Goal: Task Accomplishment & Management: Manage account settings

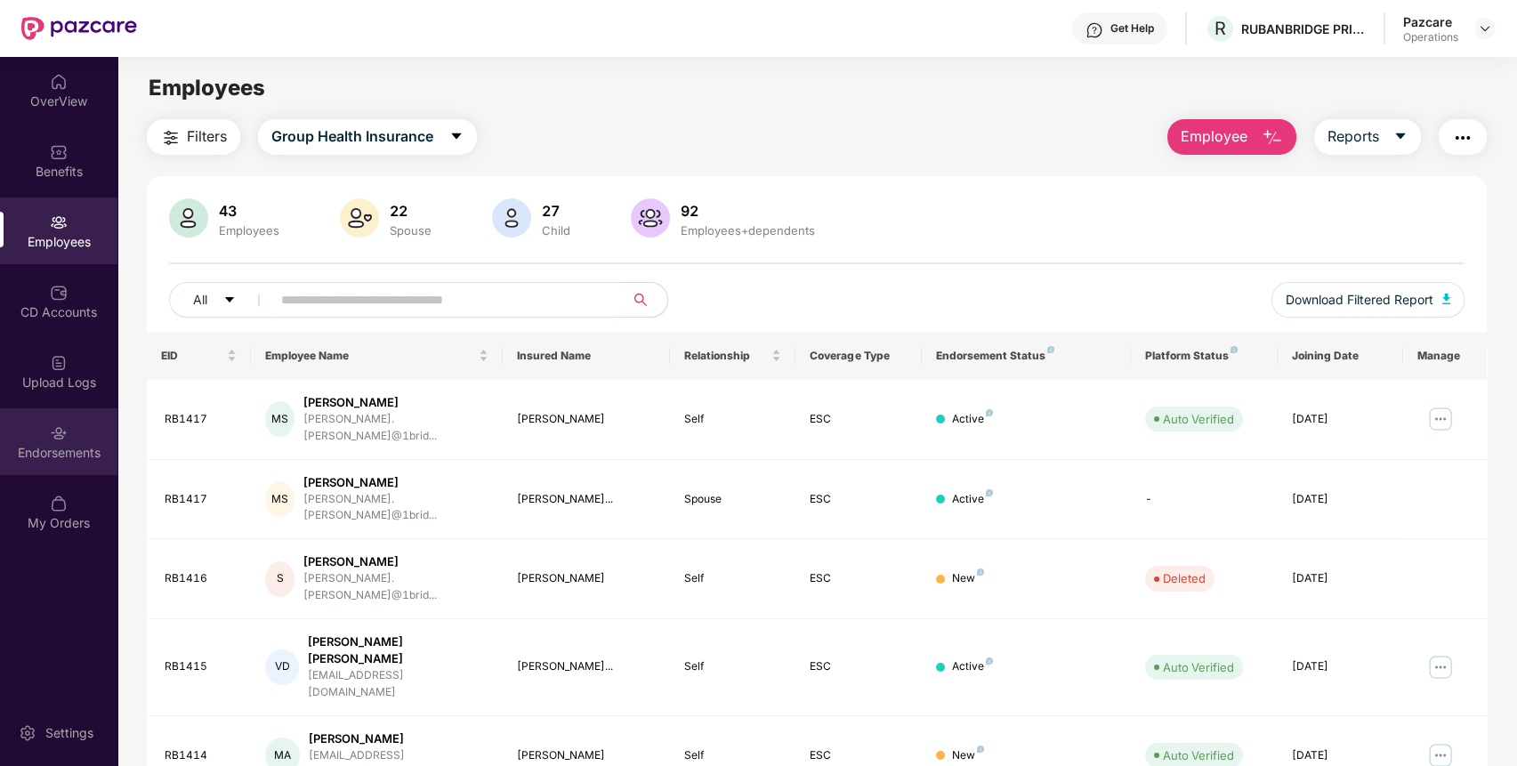
click at [26, 457] on div "Endorsements" at bounding box center [58, 453] width 117 height 18
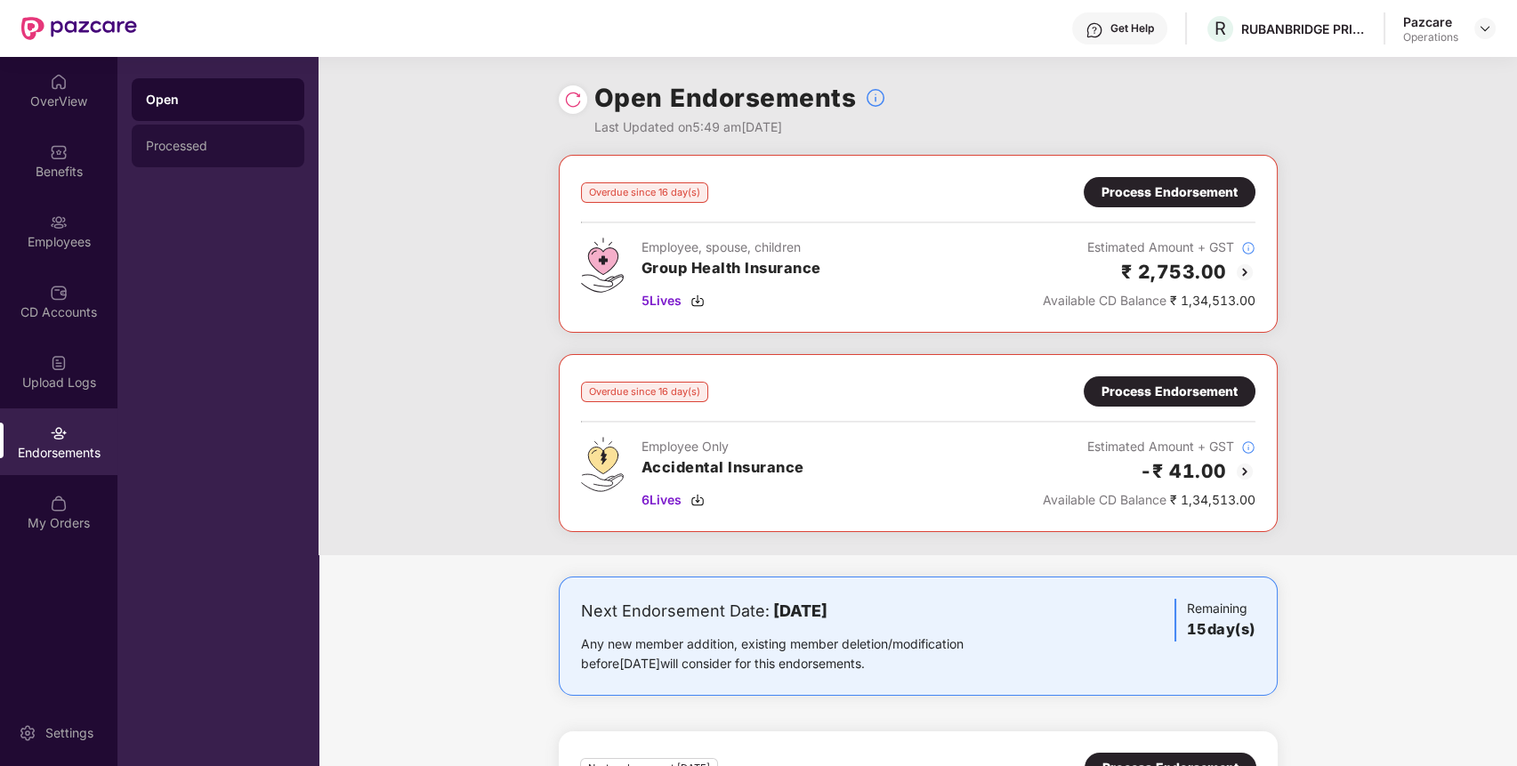
click at [199, 149] on div "Processed" at bounding box center [218, 146] width 144 height 14
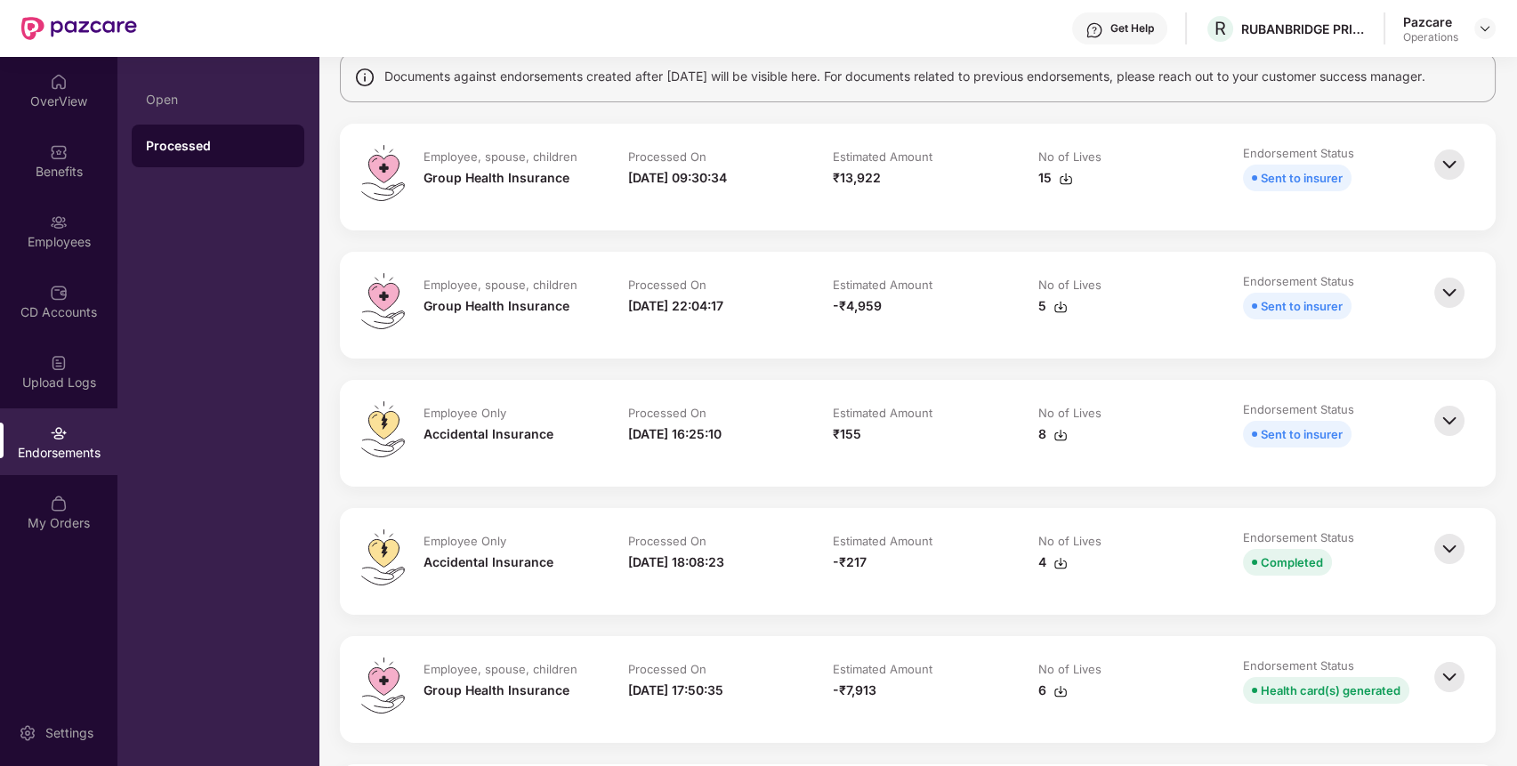
scroll to position [144, 0]
click at [218, 105] on div "Open" at bounding box center [218, 100] width 144 height 14
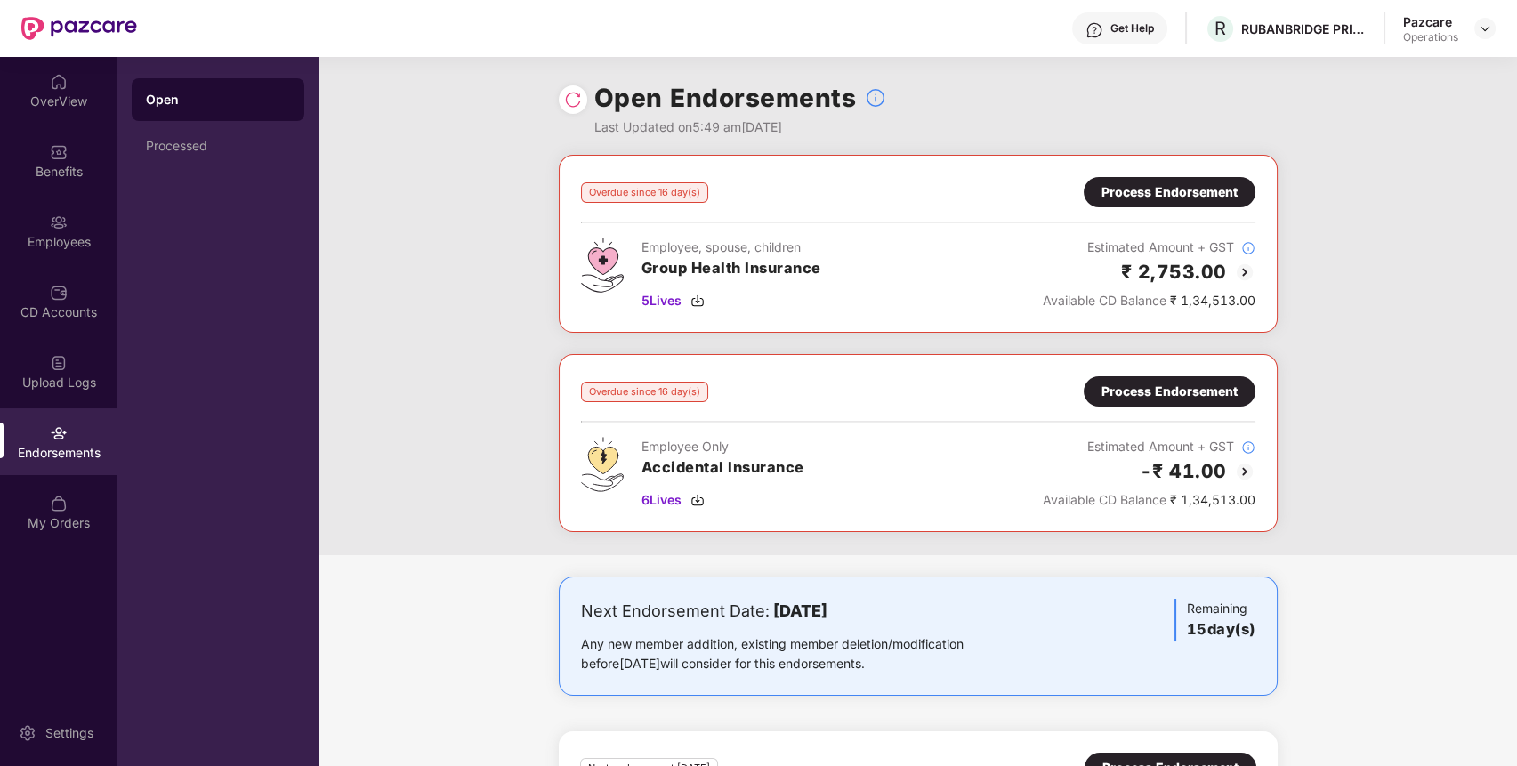
click at [1135, 386] on div "Process Endorsement" at bounding box center [1169, 392] width 136 height 20
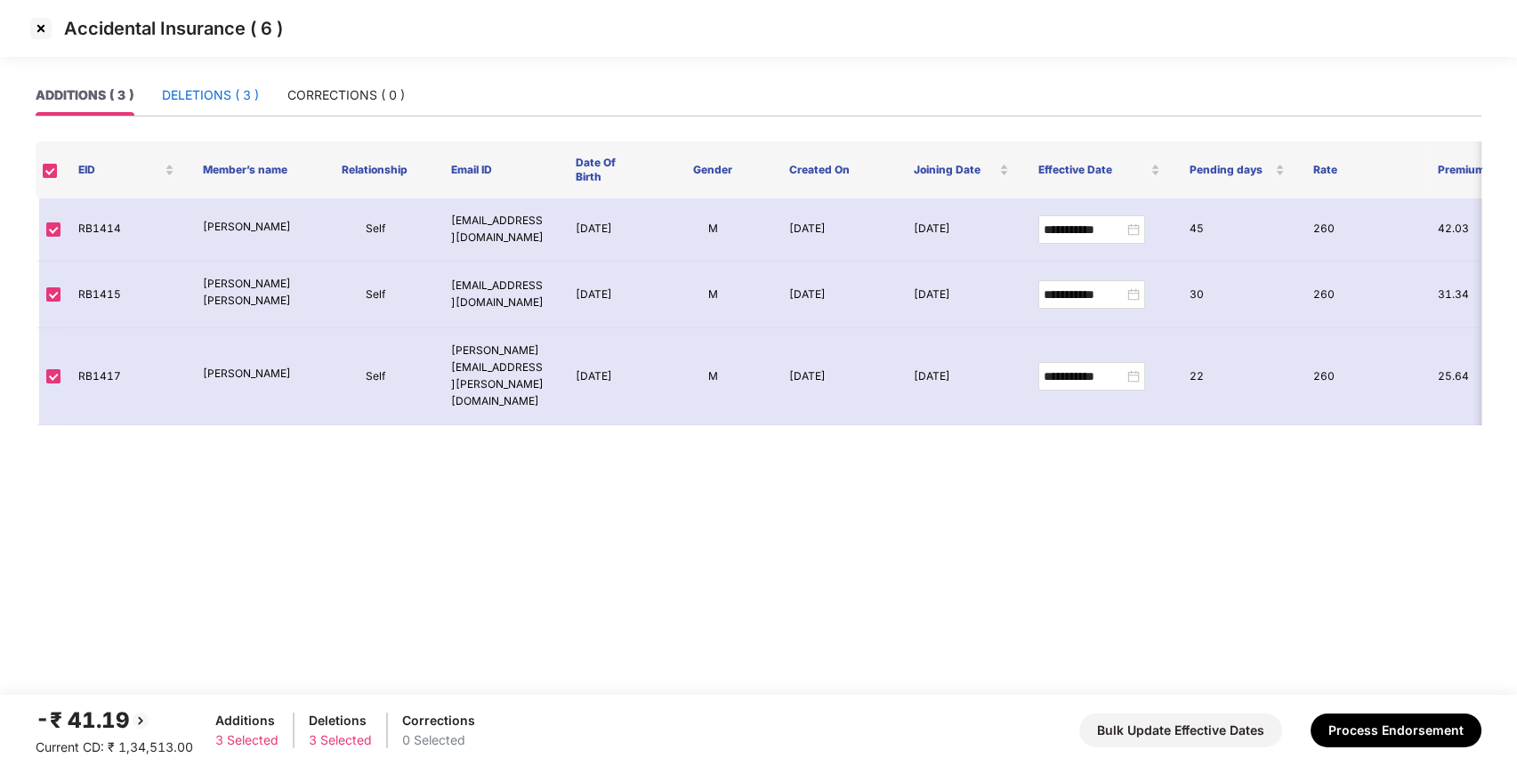
click at [235, 94] on div "DELETIONS ( 3 )" at bounding box center [210, 95] width 97 height 20
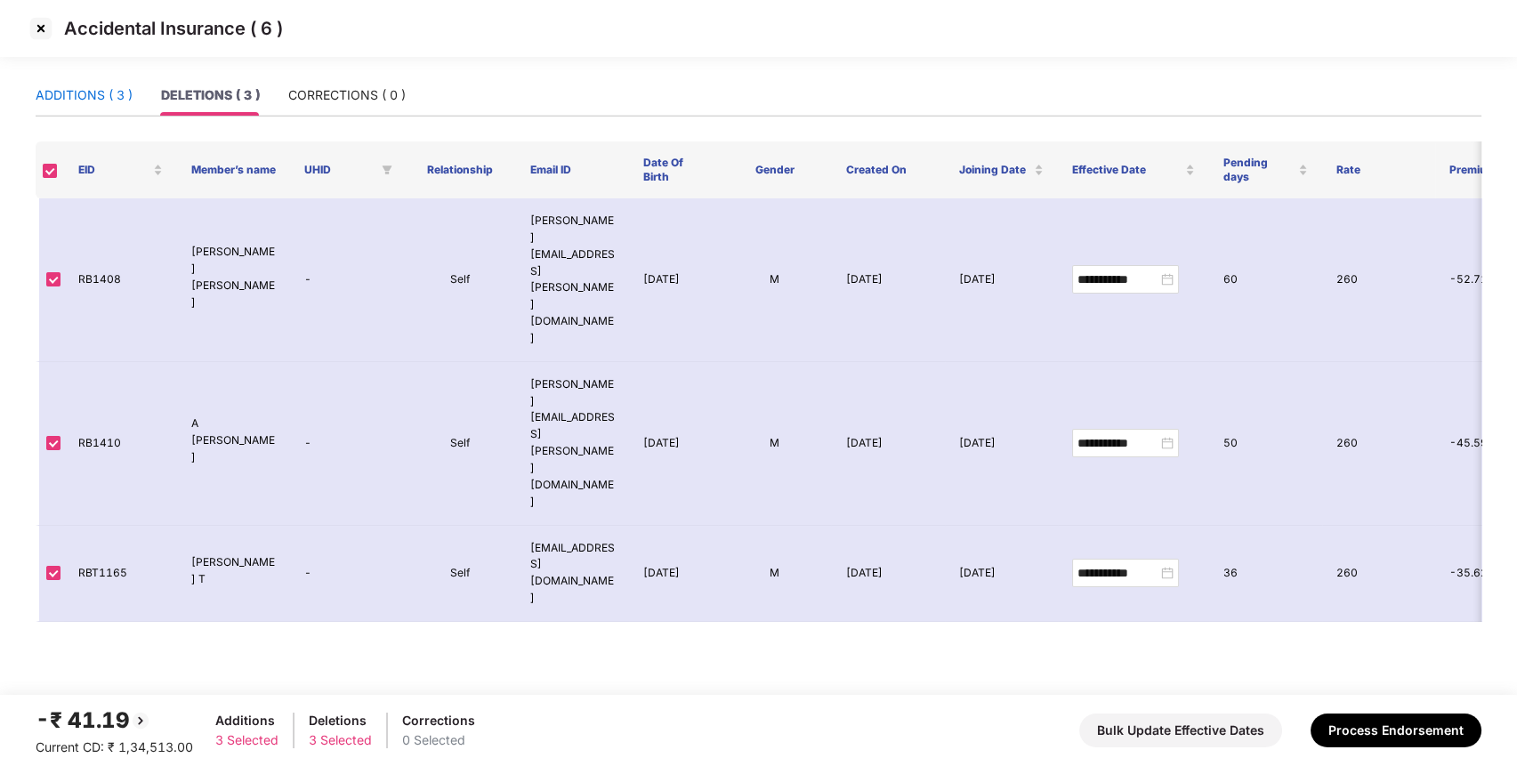
click at [84, 93] on div "ADDITIONS ( 3 )" at bounding box center [84, 95] width 97 height 20
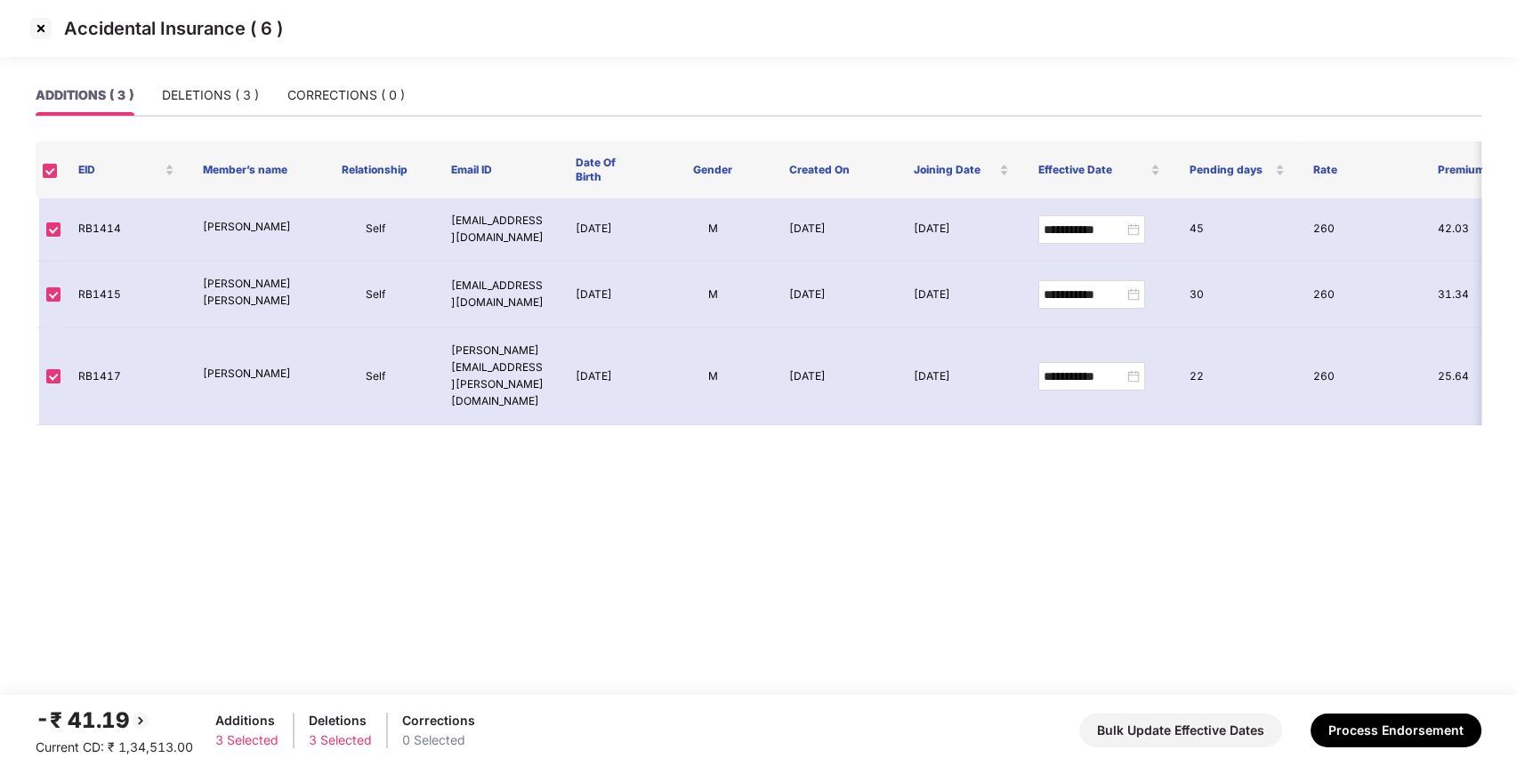
click at [41, 33] on img at bounding box center [41, 28] width 28 height 28
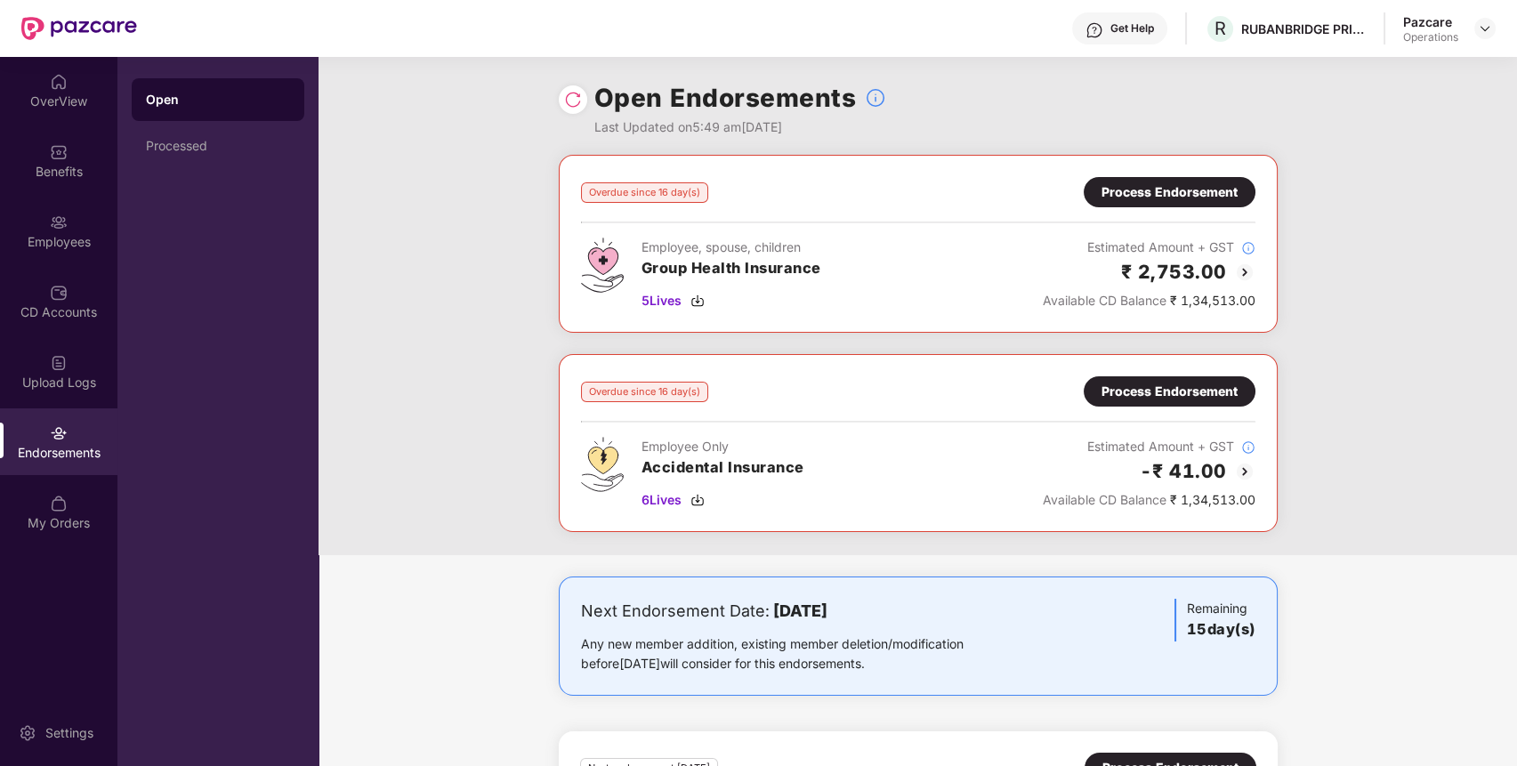
click at [1176, 383] on div "Process Endorsement" at bounding box center [1169, 392] width 136 height 20
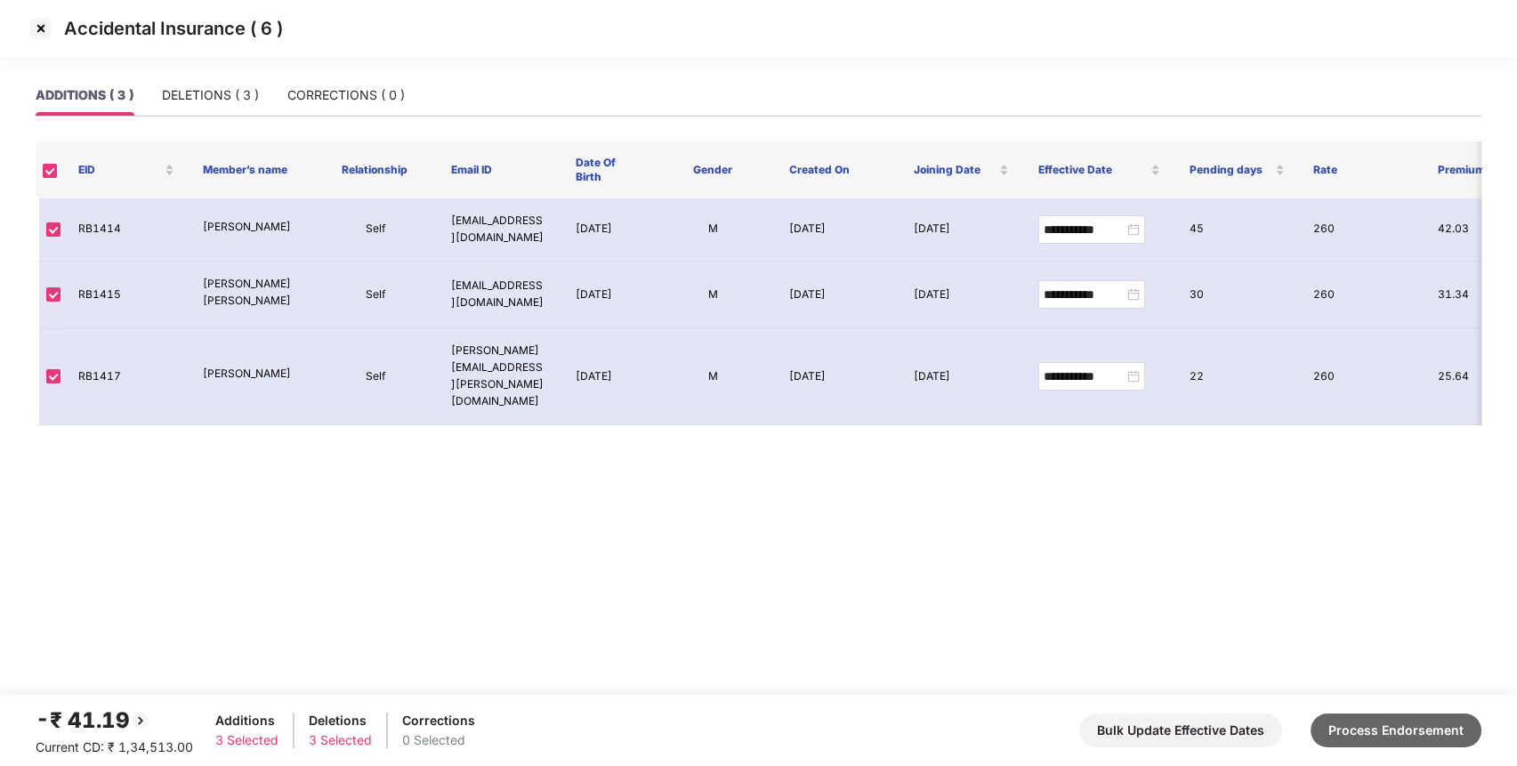
click at [1414, 737] on button "Process Endorsement" at bounding box center [1395, 730] width 171 height 34
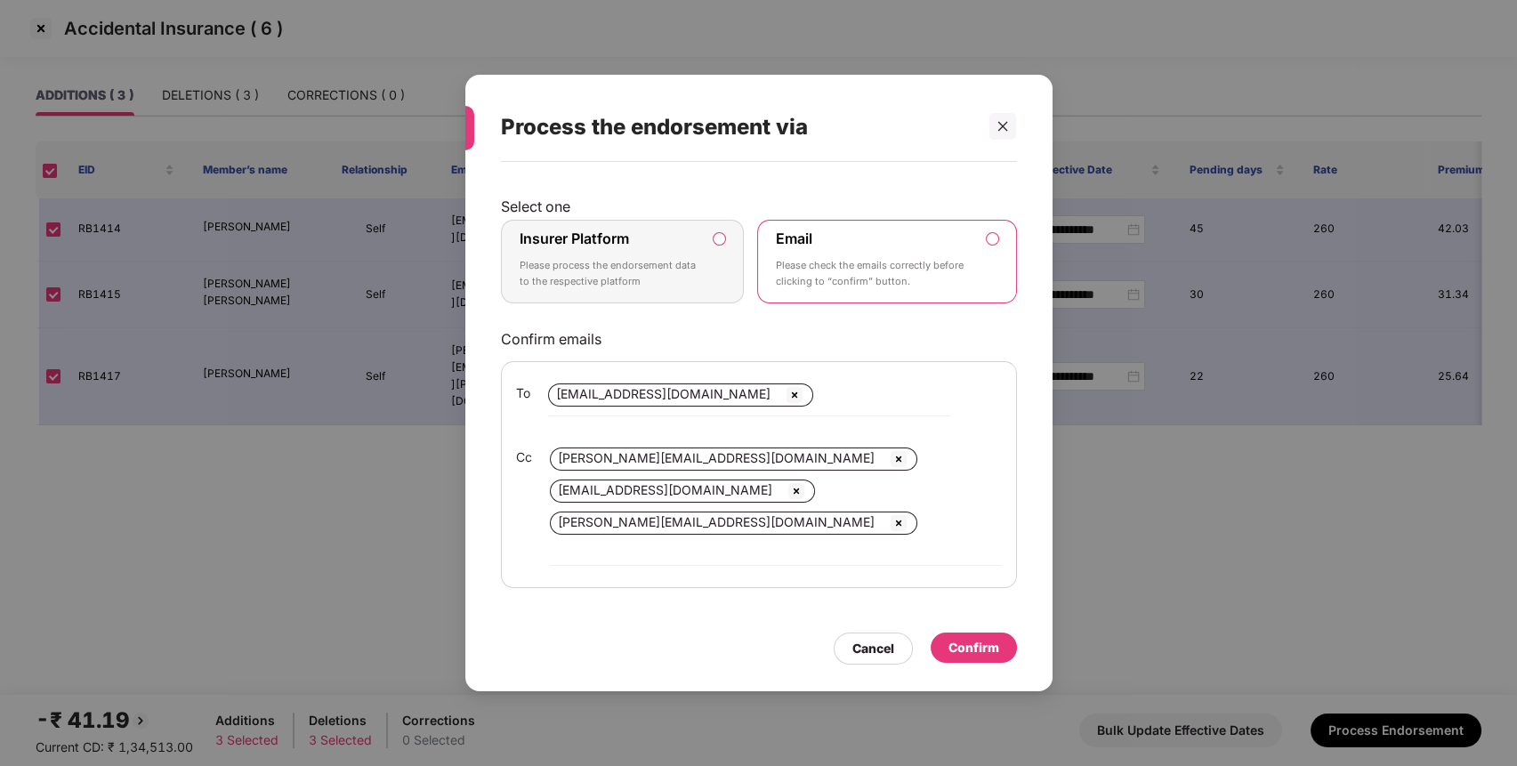
drag, startPoint x: 637, startPoint y: 242, endPoint x: 671, endPoint y: 249, distance: 34.5
click at [637, 242] on div "Insurer Platform Please process the endorsement data to the respective platform" at bounding box center [609, 261] width 181 height 64
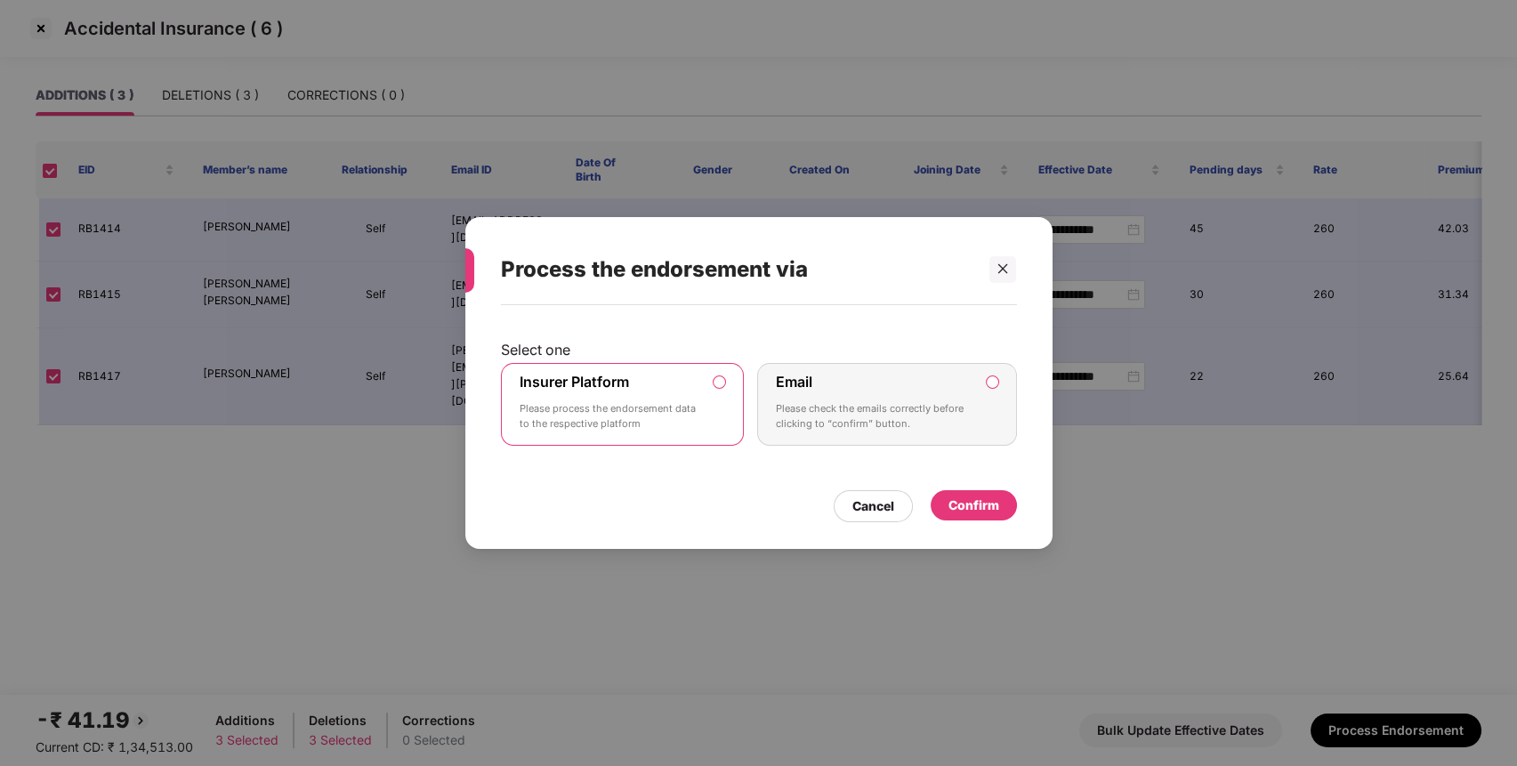
click at [985, 499] on div "Confirm" at bounding box center [973, 505] width 51 height 20
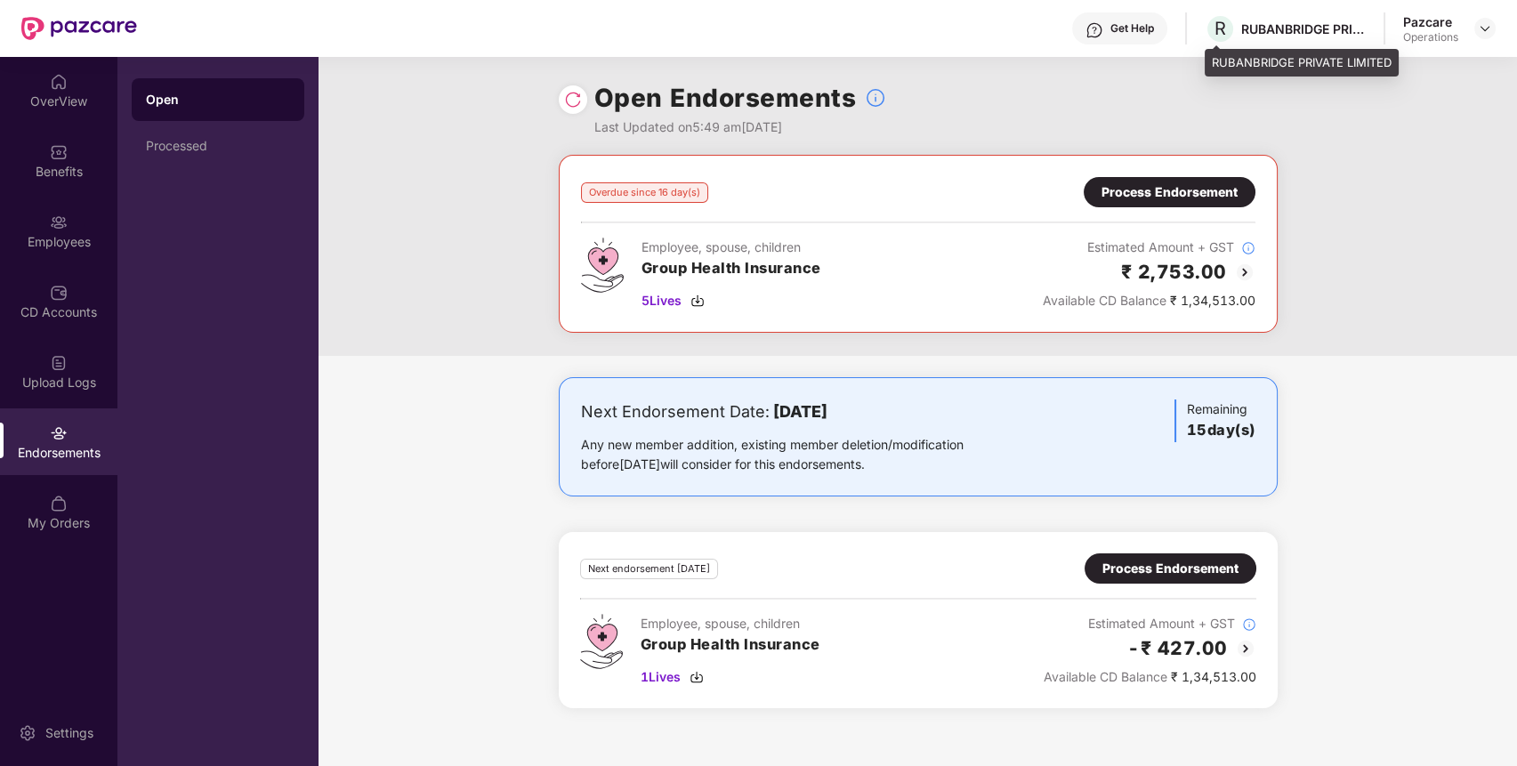
click at [1260, 28] on div "RUBANBRIDGE PRIVATE LIMITED" at bounding box center [1303, 28] width 125 height 17
copy div "RUBANBRIDGE"
click at [1199, 183] on div "Process Endorsement" at bounding box center [1169, 192] width 136 height 20
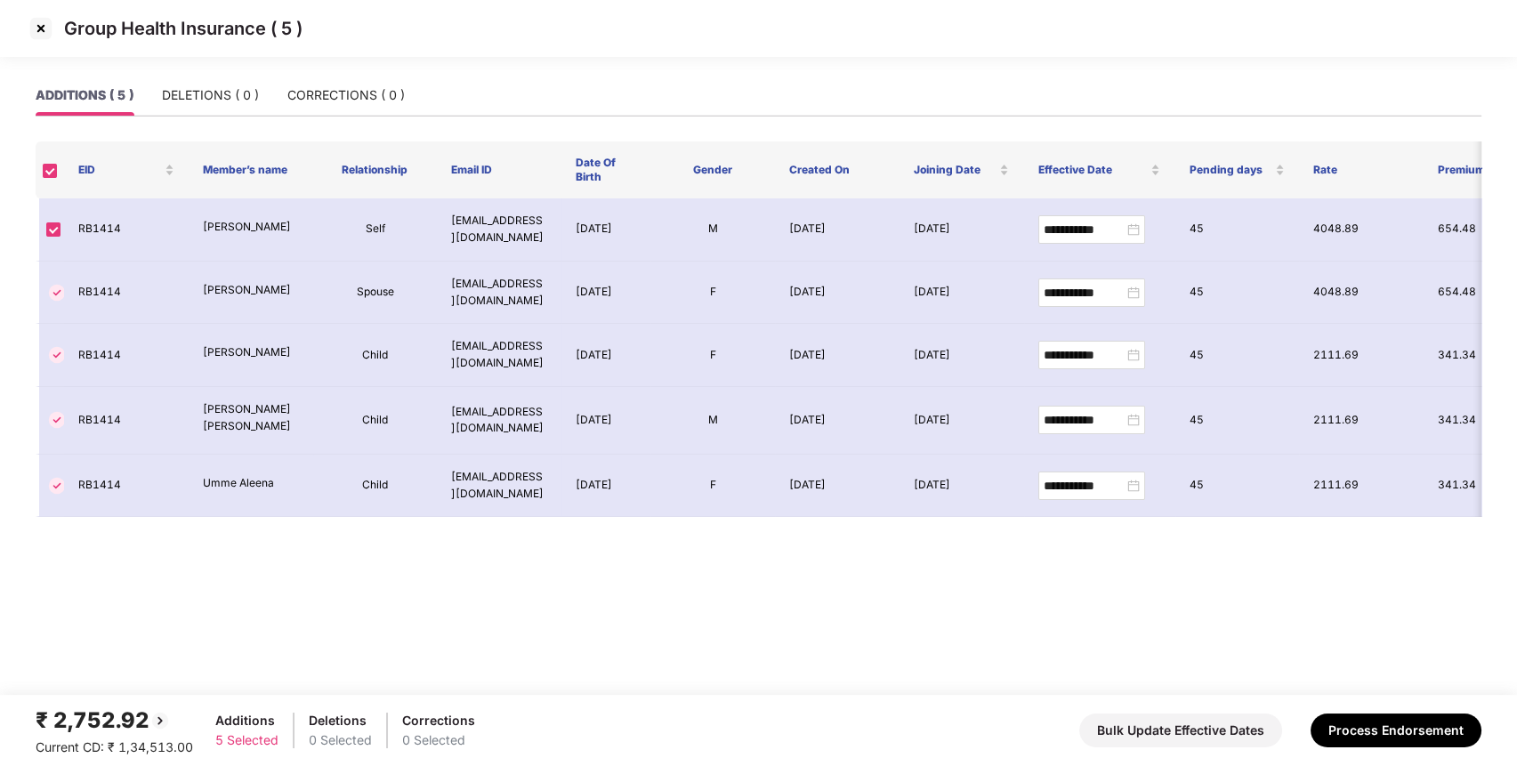
click at [47, 33] on img at bounding box center [41, 28] width 28 height 28
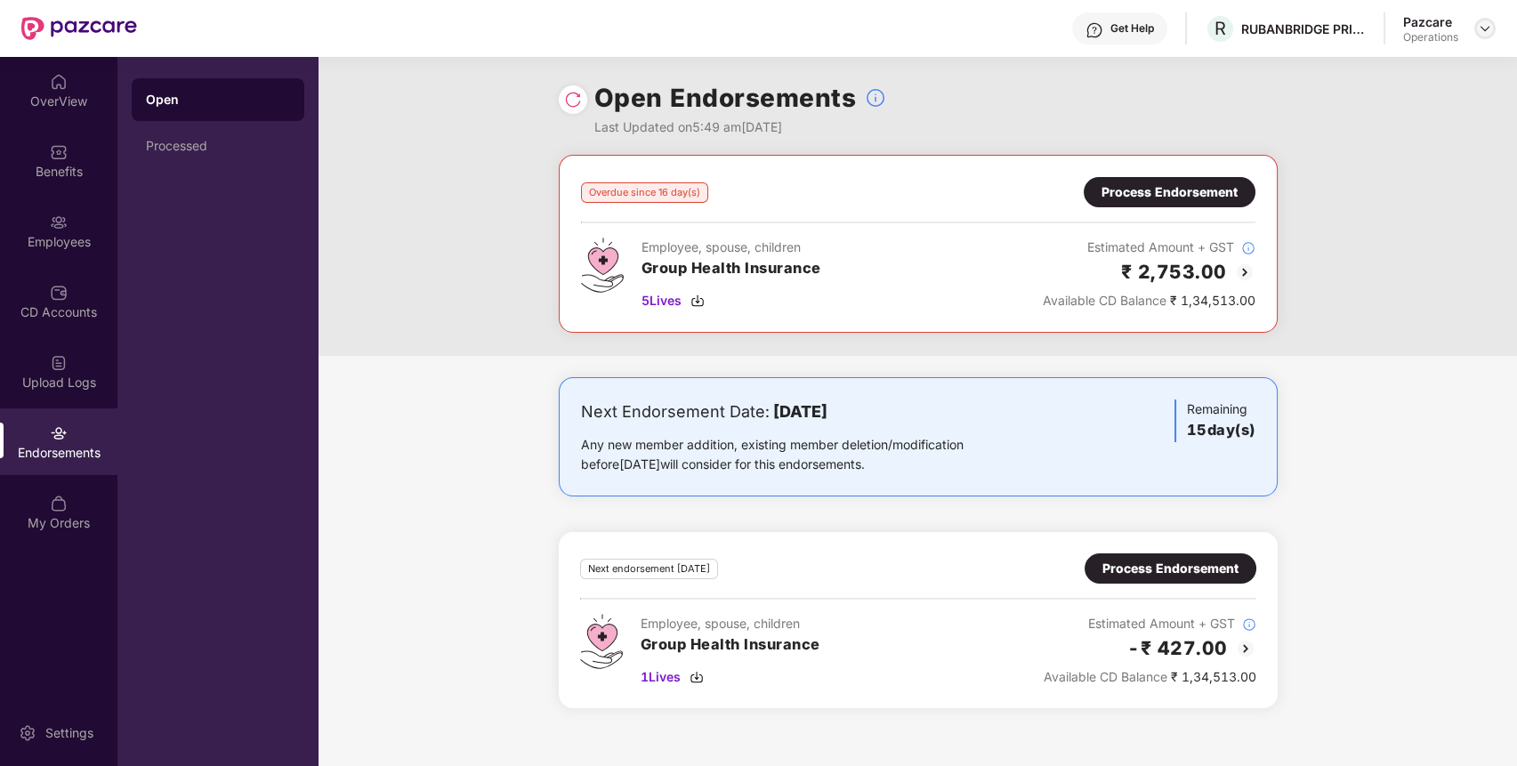
click at [1482, 28] on img at bounding box center [1484, 28] width 14 height 14
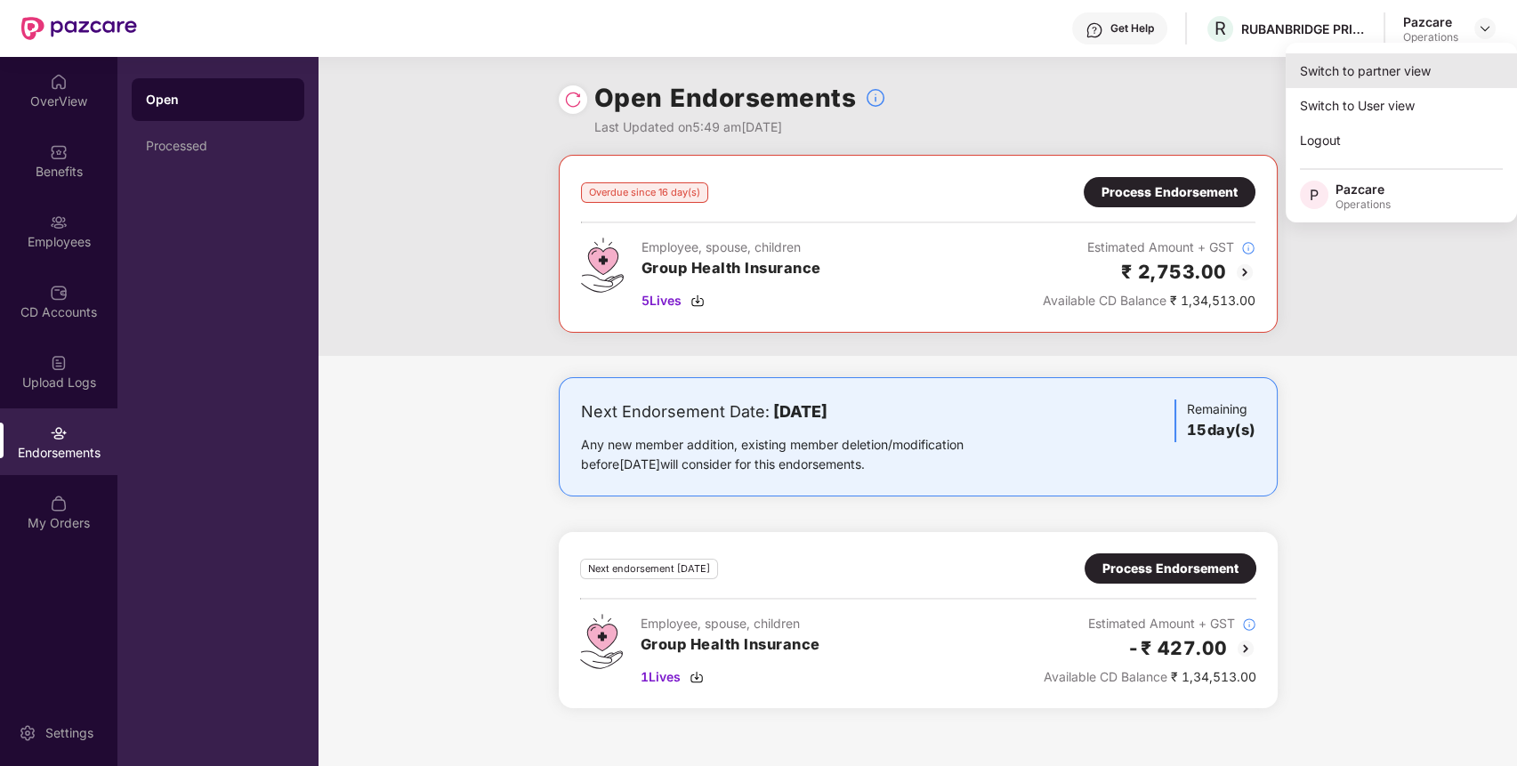
click at [1411, 66] on div "Switch to partner view" at bounding box center [1400, 70] width 231 height 35
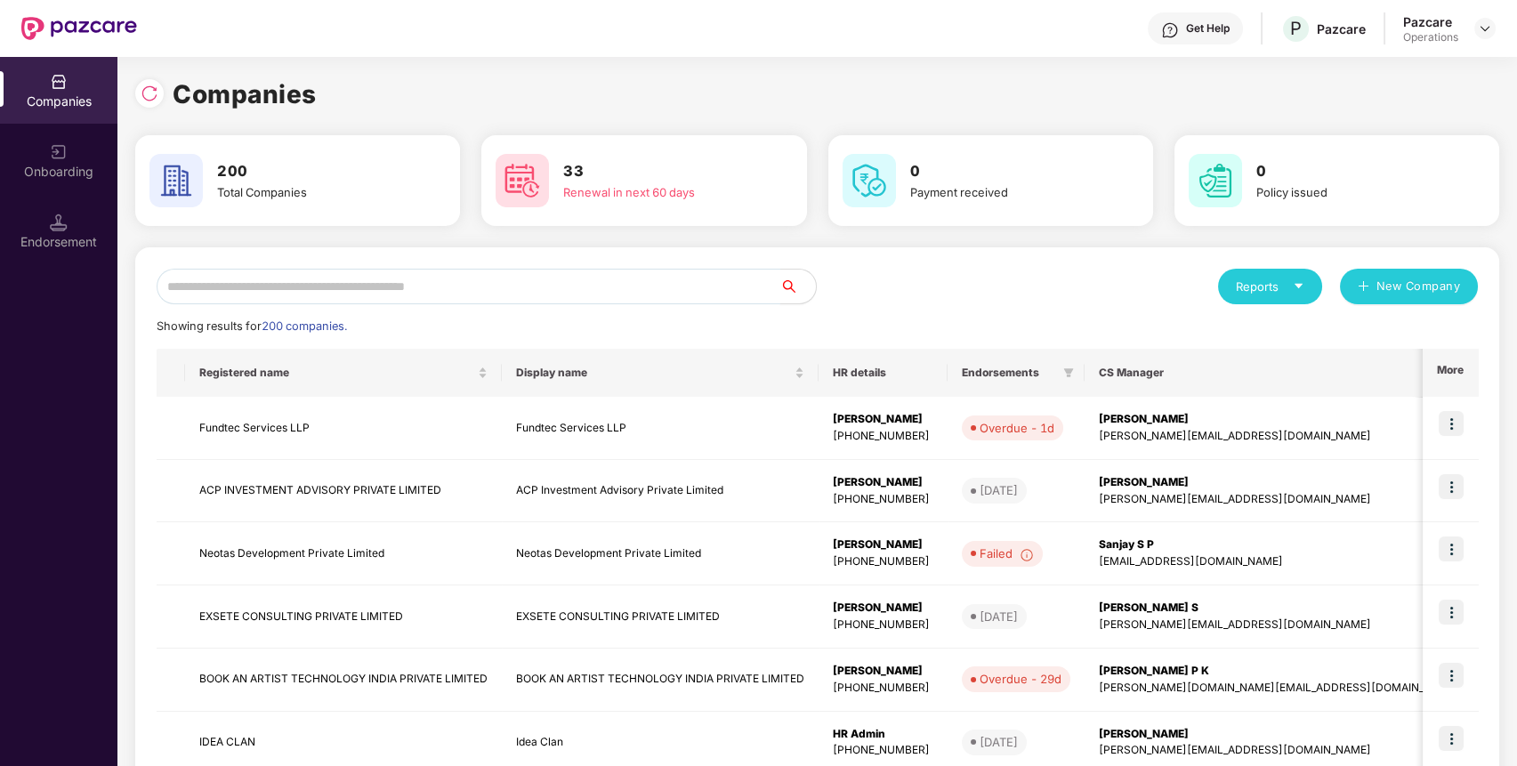
click at [597, 275] on input "text" at bounding box center [469, 287] width 624 height 36
paste input "**********"
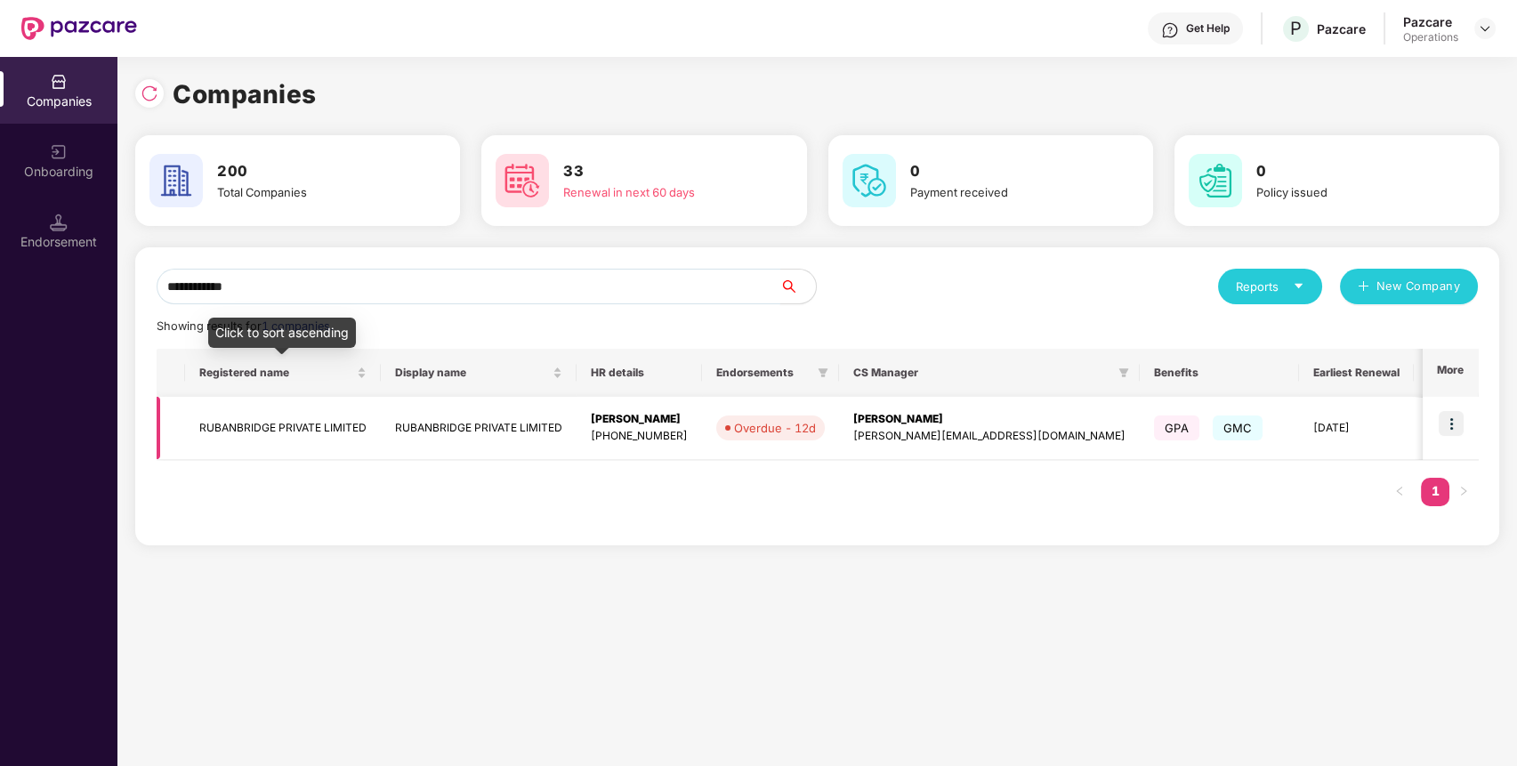
type input "**********"
click at [296, 429] on td "RUBANBRIDGE PRIVATE LIMITED" at bounding box center [283, 428] width 196 height 63
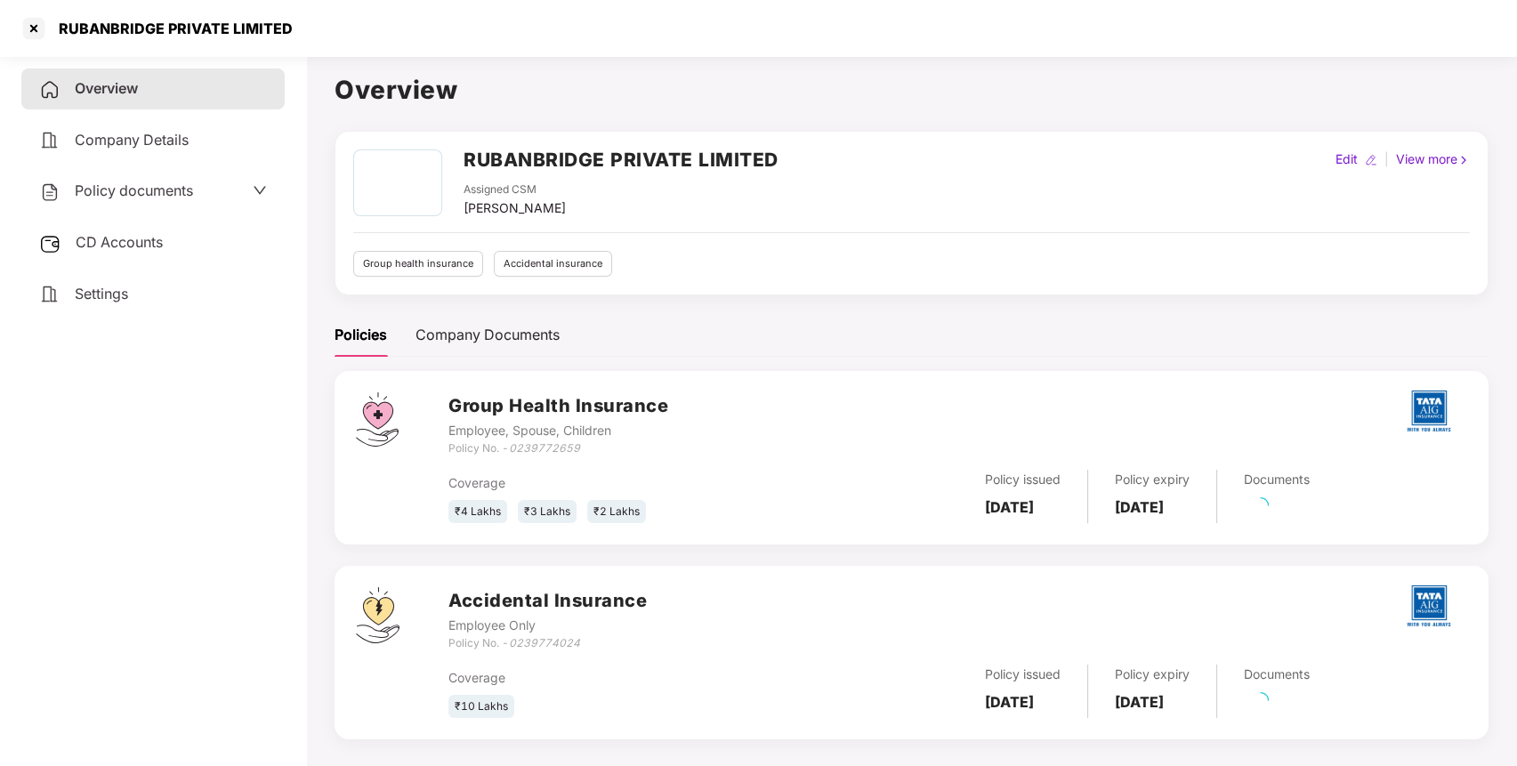
click at [156, 206] on div "Policy documents" at bounding box center [152, 191] width 263 height 41
drag, startPoint x: 170, startPoint y: 201, endPoint x: 221, endPoint y: 172, distance: 58.6
click at [204, 181] on div "Policy documents" at bounding box center [152, 191] width 263 height 41
click at [211, 185] on div "Policy documents" at bounding box center [153, 191] width 228 height 23
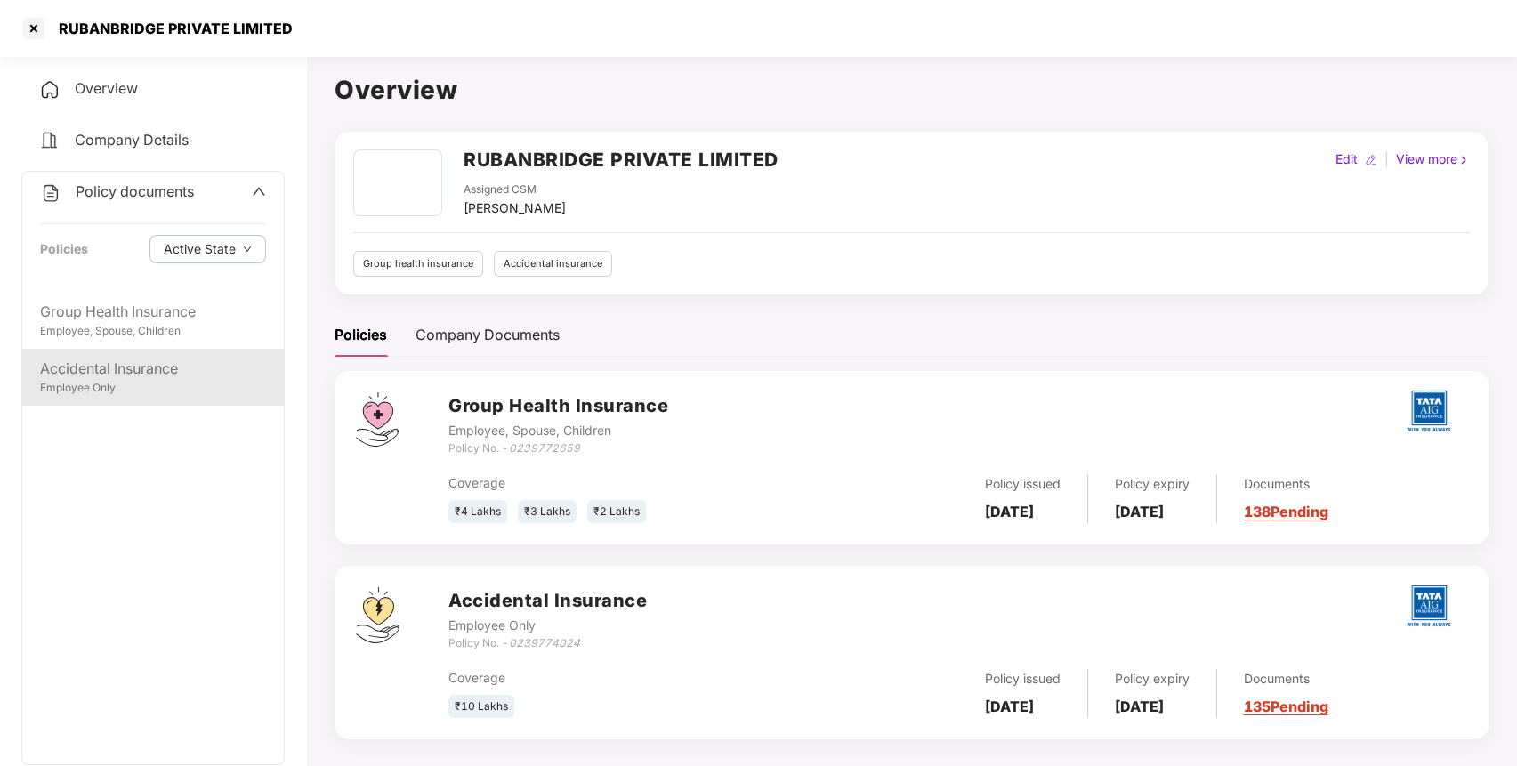
click at [126, 396] on div "Accidental Insurance Employee Only" at bounding box center [153, 377] width 262 height 57
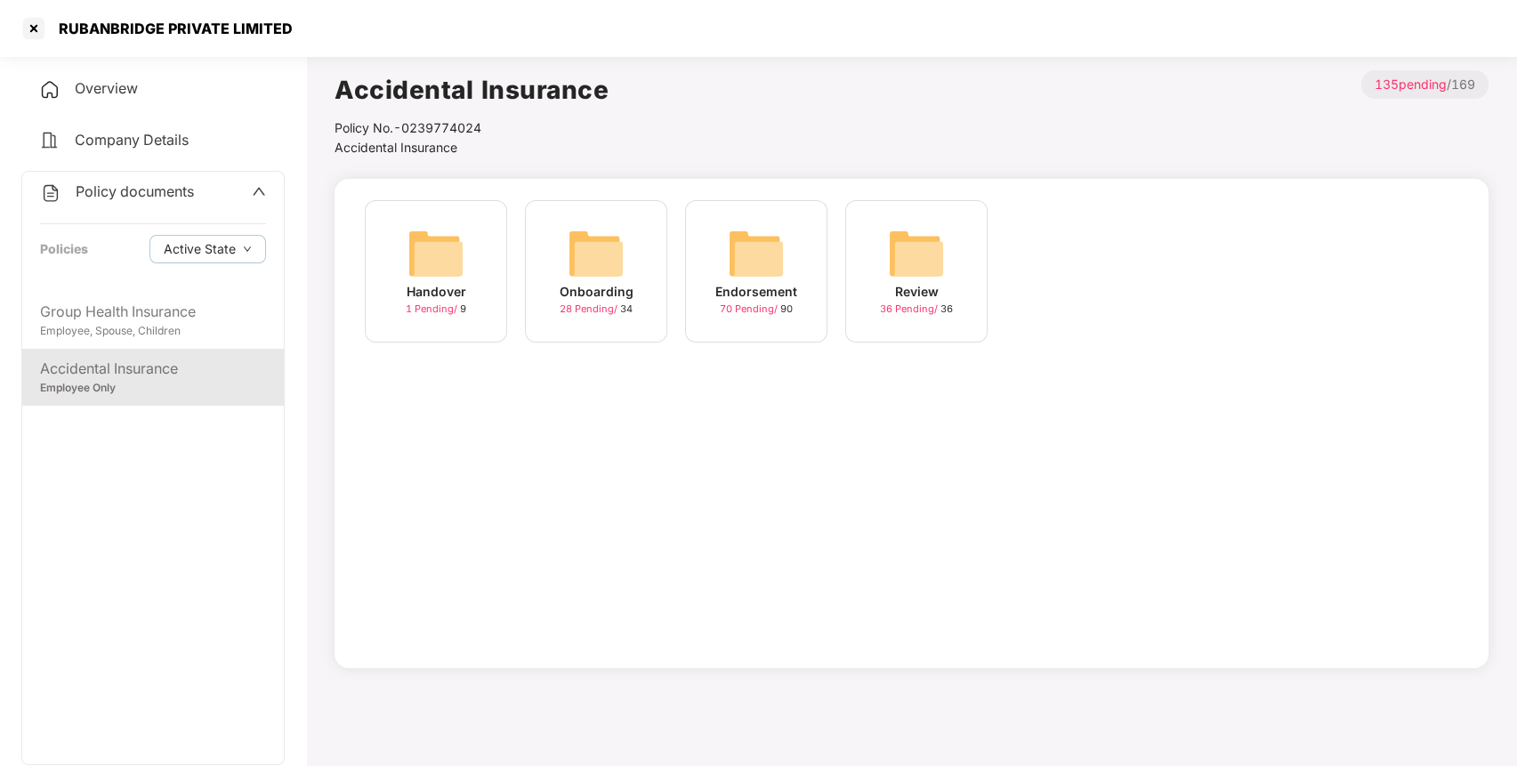
click at [761, 262] on img at bounding box center [756, 253] width 57 height 57
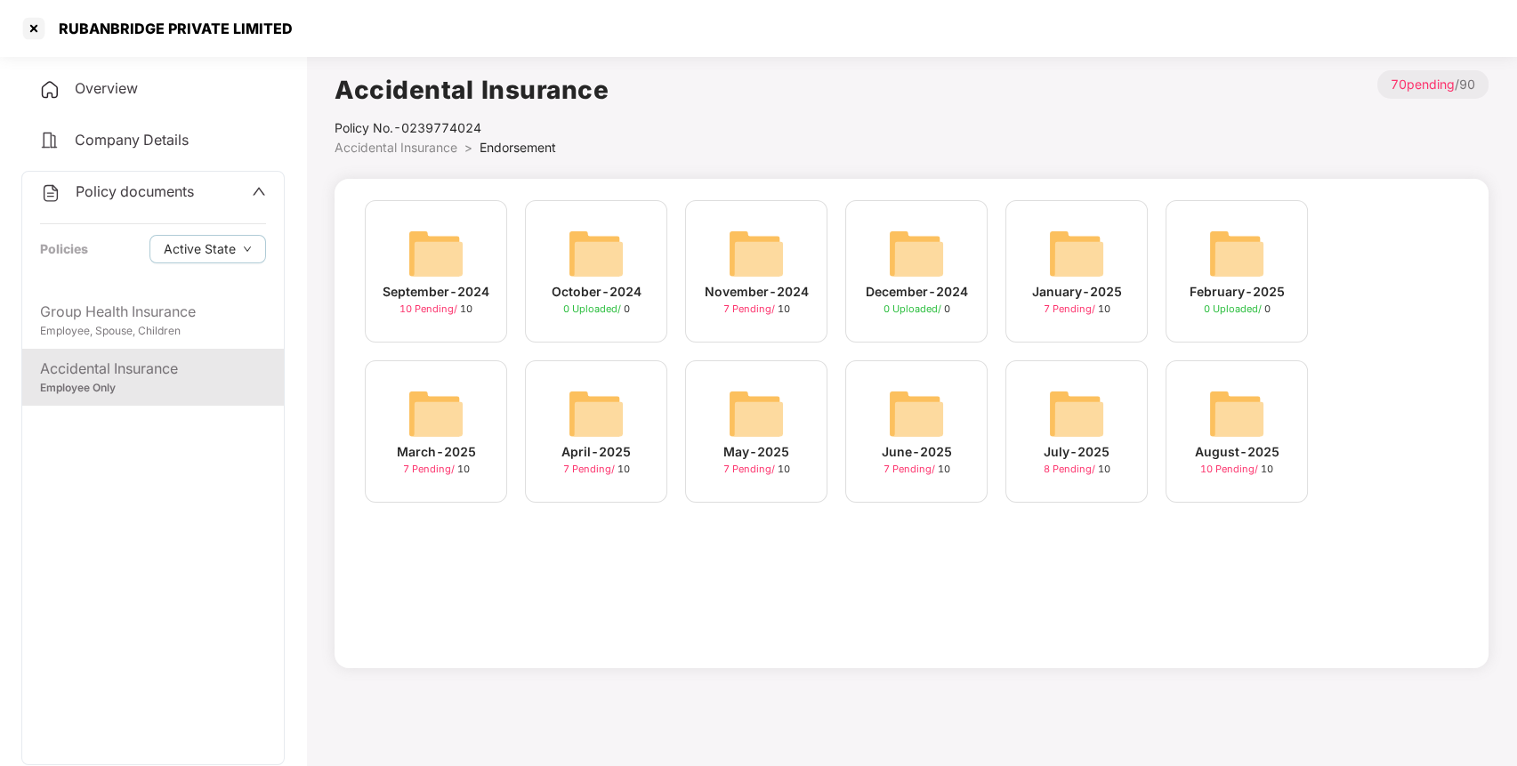
click at [1219, 442] on div "August-2025" at bounding box center [1237, 452] width 85 height 20
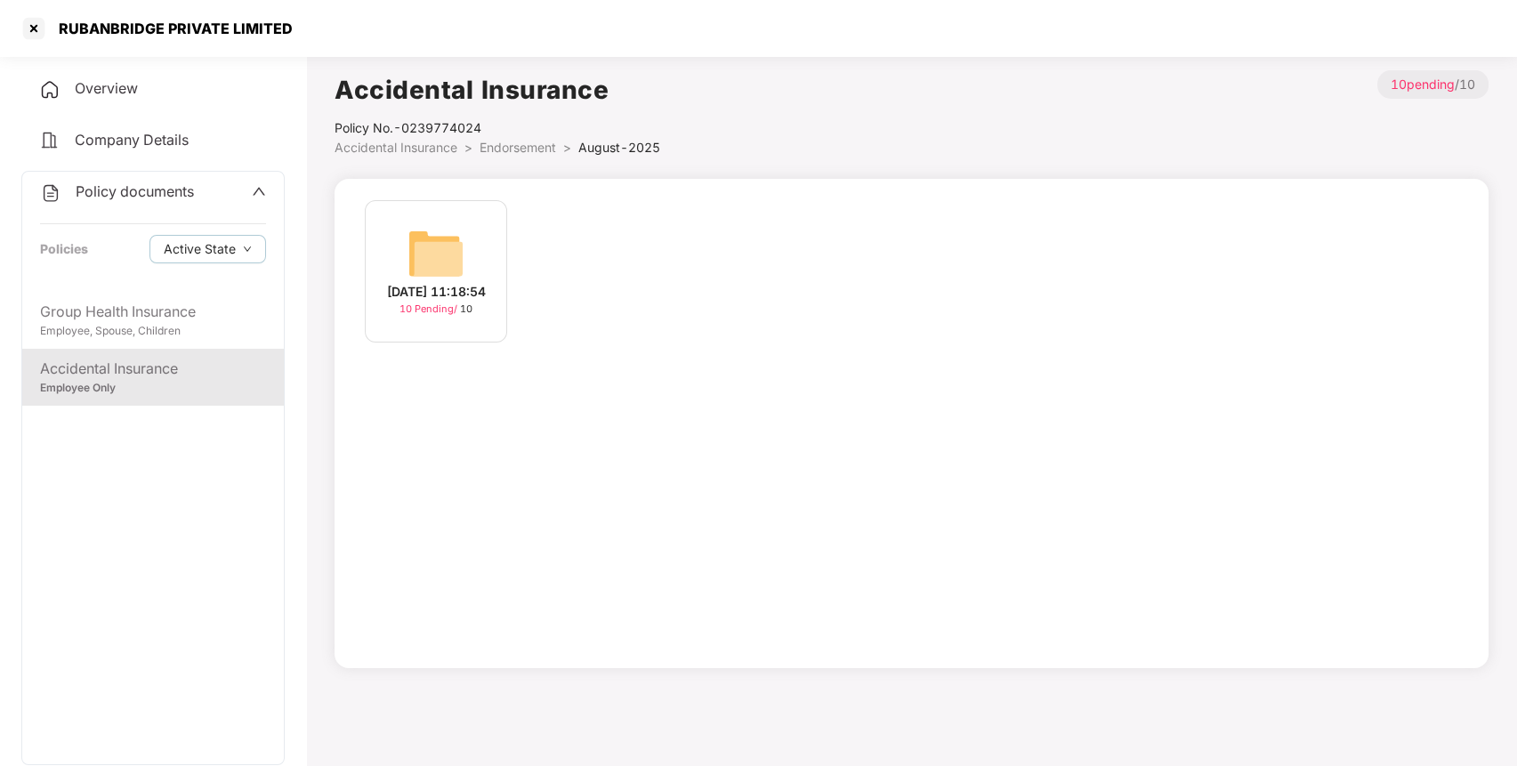
click at [465, 259] on div "[DATE] 11:18:54 10 Pending / 10" at bounding box center [436, 271] width 142 height 142
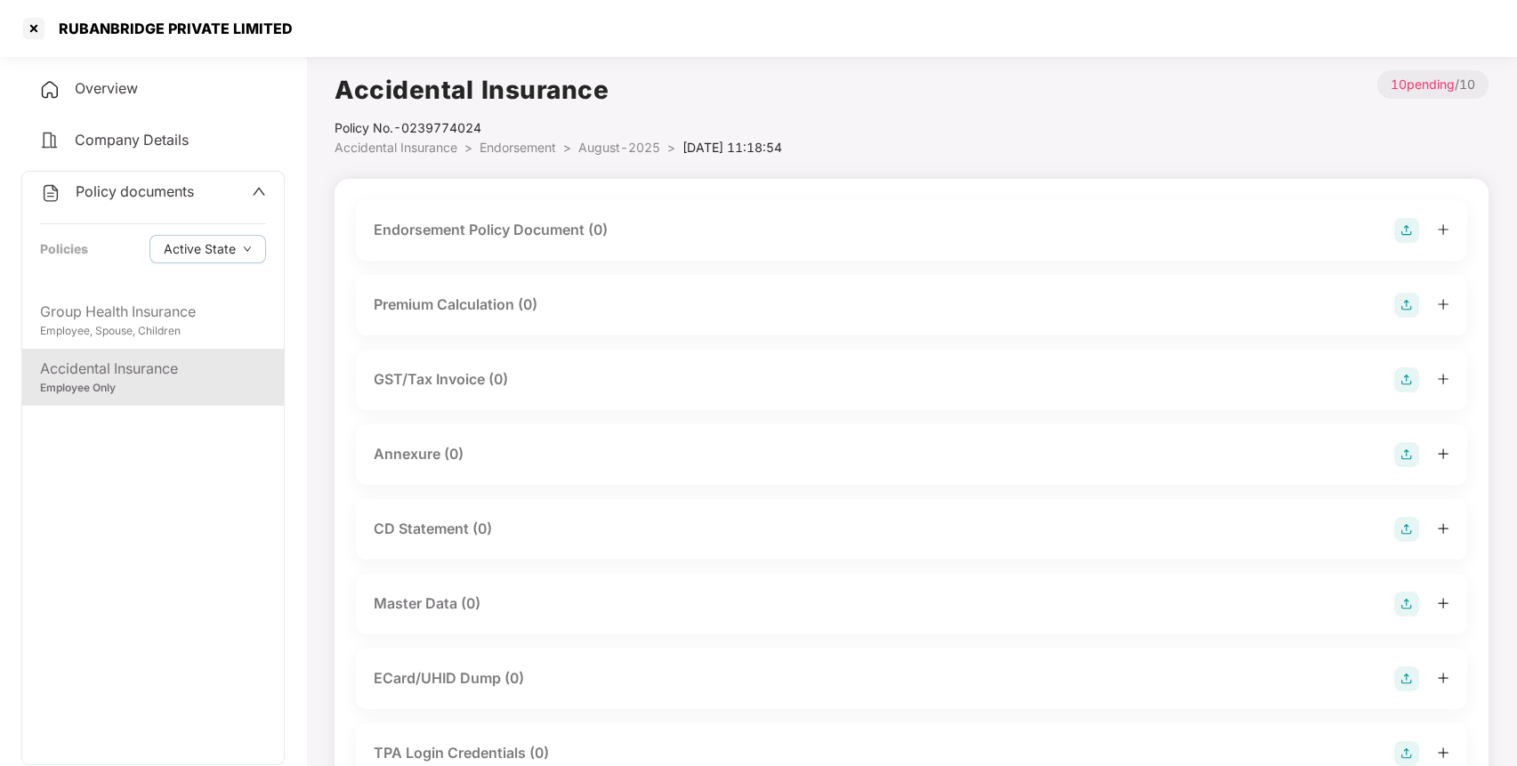
click at [1408, 236] on img at bounding box center [1406, 230] width 25 height 25
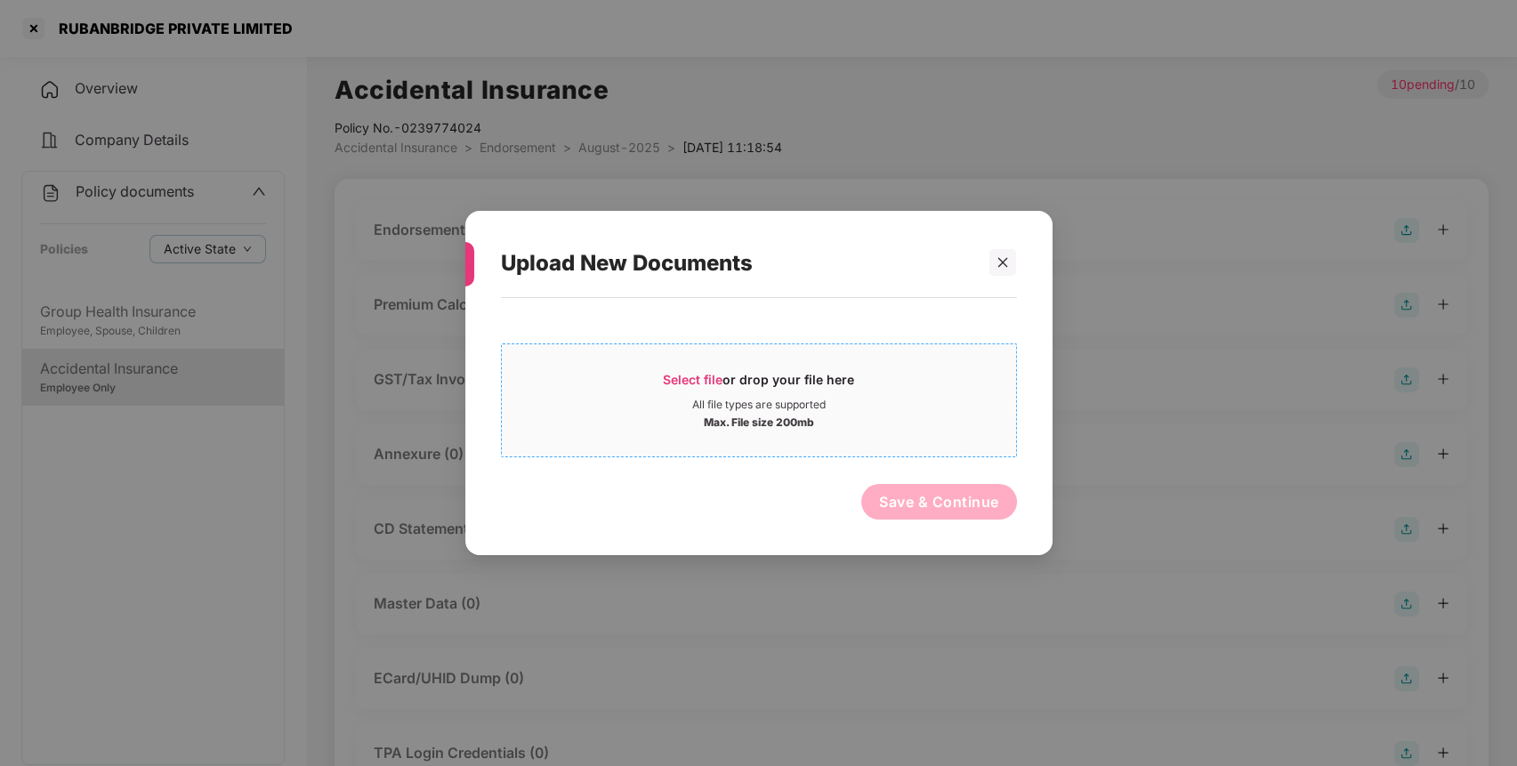
click at [899, 363] on span "Select file or drop your file here All file types are supported Max. File size …" at bounding box center [759, 400] width 514 height 85
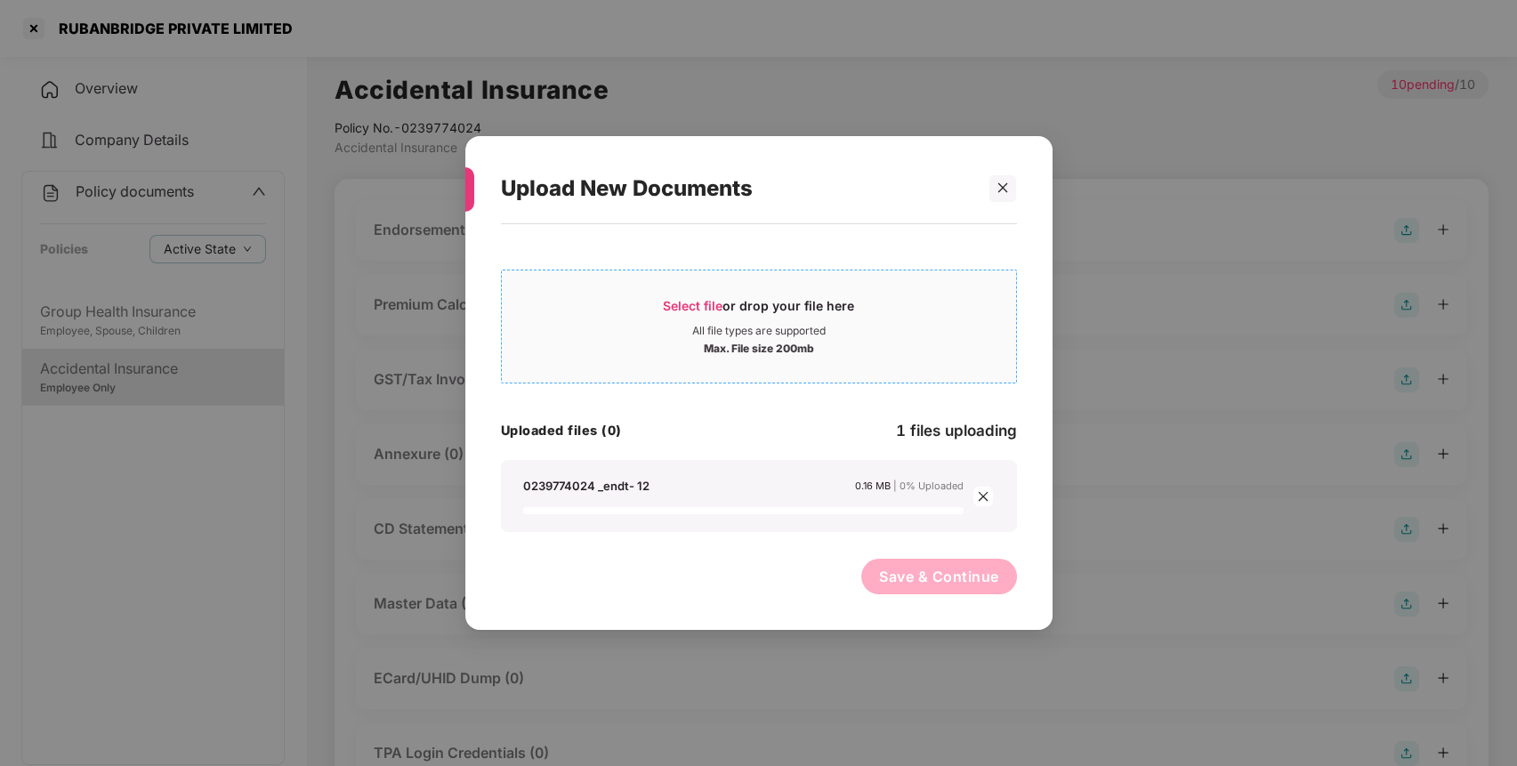
click at [787, 321] on div "Select file or drop your file here" at bounding box center [758, 310] width 191 height 27
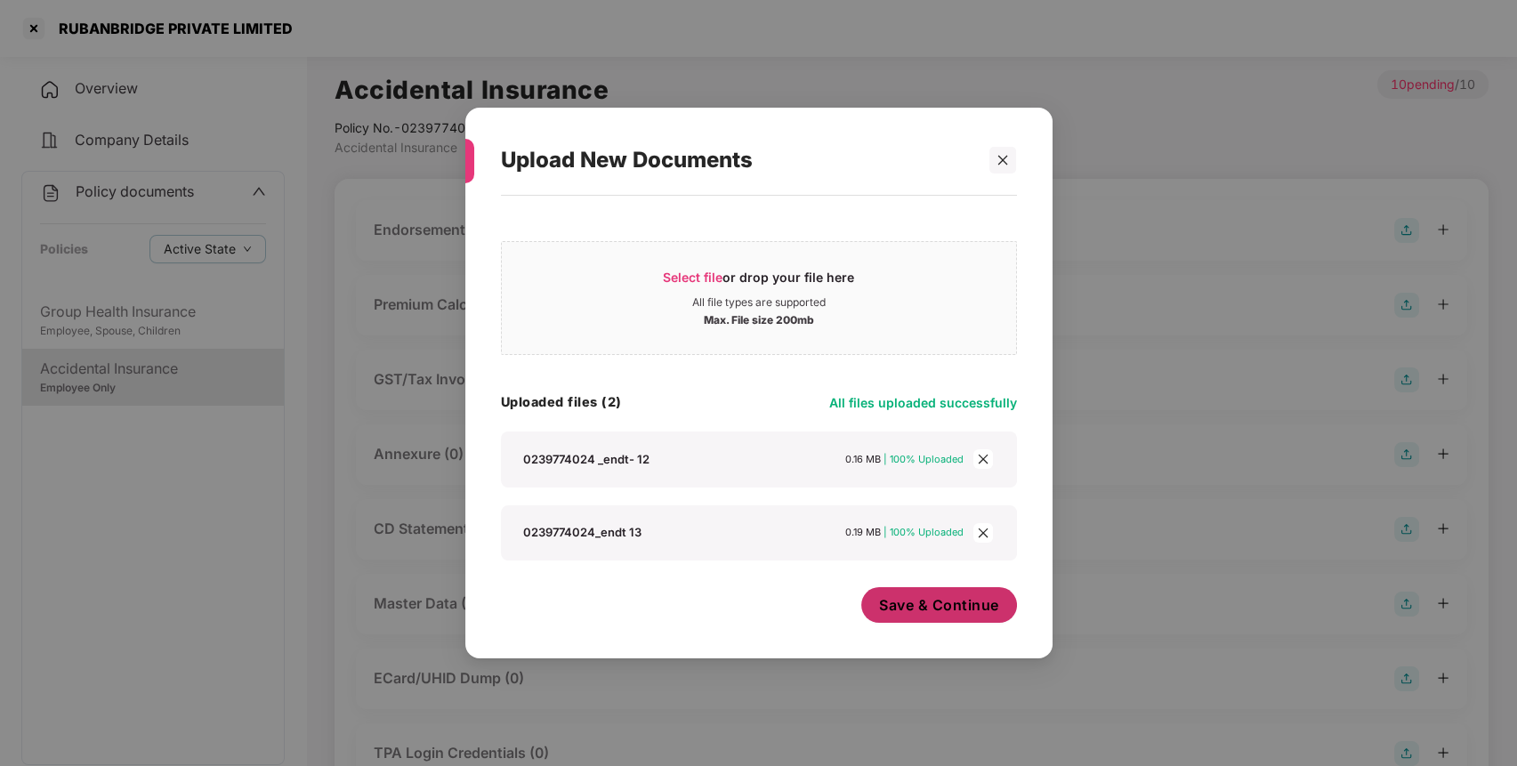
click at [962, 615] on span "Save & Continue" at bounding box center [939, 605] width 120 height 20
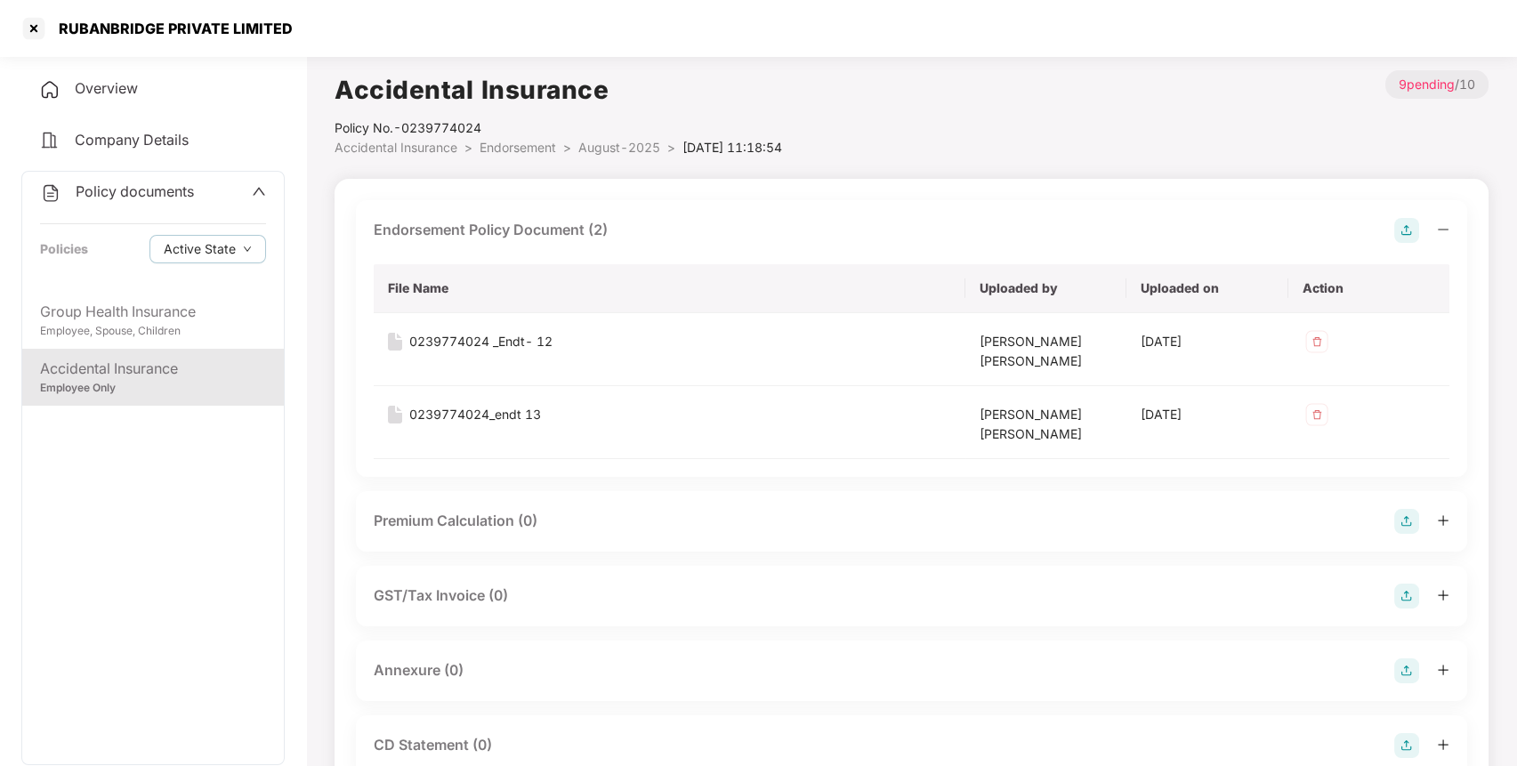
click at [1404, 594] on img at bounding box center [1406, 596] width 25 height 25
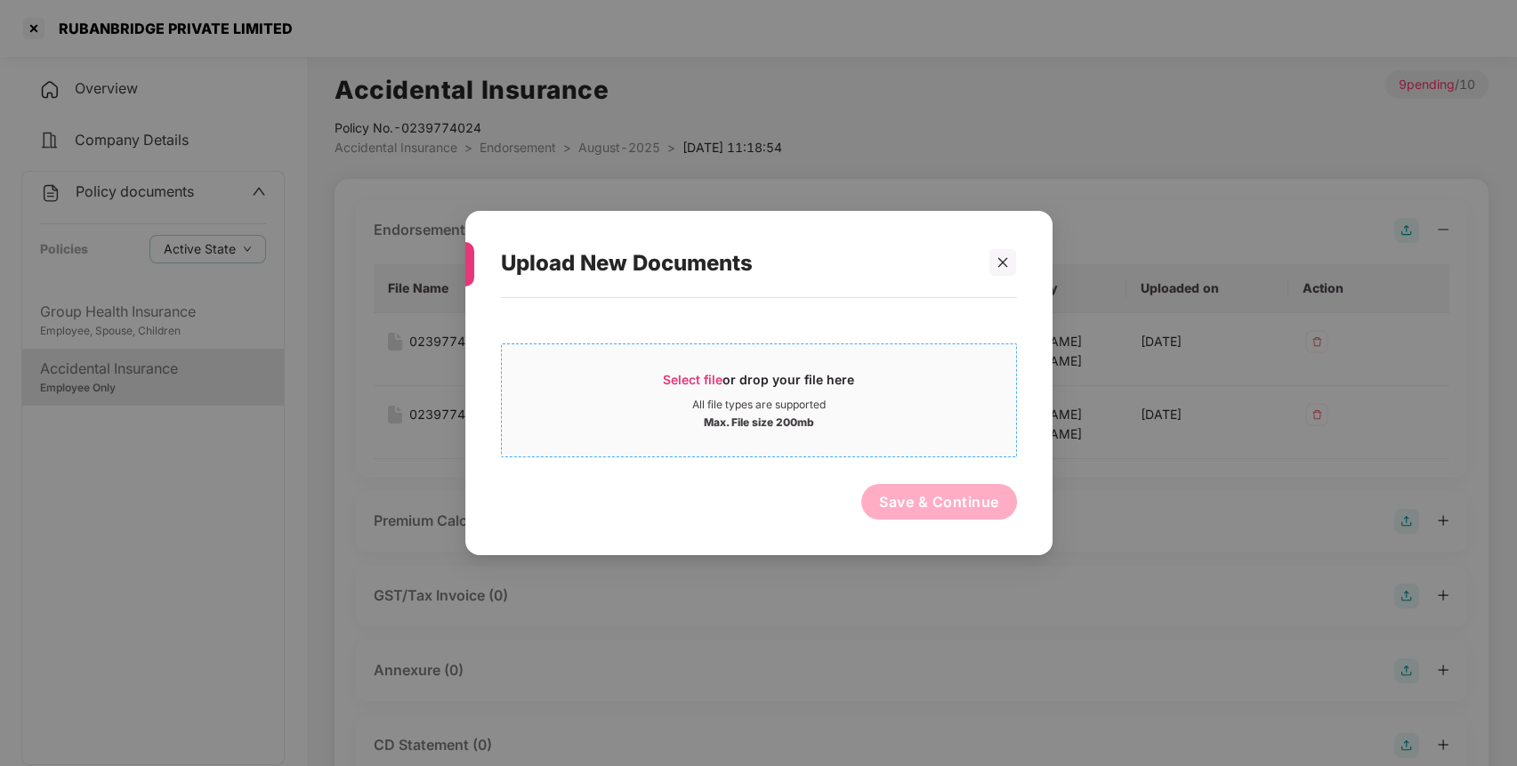
click at [773, 413] on div "Max. File size 200mb" at bounding box center [759, 421] width 110 height 18
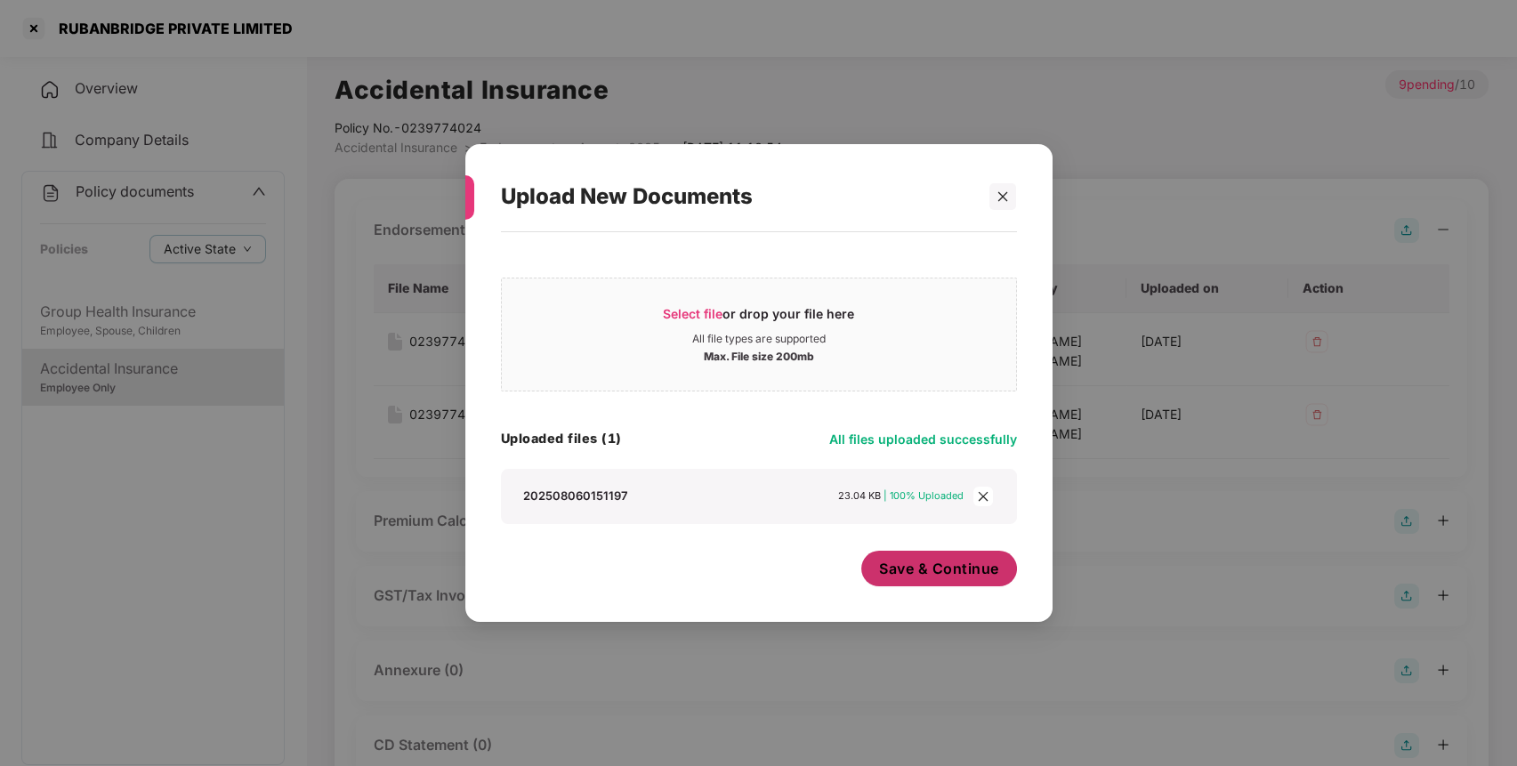
click at [939, 576] on span "Save & Continue" at bounding box center [939, 569] width 120 height 20
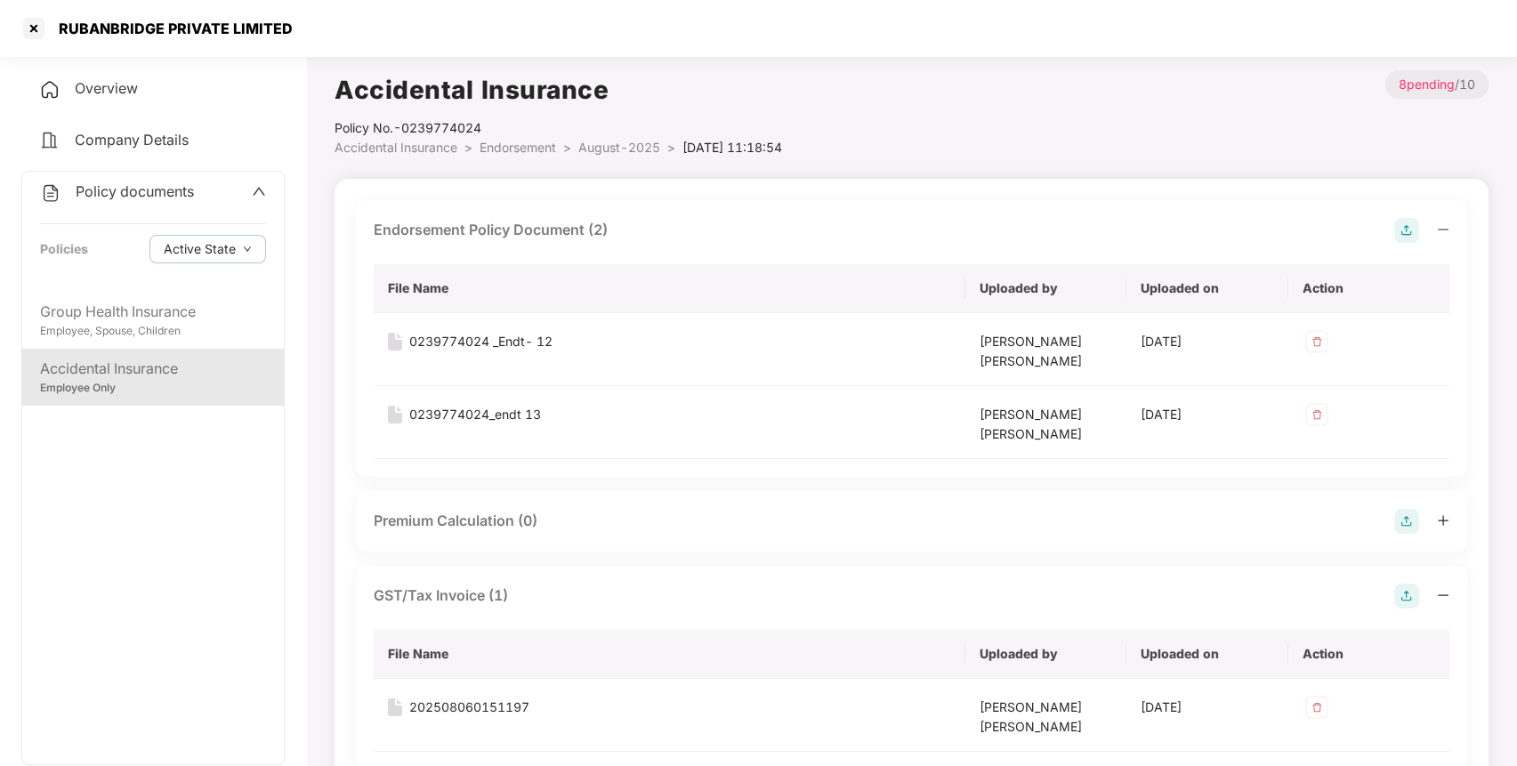
scroll to position [460, 0]
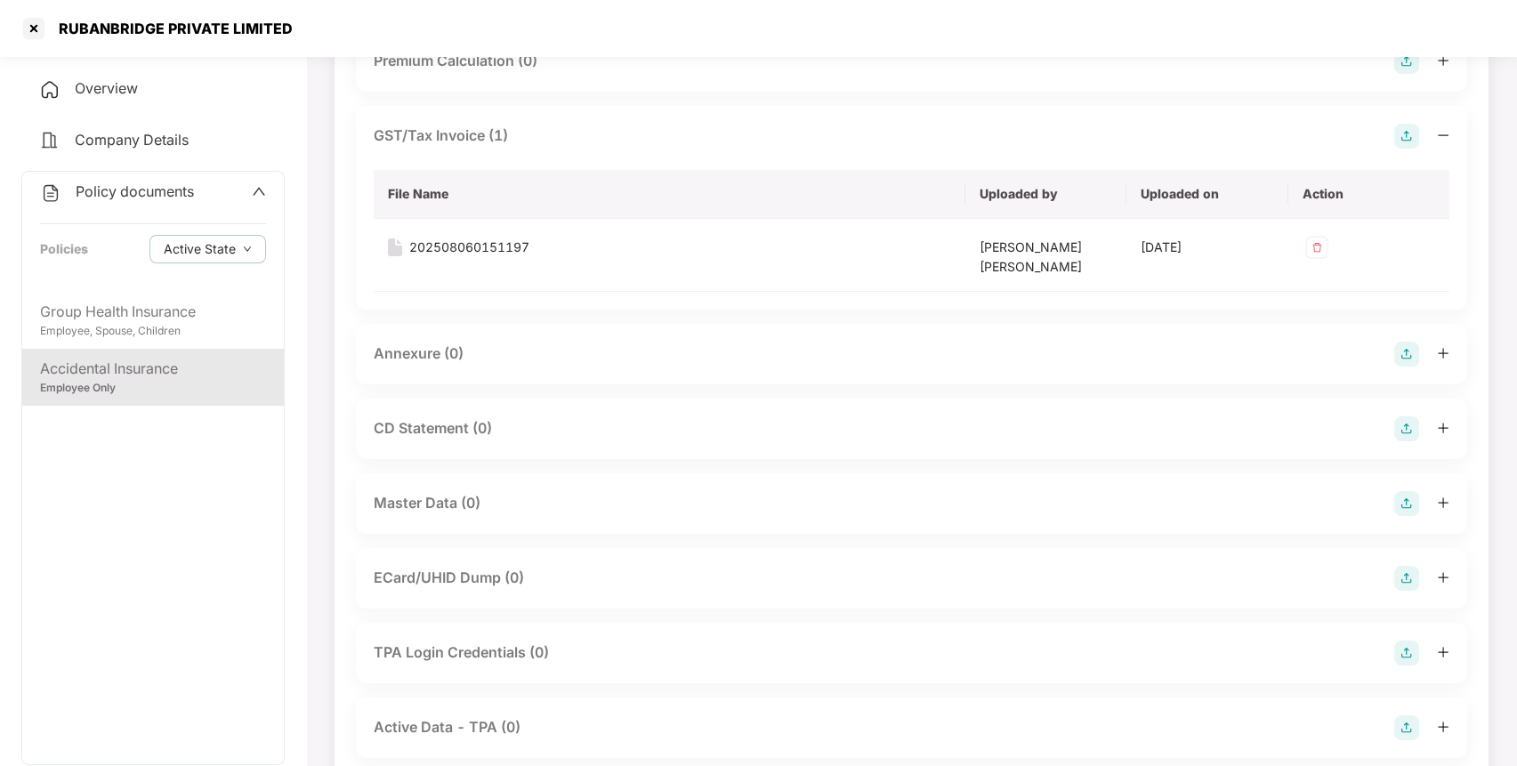
click at [1399, 495] on img at bounding box center [1406, 503] width 25 height 25
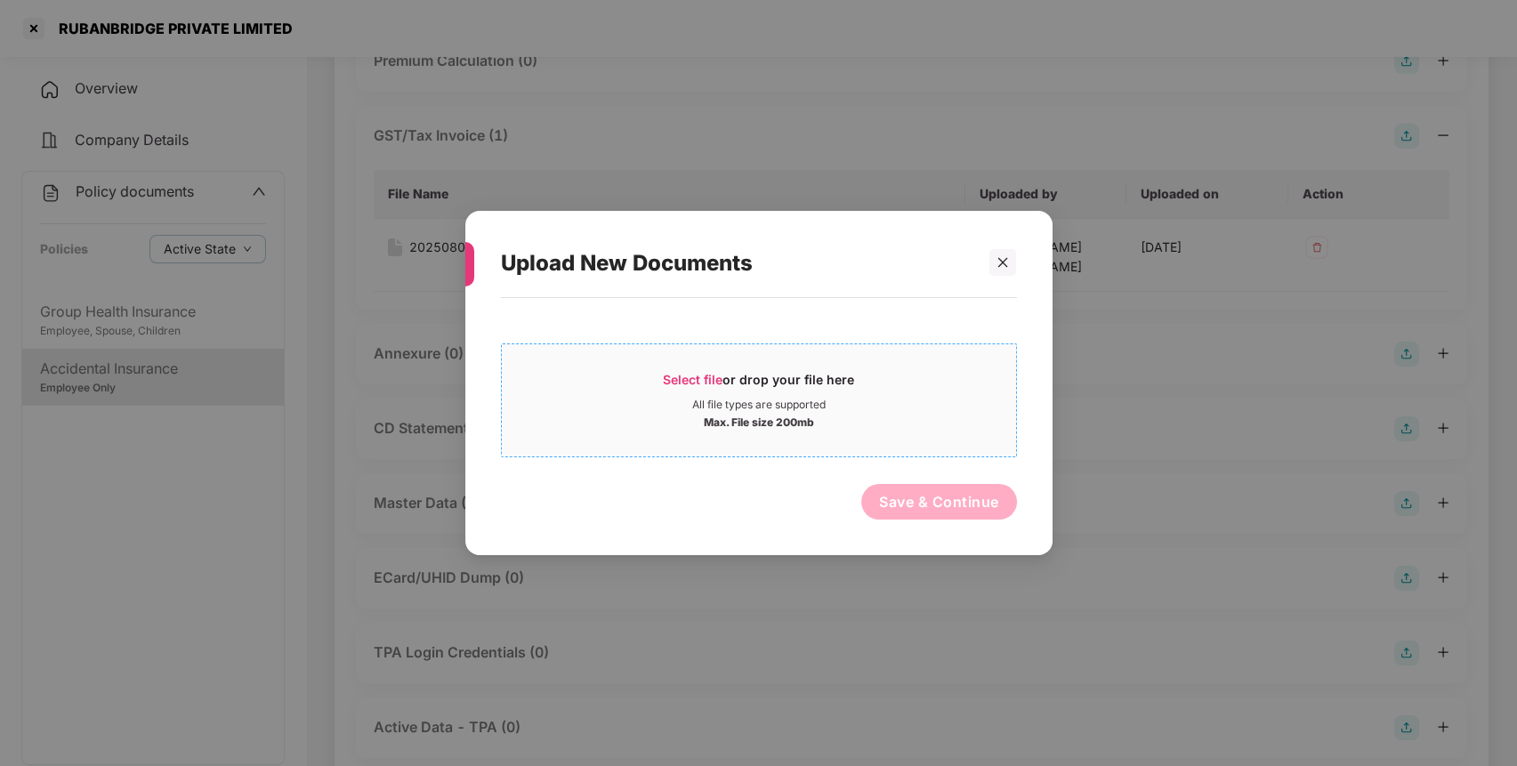
click at [874, 394] on div "Select file or drop your file here" at bounding box center [759, 384] width 514 height 27
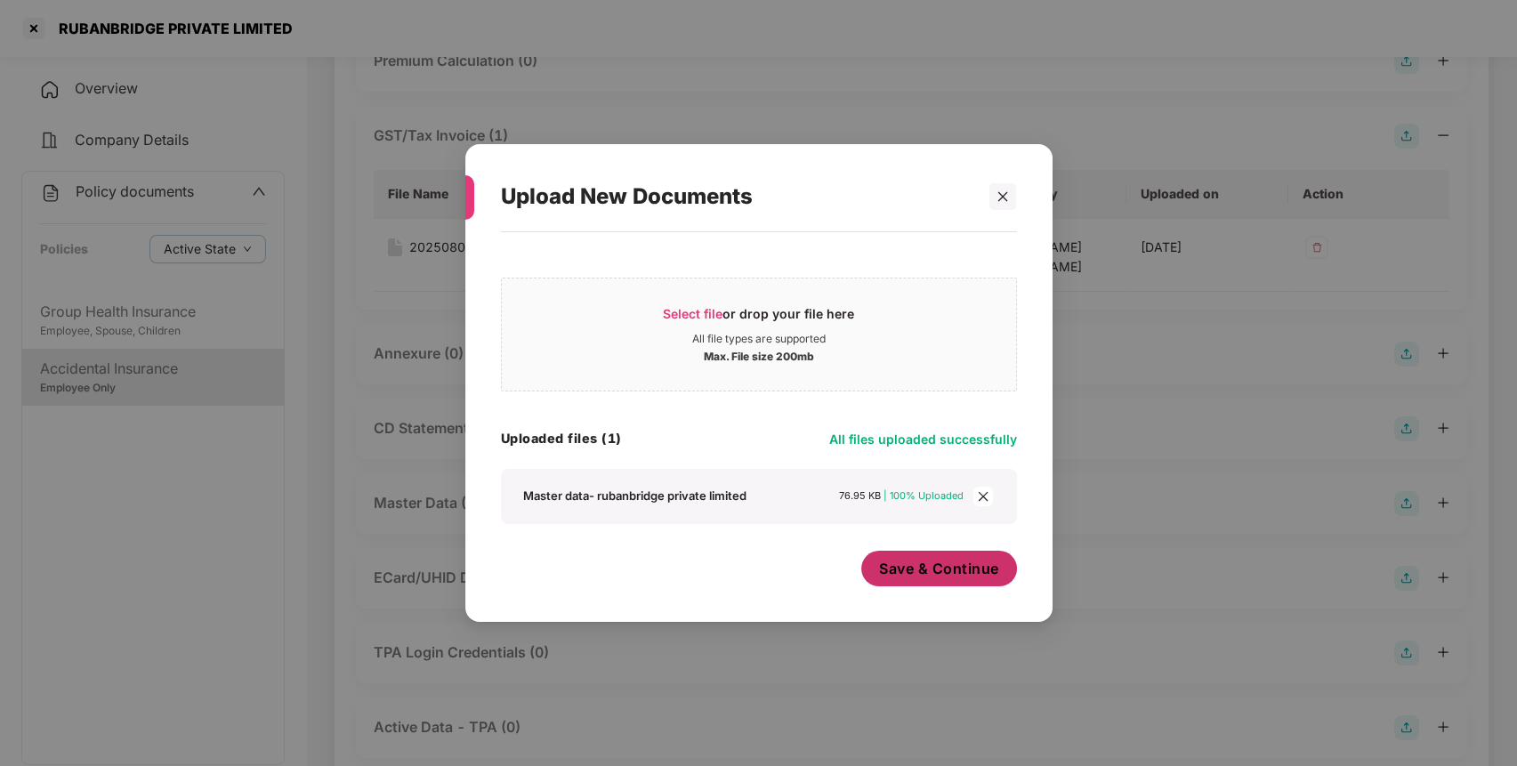
click at [932, 574] on span "Save & Continue" at bounding box center [939, 569] width 120 height 20
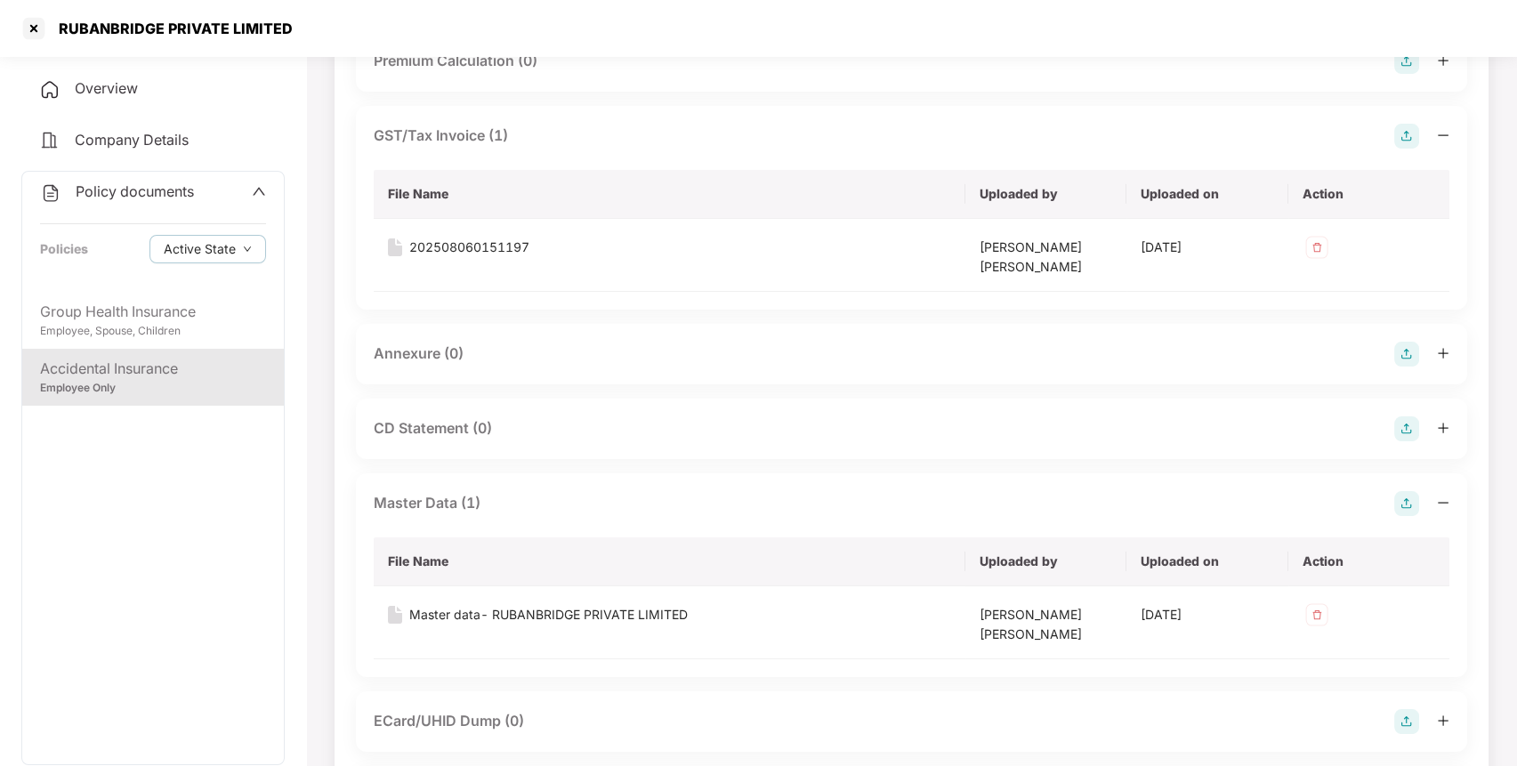
click at [220, 370] on div "Accidental Insurance" at bounding box center [153, 369] width 226 height 22
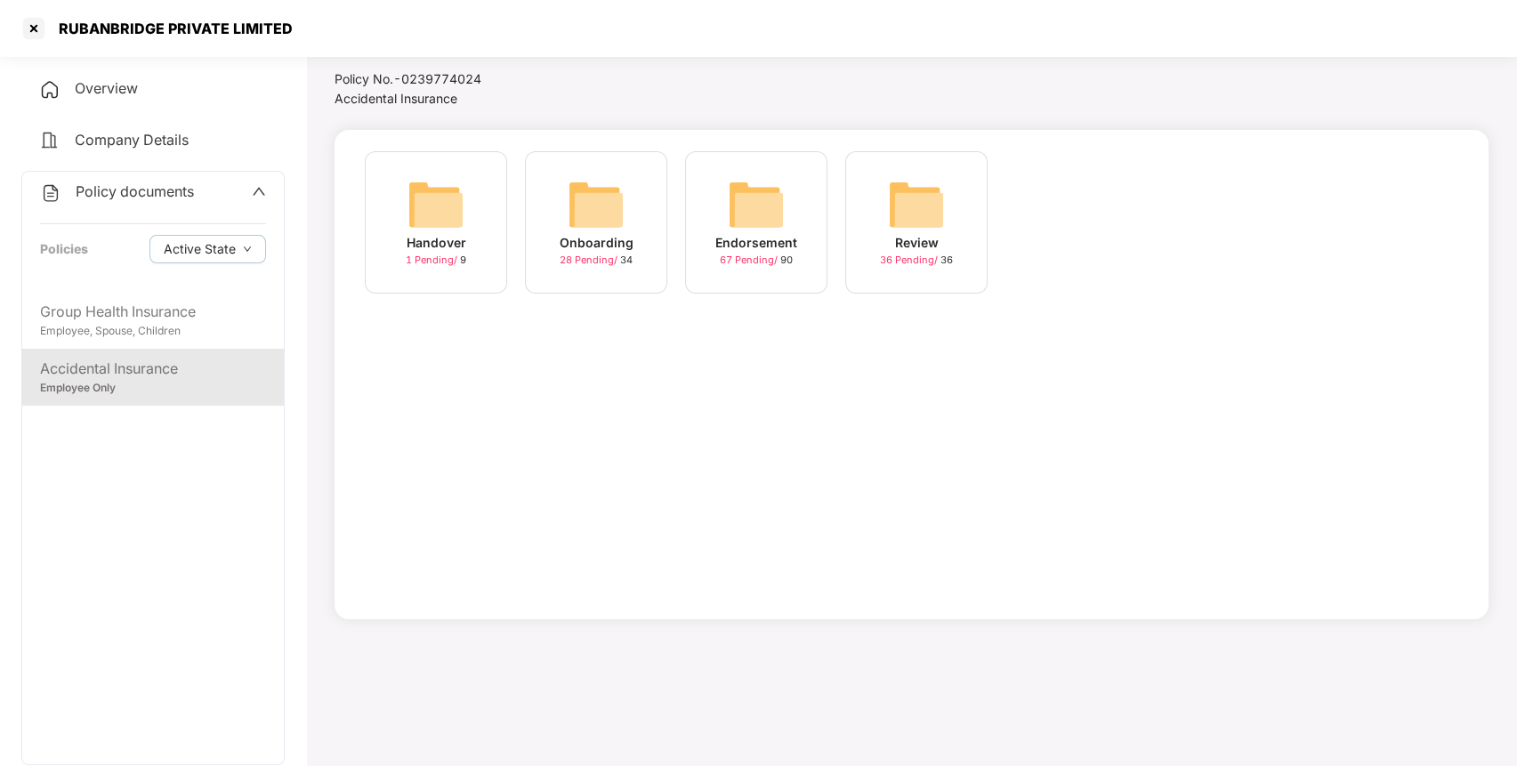
click at [753, 198] on img at bounding box center [756, 204] width 57 height 57
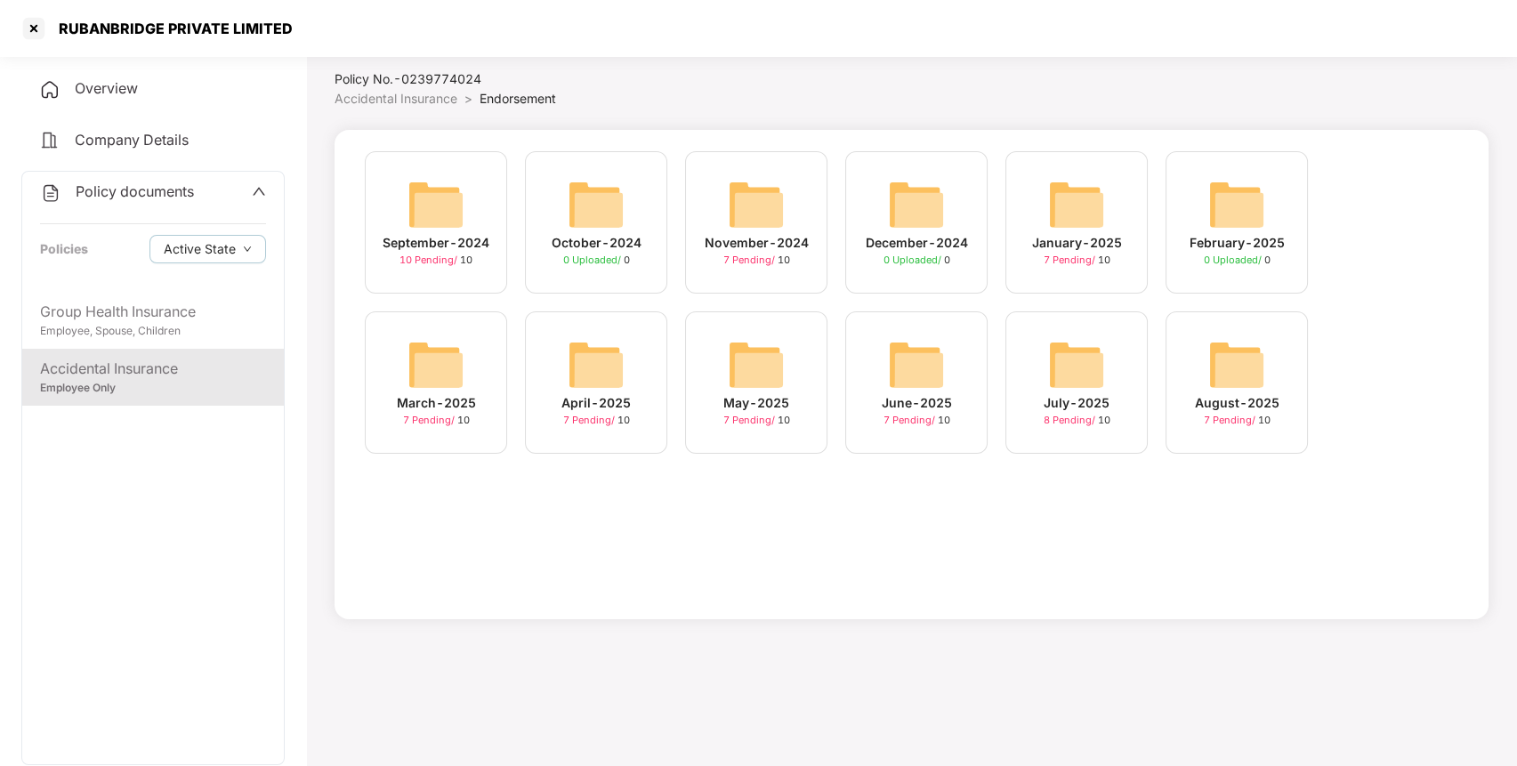
click at [1060, 355] on img at bounding box center [1076, 364] width 57 height 57
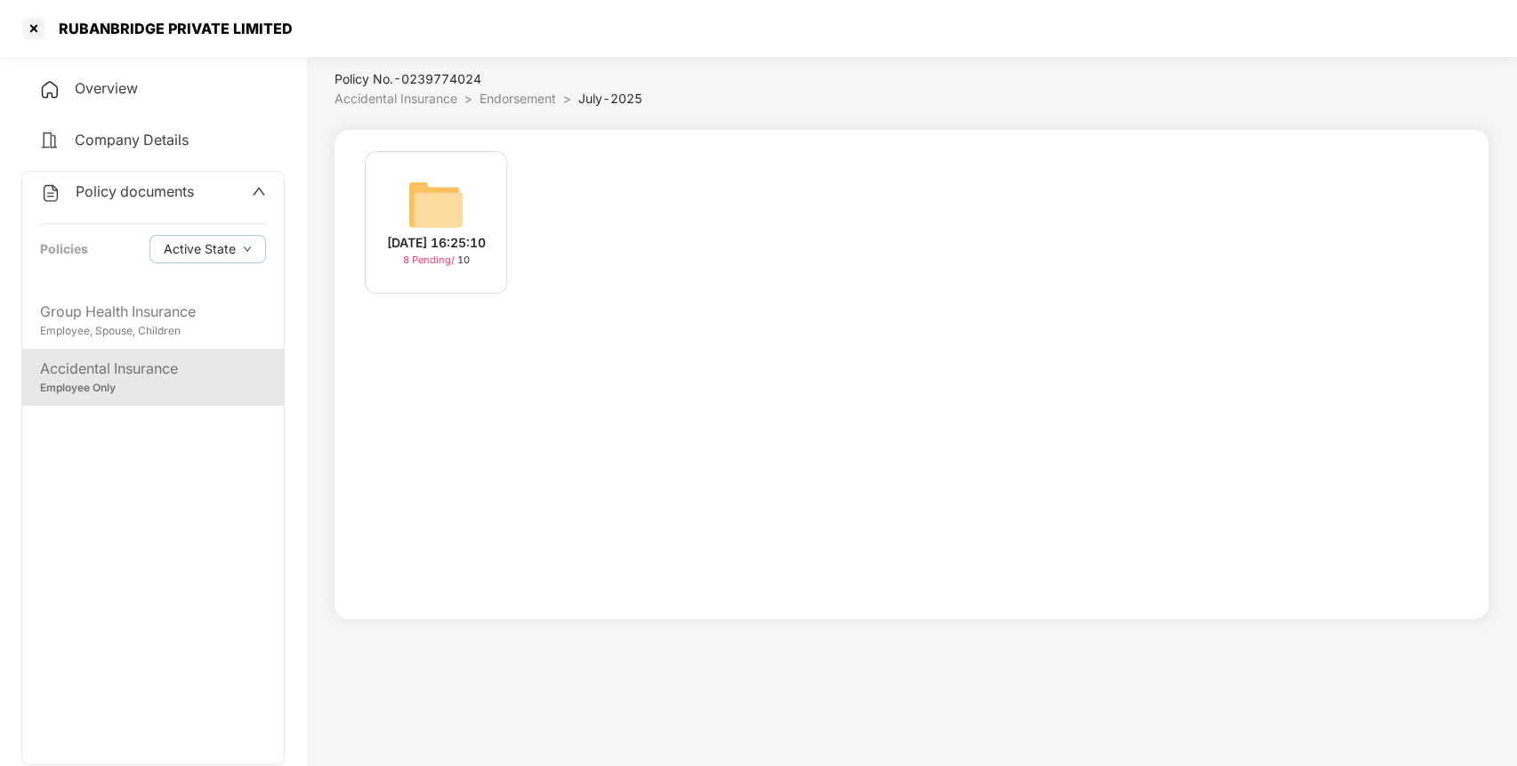
click at [441, 189] on img at bounding box center [435, 204] width 57 height 57
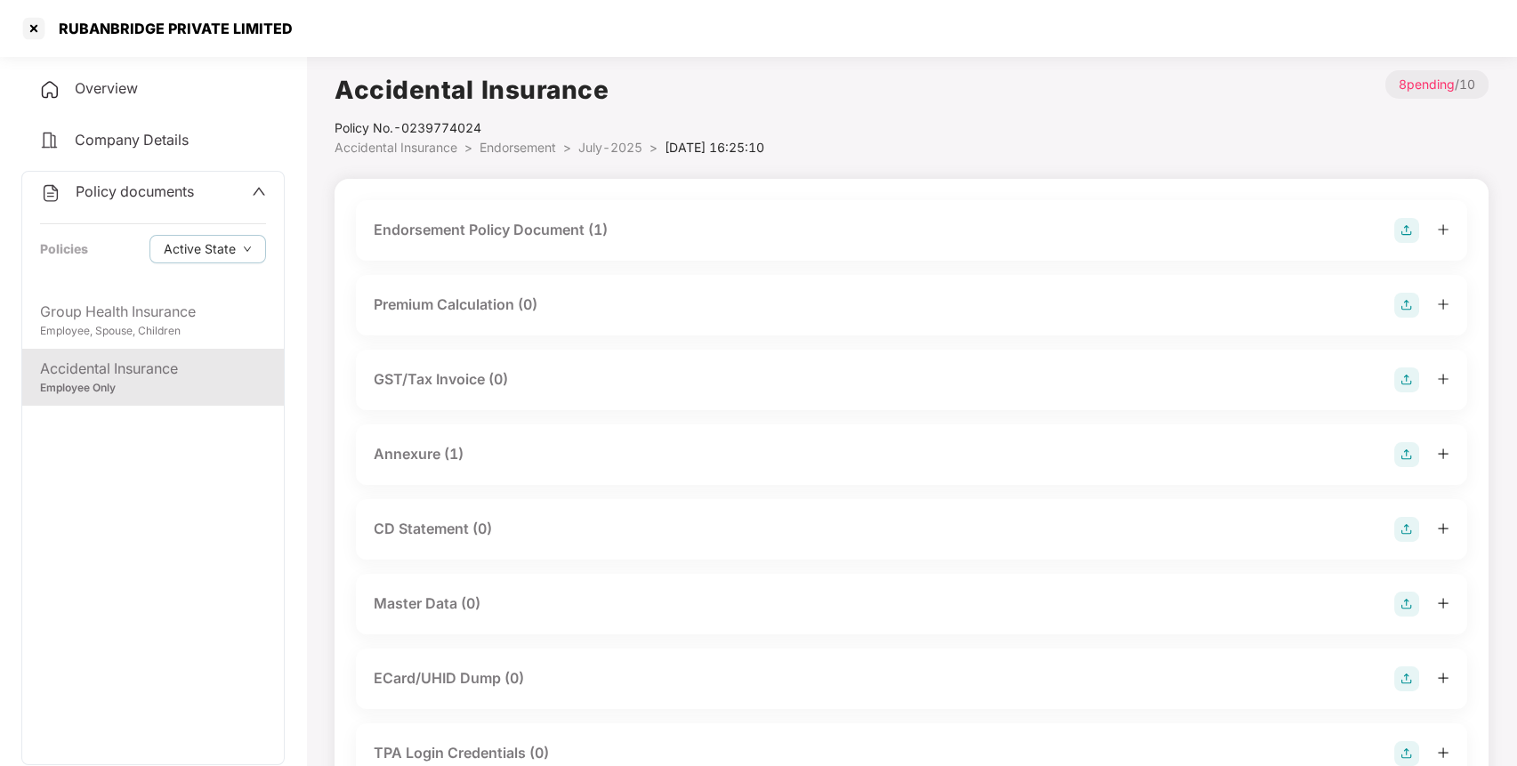
click at [1042, 239] on div "Endorsement Policy Document (1)" at bounding box center [911, 230] width 1075 height 25
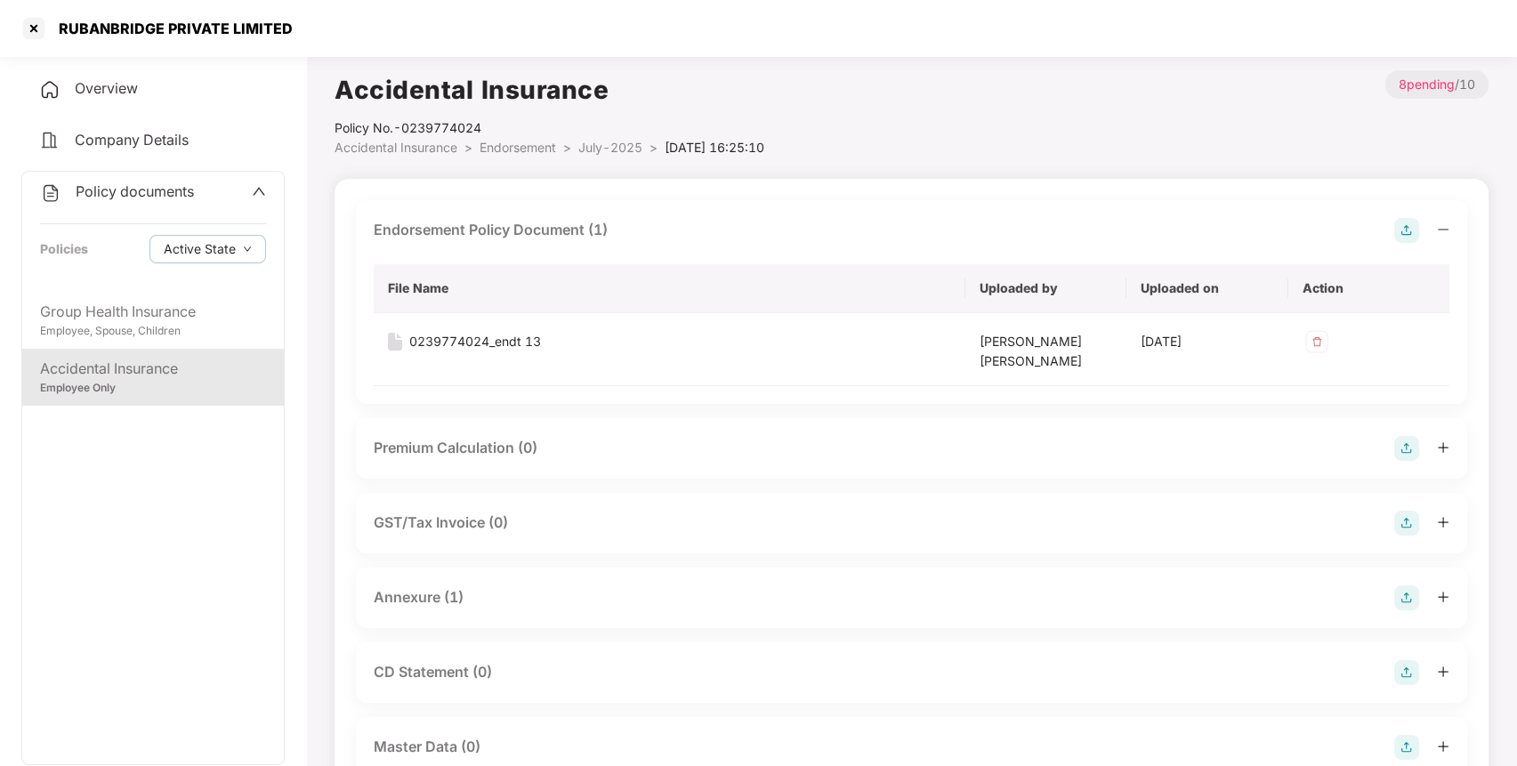
click at [1405, 224] on img at bounding box center [1406, 230] width 25 height 25
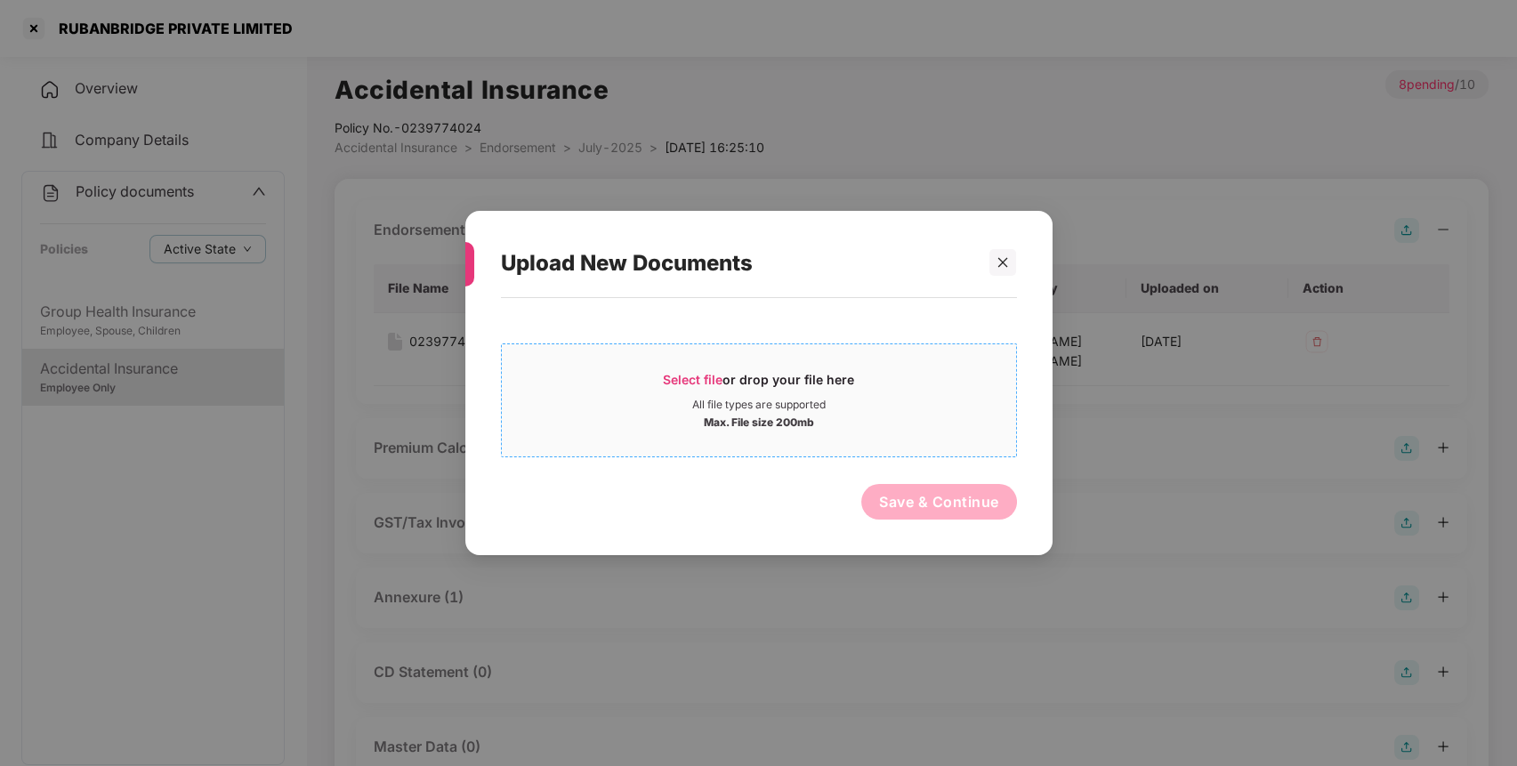
click at [809, 371] on div "Select file or drop your file here" at bounding box center [758, 384] width 191 height 27
click at [1003, 263] on icon "close" at bounding box center [1003, 263] width 10 height 10
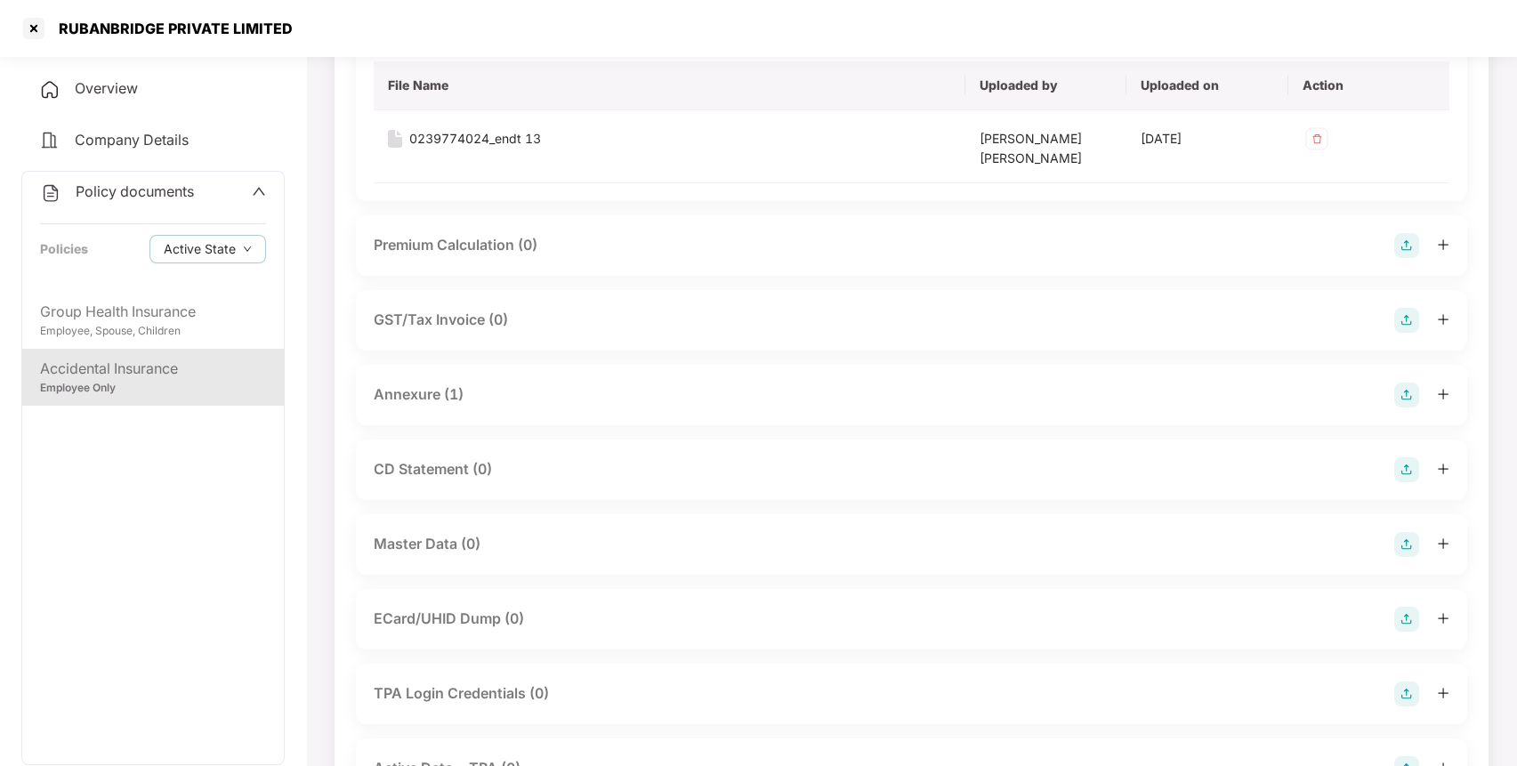
scroll to position [204, 0]
click at [1411, 540] on img at bounding box center [1406, 543] width 25 height 25
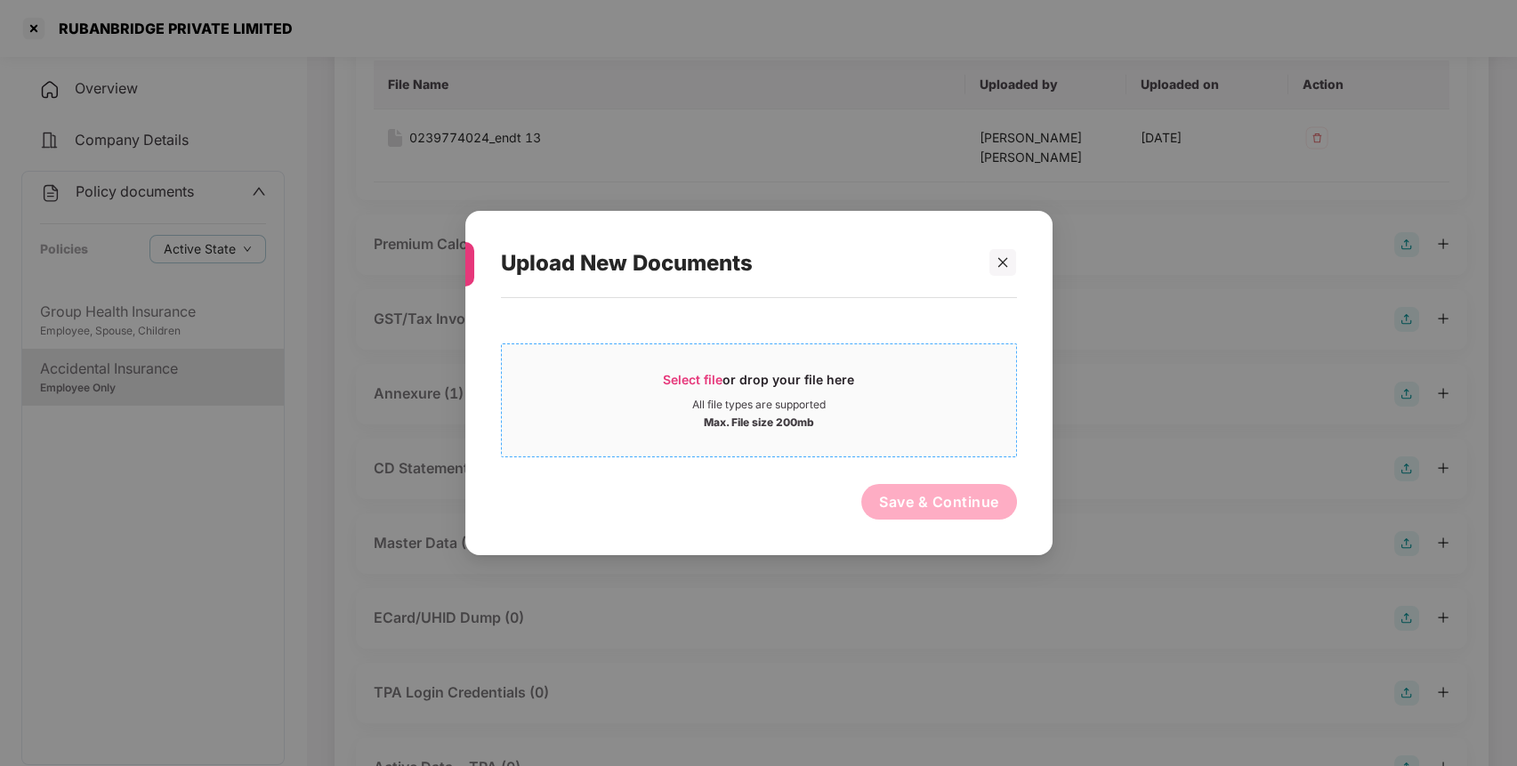
click at [817, 418] on div "Max. File size 200mb" at bounding box center [759, 421] width 514 height 18
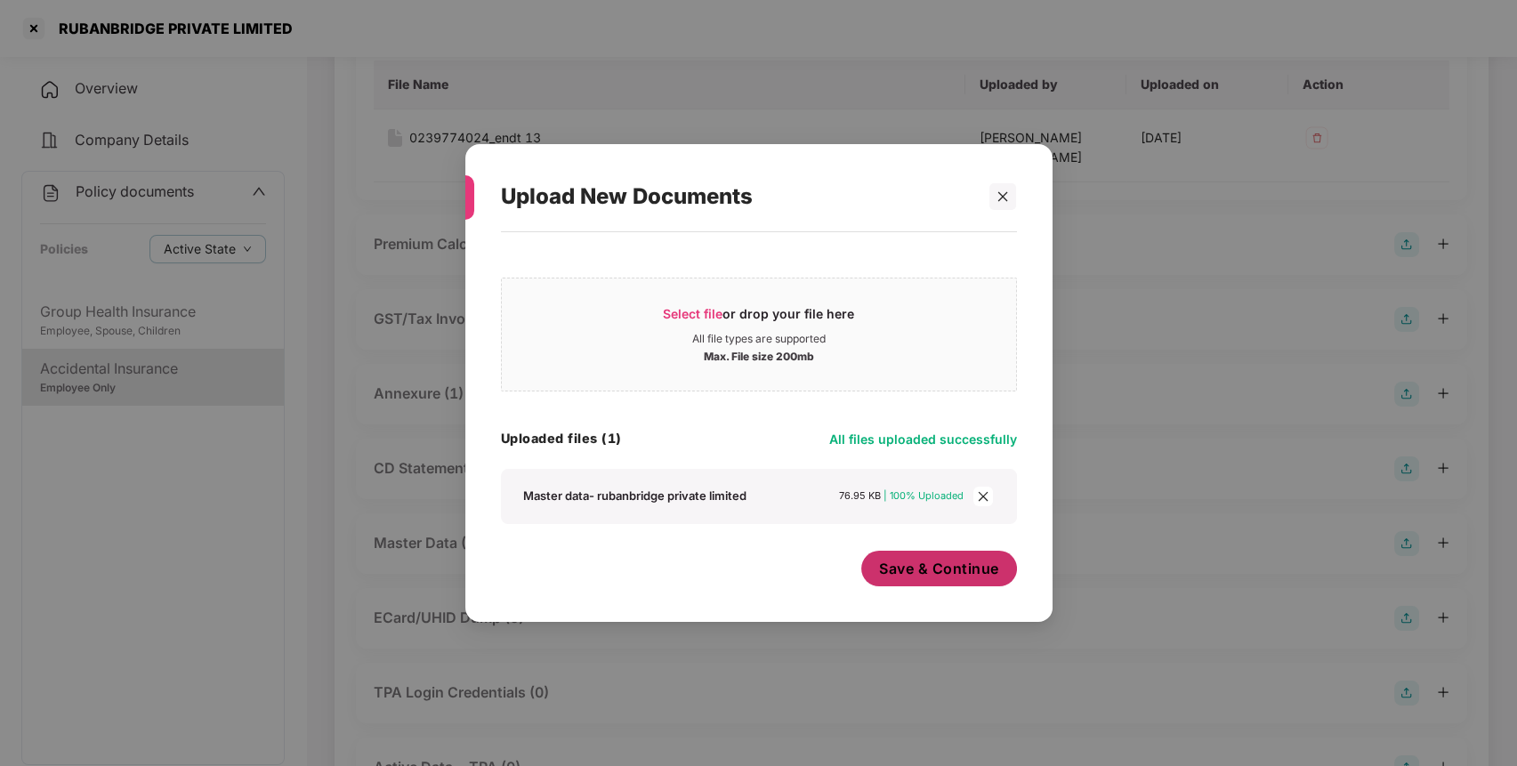
click at [906, 570] on span "Save & Continue" at bounding box center [939, 569] width 120 height 20
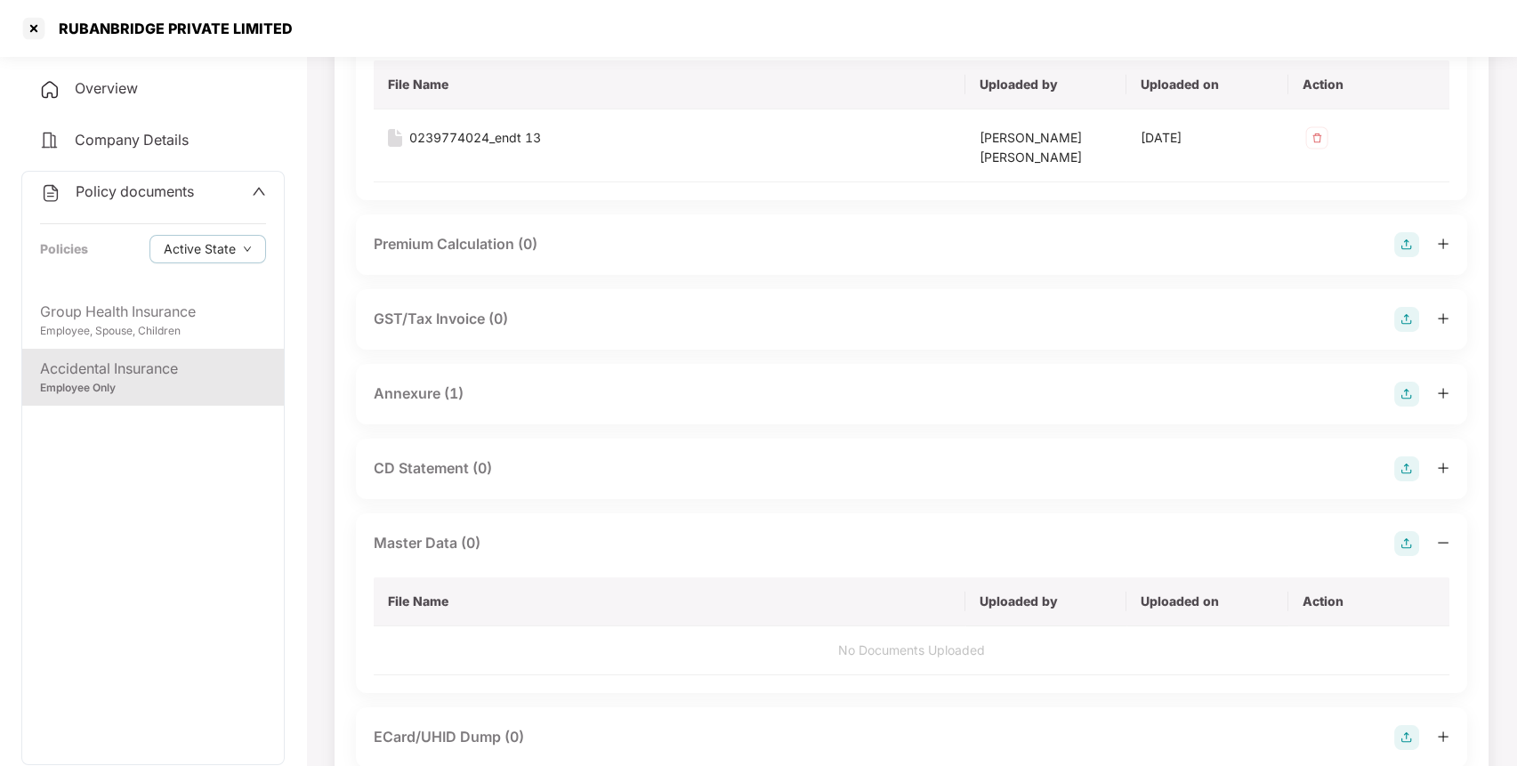
scroll to position [0, 0]
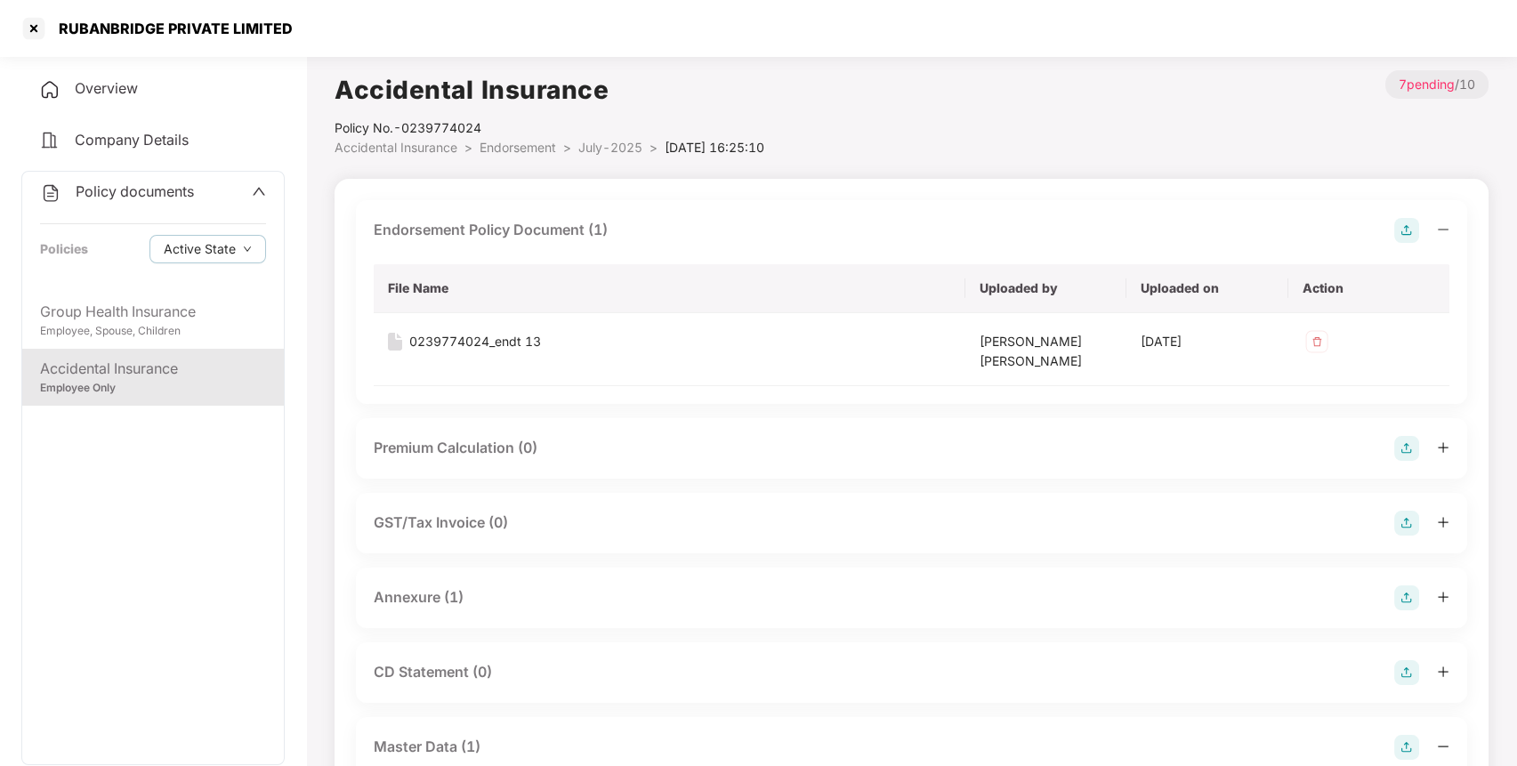
click at [1406, 224] on img at bounding box center [1406, 230] width 25 height 25
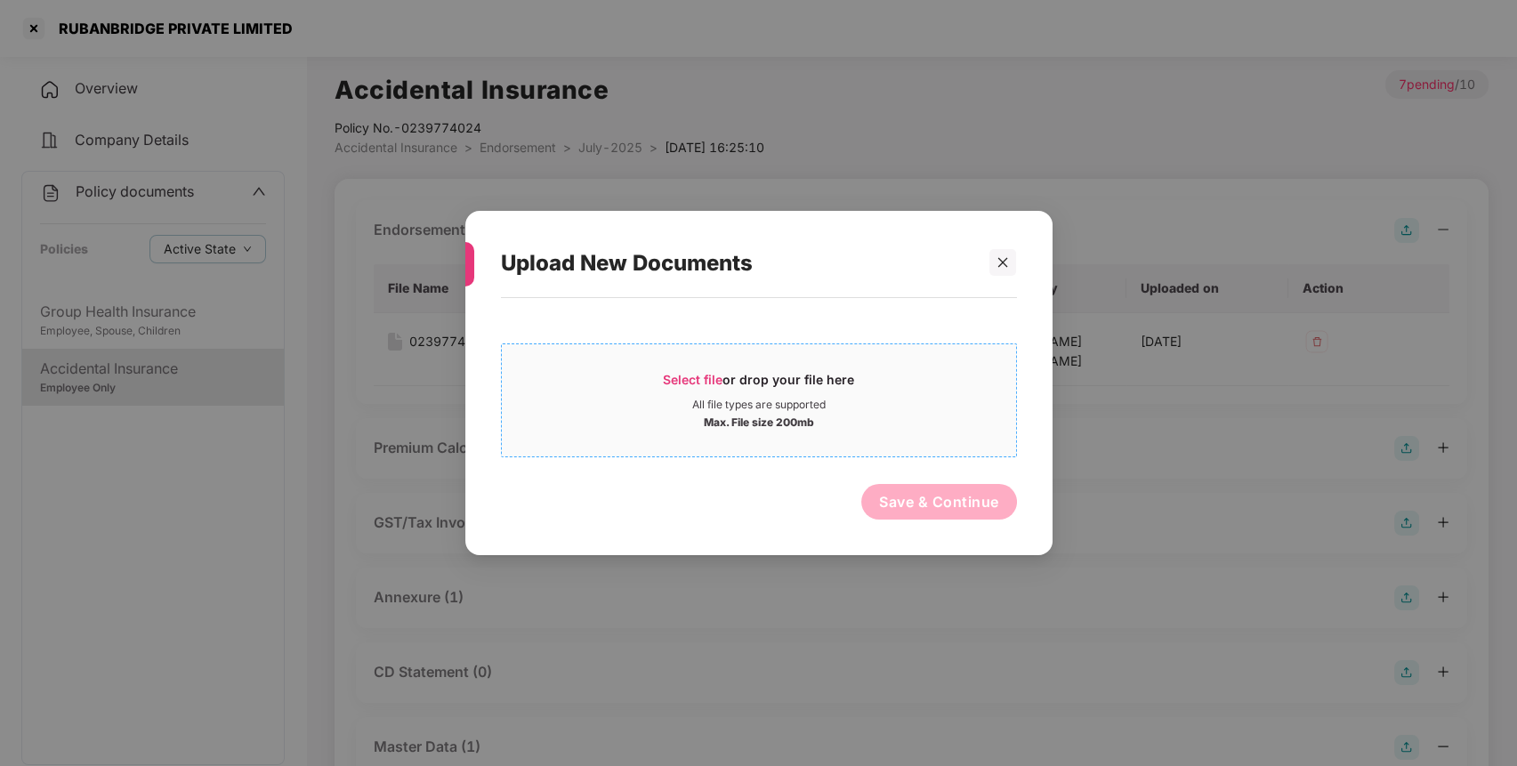
click at [835, 407] on div "All file types are supported" at bounding box center [759, 405] width 514 height 14
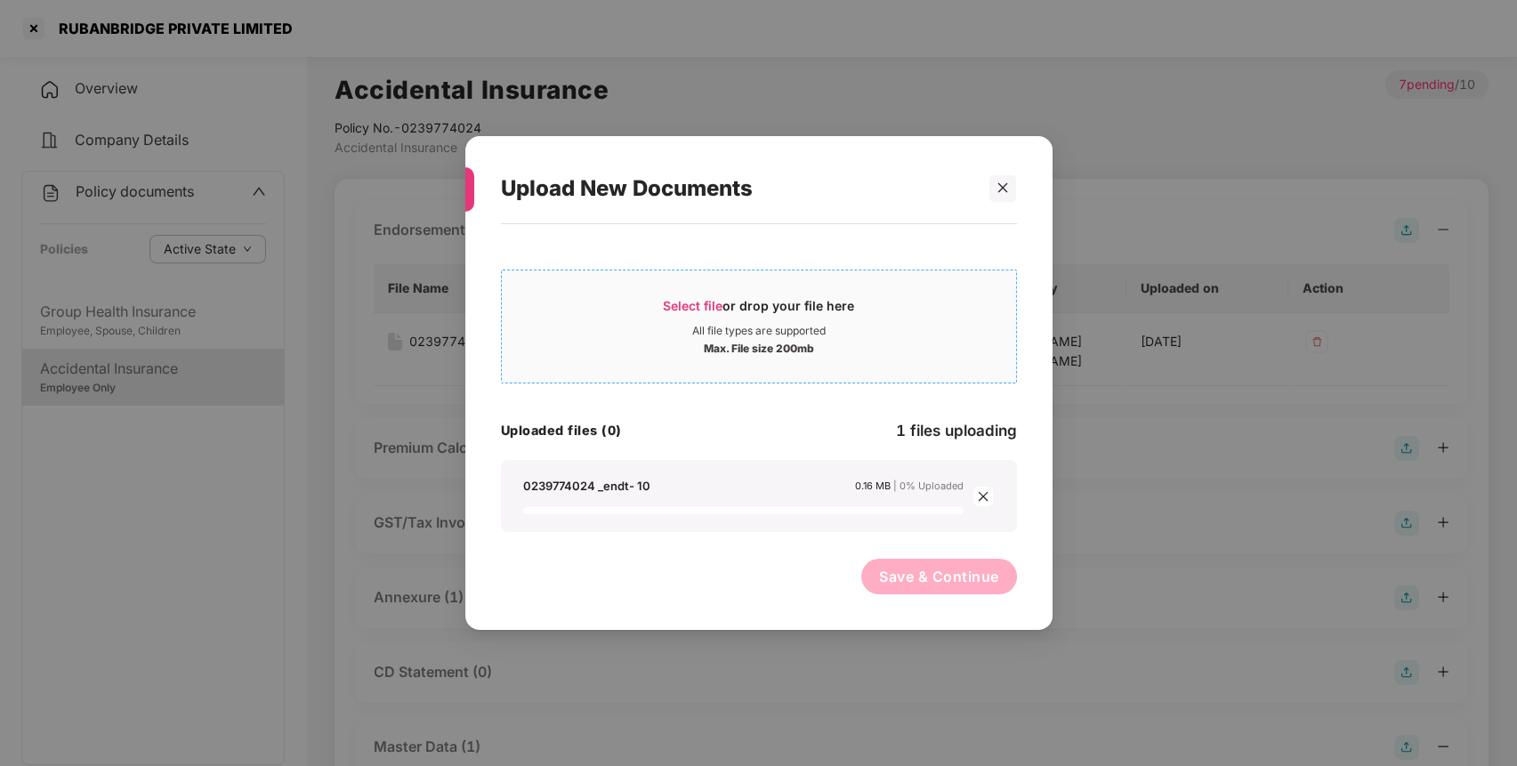
click at [685, 318] on div "Select file or drop your file here" at bounding box center [758, 310] width 191 height 27
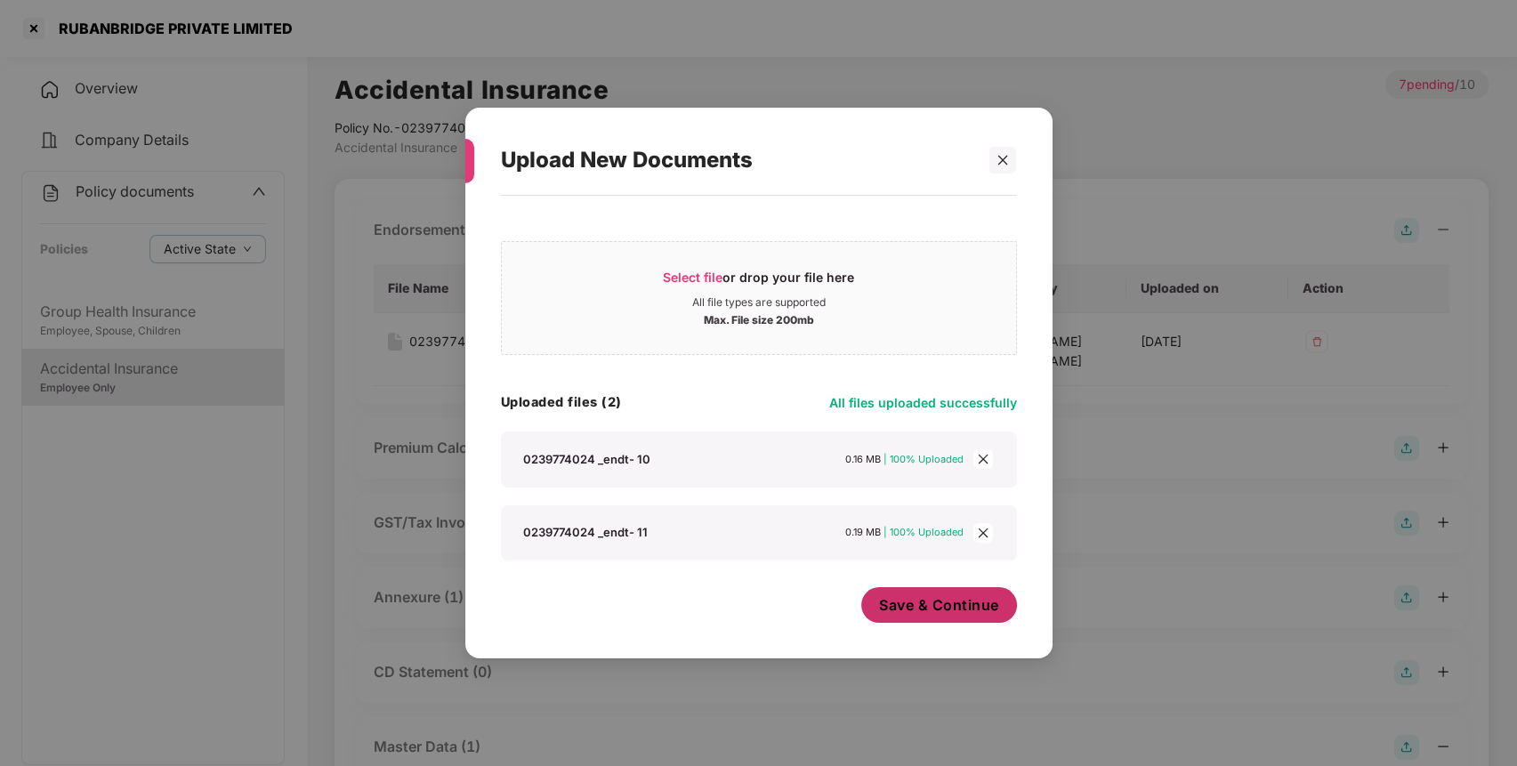
click at [990, 608] on span "Save & Continue" at bounding box center [939, 605] width 120 height 20
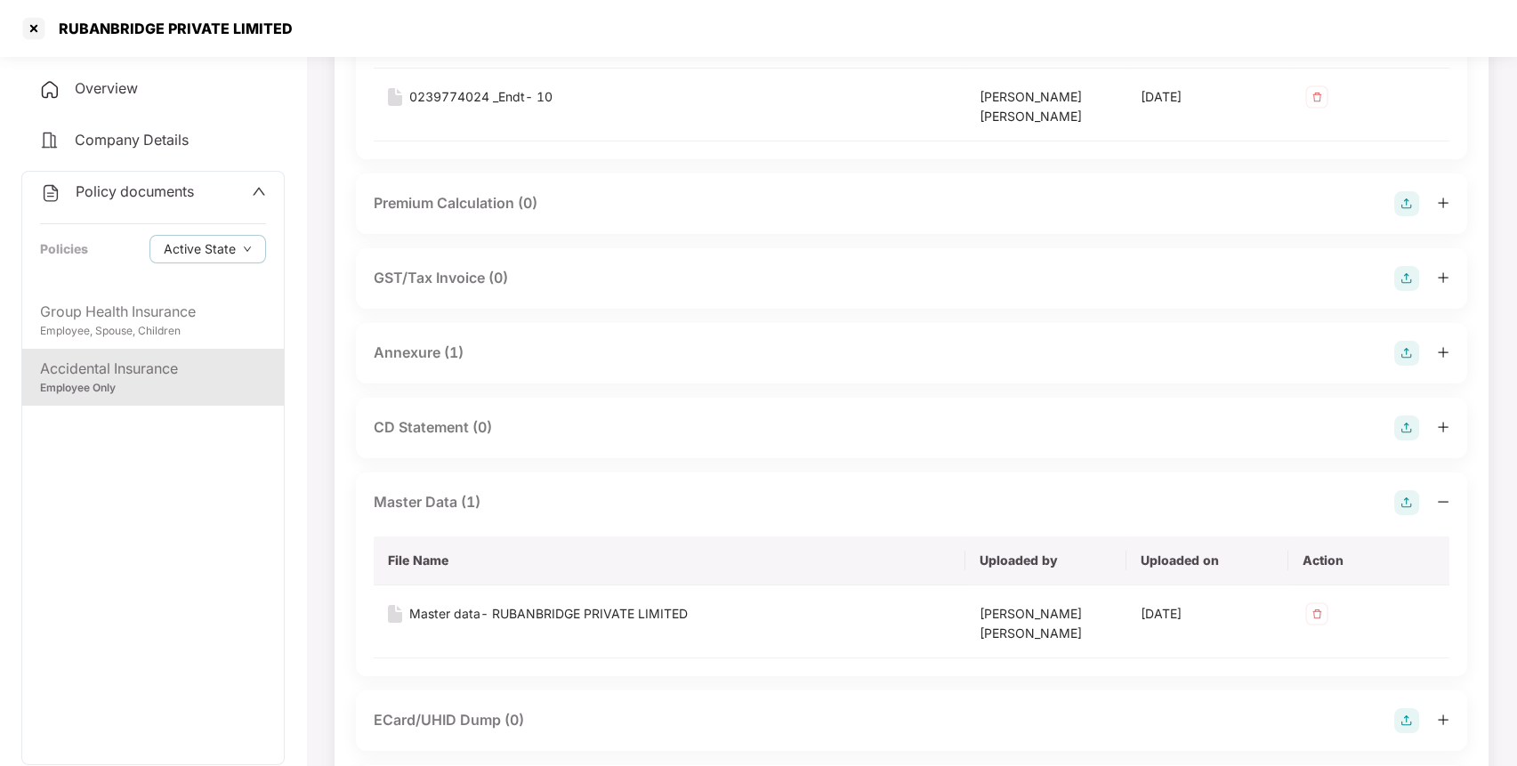
scroll to position [391, 0]
click at [1405, 355] on img at bounding box center [1406, 352] width 25 height 25
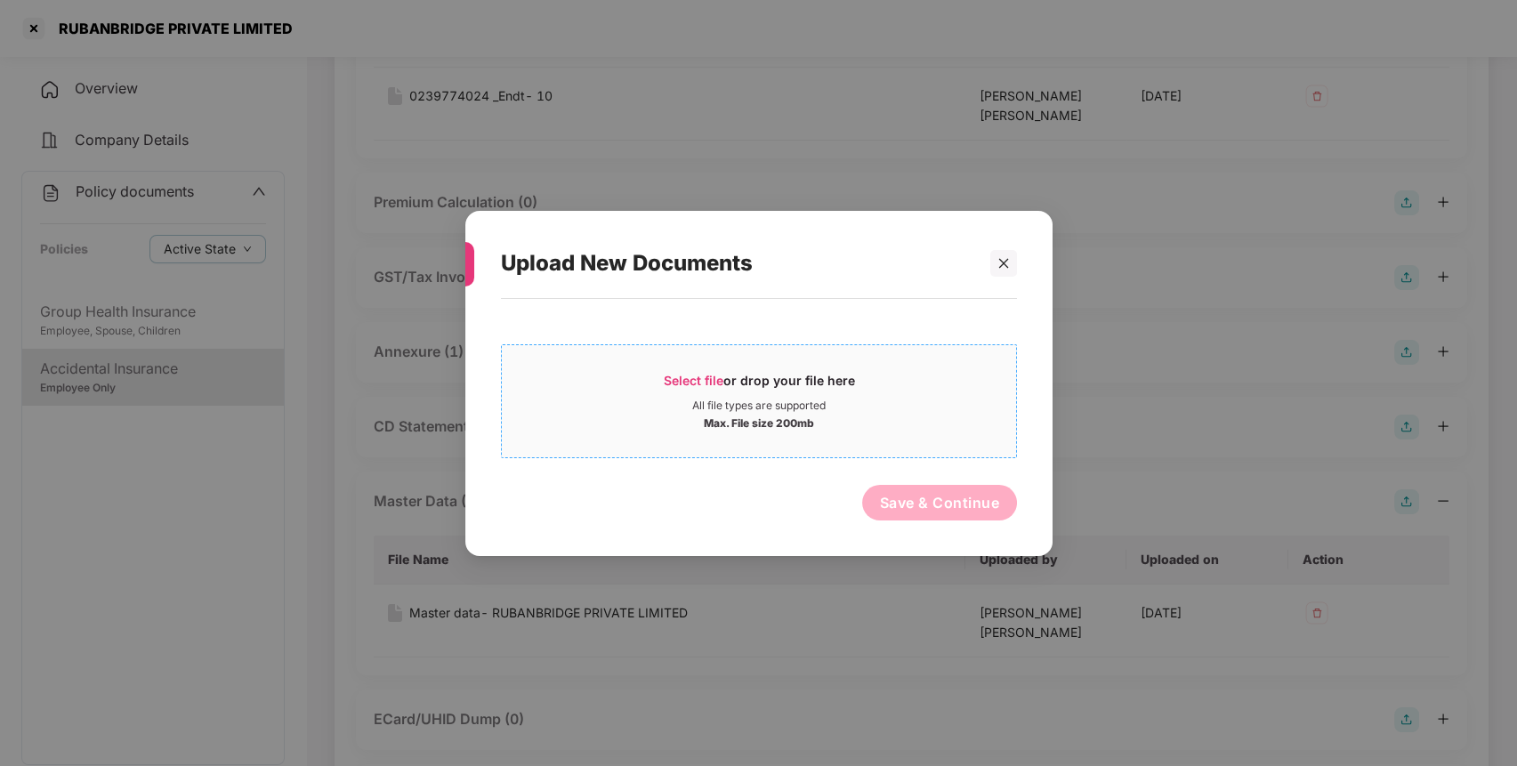
click at [841, 385] on div "Select file or drop your file here" at bounding box center [758, 384] width 191 height 27
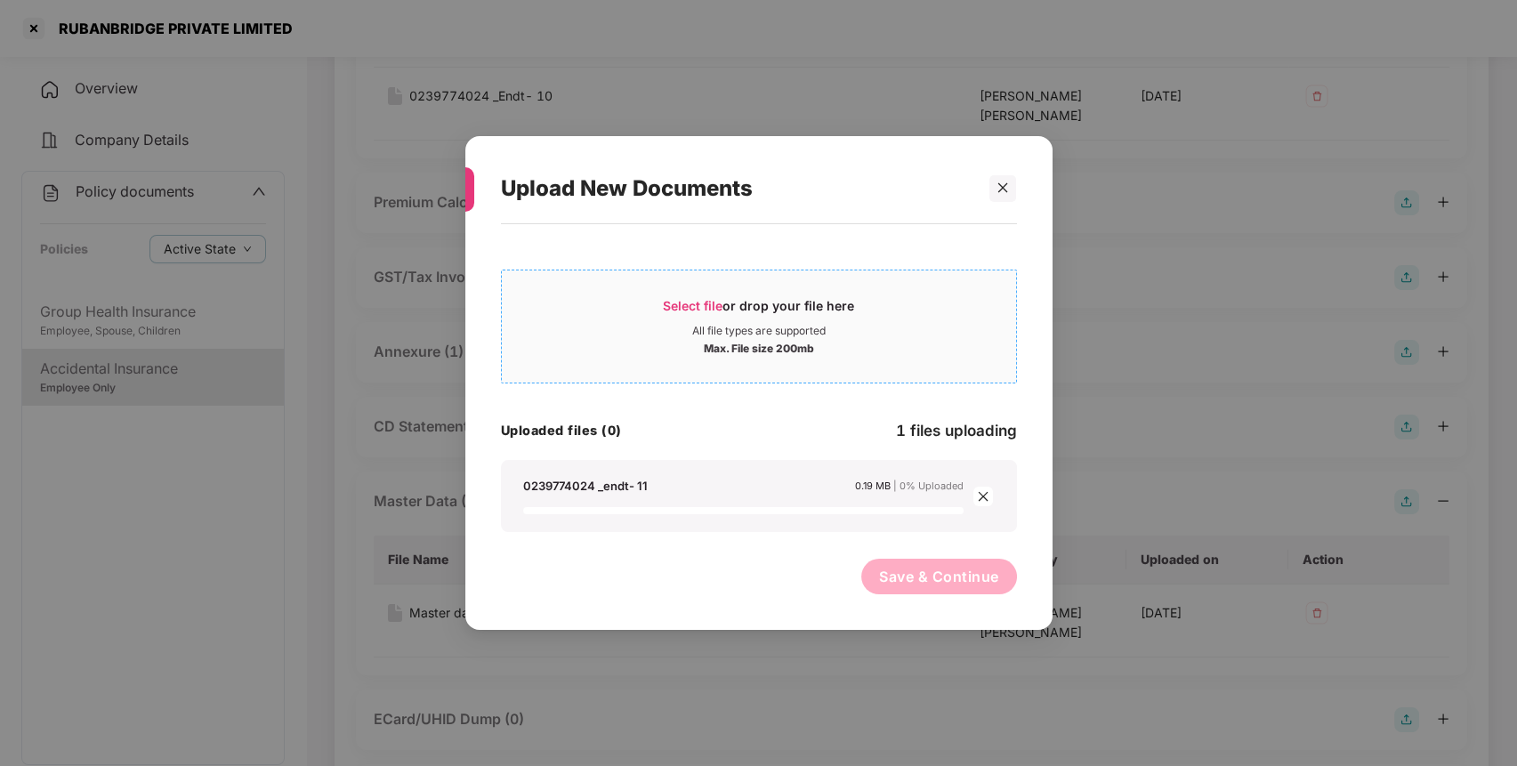
click at [724, 292] on span "Select file or drop your file here All file types are supported Max. File size …" at bounding box center [759, 326] width 514 height 85
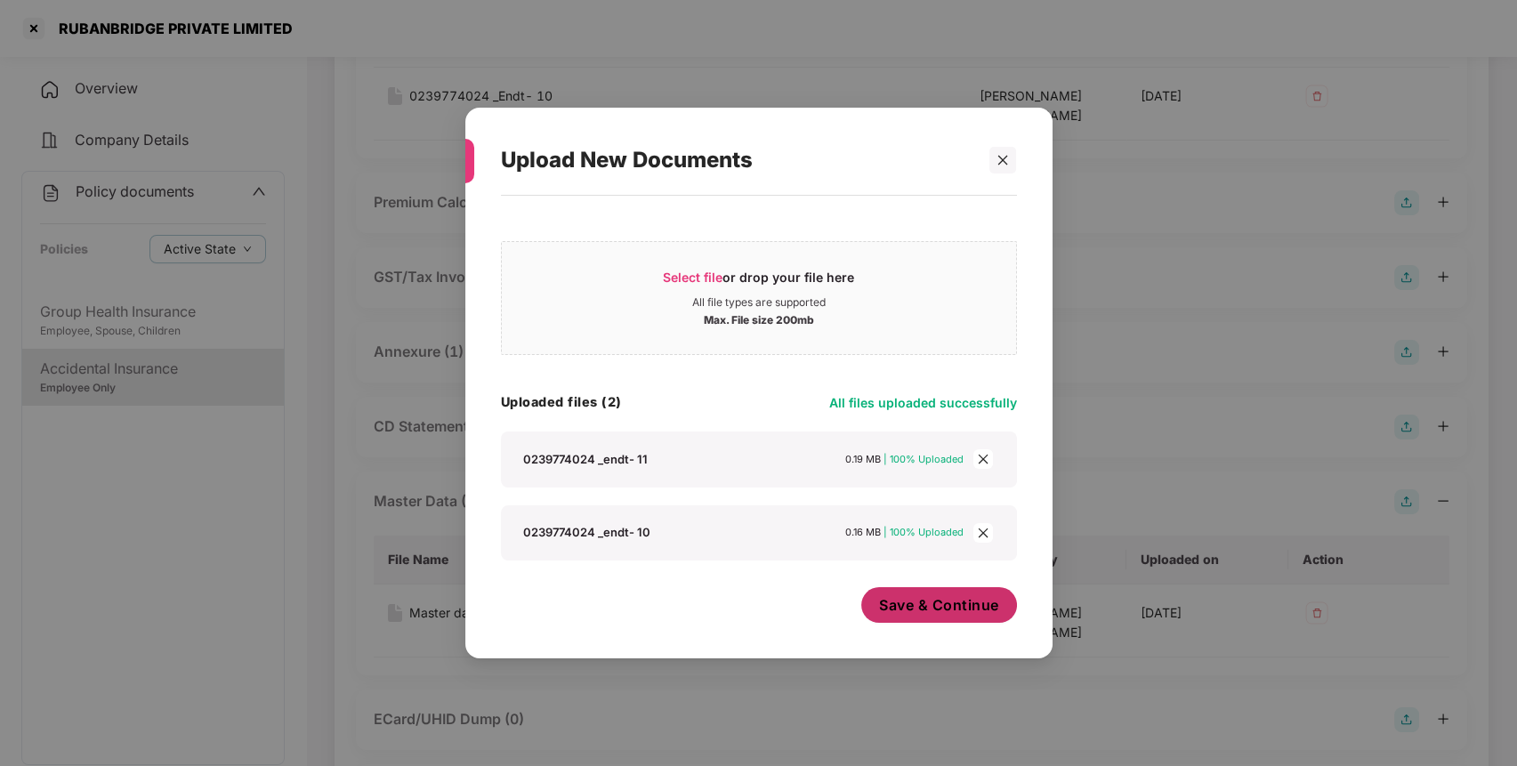
click at [938, 602] on span "Save & Continue" at bounding box center [939, 605] width 120 height 20
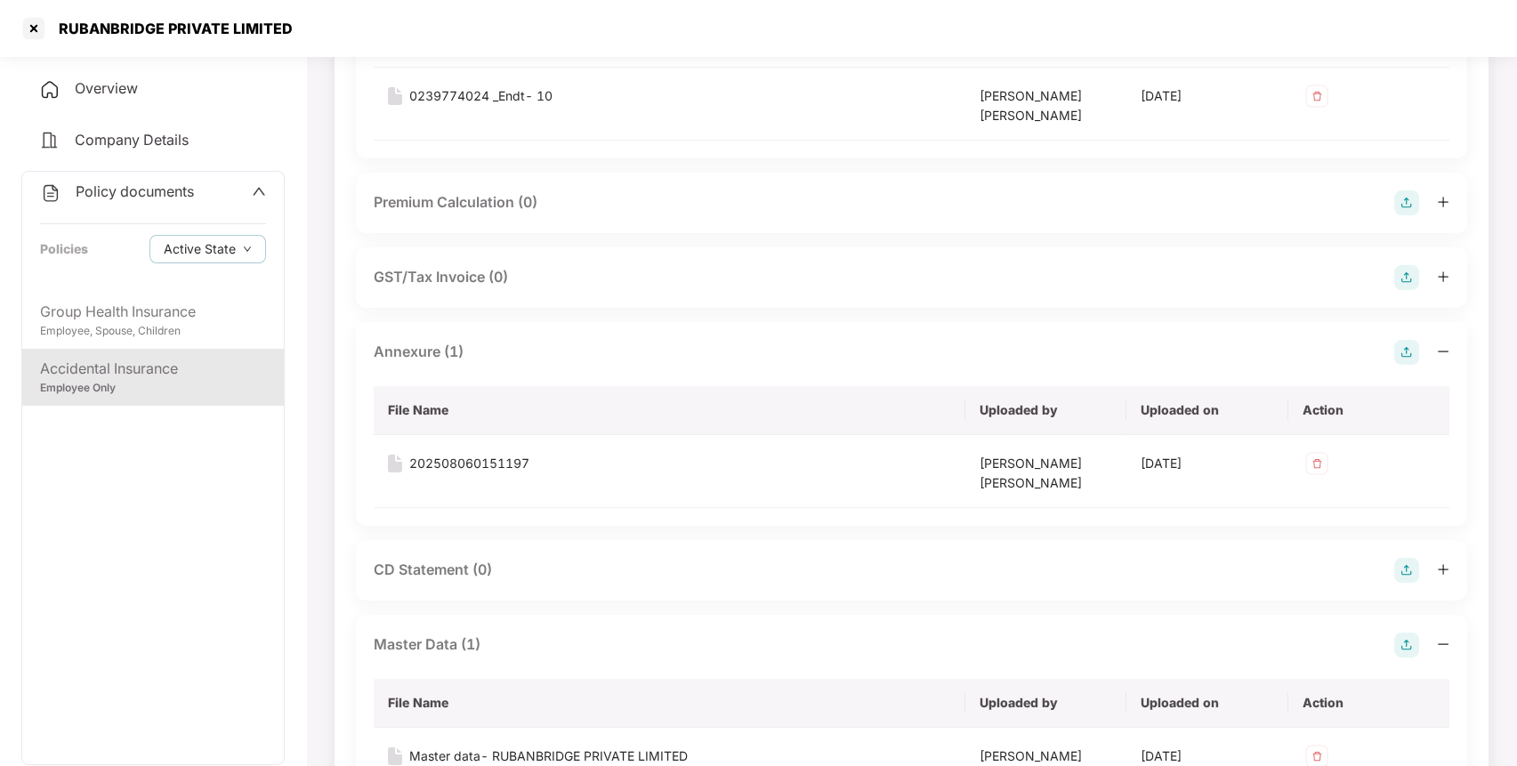
click at [178, 197] on span "Policy documents" at bounding box center [135, 191] width 118 height 18
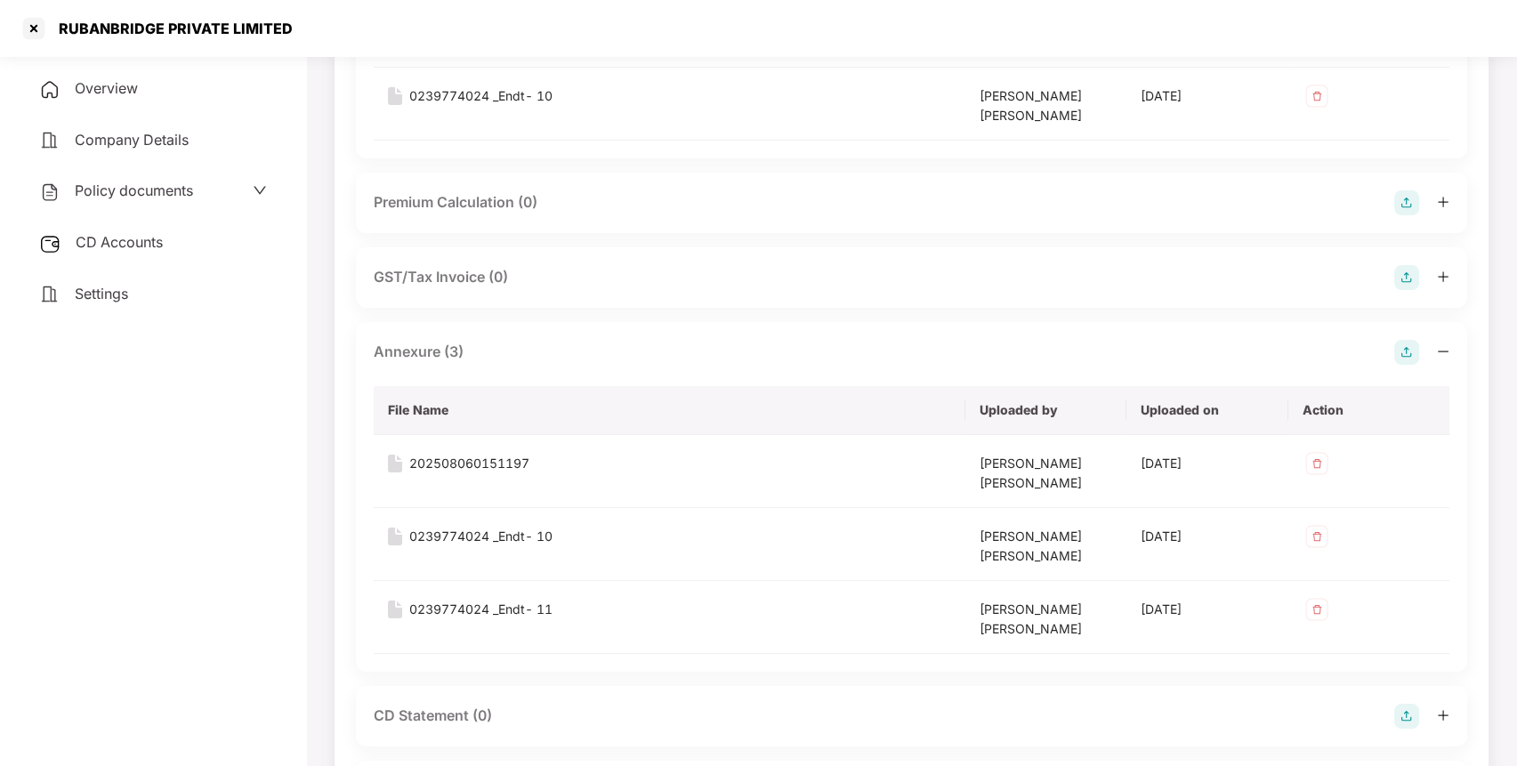
click at [189, 242] on div "CD Accounts" at bounding box center [152, 242] width 263 height 41
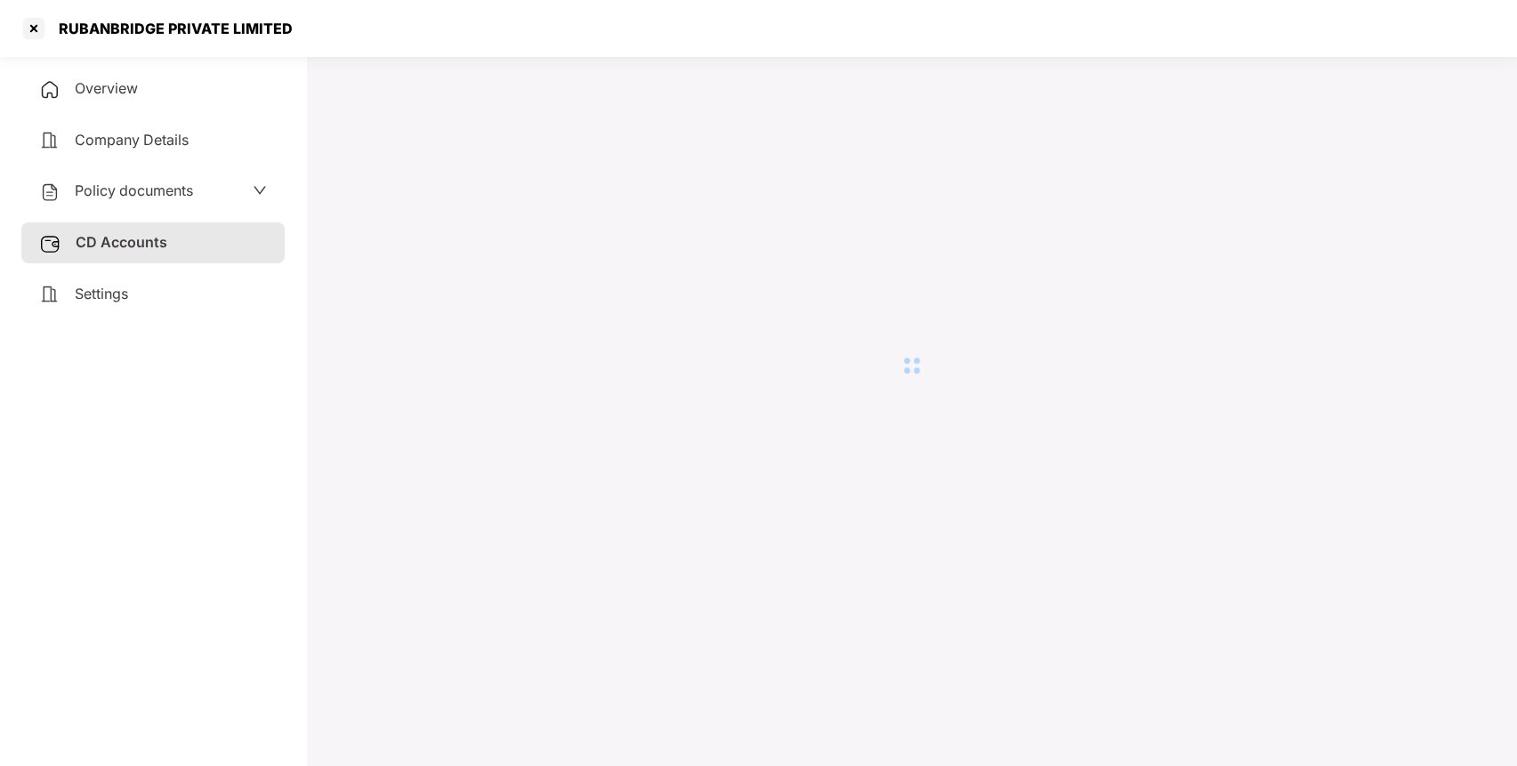
scroll to position [49, 0]
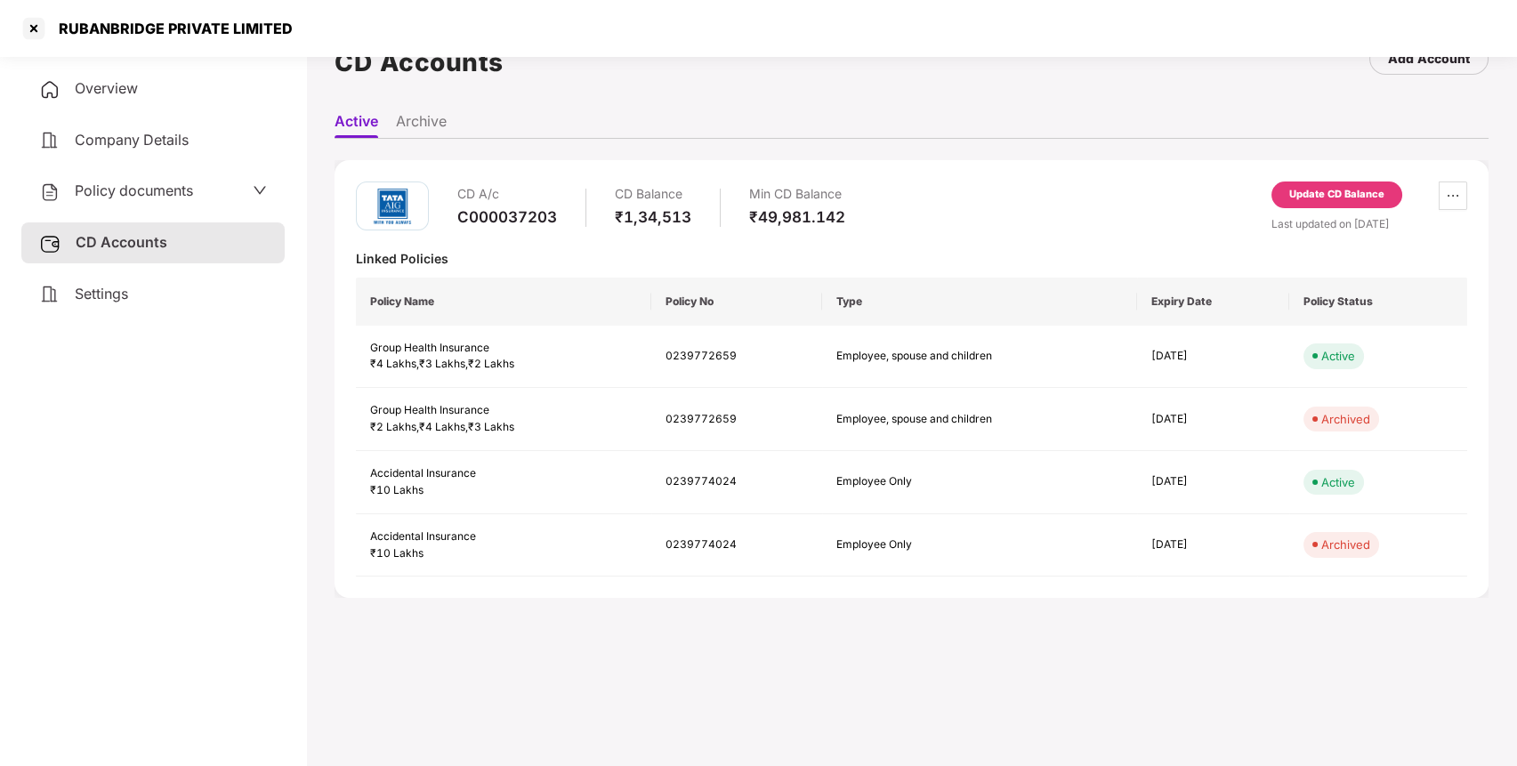
click at [1332, 189] on div "Update CD Balance" at bounding box center [1336, 195] width 95 height 16
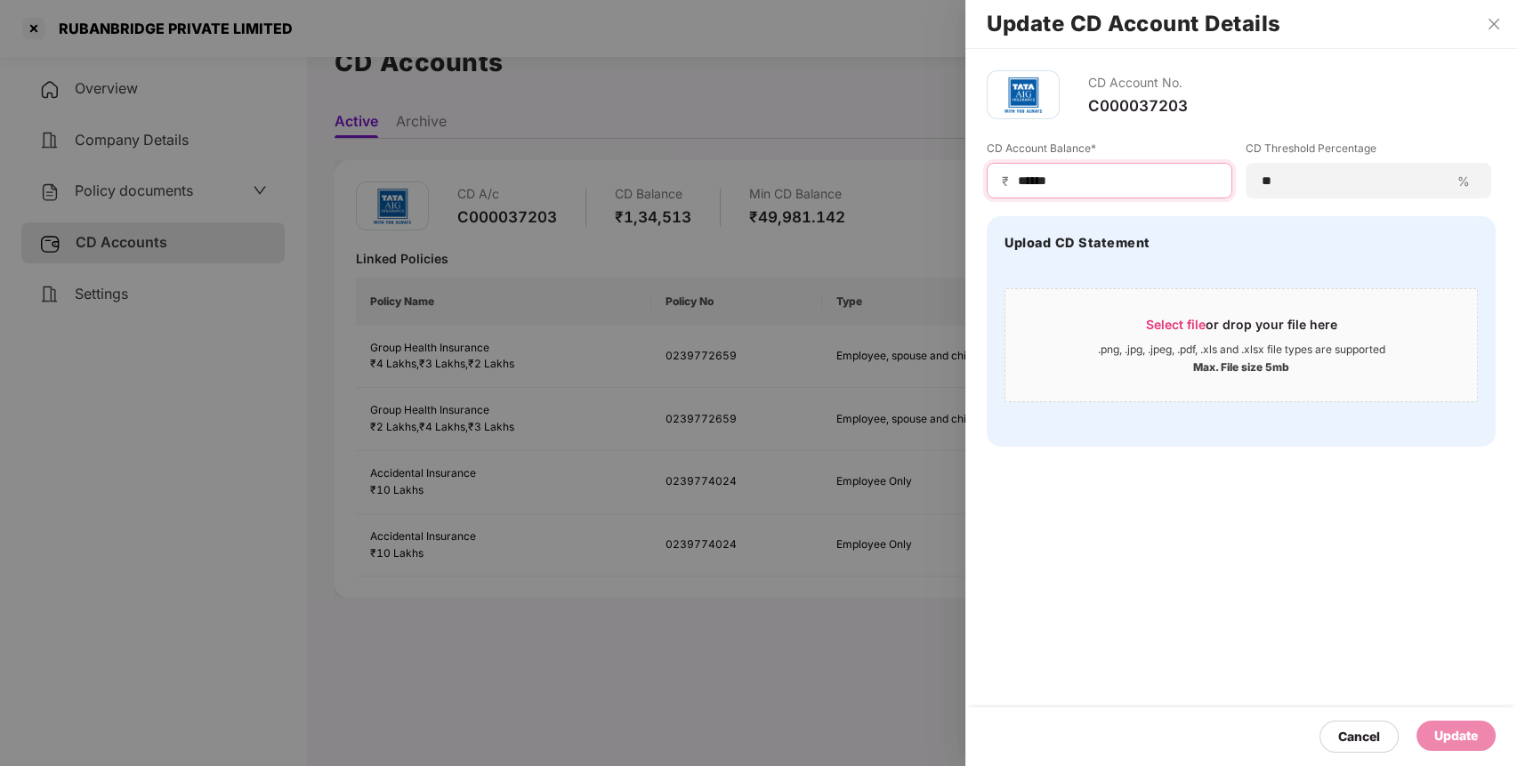
click at [1122, 185] on input "******" at bounding box center [1116, 181] width 201 height 19
type input "*"
type input "******"
click at [1453, 721] on div "Update" at bounding box center [1455, 735] width 79 height 30
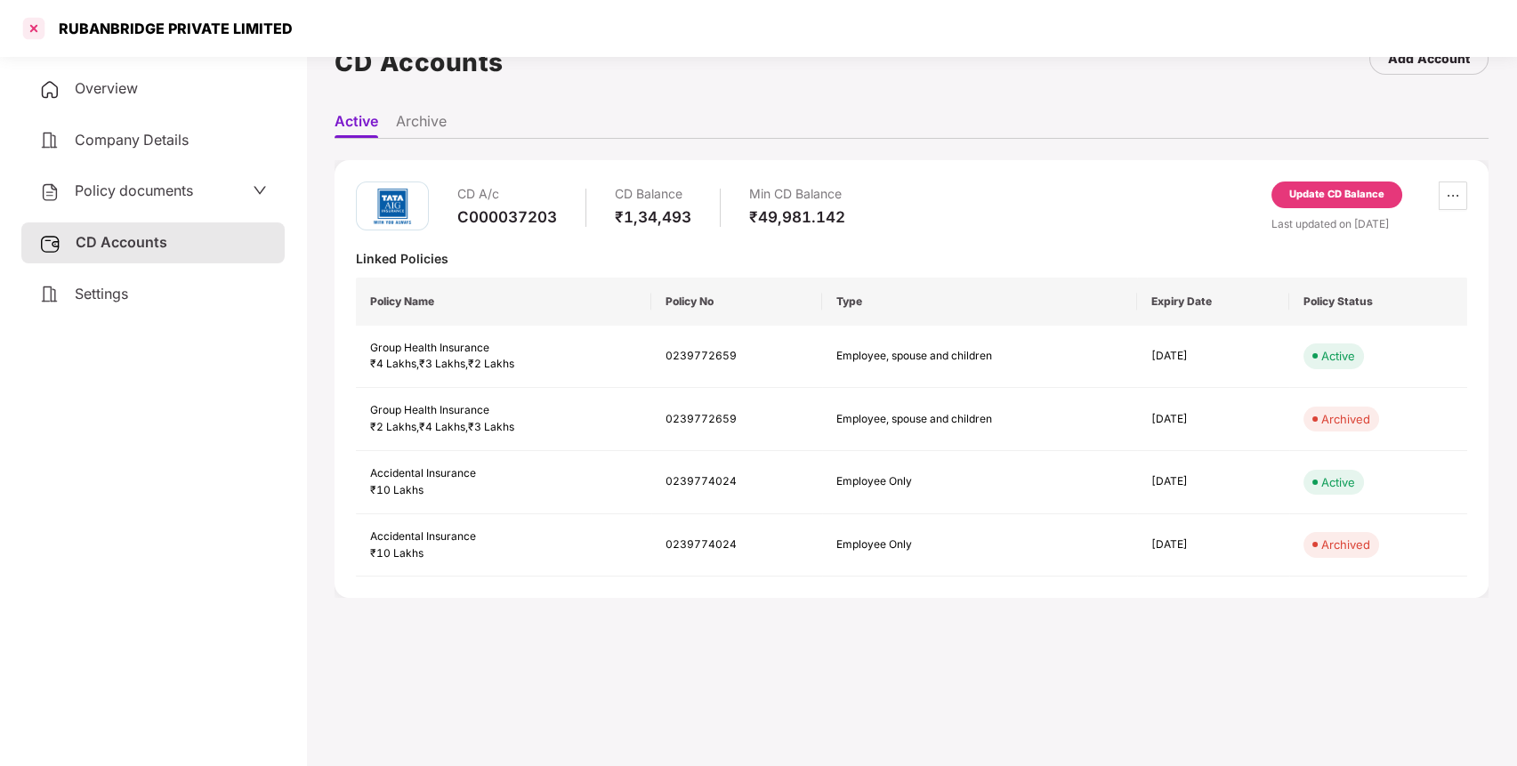
click at [35, 29] on div at bounding box center [34, 28] width 28 height 28
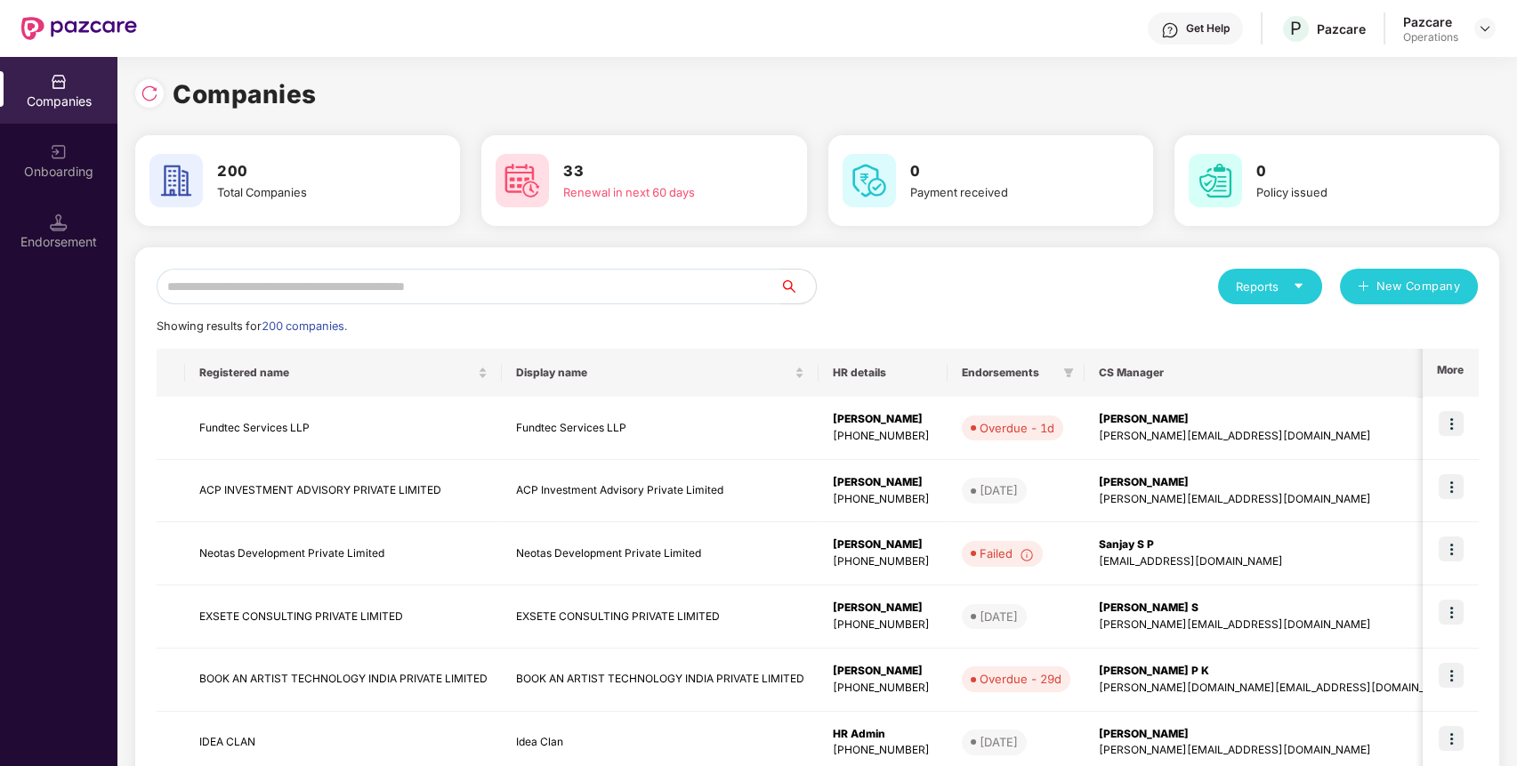
click at [538, 302] on input "text" at bounding box center [469, 287] width 624 height 36
paste input "**********"
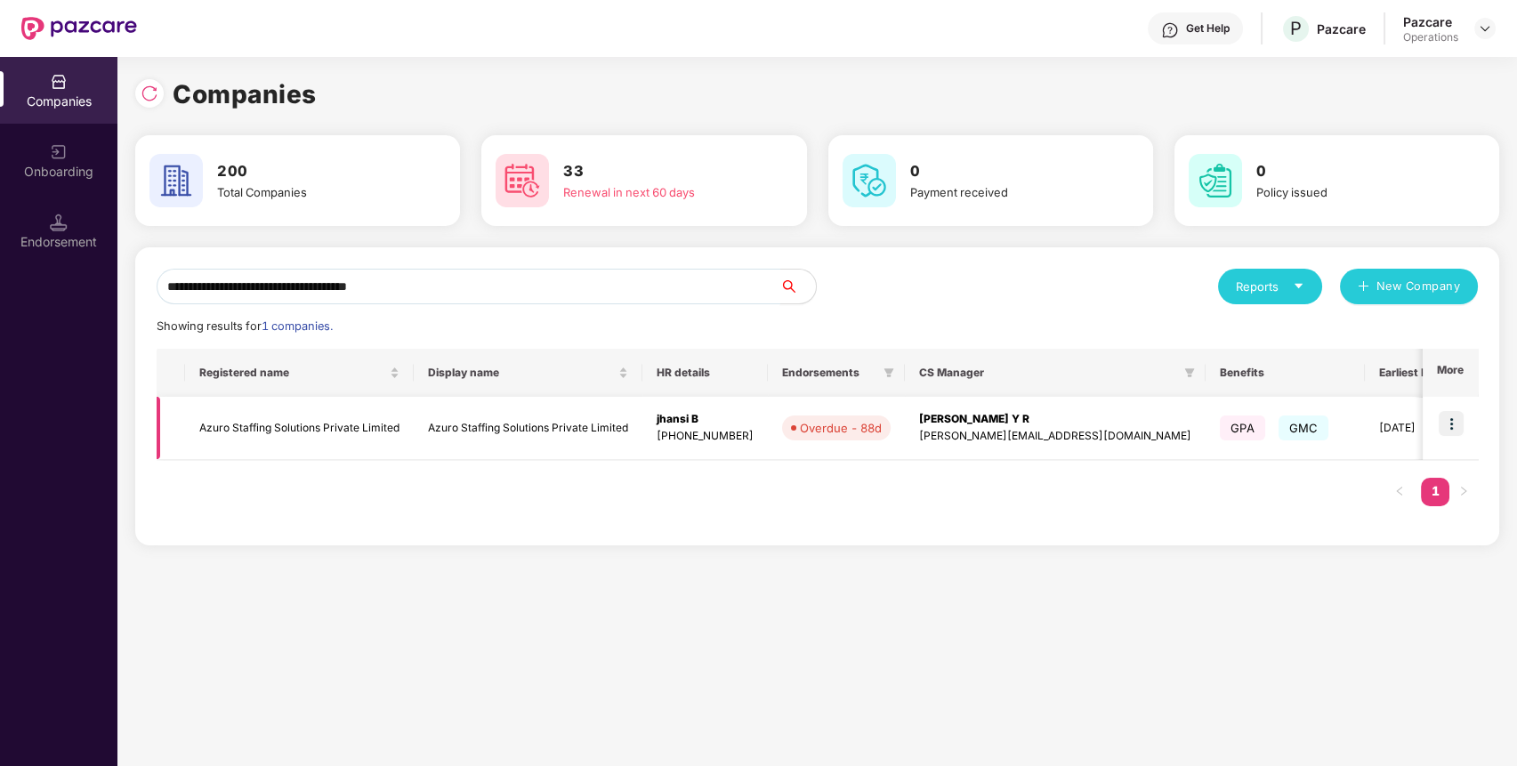
type input "**********"
click at [1453, 425] on img at bounding box center [1450, 423] width 25 height 25
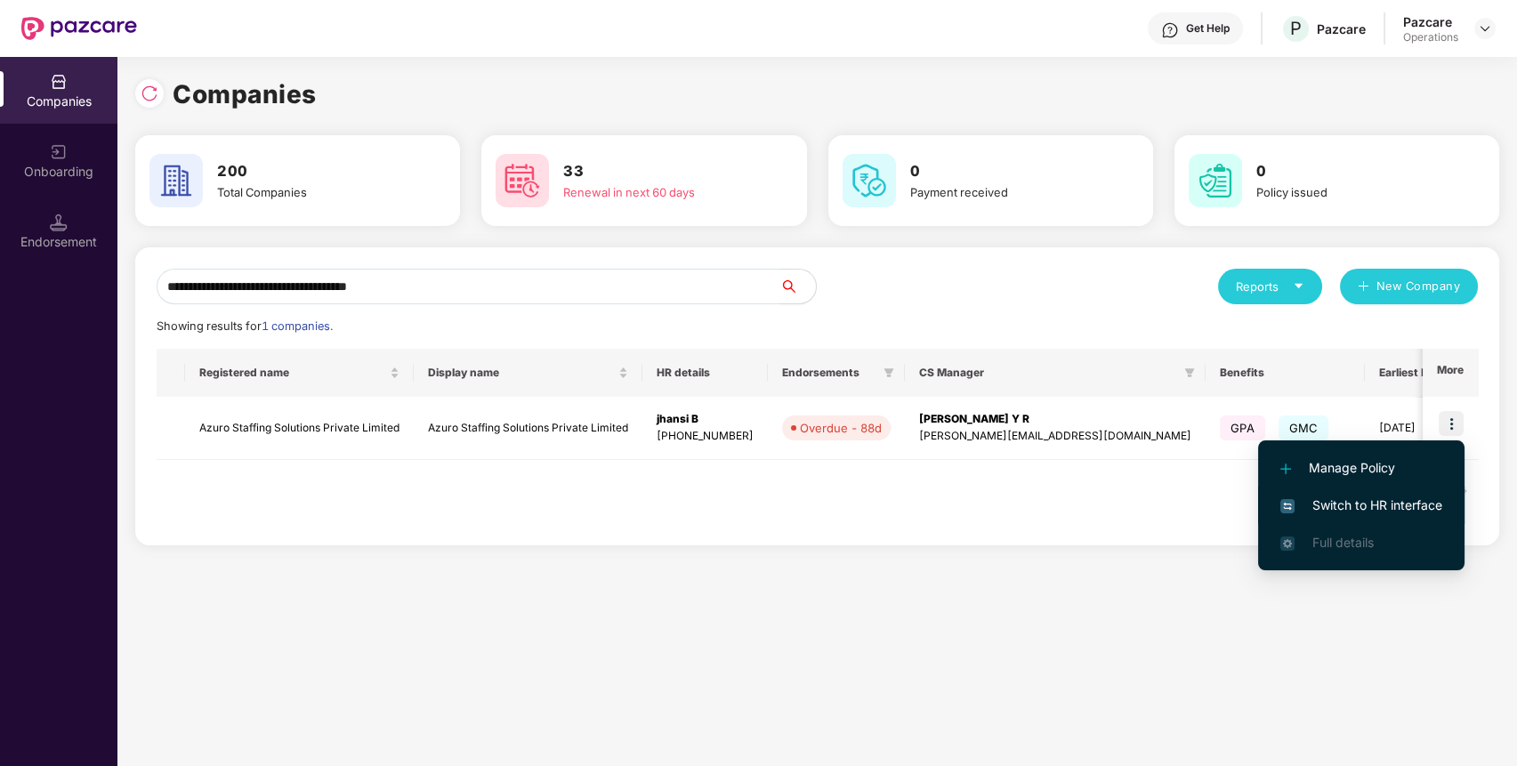
click at [1348, 504] on span "Switch to HR interface" at bounding box center [1361, 505] width 162 height 20
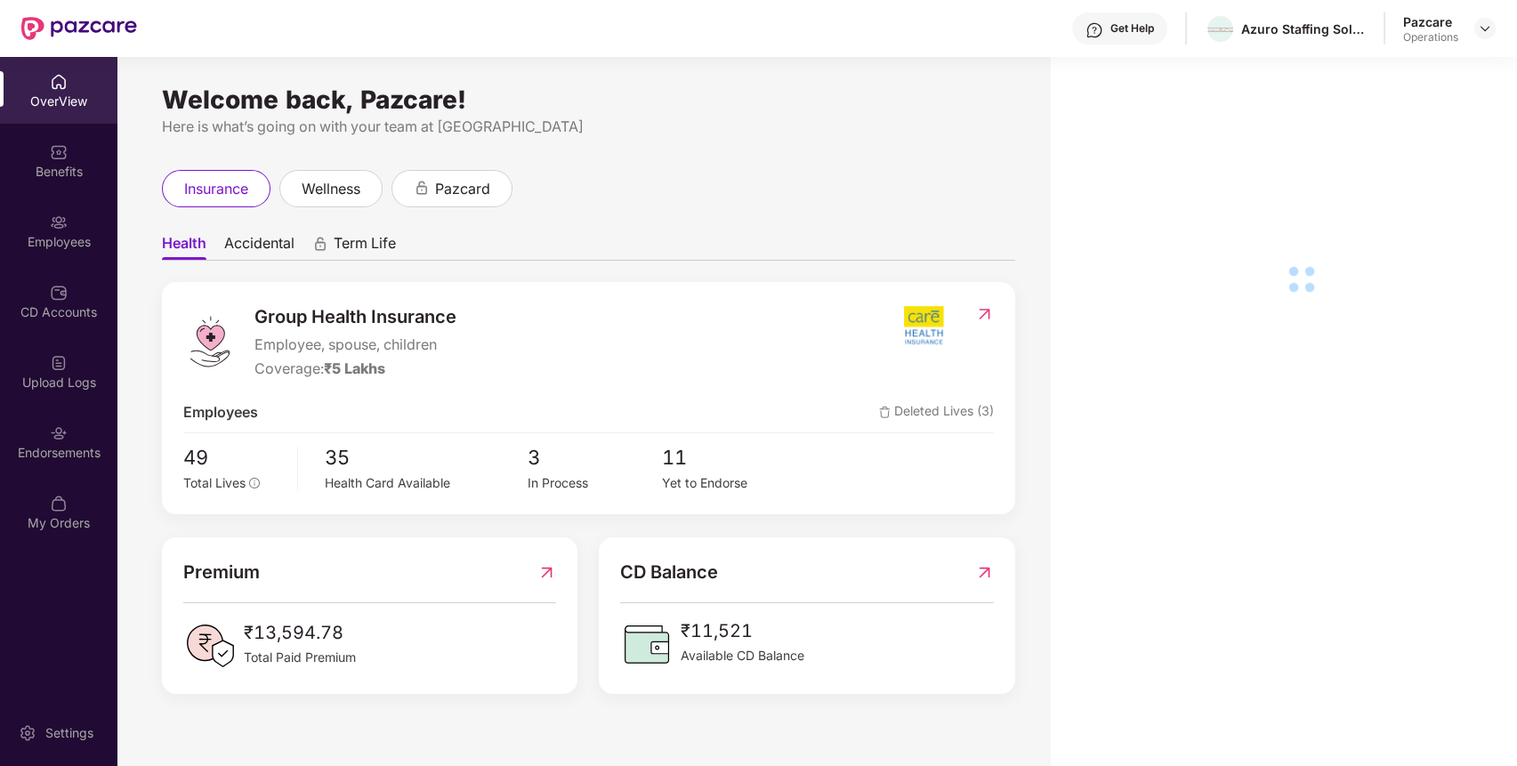
click at [50, 423] on div at bounding box center [59, 432] width 18 height 18
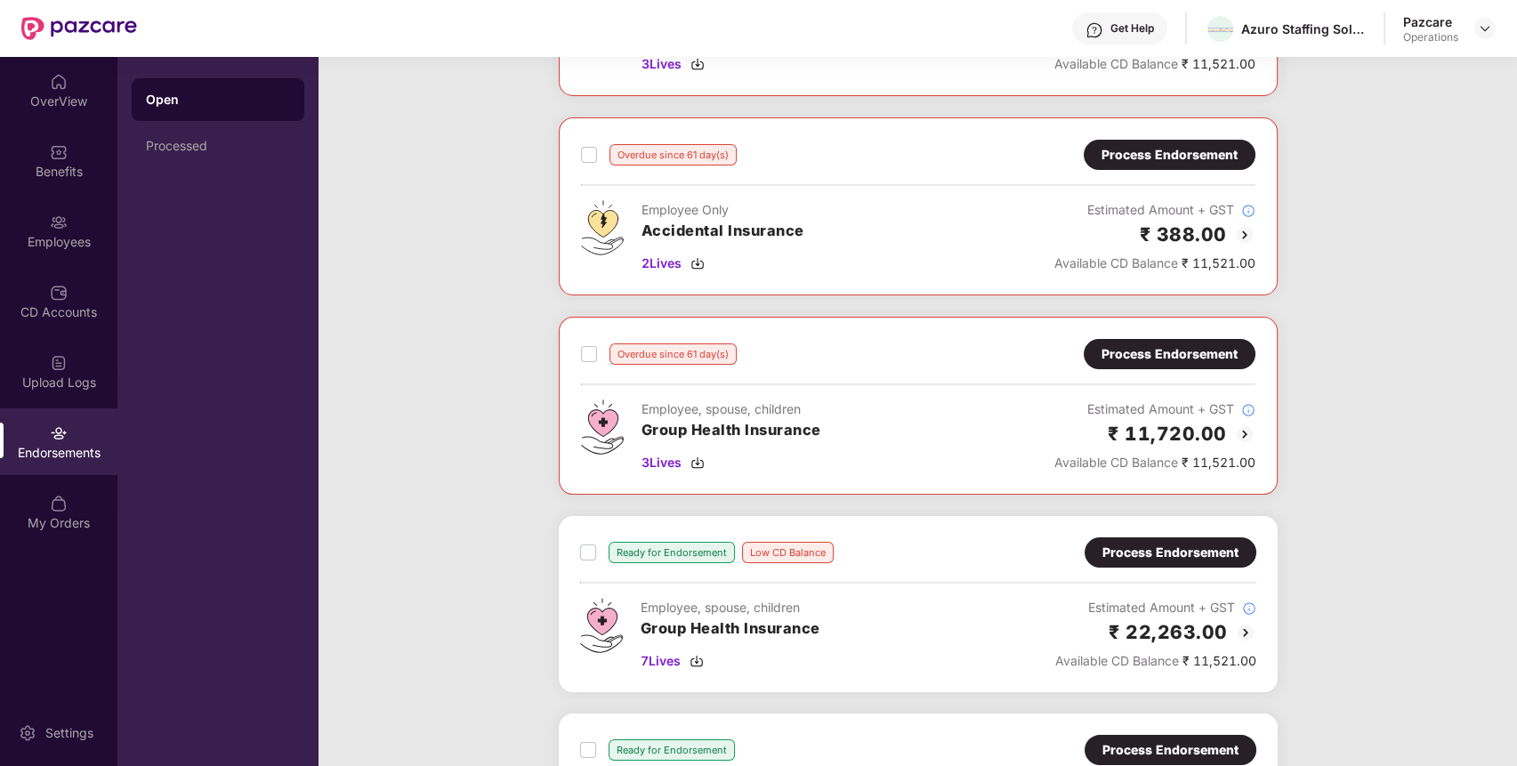
scroll to position [383, 0]
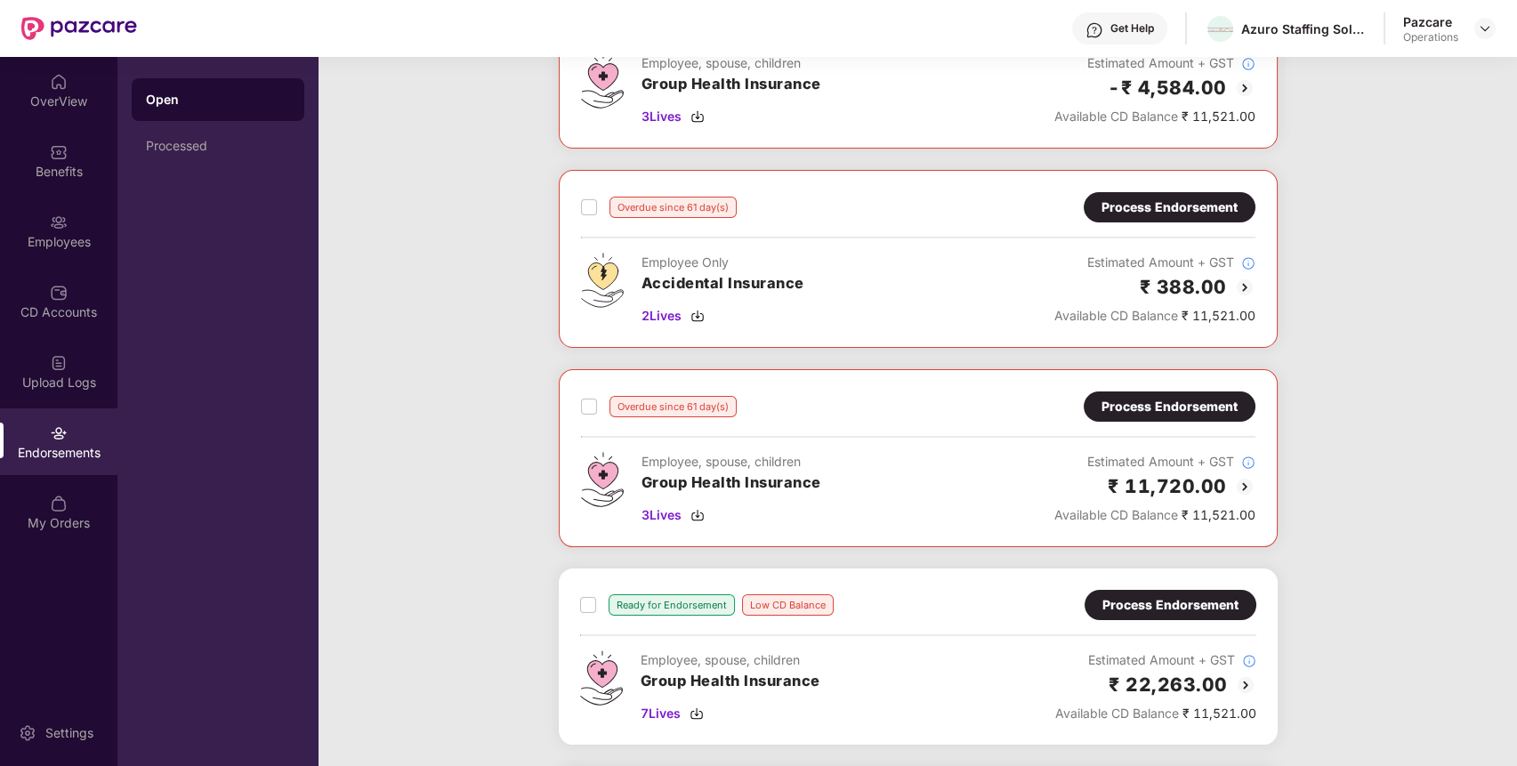
click at [1193, 201] on div "Process Endorsement" at bounding box center [1169, 207] width 136 height 20
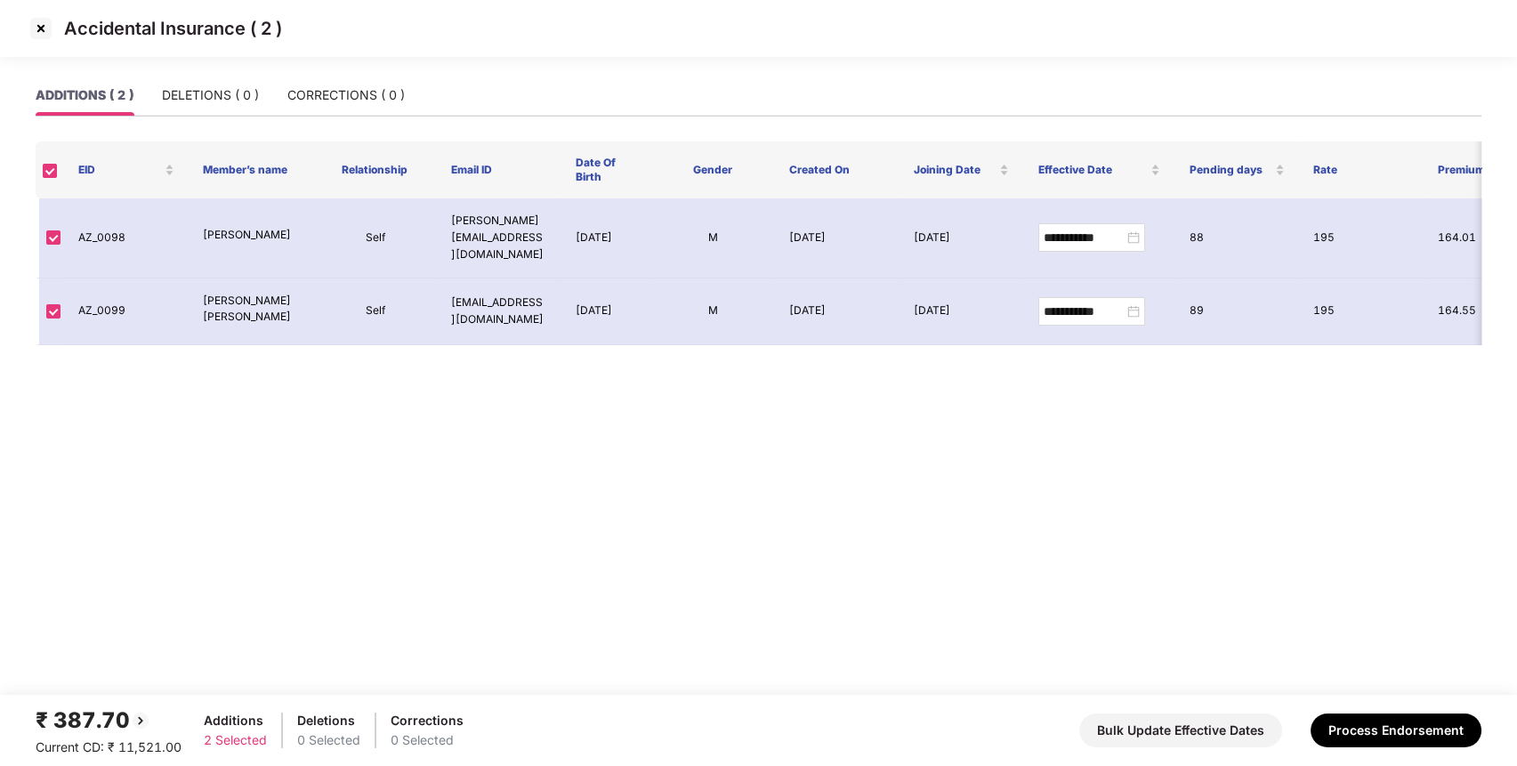
click at [41, 28] on img at bounding box center [41, 28] width 28 height 28
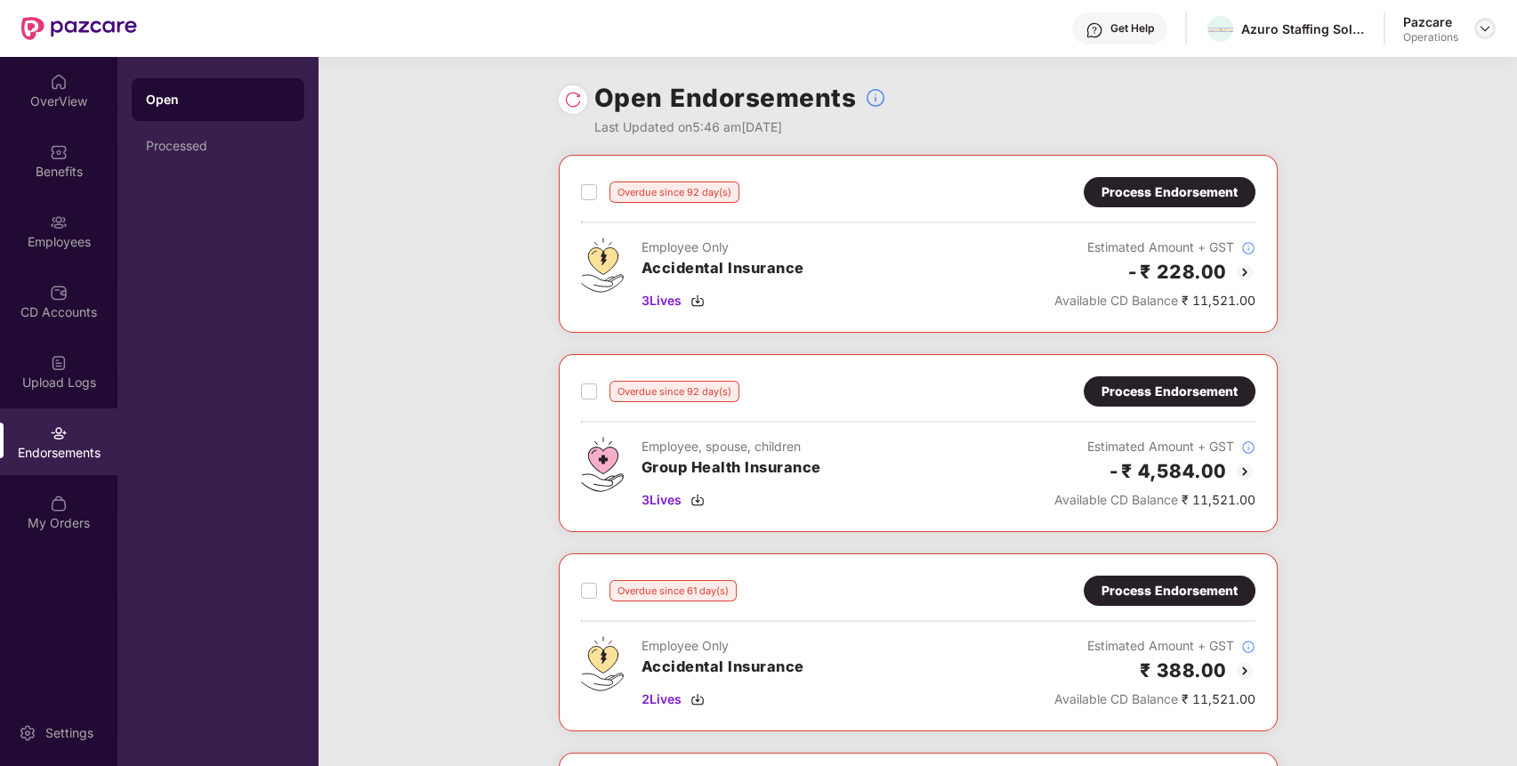
click at [1479, 28] on img at bounding box center [1484, 28] width 14 height 14
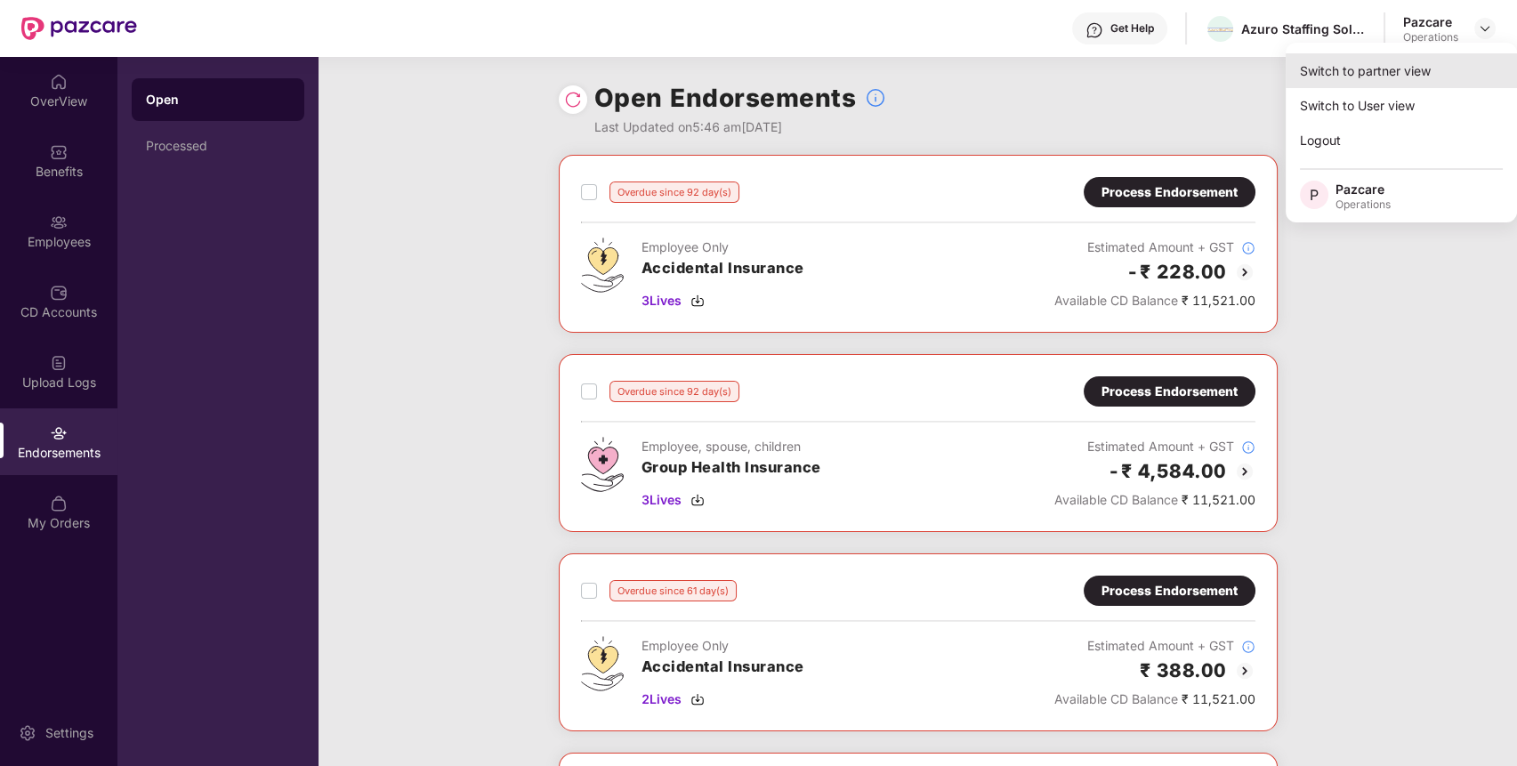
click at [1436, 76] on div "Switch to partner view" at bounding box center [1400, 70] width 231 height 35
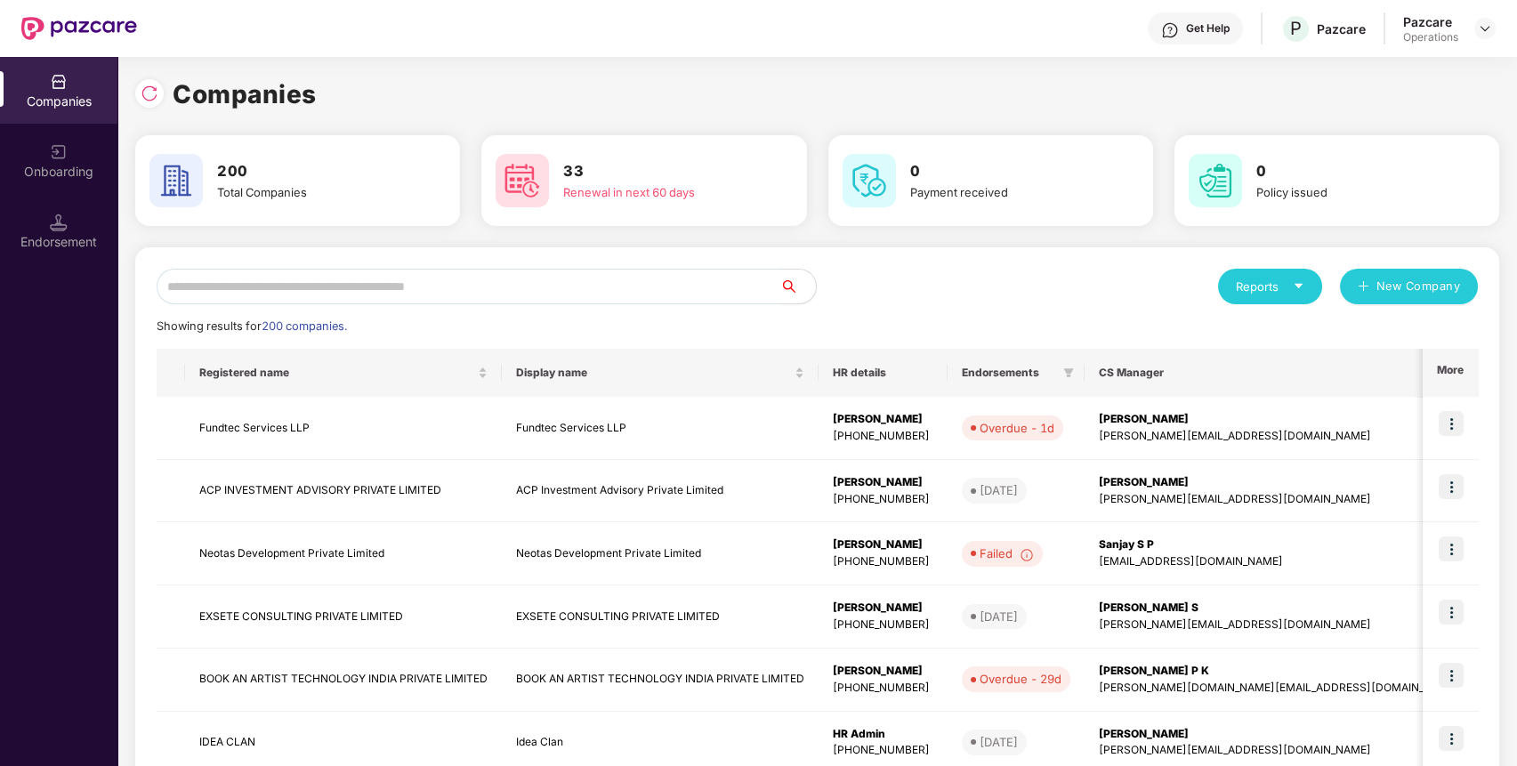
click at [519, 299] on input "text" at bounding box center [469, 287] width 624 height 36
paste input "**********"
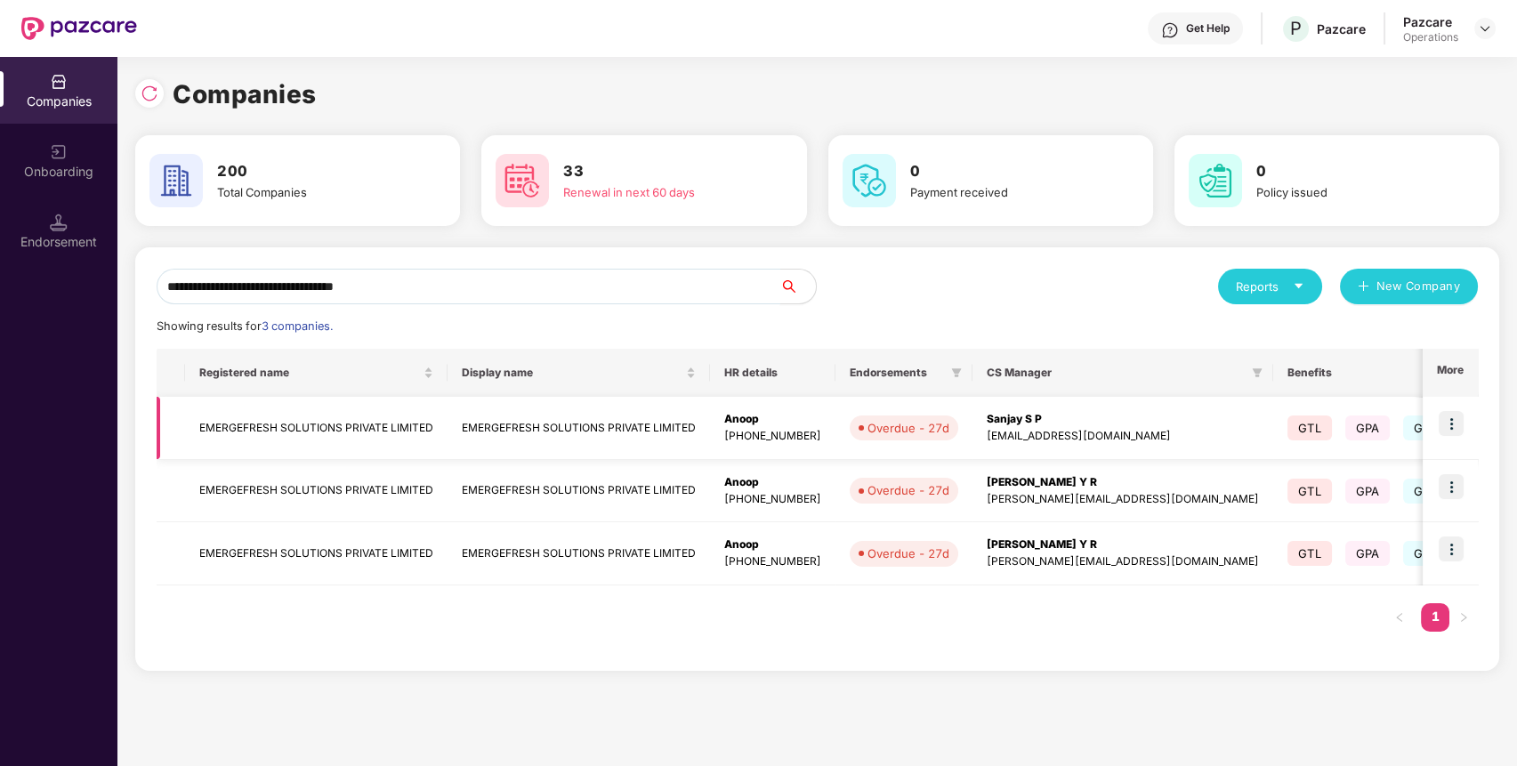
type input "**********"
click at [1461, 418] on img at bounding box center [1450, 423] width 25 height 25
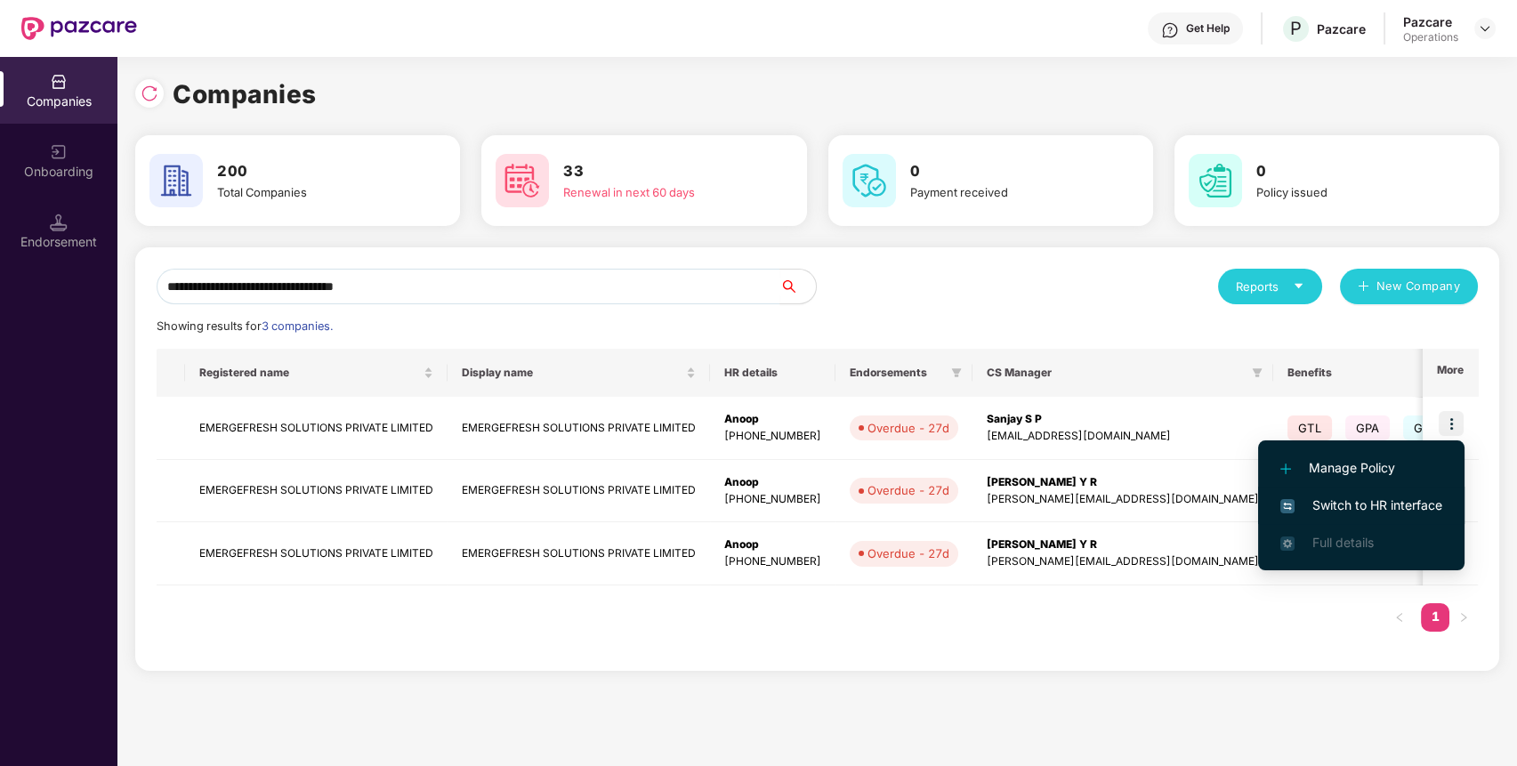
click at [1393, 498] on span "Switch to HR interface" at bounding box center [1361, 505] width 162 height 20
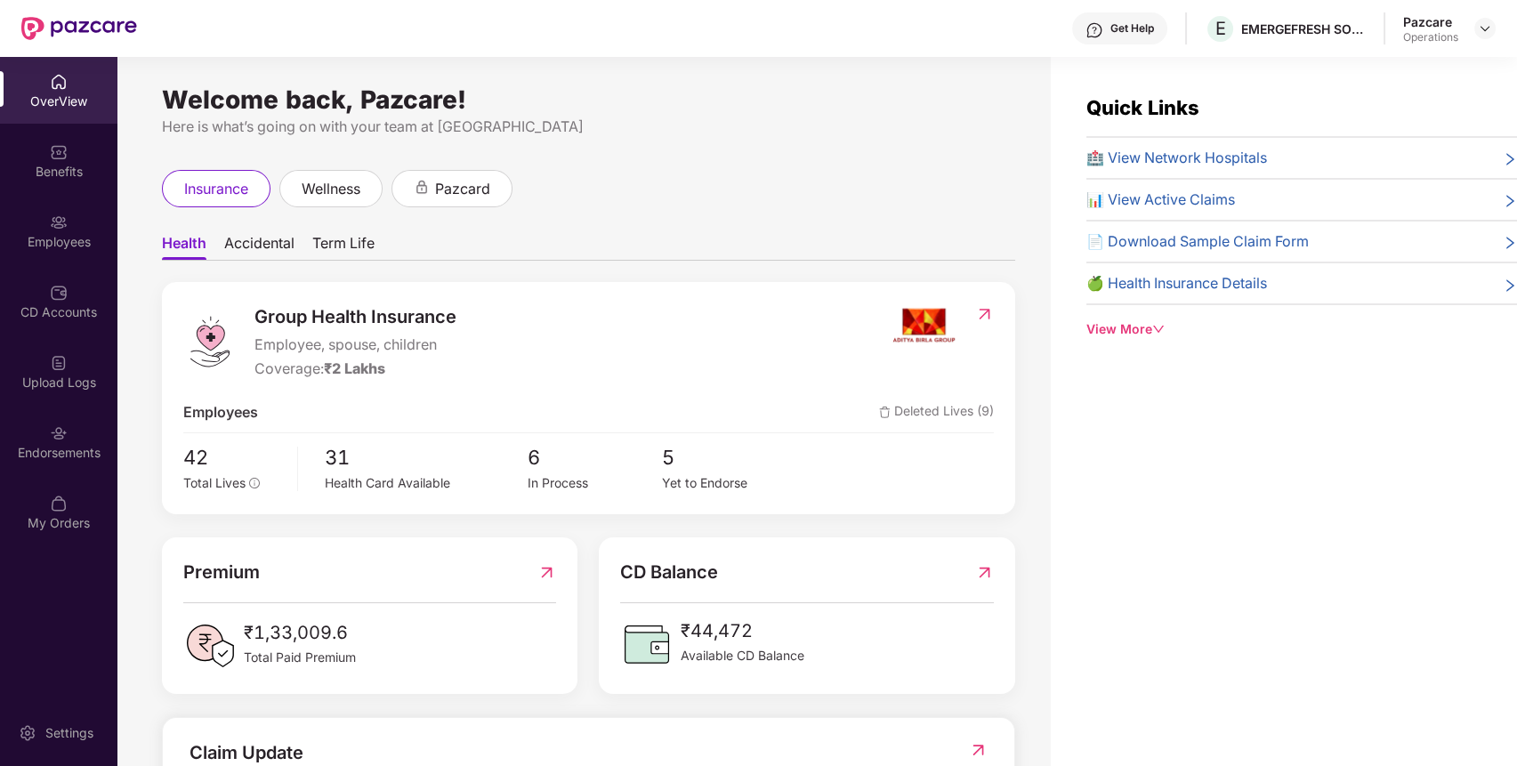
click at [61, 471] on div "Endorsements" at bounding box center [58, 441] width 117 height 67
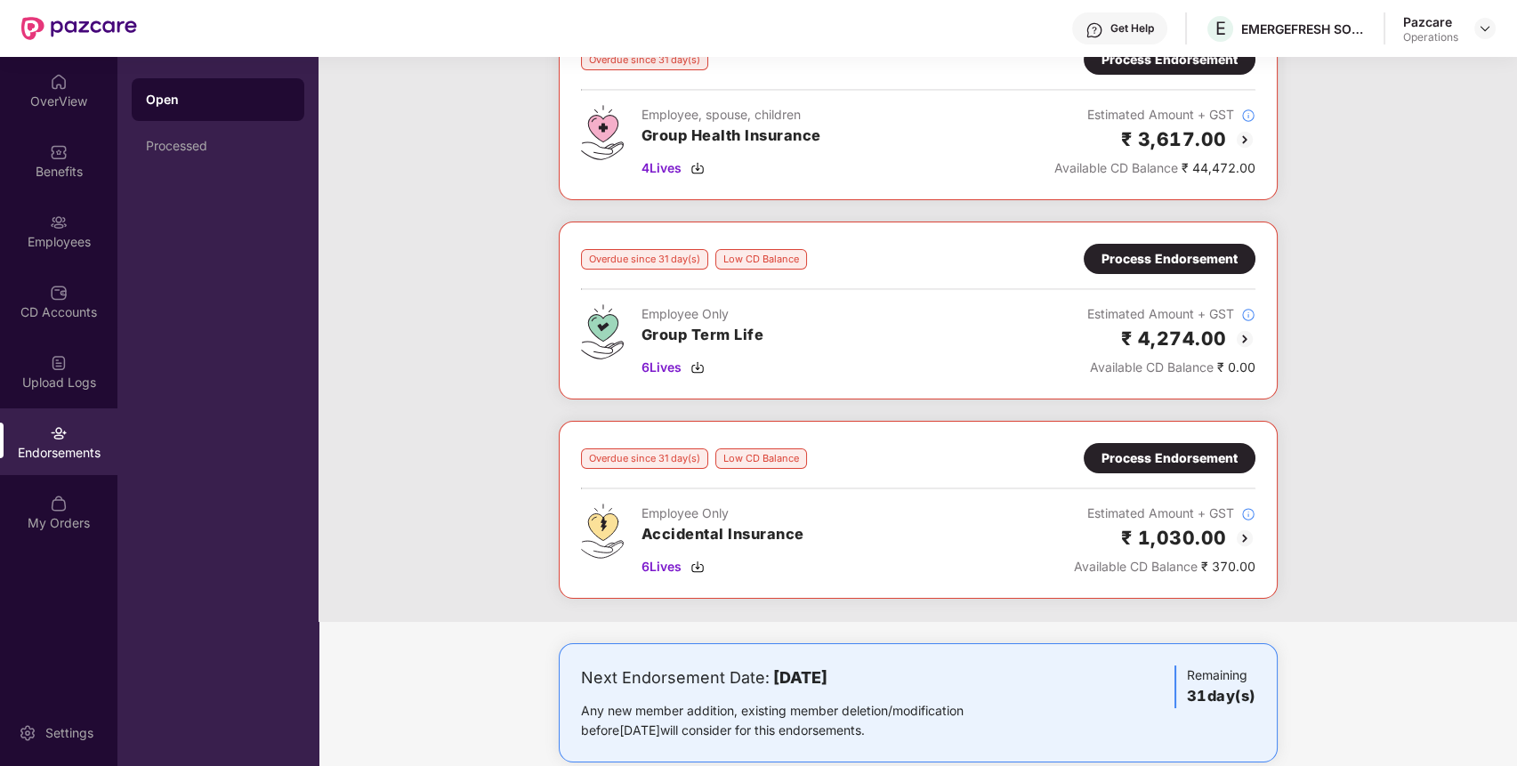
scroll to position [163, 0]
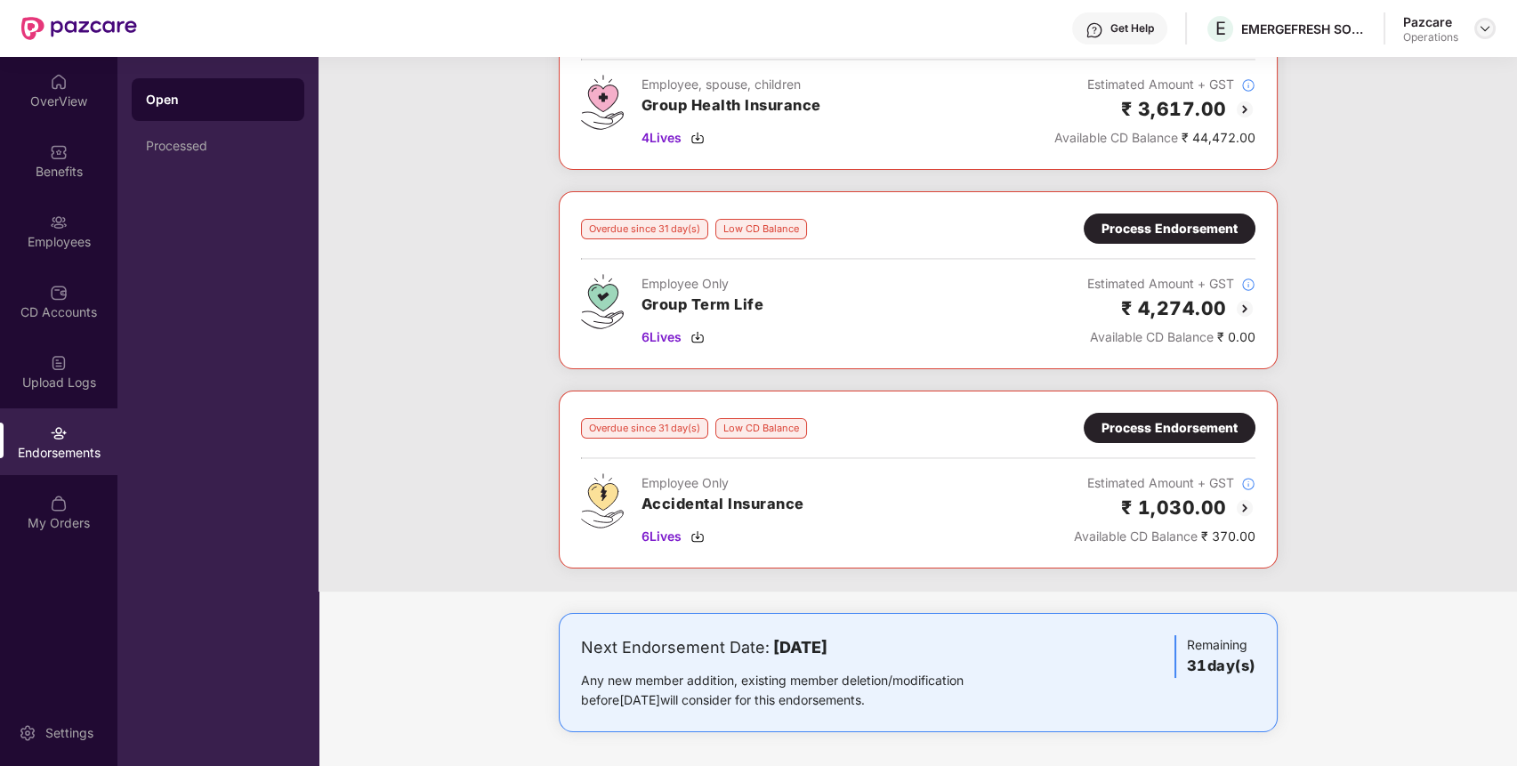
click at [1482, 29] on img at bounding box center [1484, 28] width 14 height 14
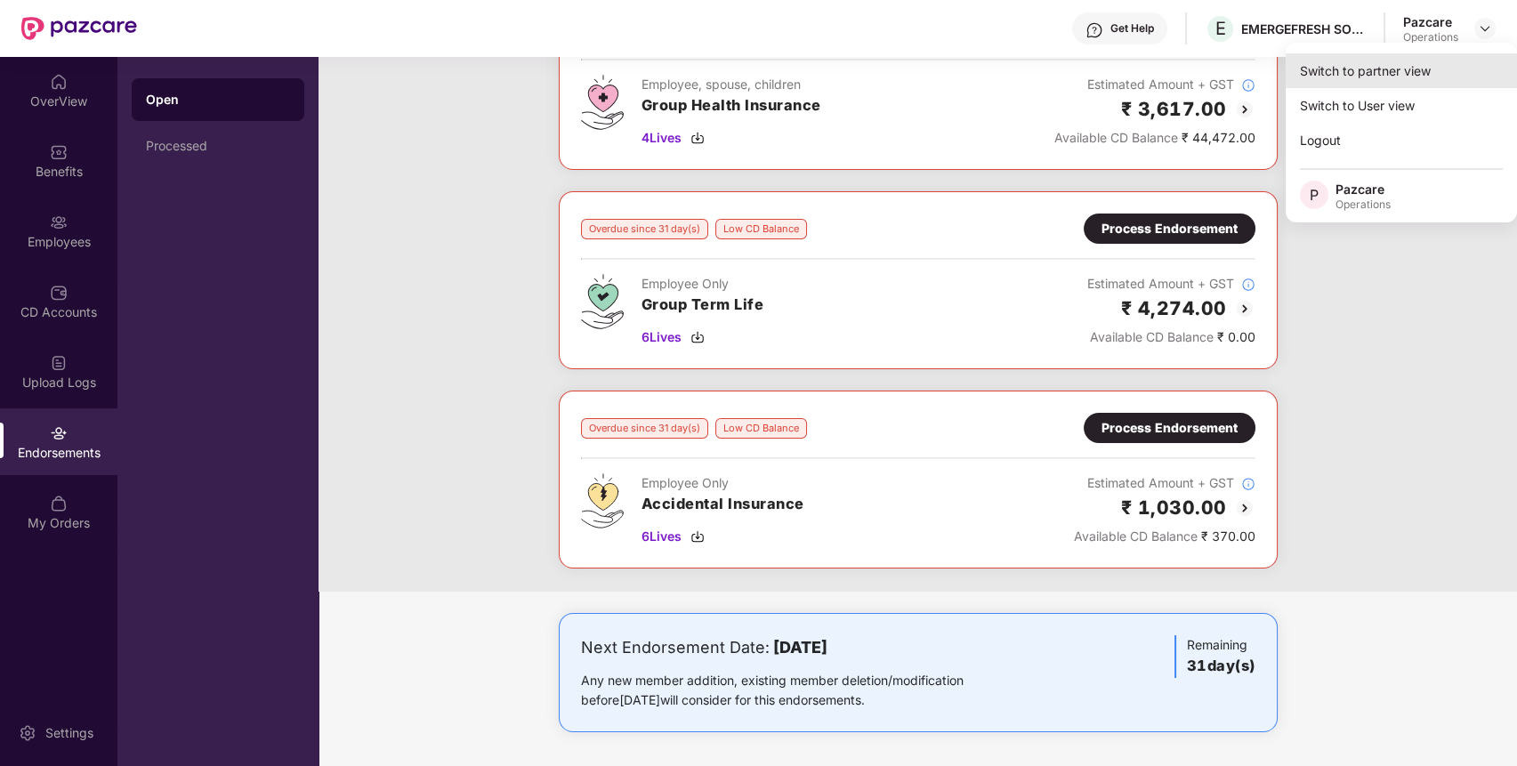
click at [1412, 76] on div "Switch to partner view" at bounding box center [1400, 70] width 231 height 35
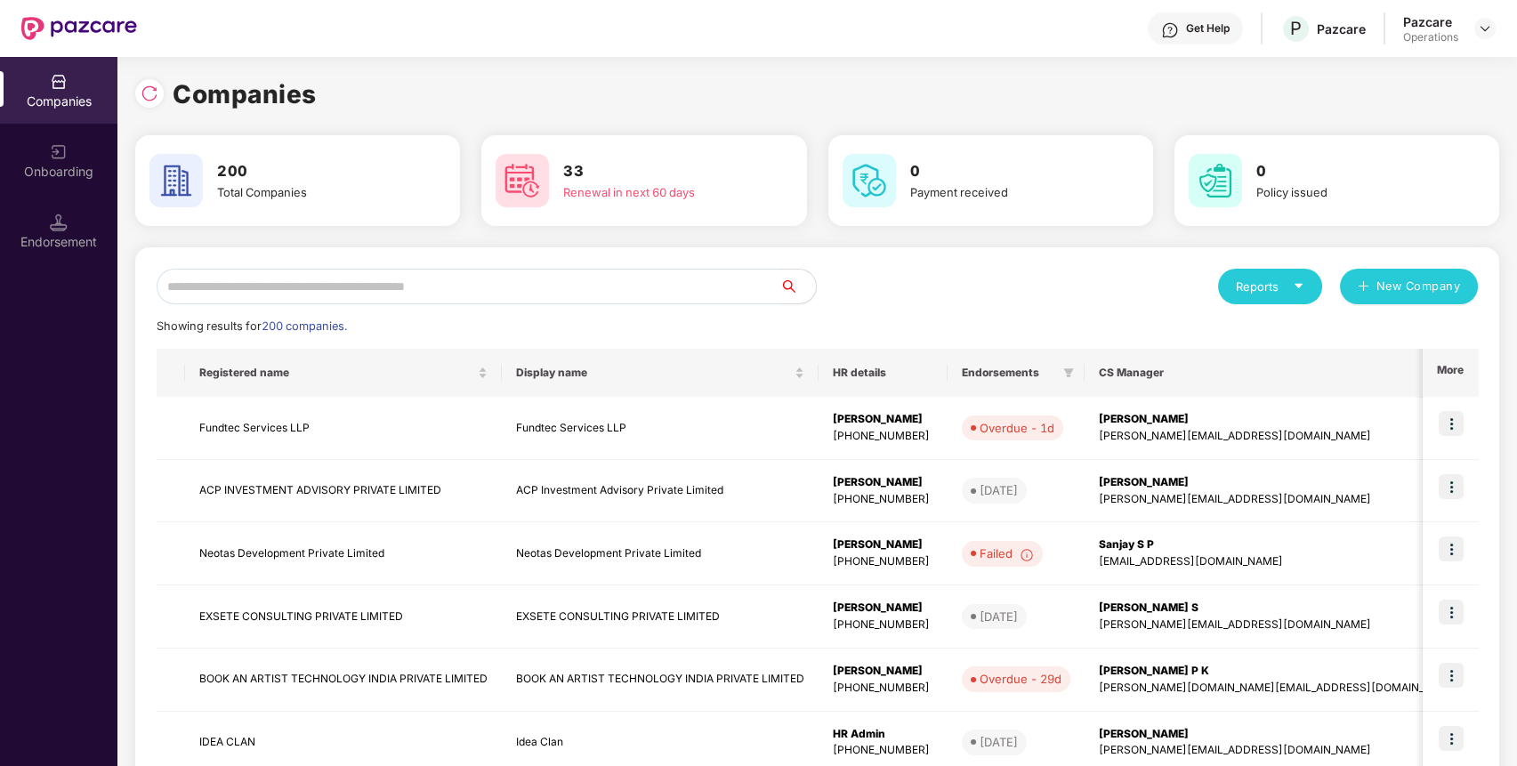
click at [560, 273] on input "text" at bounding box center [469, 287] width 624 height 36
paste input "**********"
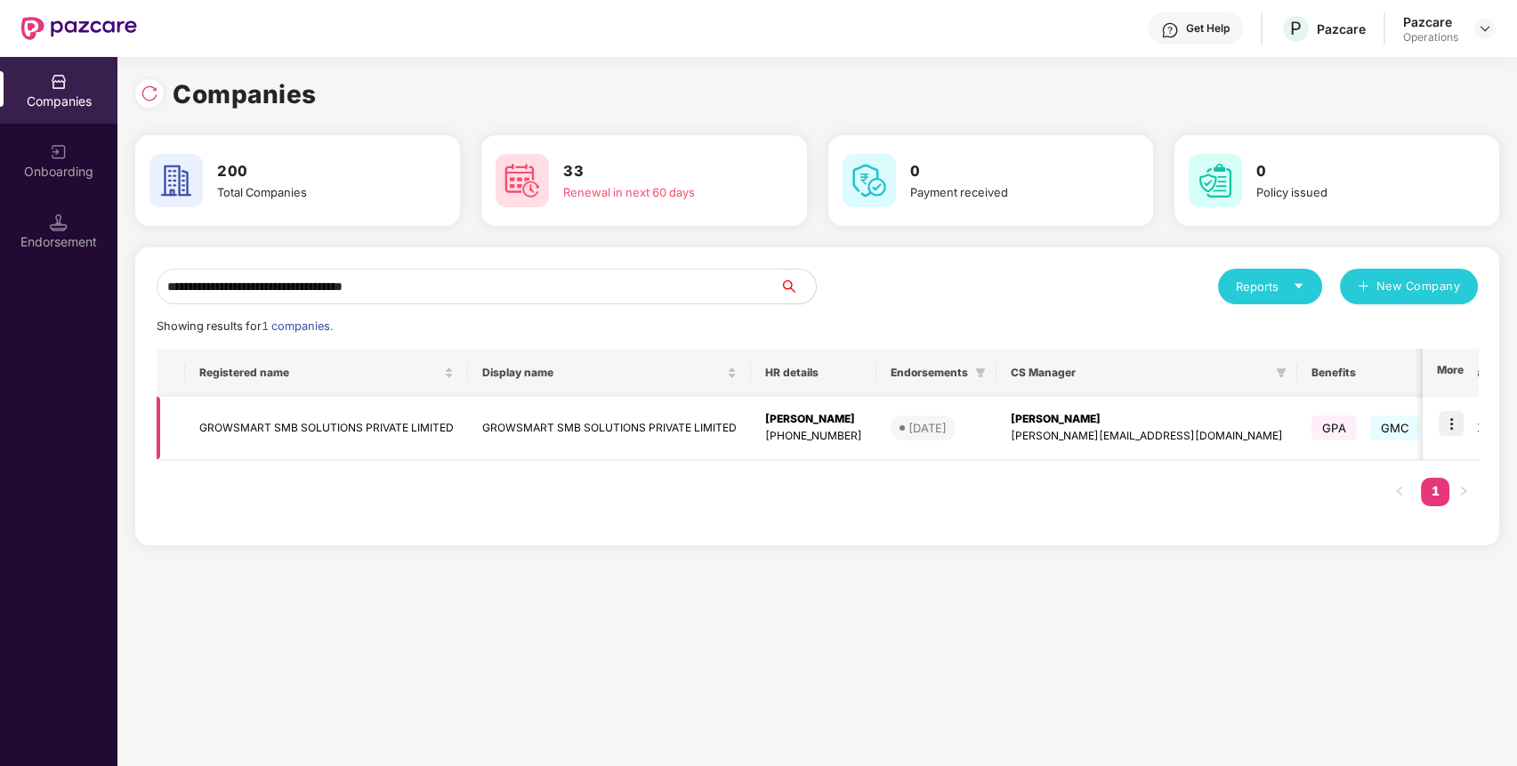
type input "**********"
click at [1457, 419] on img at bounding box center [1450, 423] width 25 height 25
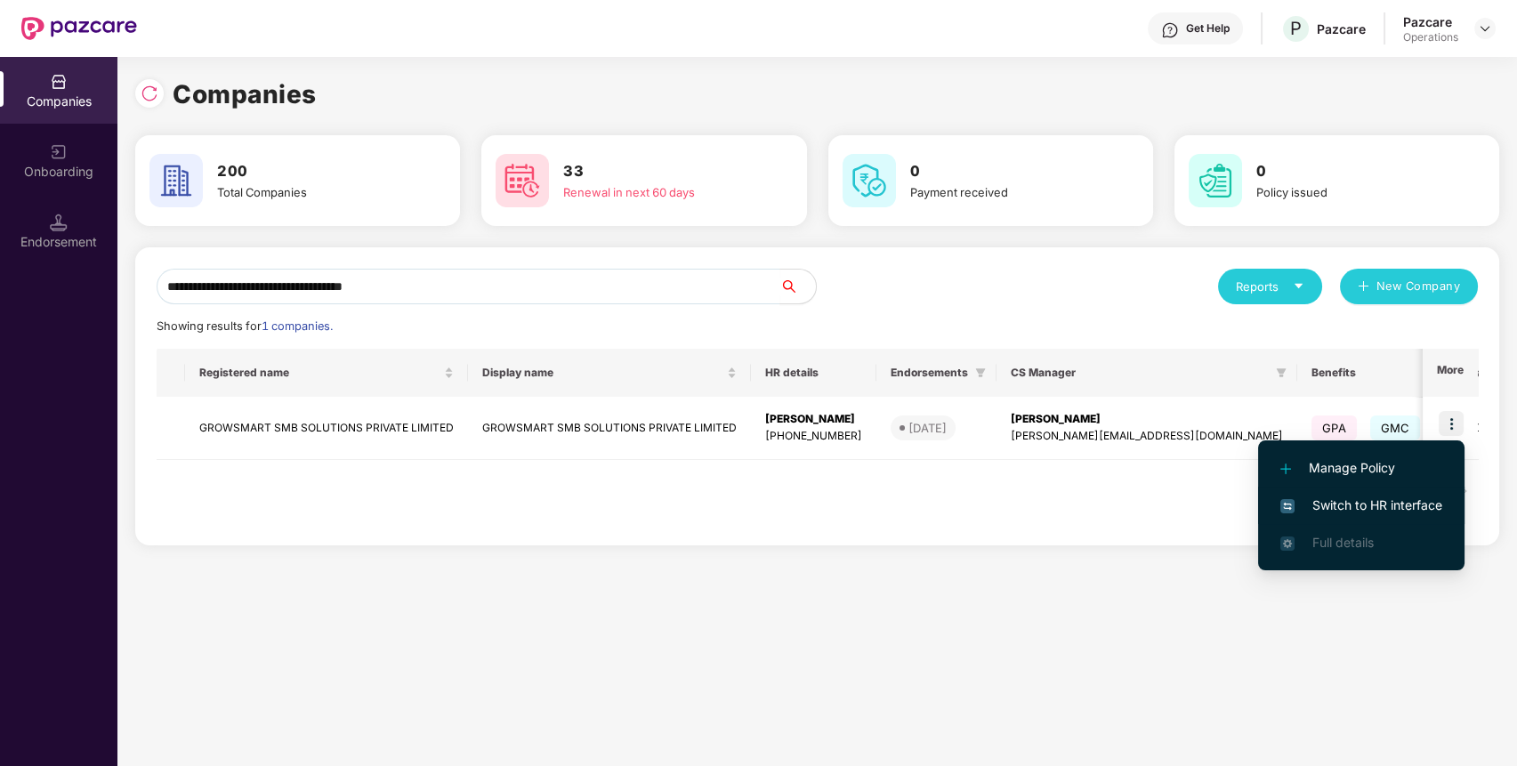
click at [1387, 493] on li "Switch to HR interface" at bounding box center [1361, 505] width 206 height 37
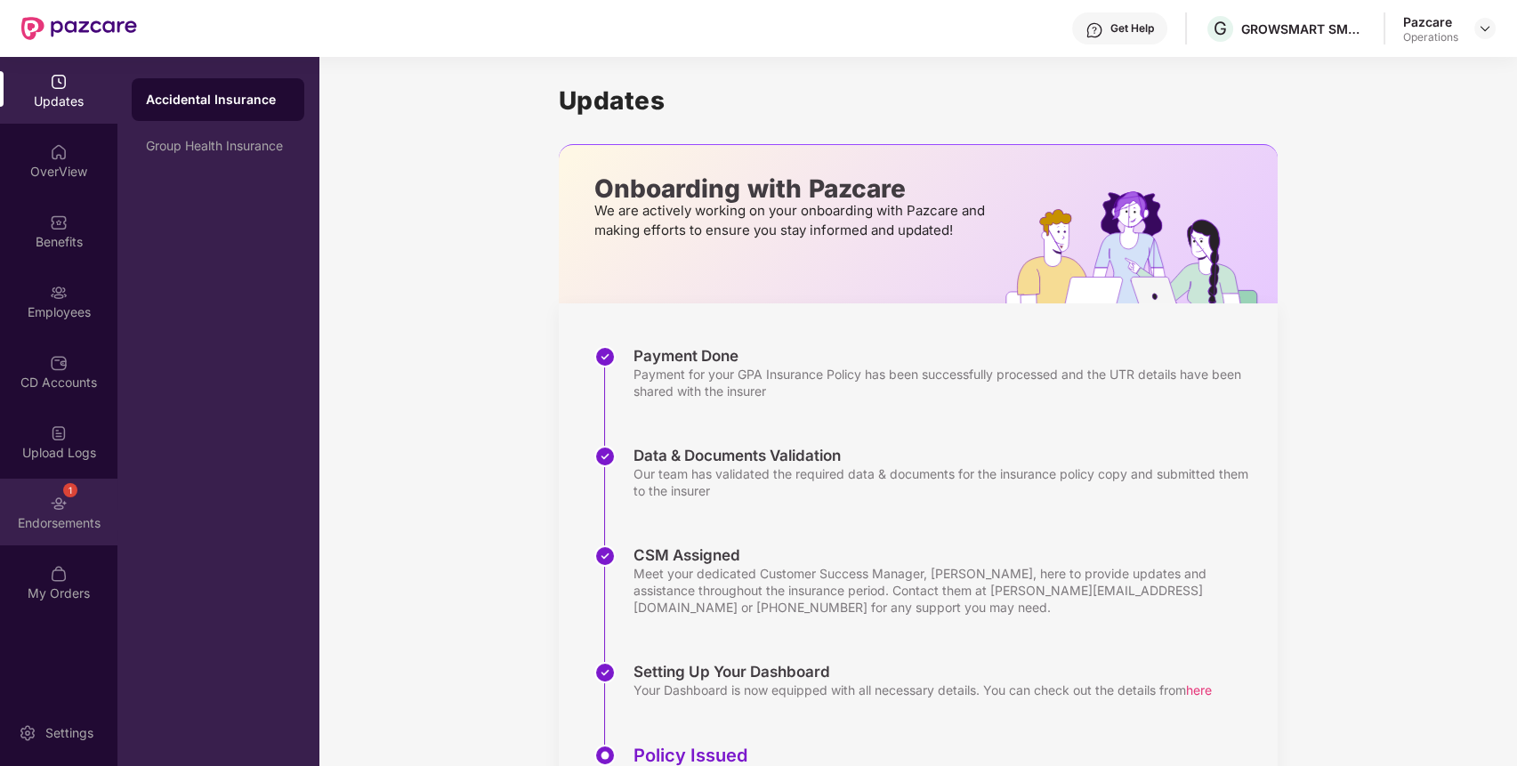
click at [51, 519] on div "Endorsements" at bounding box center [58, 523] width 117 height 18
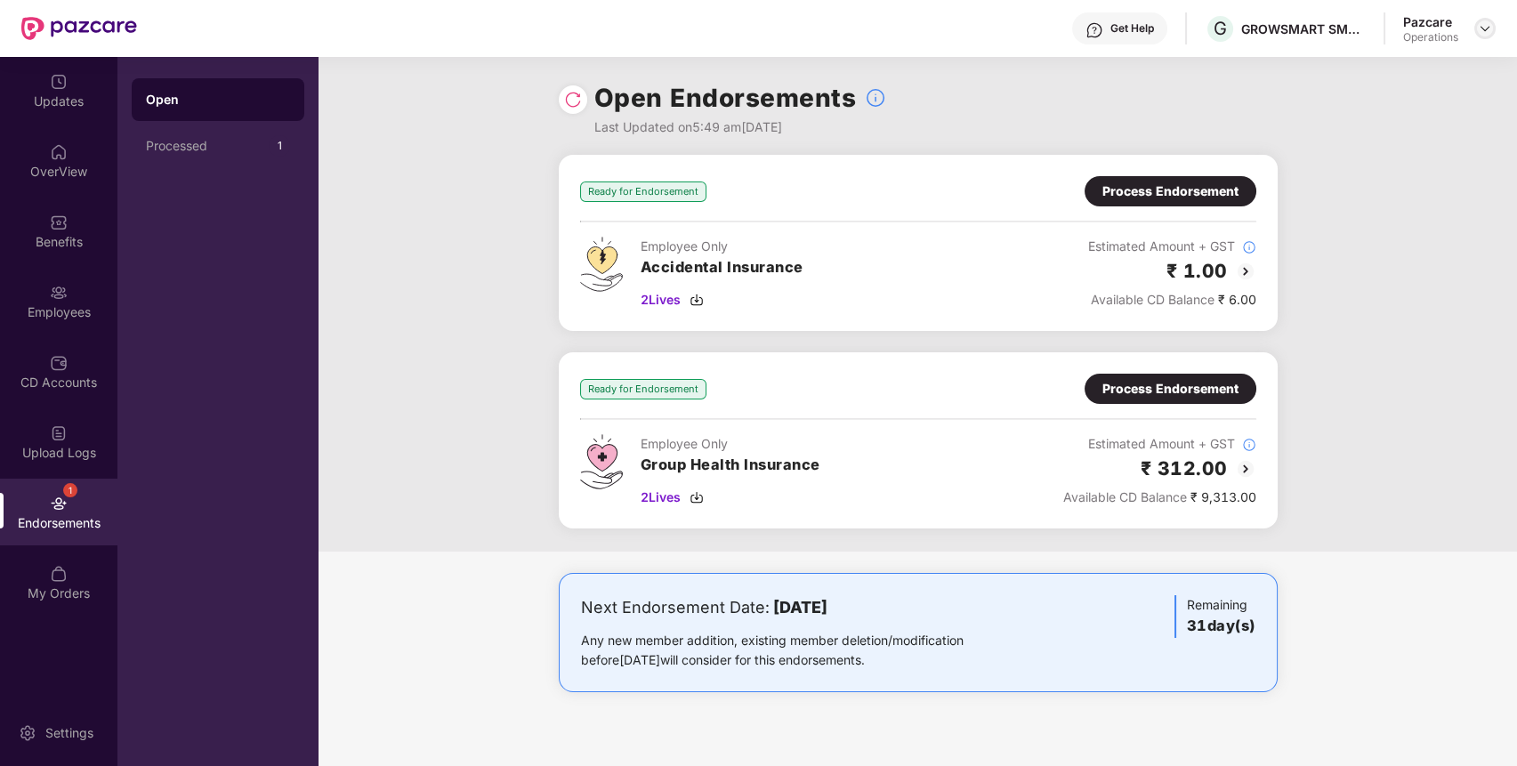
click at [1484, 22] on div at bounding box center [1484, 28] width 21 height 21
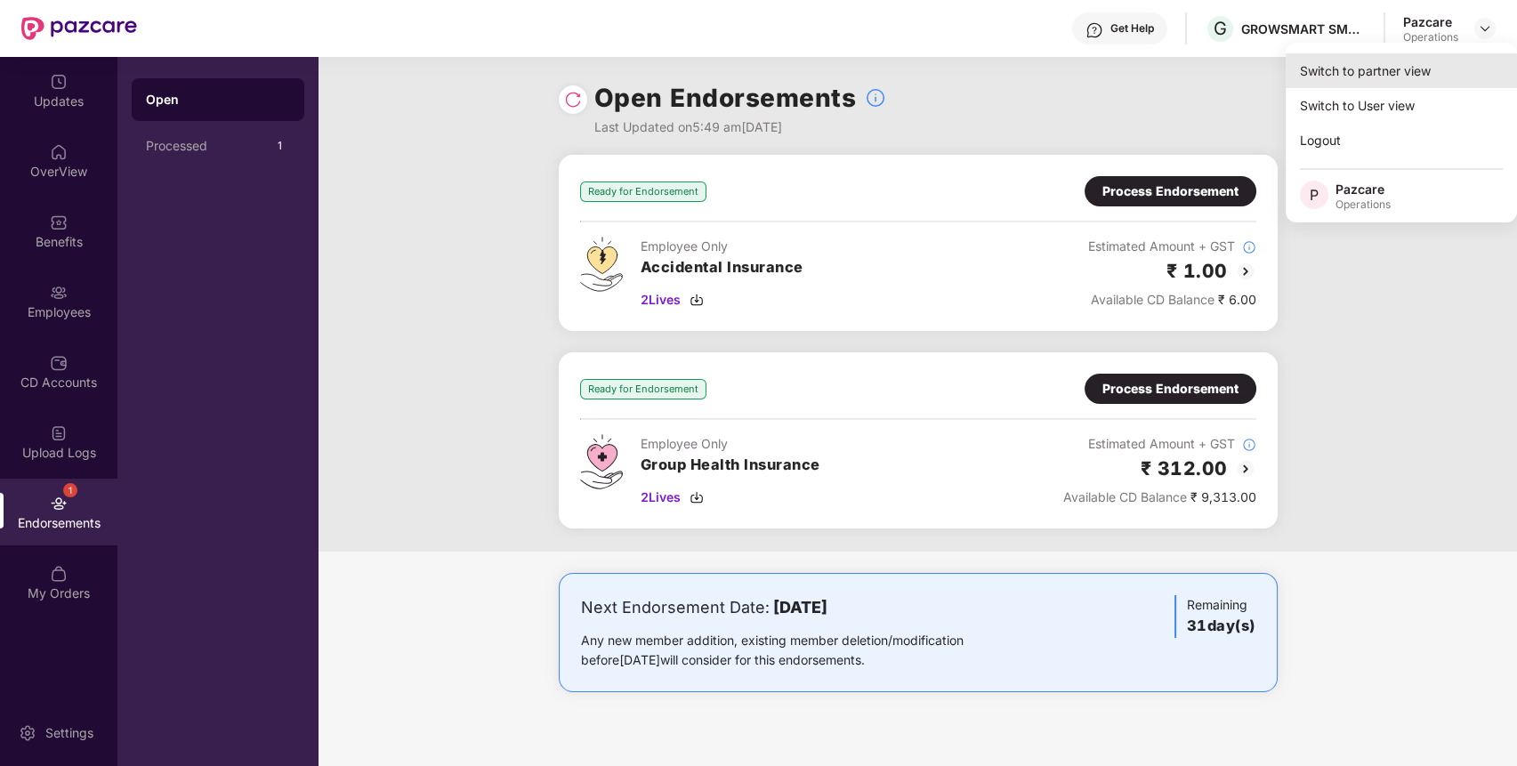
click at [1427, 64] on div "Switch to partner view" at bounding box center [1400, 70] width 231 height 35
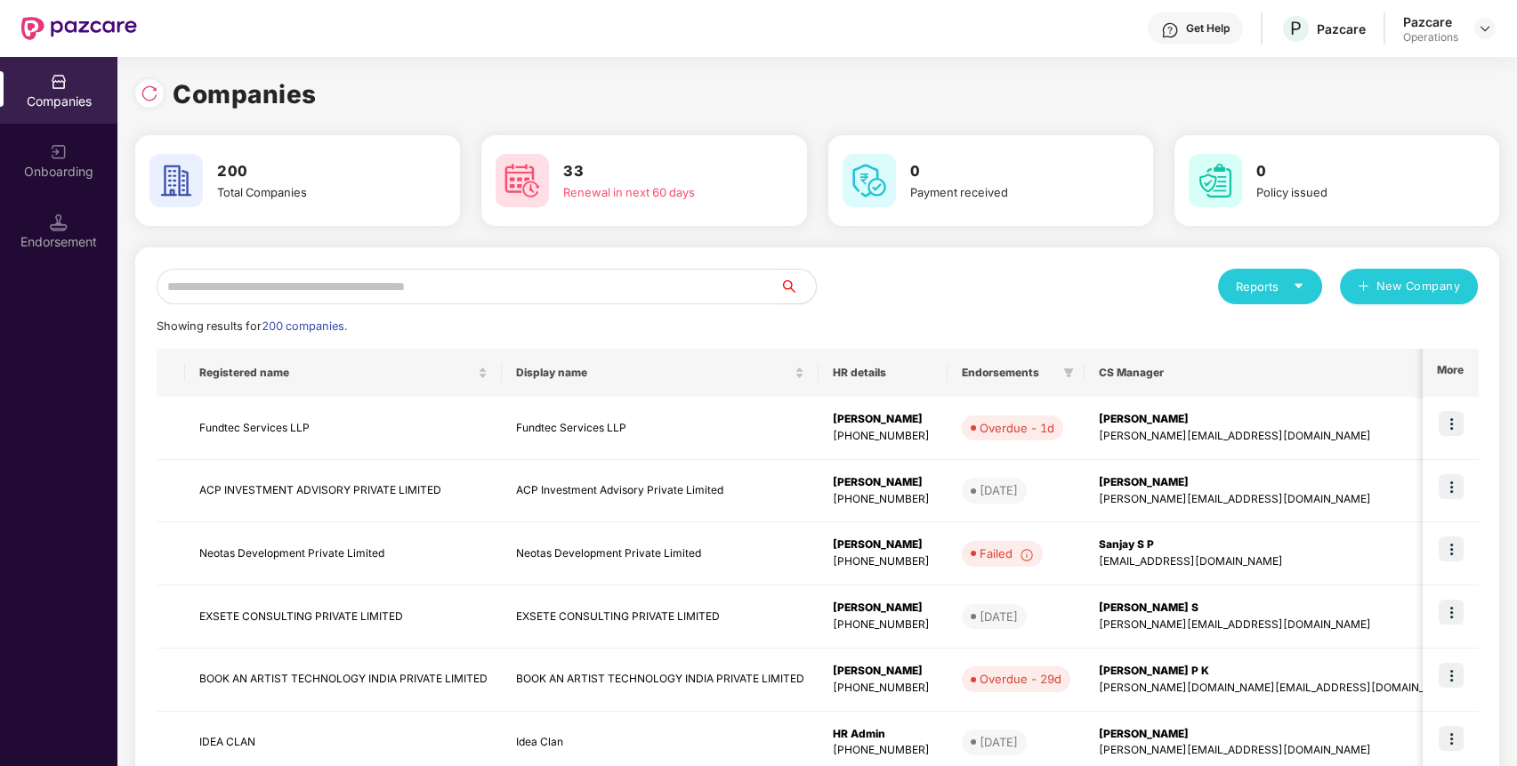
click at [546, 288] on input "text" at bounding box center [469, 287] width 624 height 36
paste input "**********"
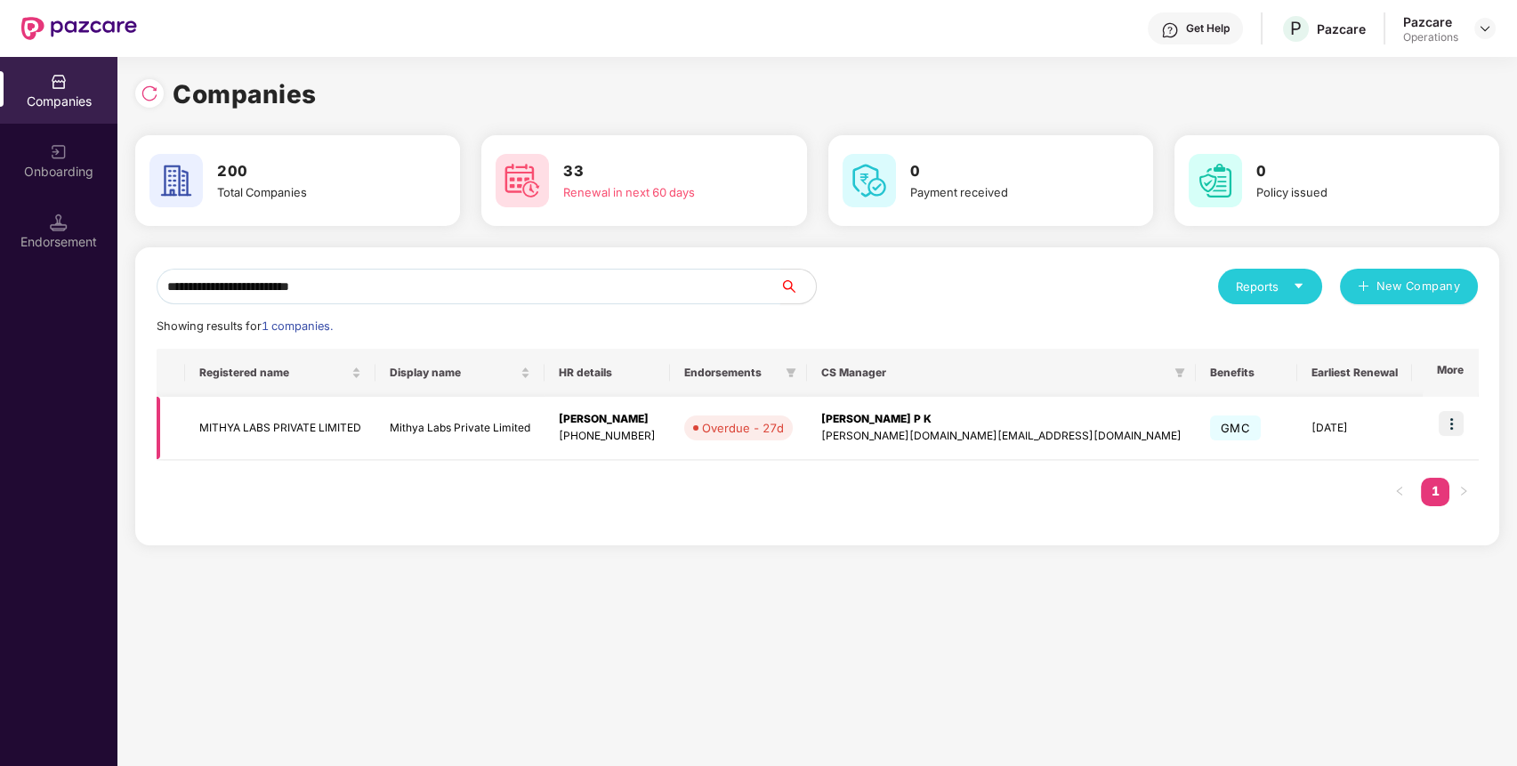
type input "**********"
click at [1463, 422] on img at bounding box center [1450, 423] width 25 height 25
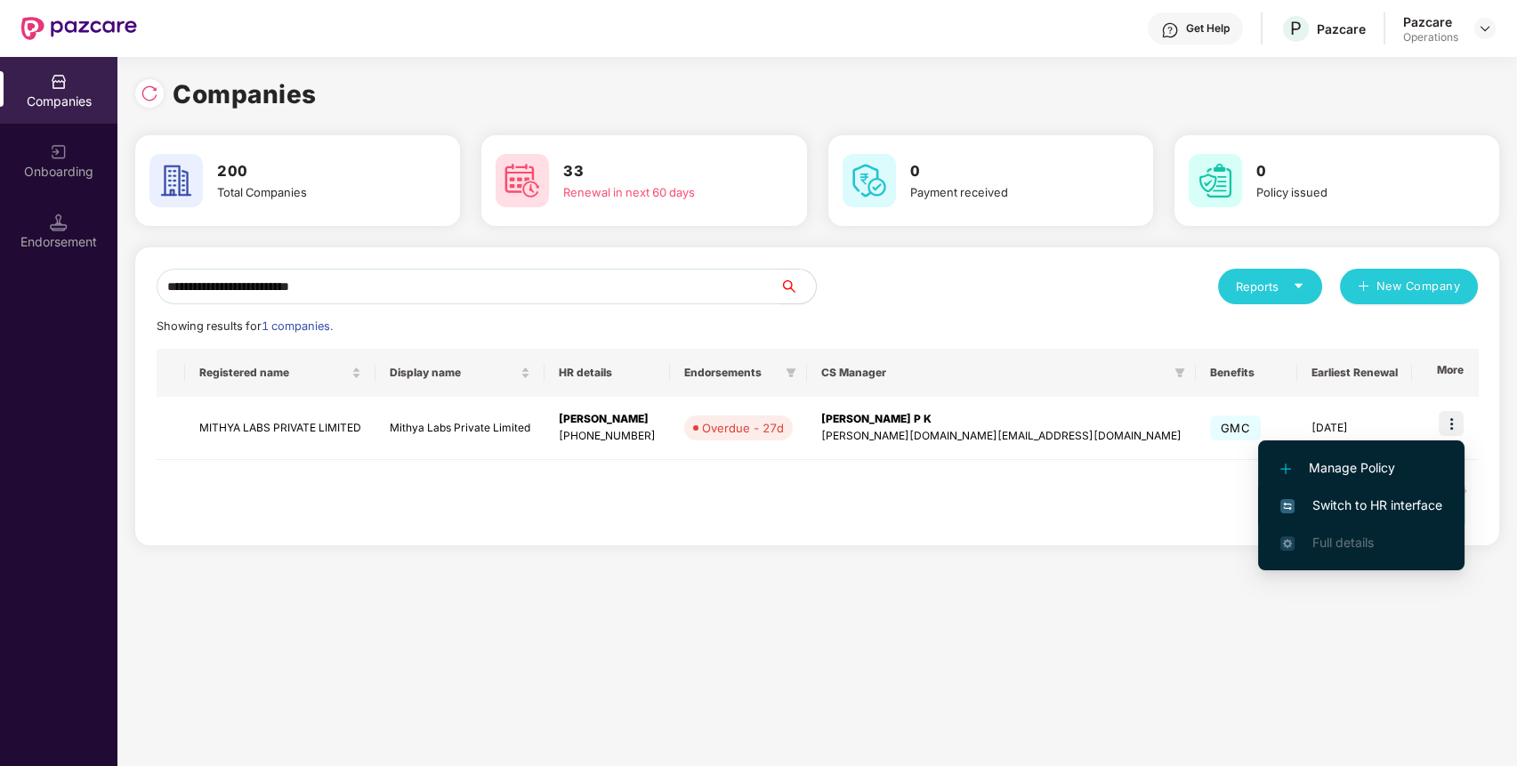
click at [1354, 516] on li "Switch to HR interface" at bounding box center [1361, 505] width 206 height 37
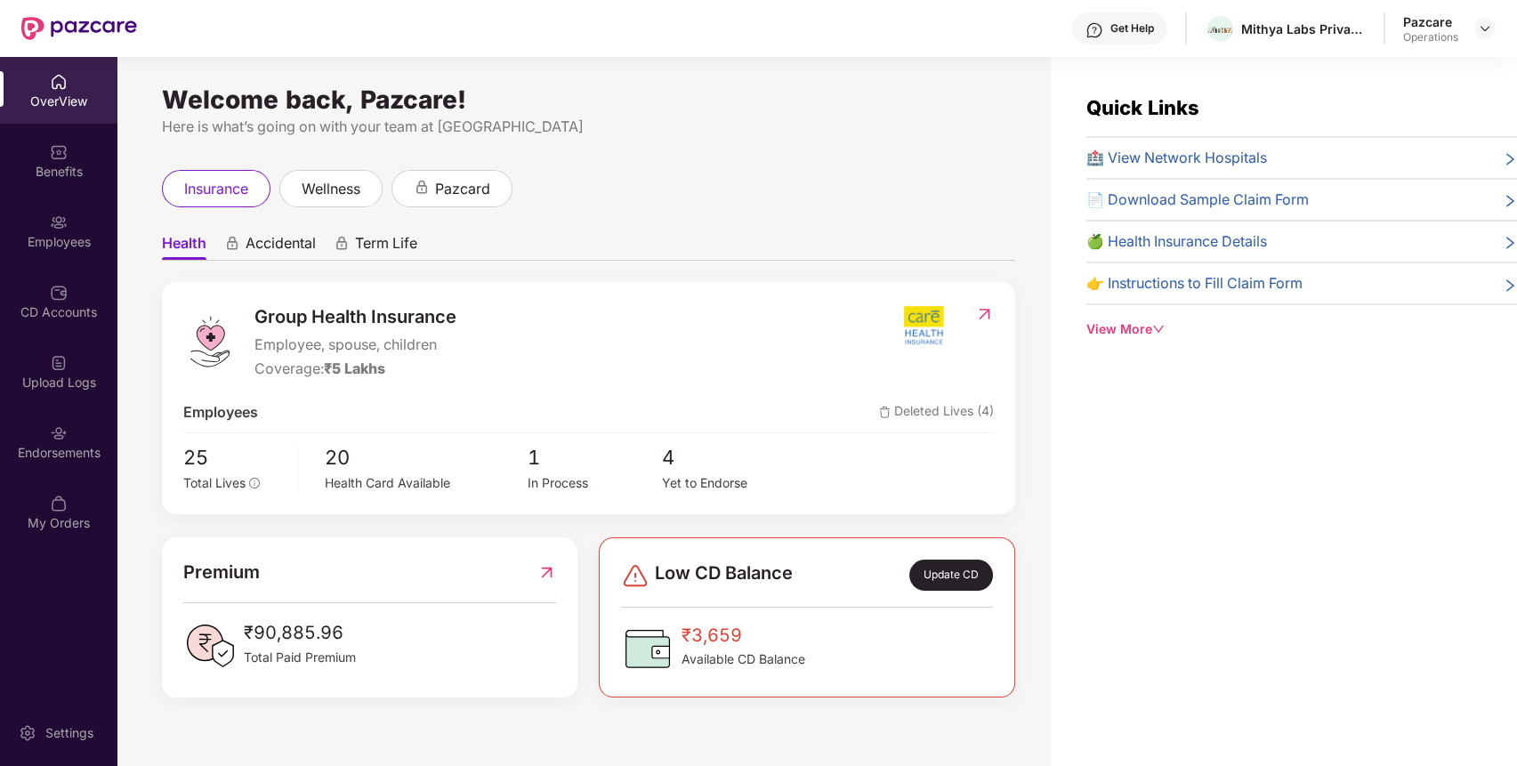
click at [75, 466] on div "Endorsements" at bounding box center [58, 441] width 117 height 67
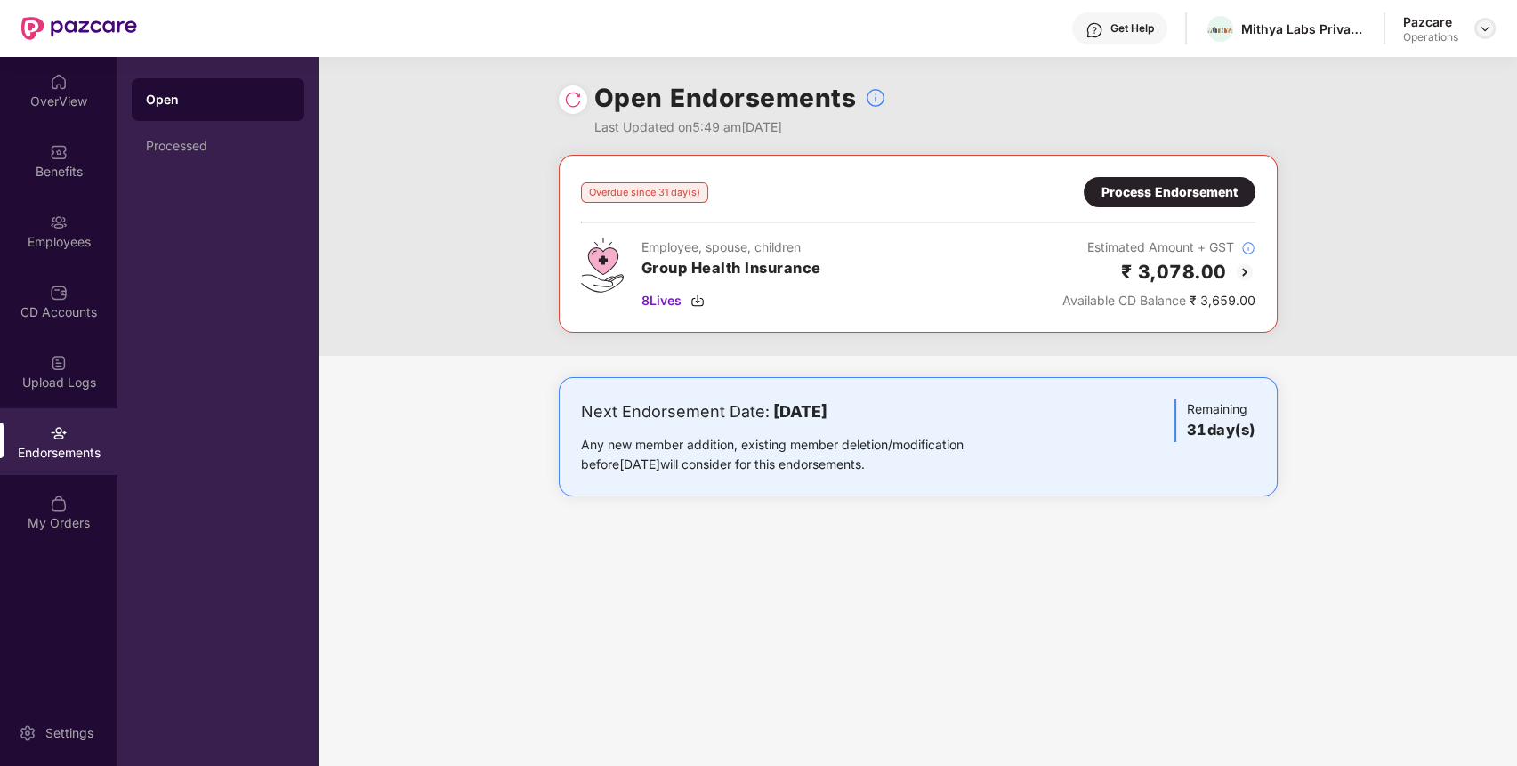
click at [1482, 30] on img at bounding box center [1484, 28] width 14 height 14
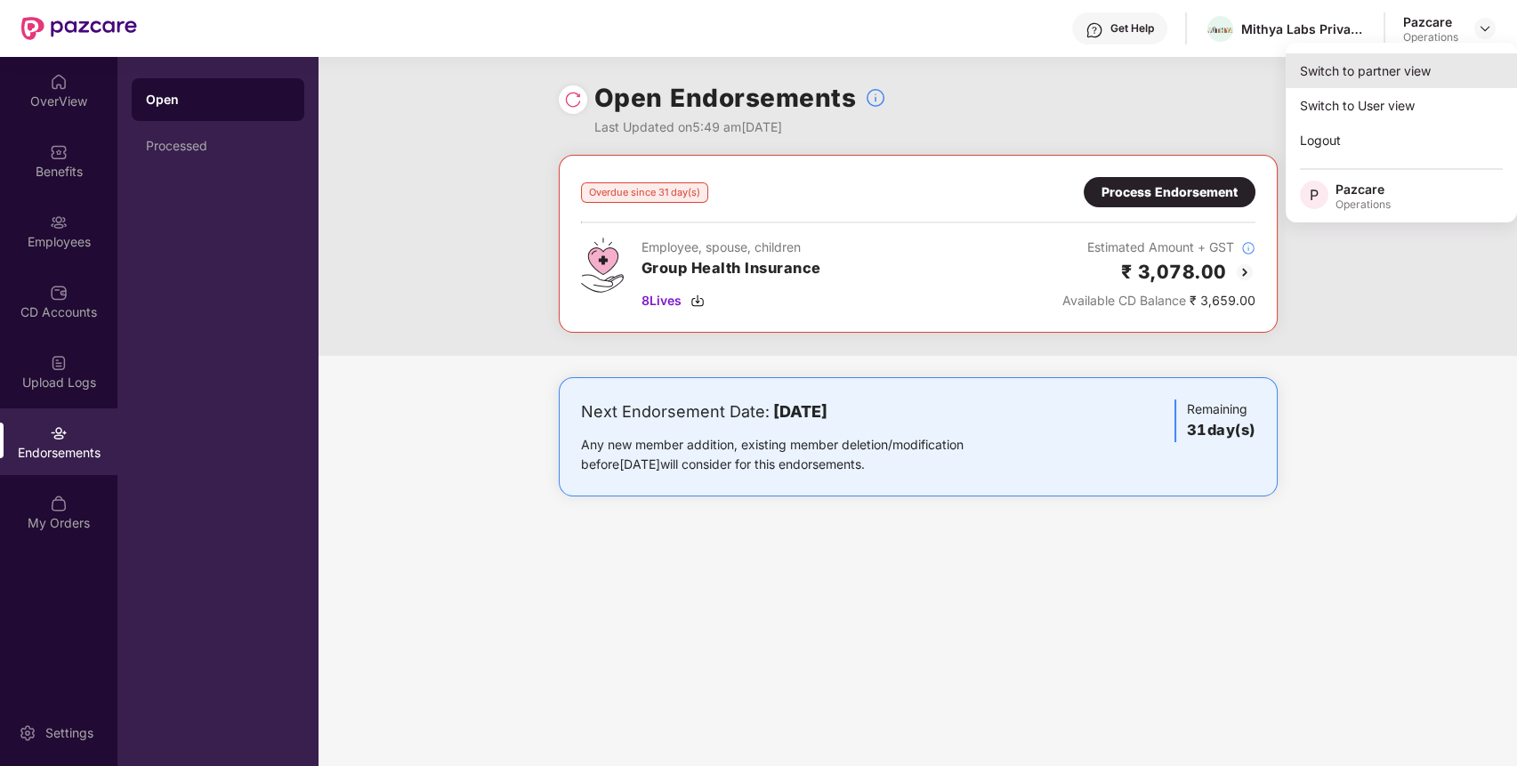
click at [1438, 72] on div "Switch to partner view" at bounding box center [1400, 70] width 231 height 35
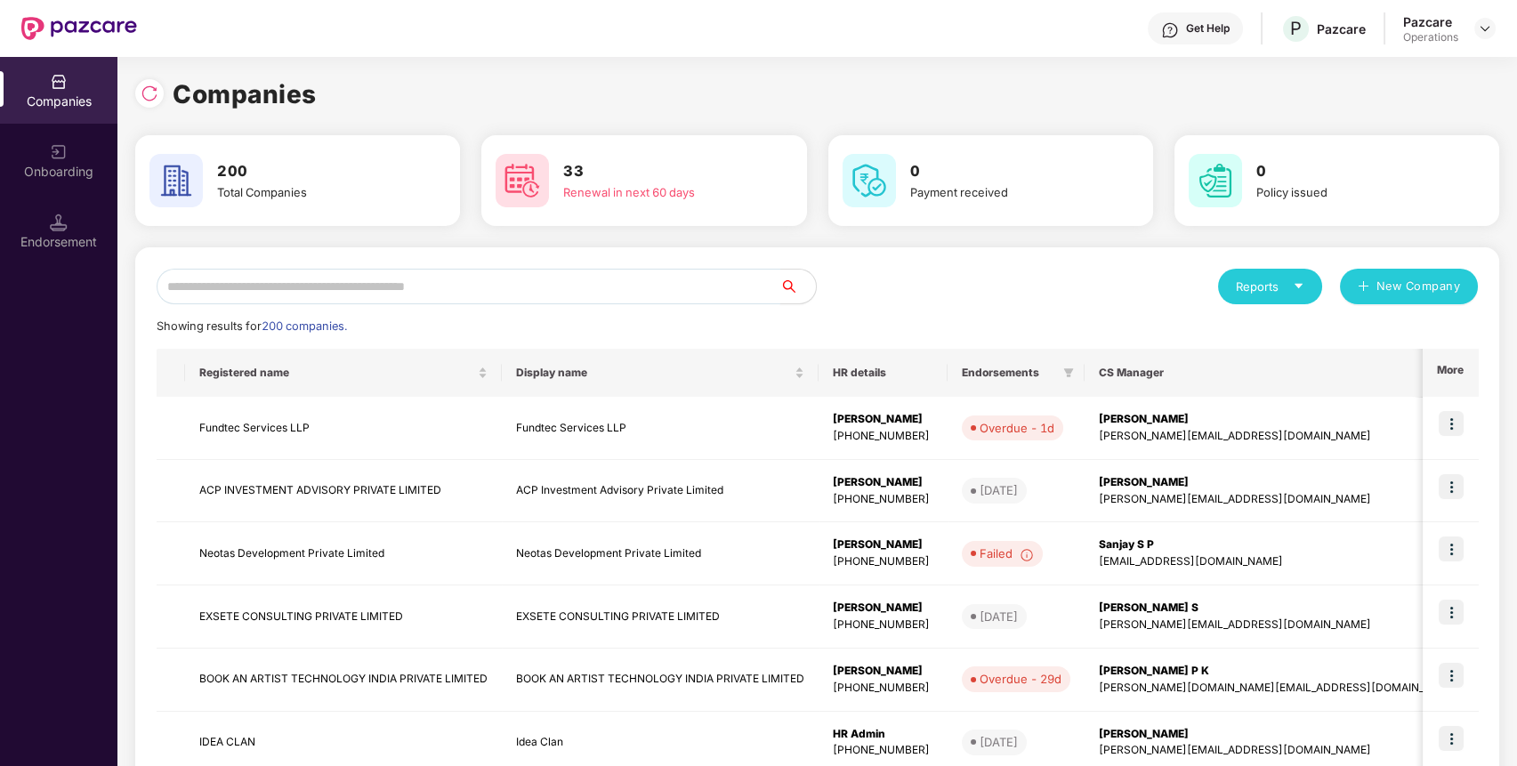
click at [736, 278] on input "text" at bounding box center [469, 287] width 624 height 36
paste input "**********"
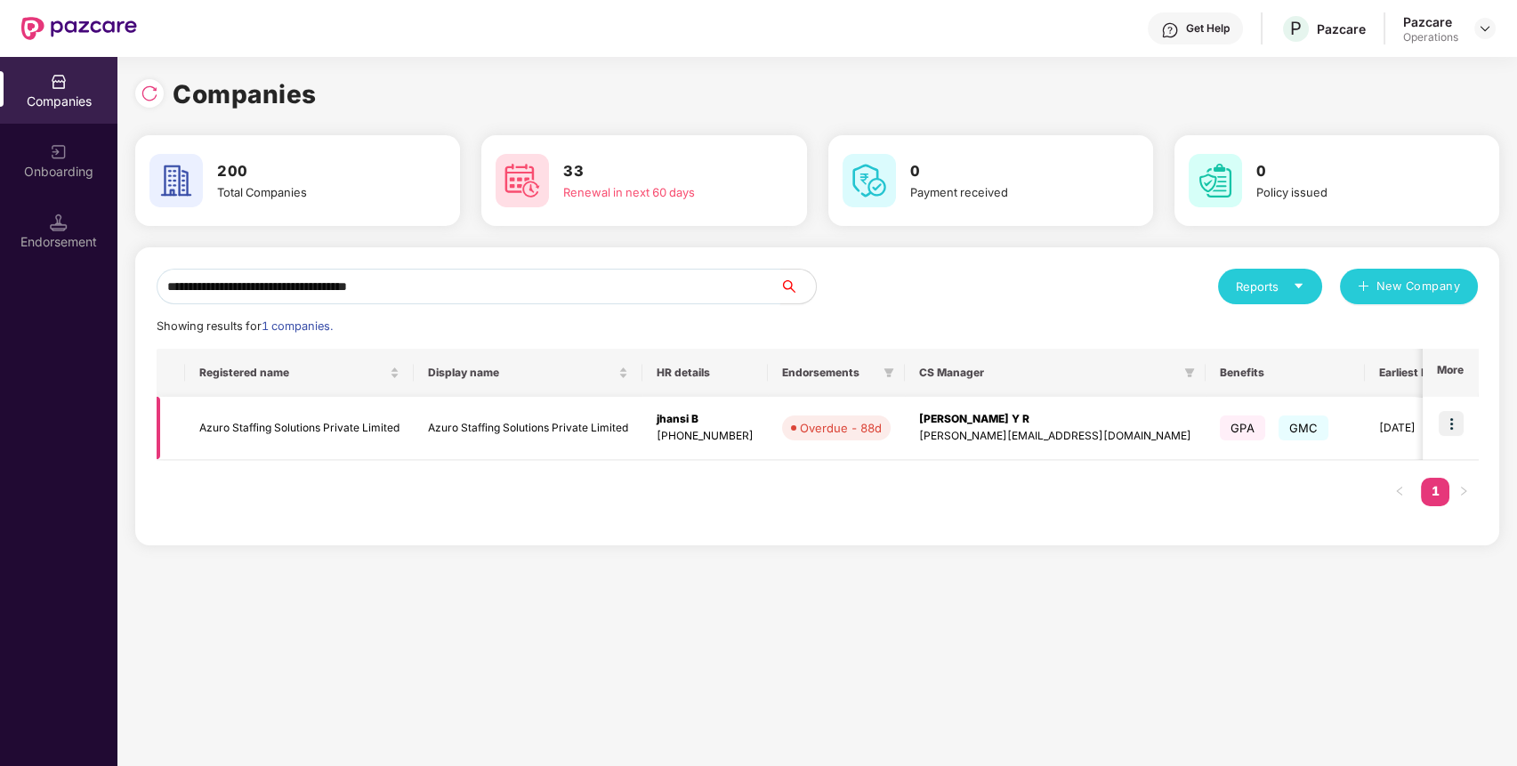
type input "**********"
click at [1453, 428] on img at bounding box center [1450, 423] width 25 height 25
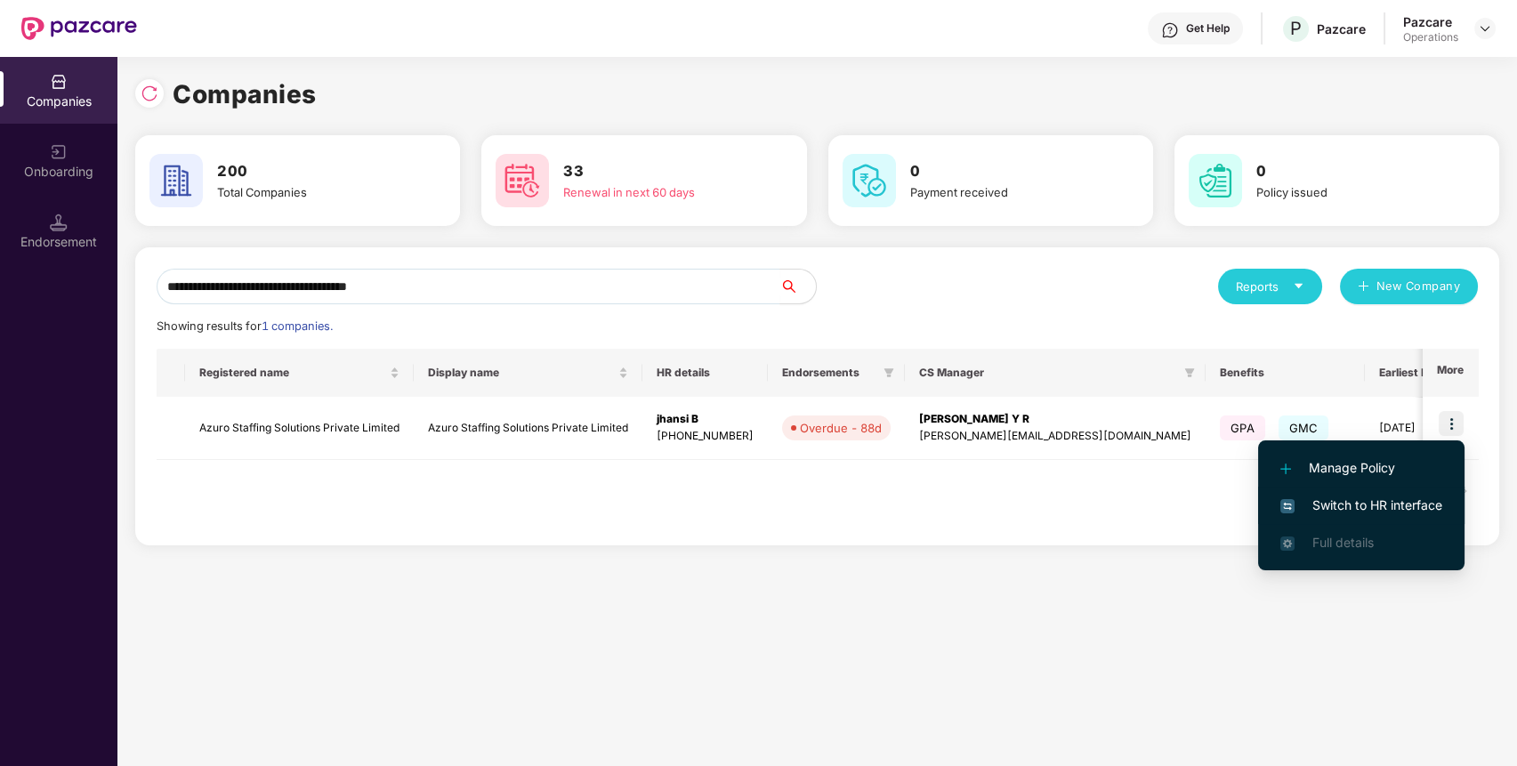
click at [1368, 512] on span "Switch to HR interface" at bounding box center [1361, 505] width 162 height 20
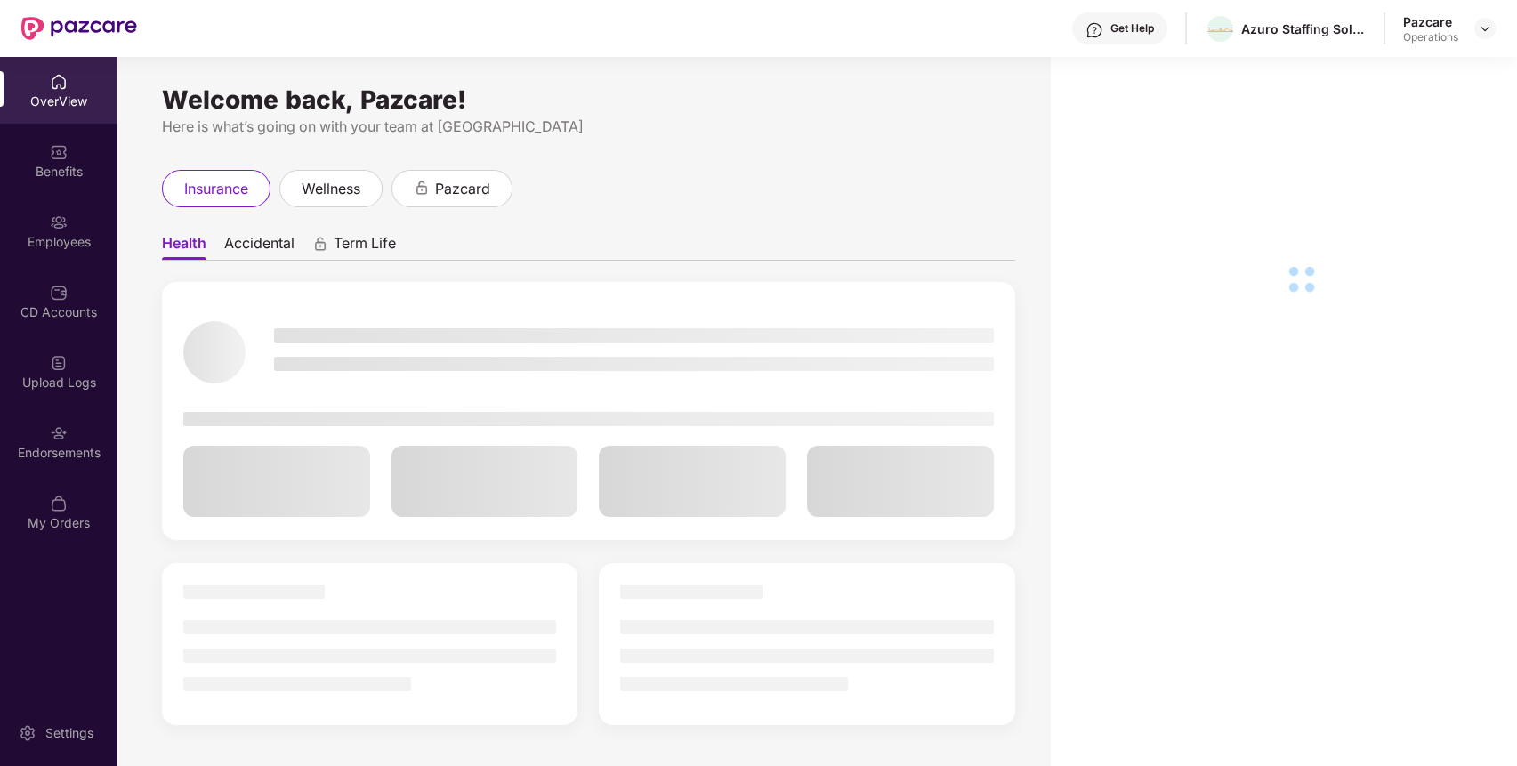
click at [67, 463] on div "Endorsements" at bounding box center [58, 441] width 117 height 67
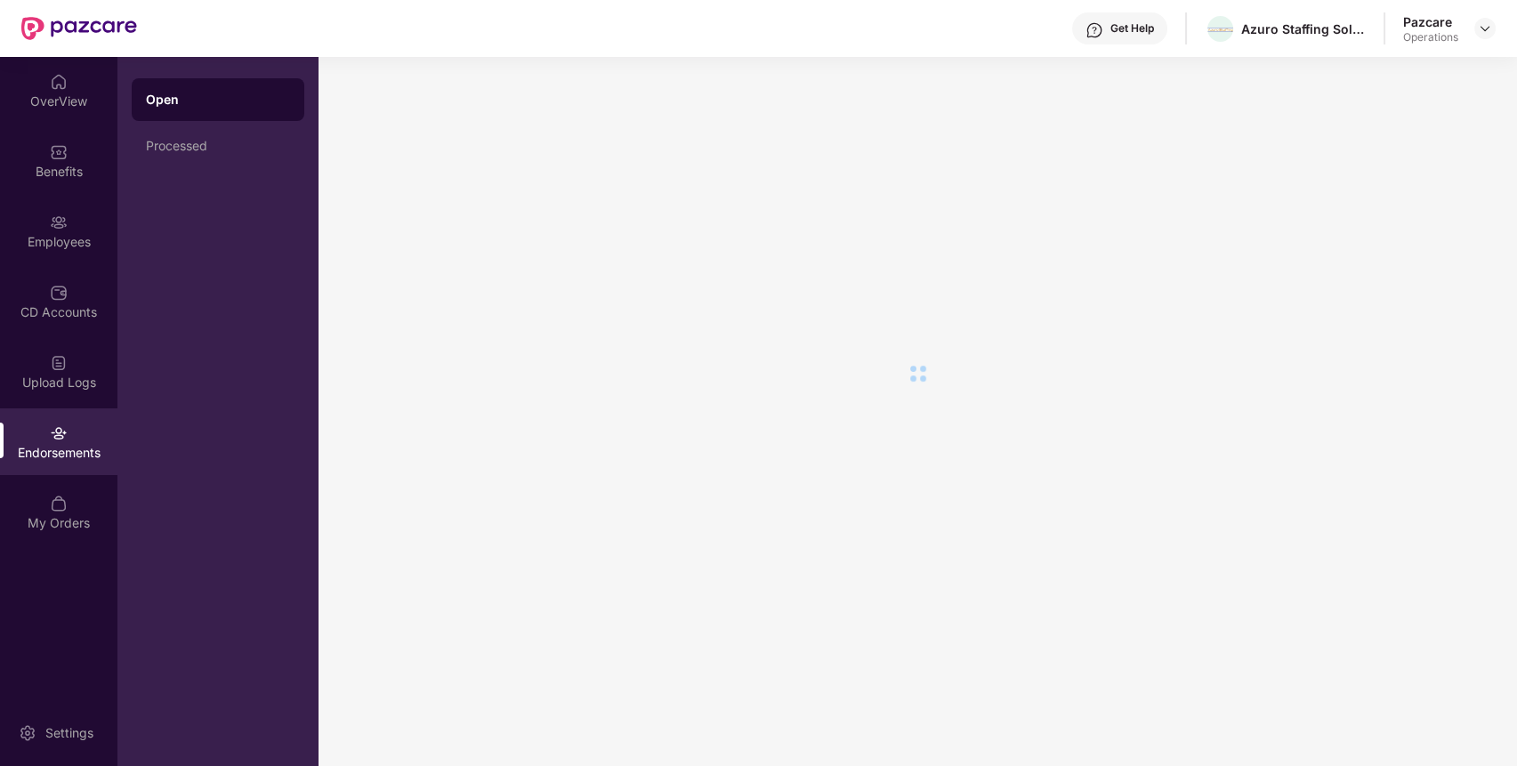
click at [67, 463] on div "Endorsements" at bounding box center [58, 441] width 117 height 67
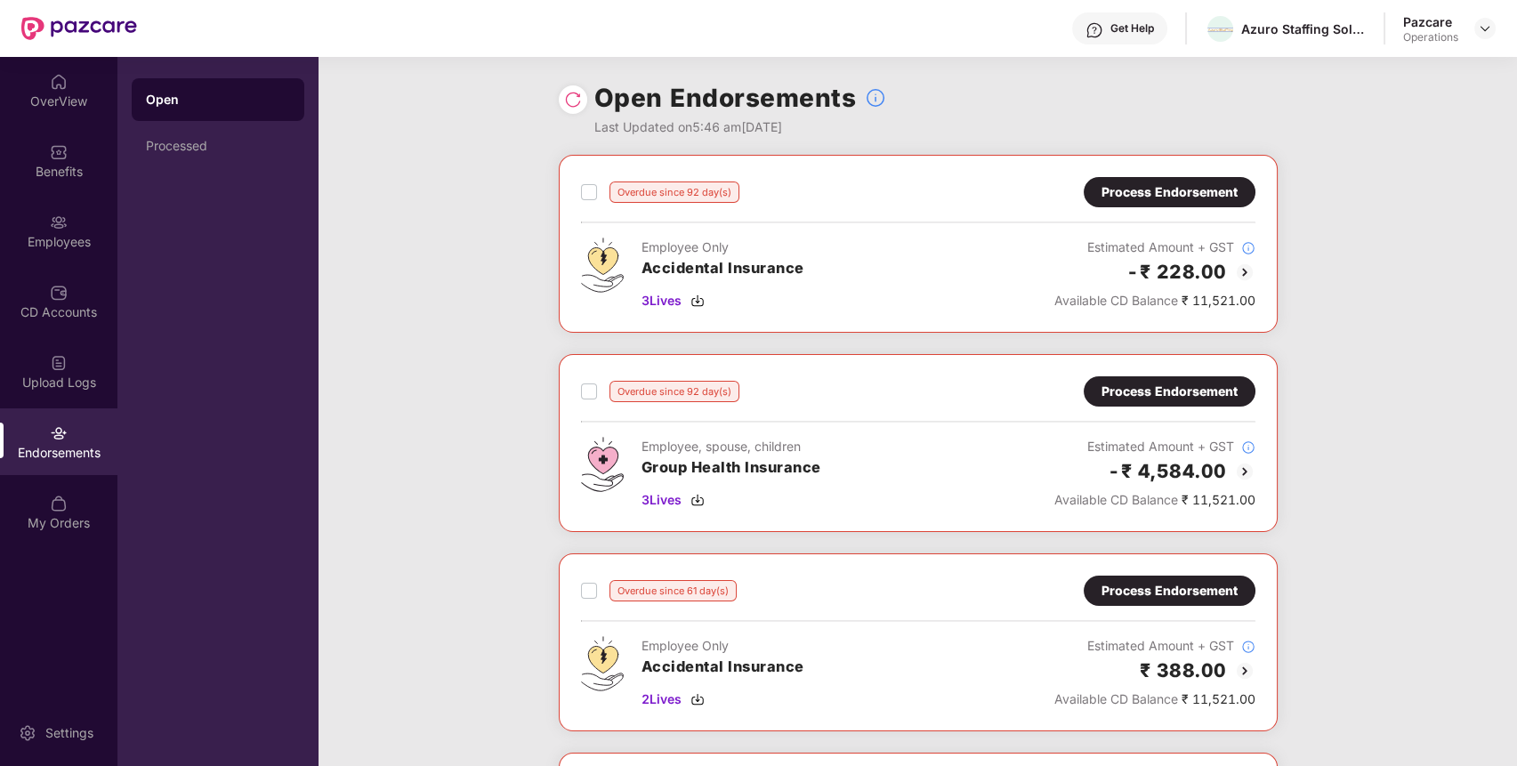
click at [1189, 196] on div "Process Endorsement" at bounding box center [1169, 192] width 136 height 20
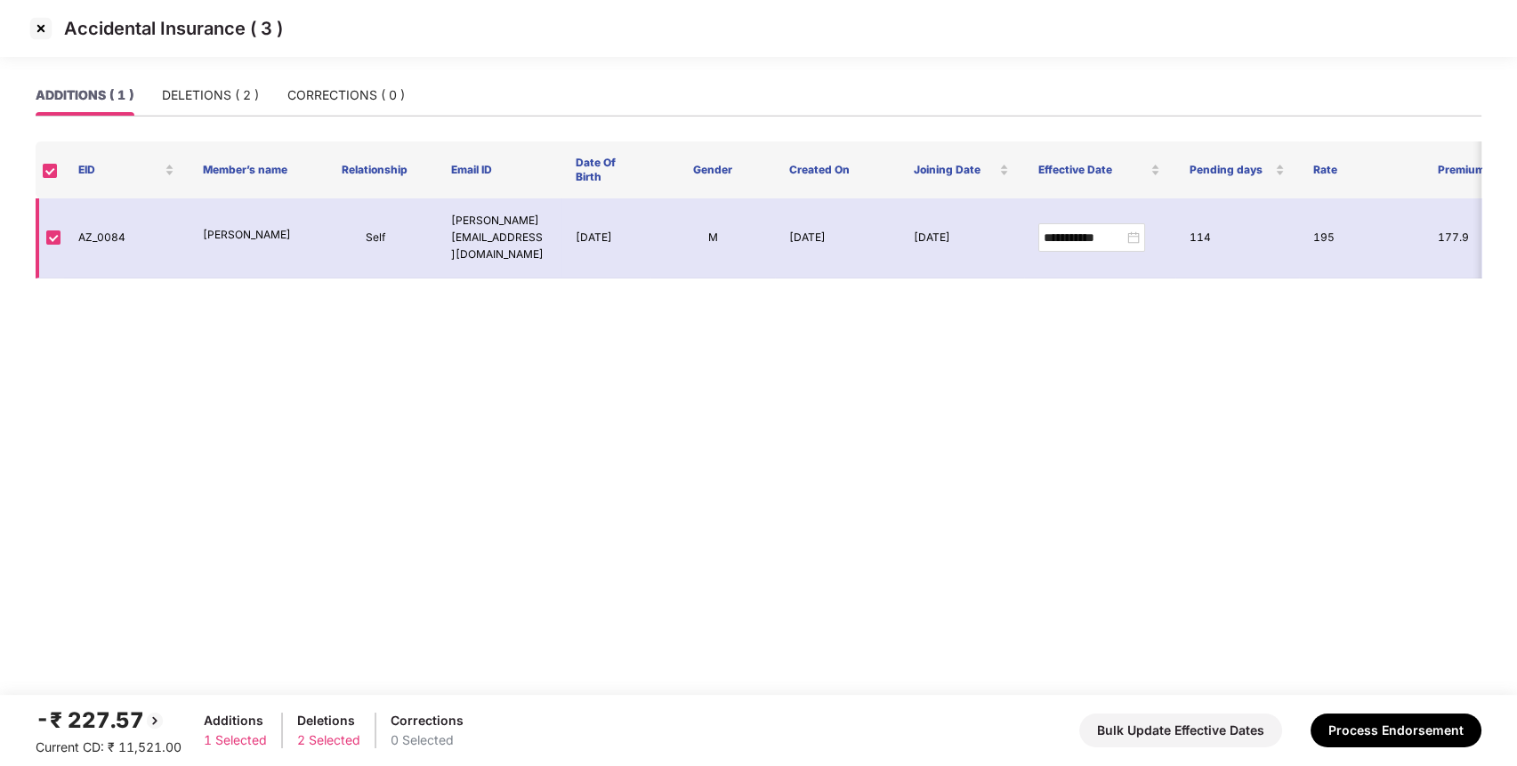
click at [85, 231] on td "AZ_0084" at bounding box center [126, 238] width 125 height 80
copy td "AZ_0084"
click at [44, 31] on img at bounding box center [41, 28] width 28 height 28
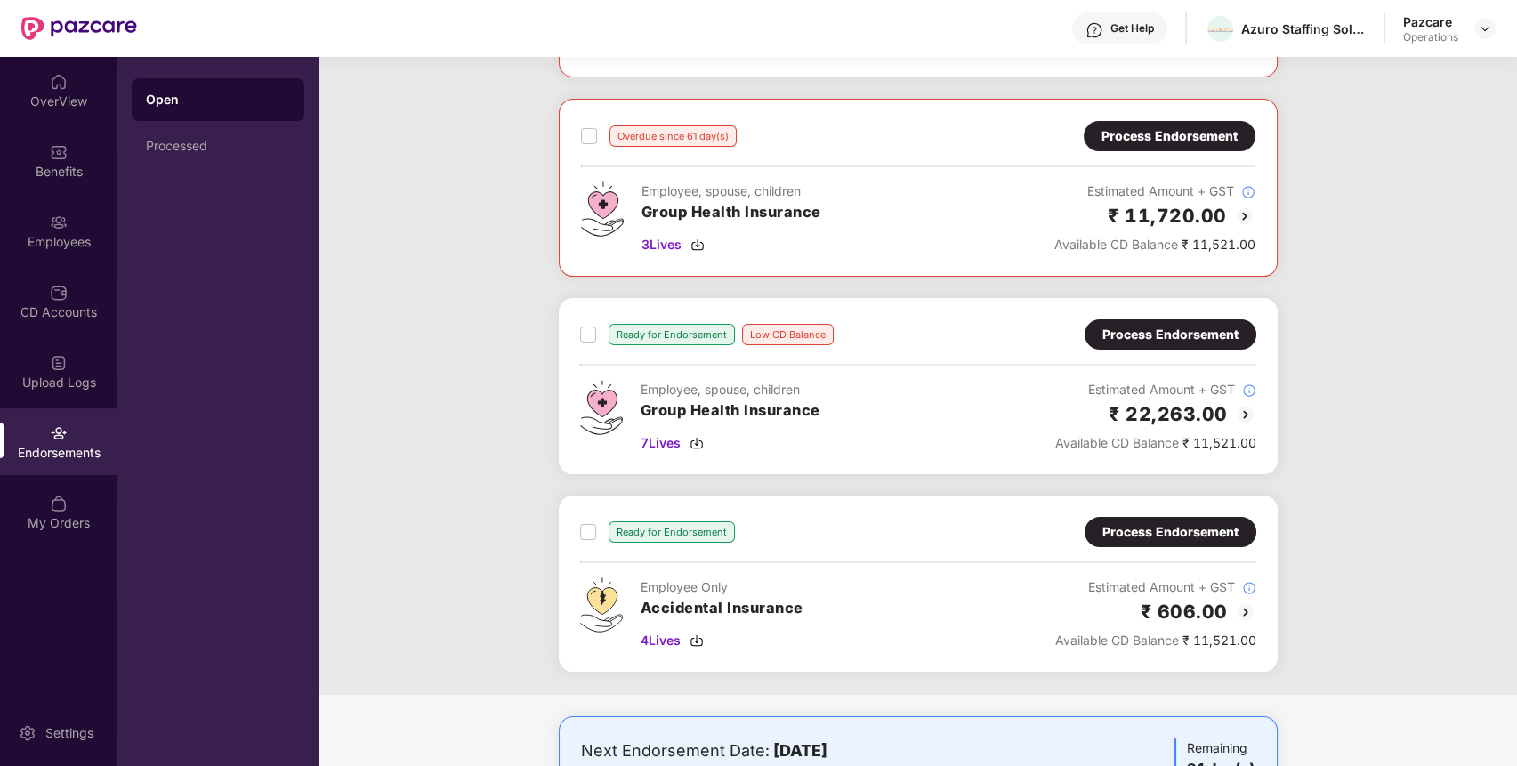
scroll to position [655, 0]
click at [178, 137] on div "Processed" at bounding box center [218, 146] width 173 height 43
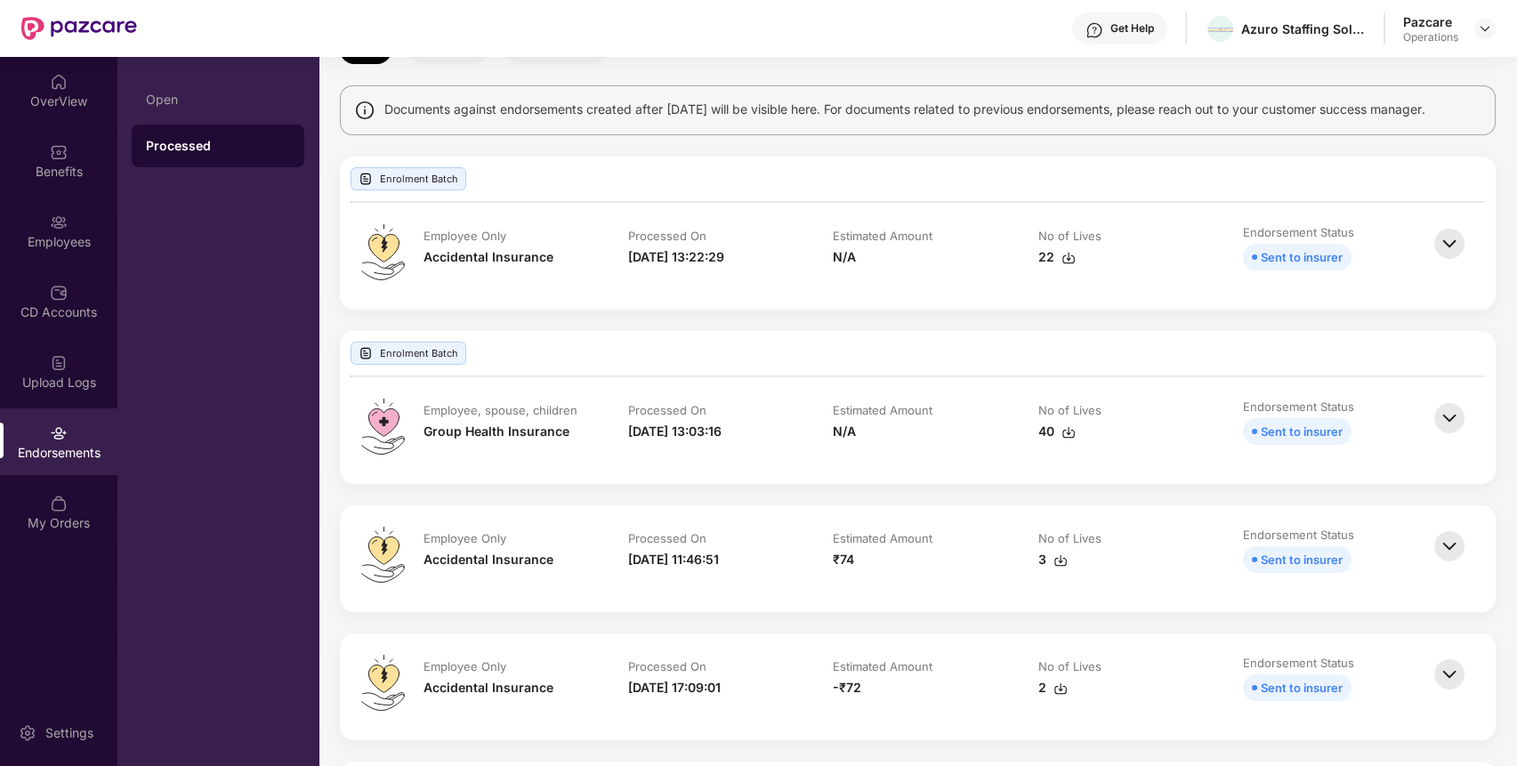
scroll to position [114, 0]
click at [233, 104] on div "Open" at bounding box center [218, 100] width 144 height 14
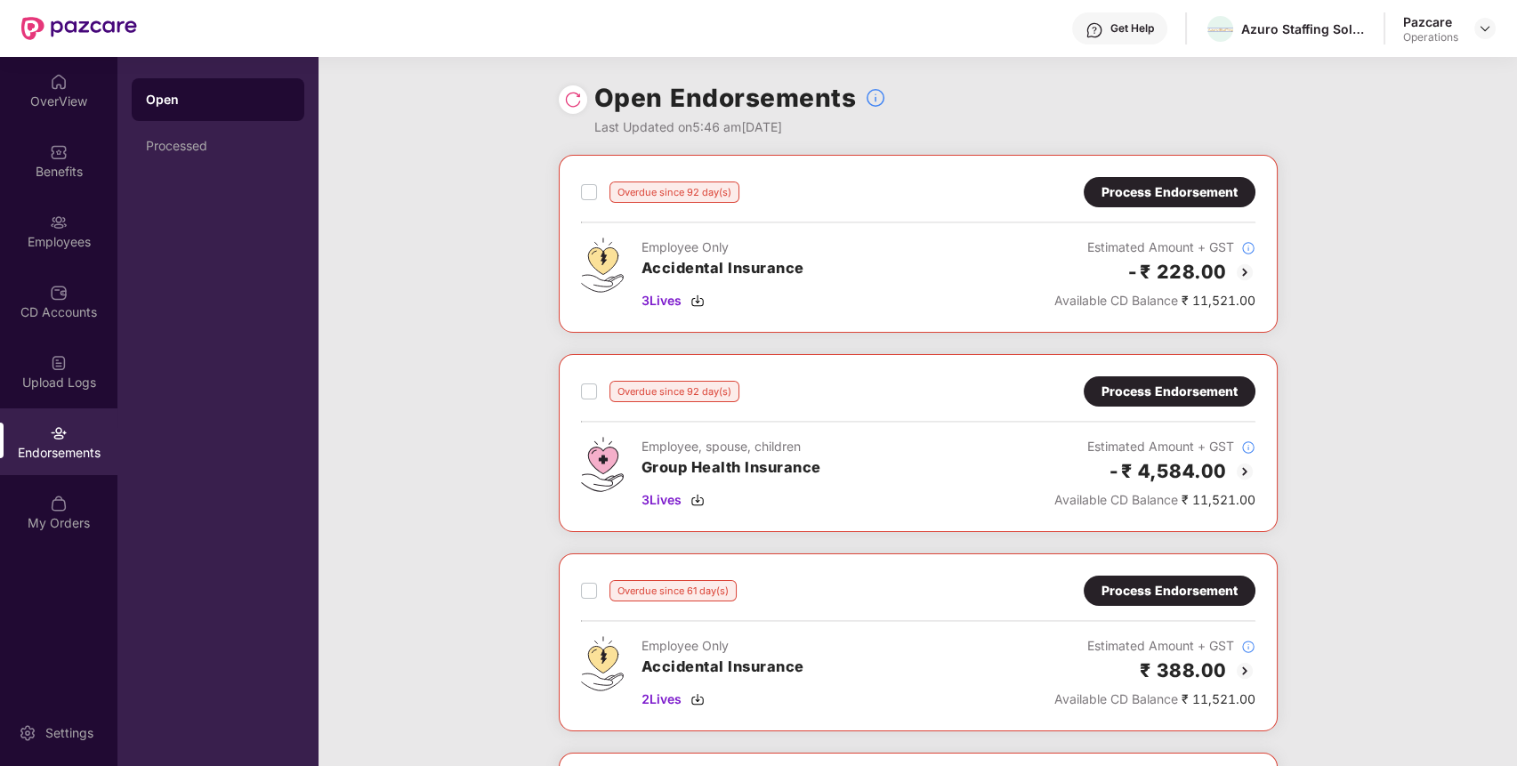
click at [213, 170] on div "Open Processed" at bounding box center [217, 411] width 201 height 709
click at [249, 133] on div "Processed" at bounding box center [218, 146] width 173 height 43
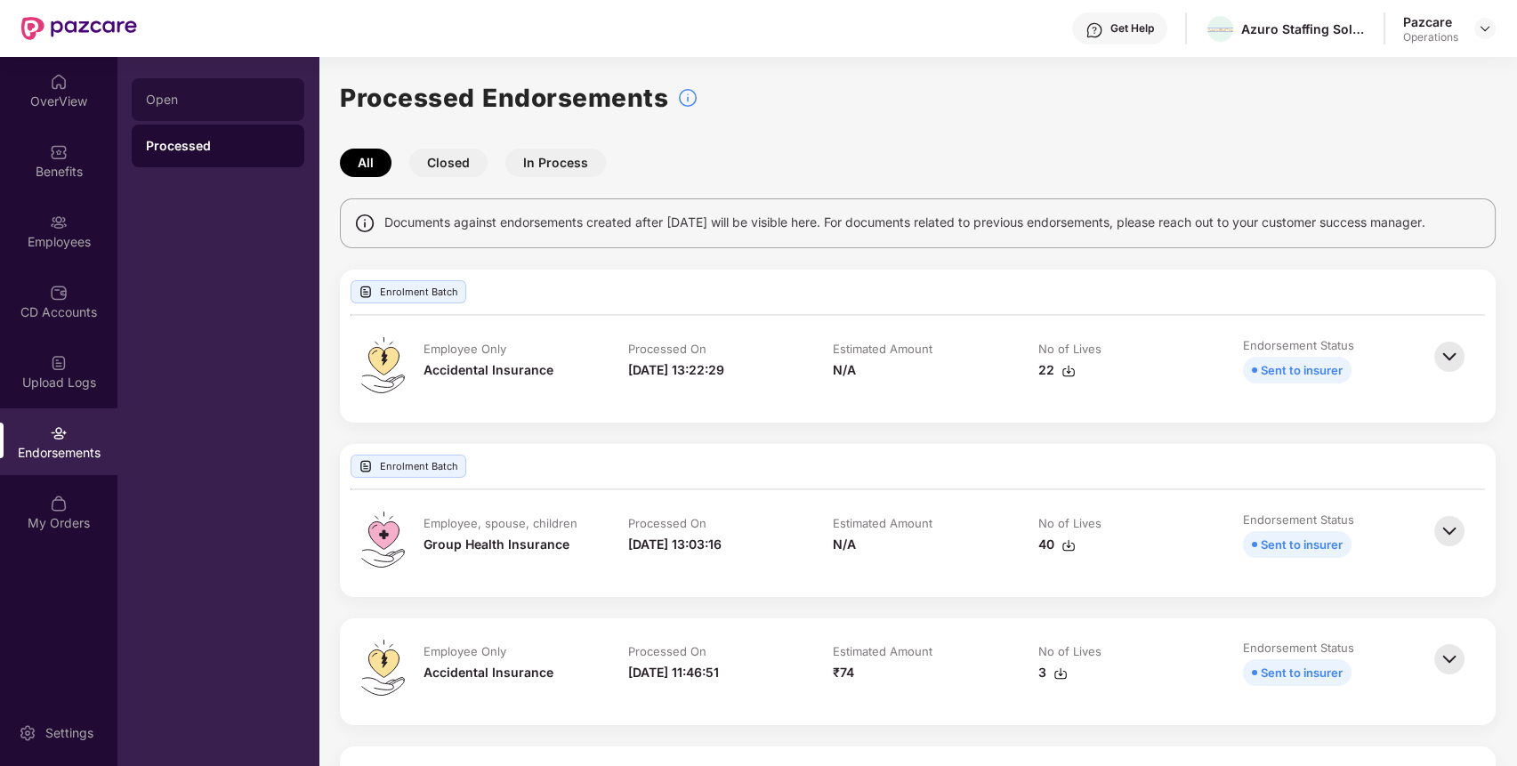
click at [169, 101] on div "Open" at bounding box center [218, 100] width 144 height 14
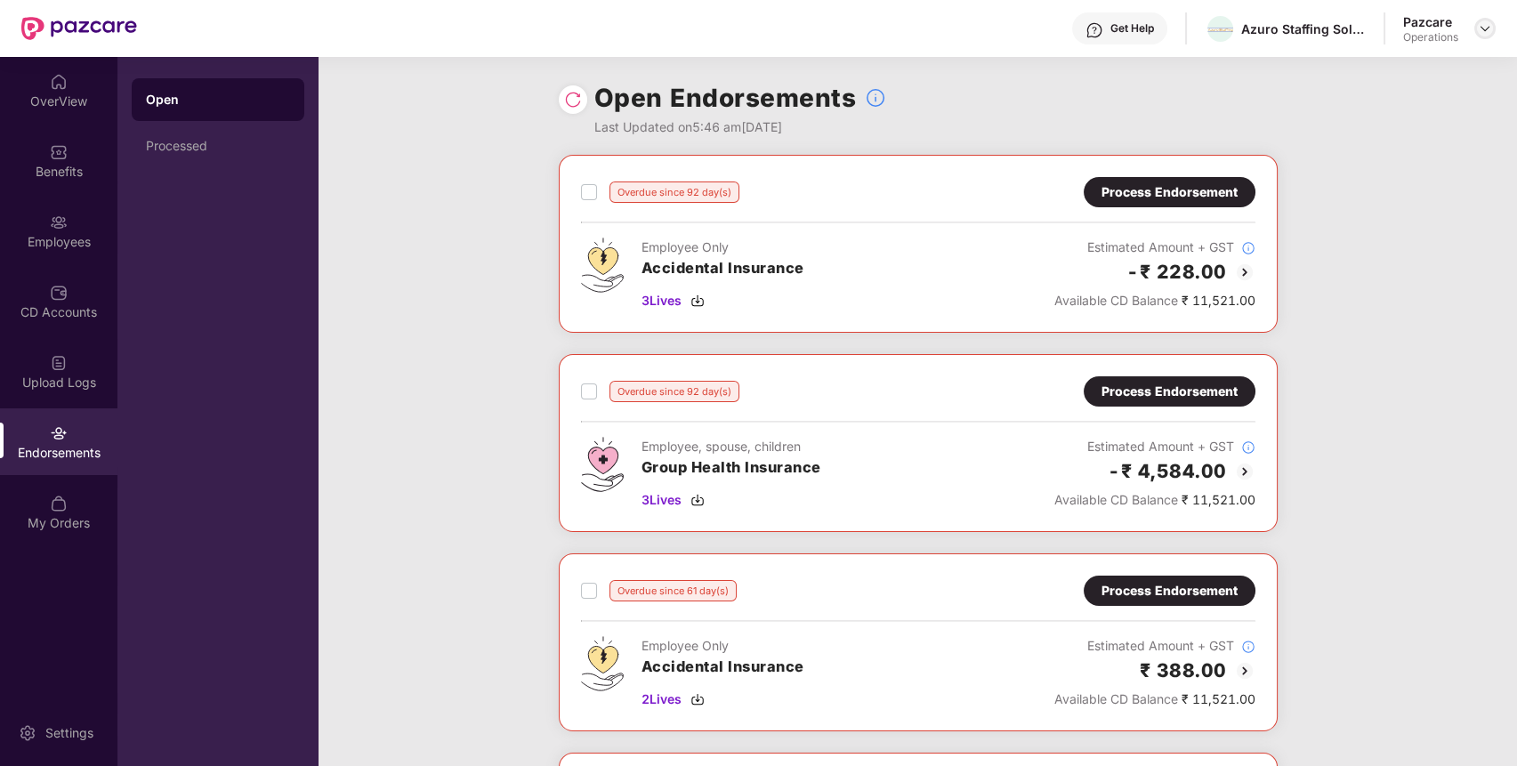
click at [1485, 31] on img at bounding box center [1484, 28] width 14 height 14
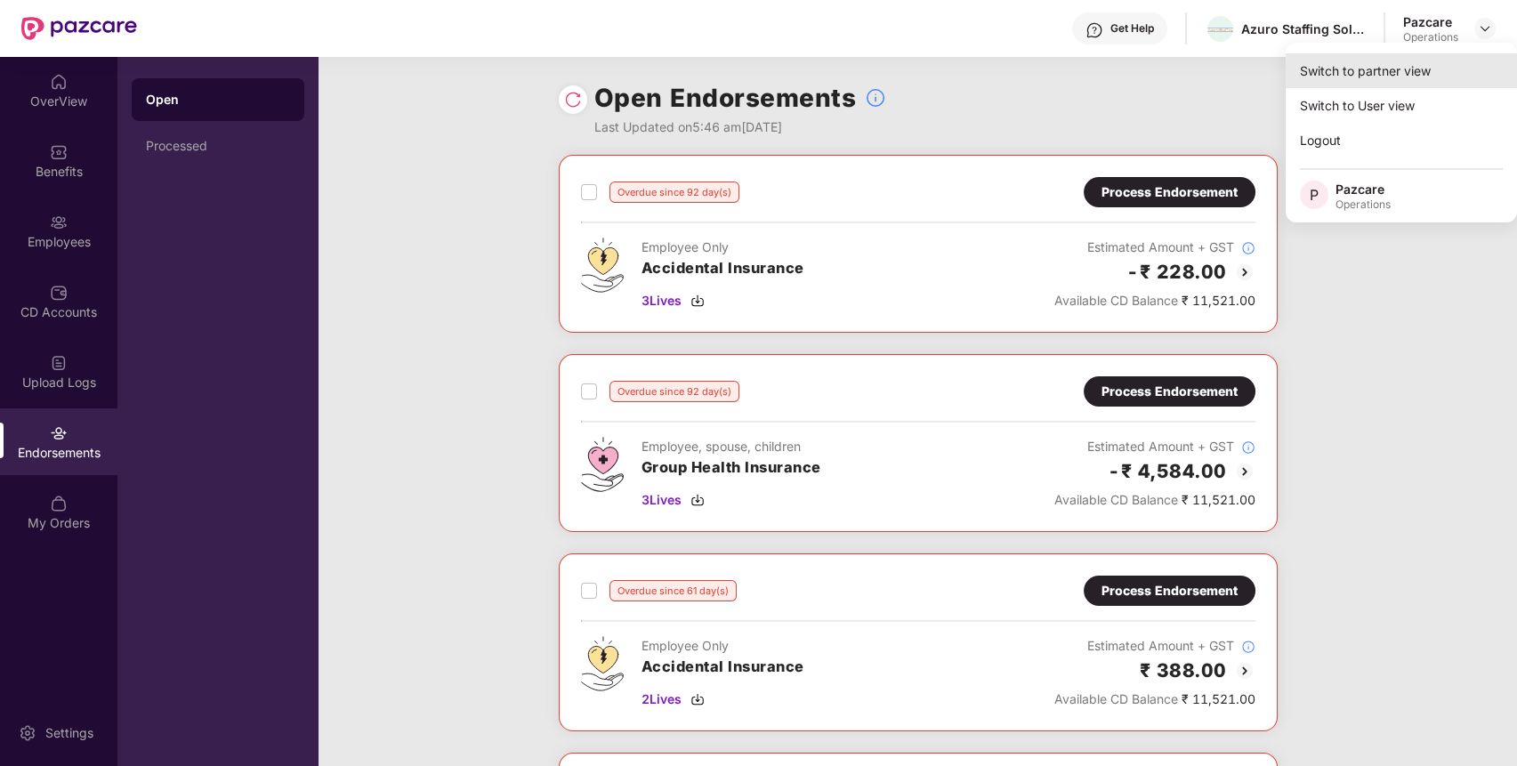
click at [1426, 73] on div "Switch to partner view" at bounding box center [1400, 70] width 231 height 35
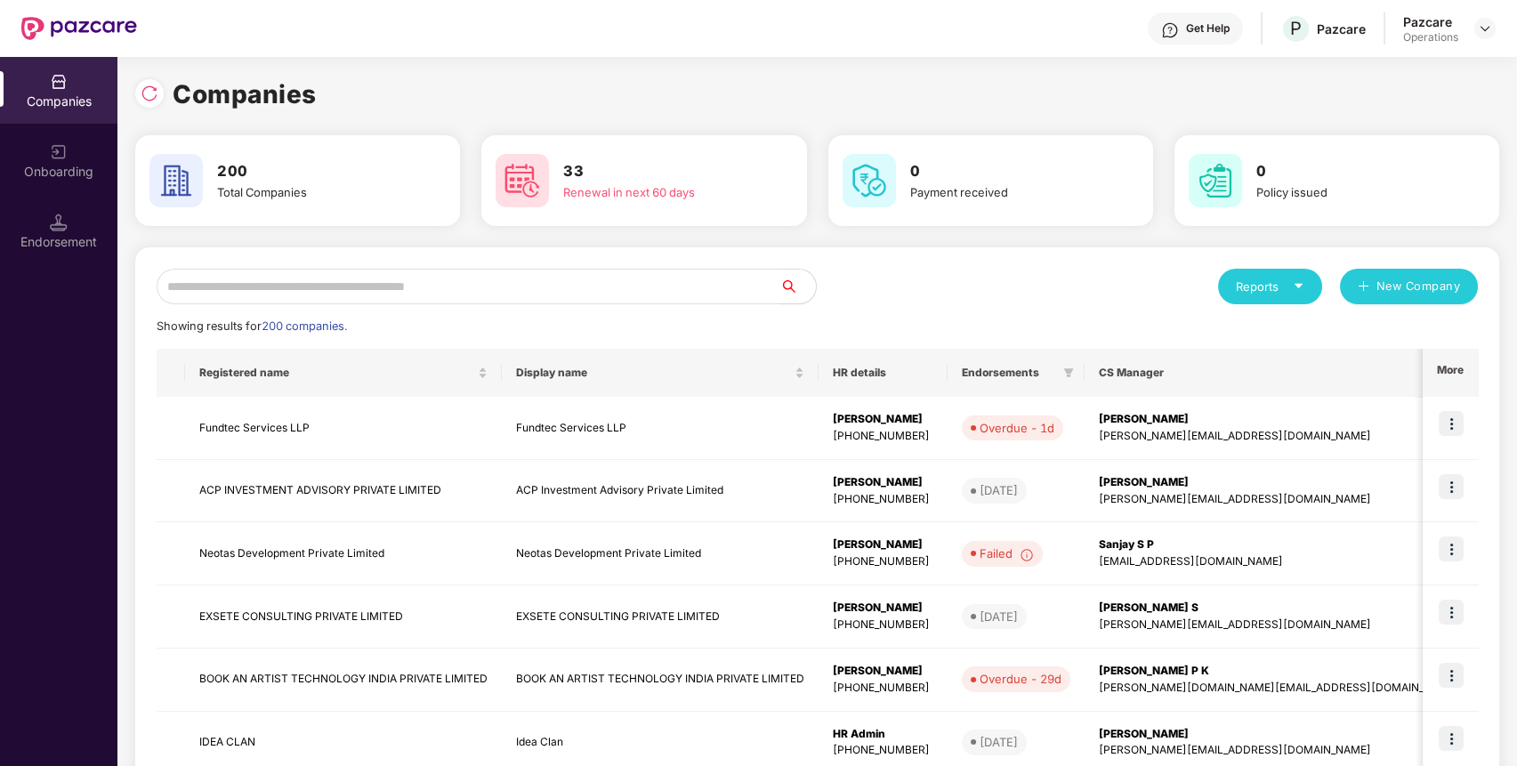
click at [614, 295] on input "text" at bounding box center [469, 287] width 624 height 36
paste input "**********"
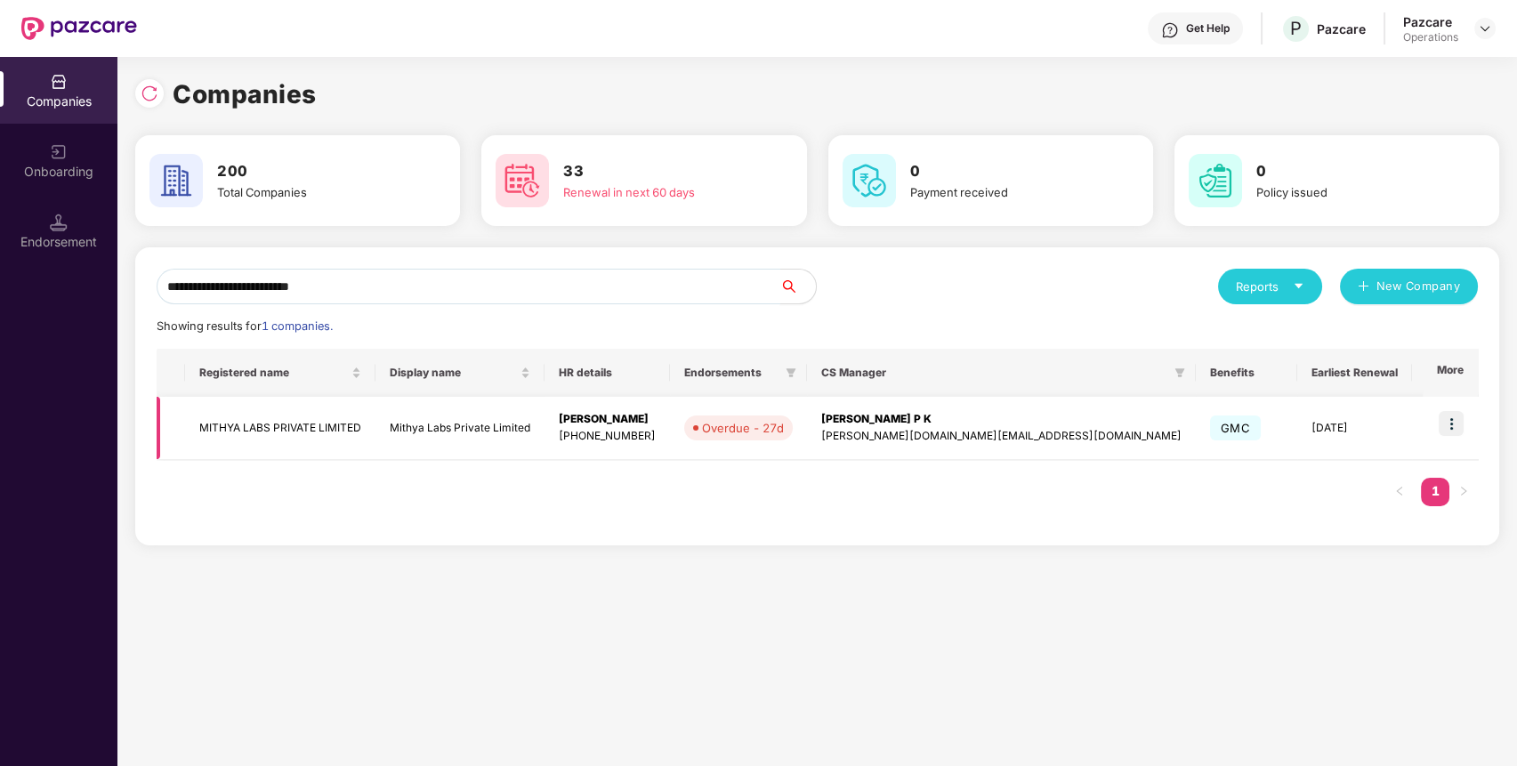
type input "**********"
click at [1453, 431] on img at bounding box center [1450, 423] width 25 height 25
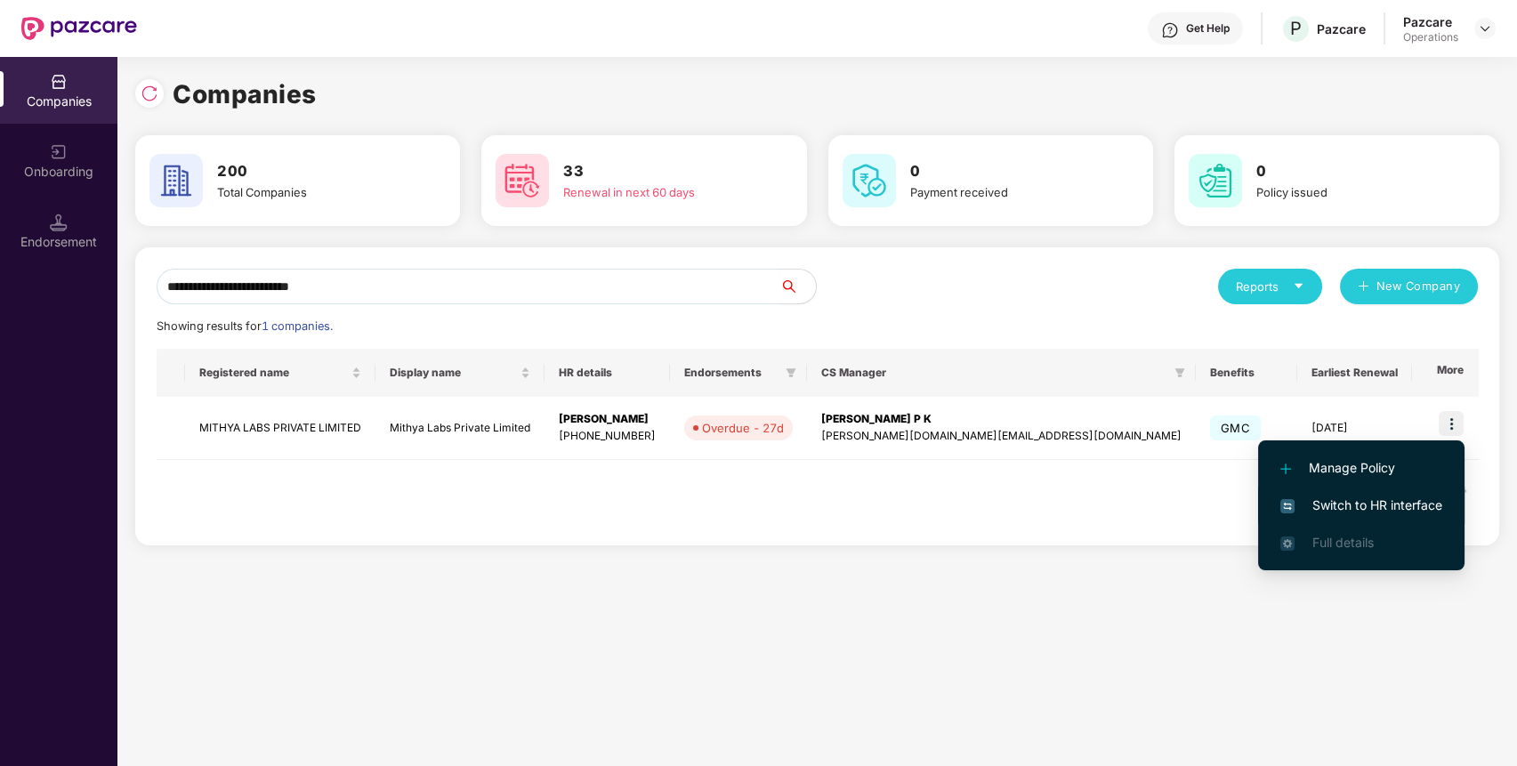
click at [1335, 507] on span "Switch to HR interface" at bounding box center [1361, 505] width 162 height 20
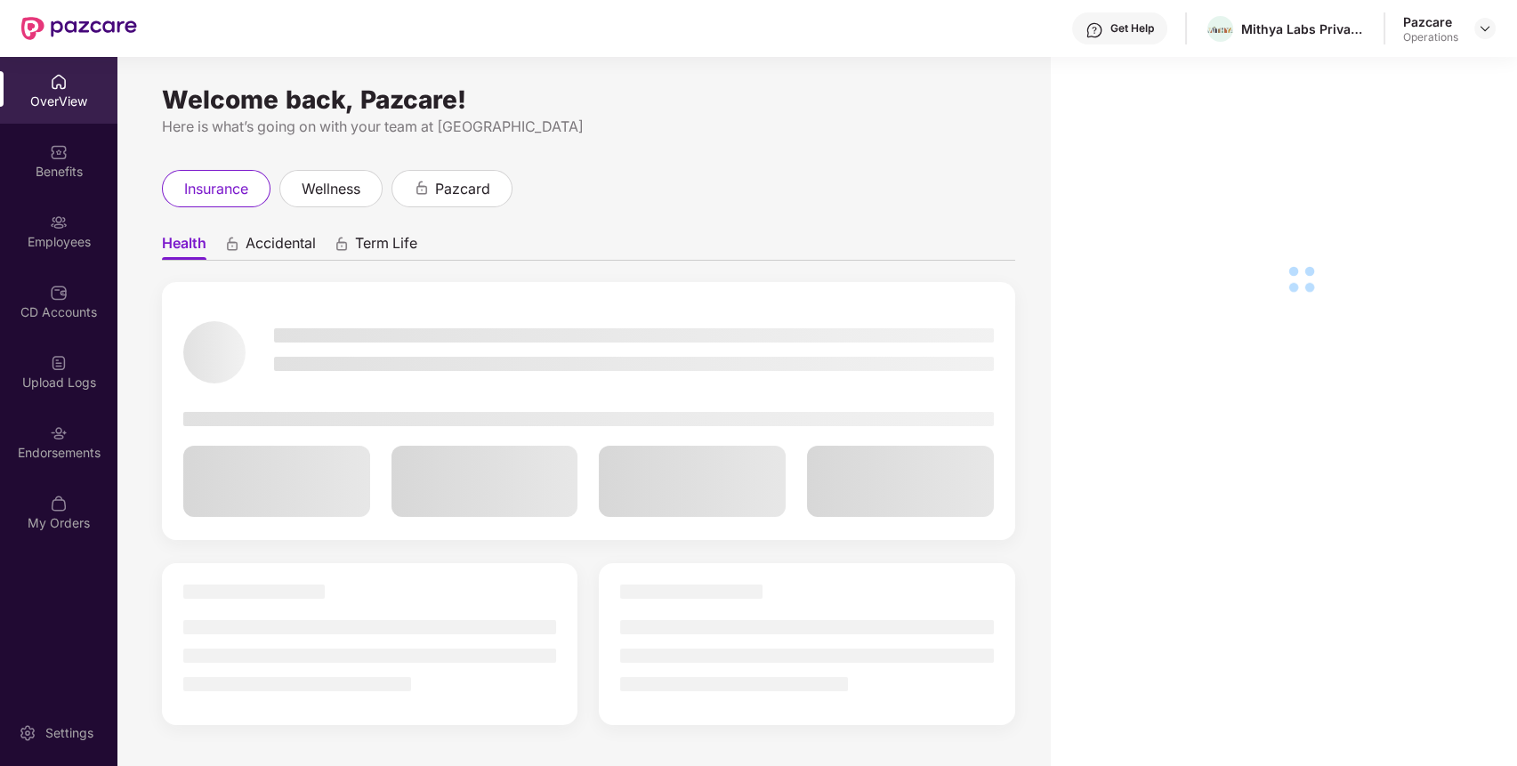
click at [47, 453] on div "Endorsements" at bounding box center [58, 453] width 117 height 18
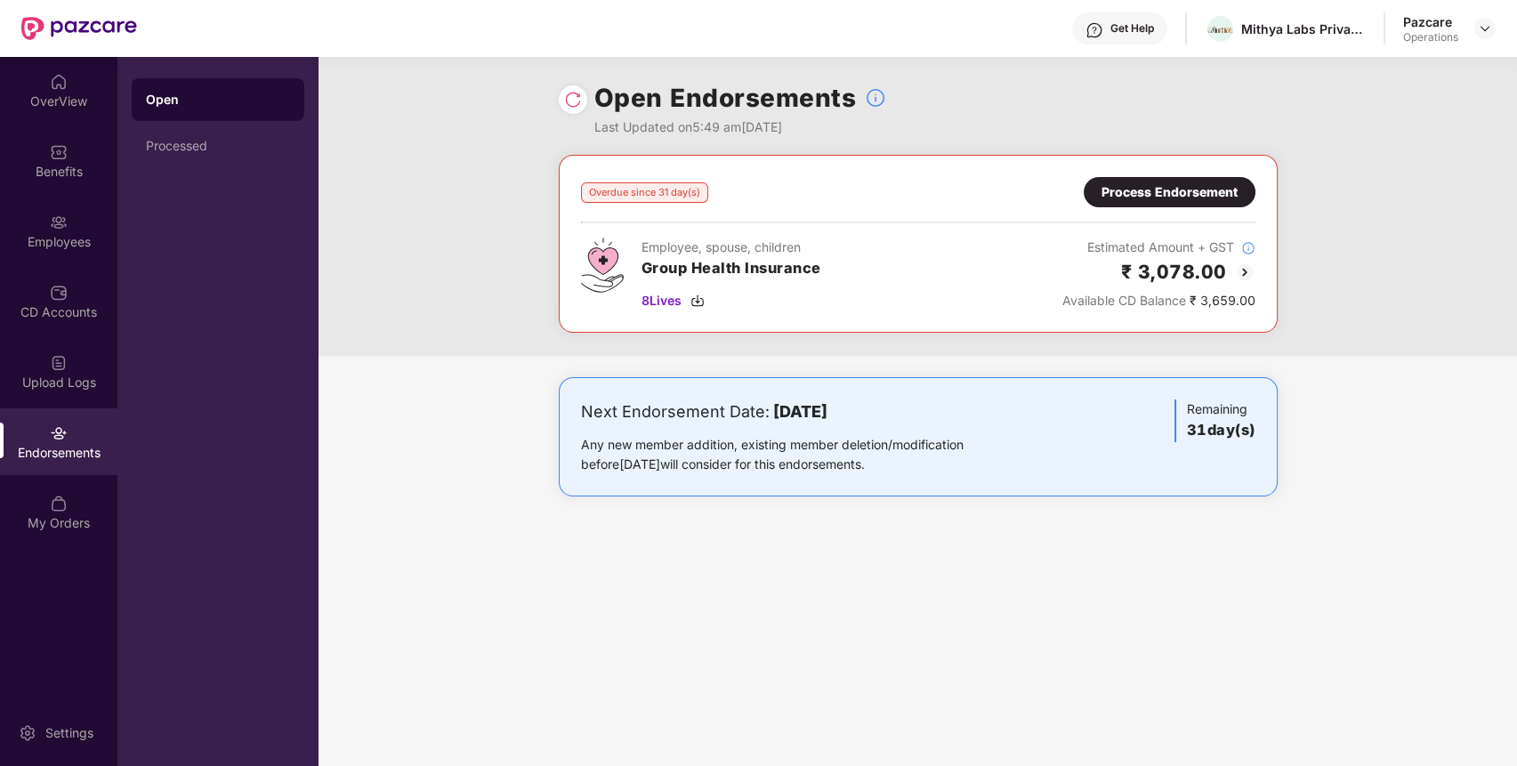
click at [1484, 23] on img at bounding box center [1484, 28] width 14 height 14
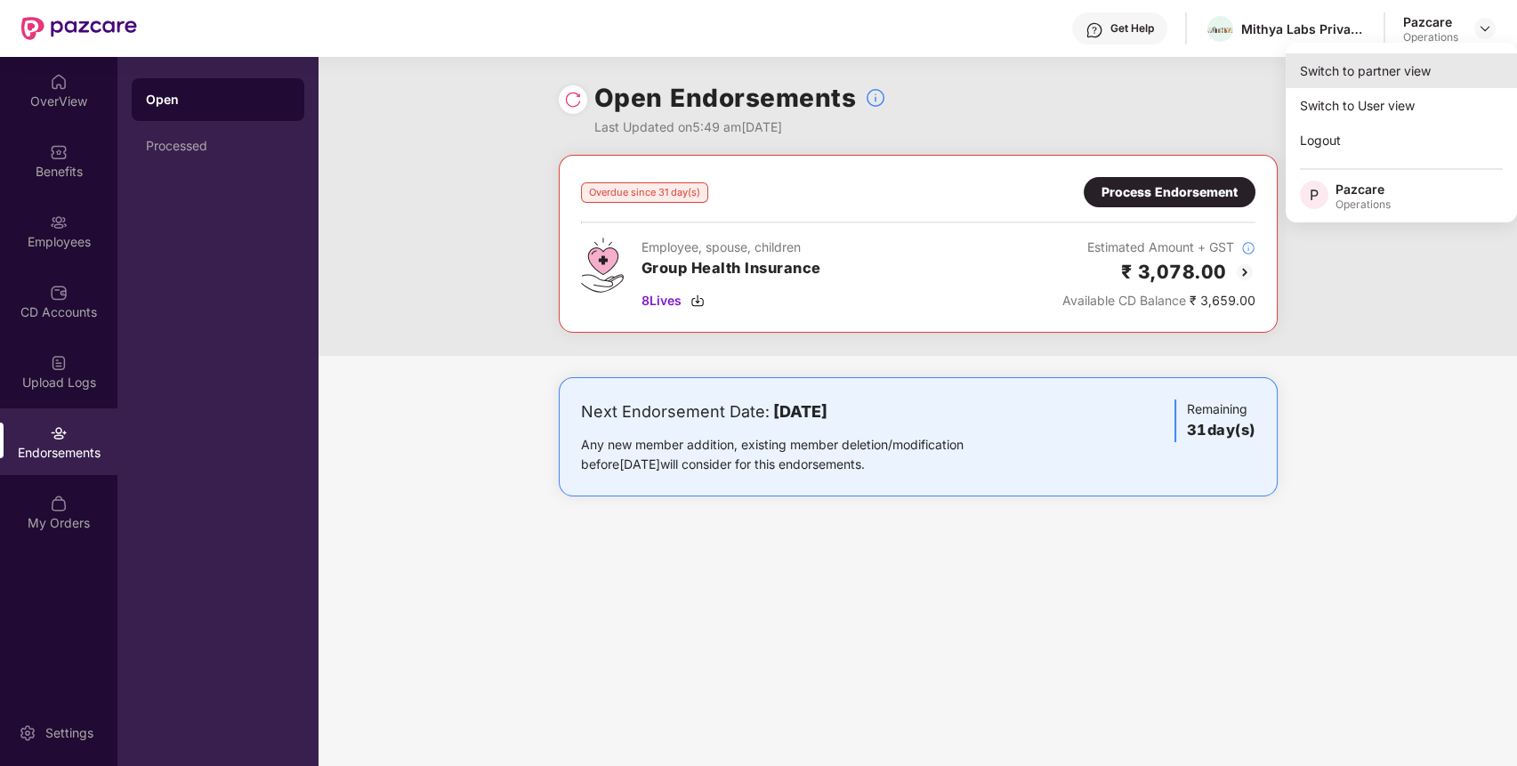
click at [1368, 78] on div "Switch to partner view" at bounding box center [1400, 70] width 231 height 35
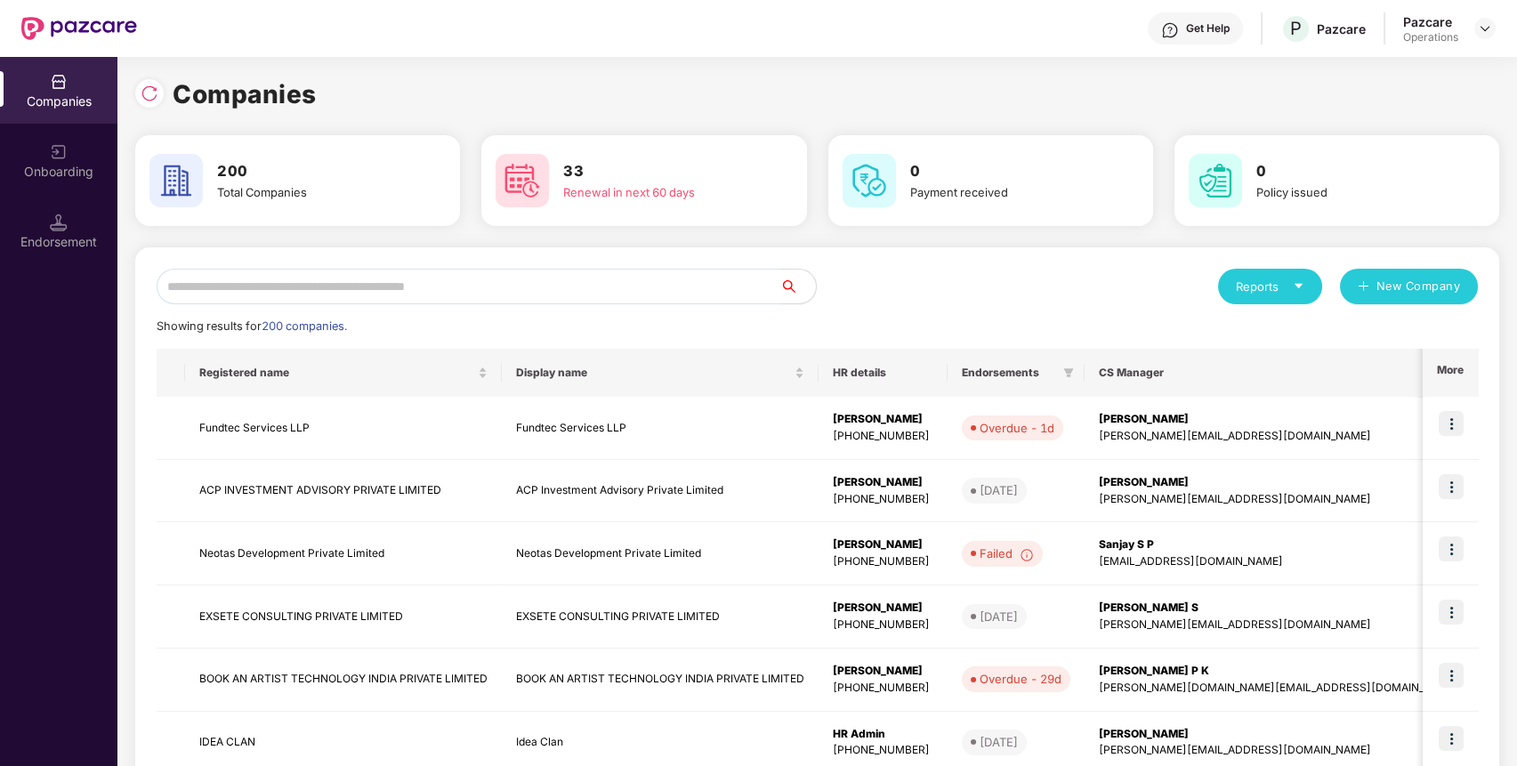
click at [489, 276] on input "text" at bounding box center [469, 287] width 624 height 36
paste input "**********"
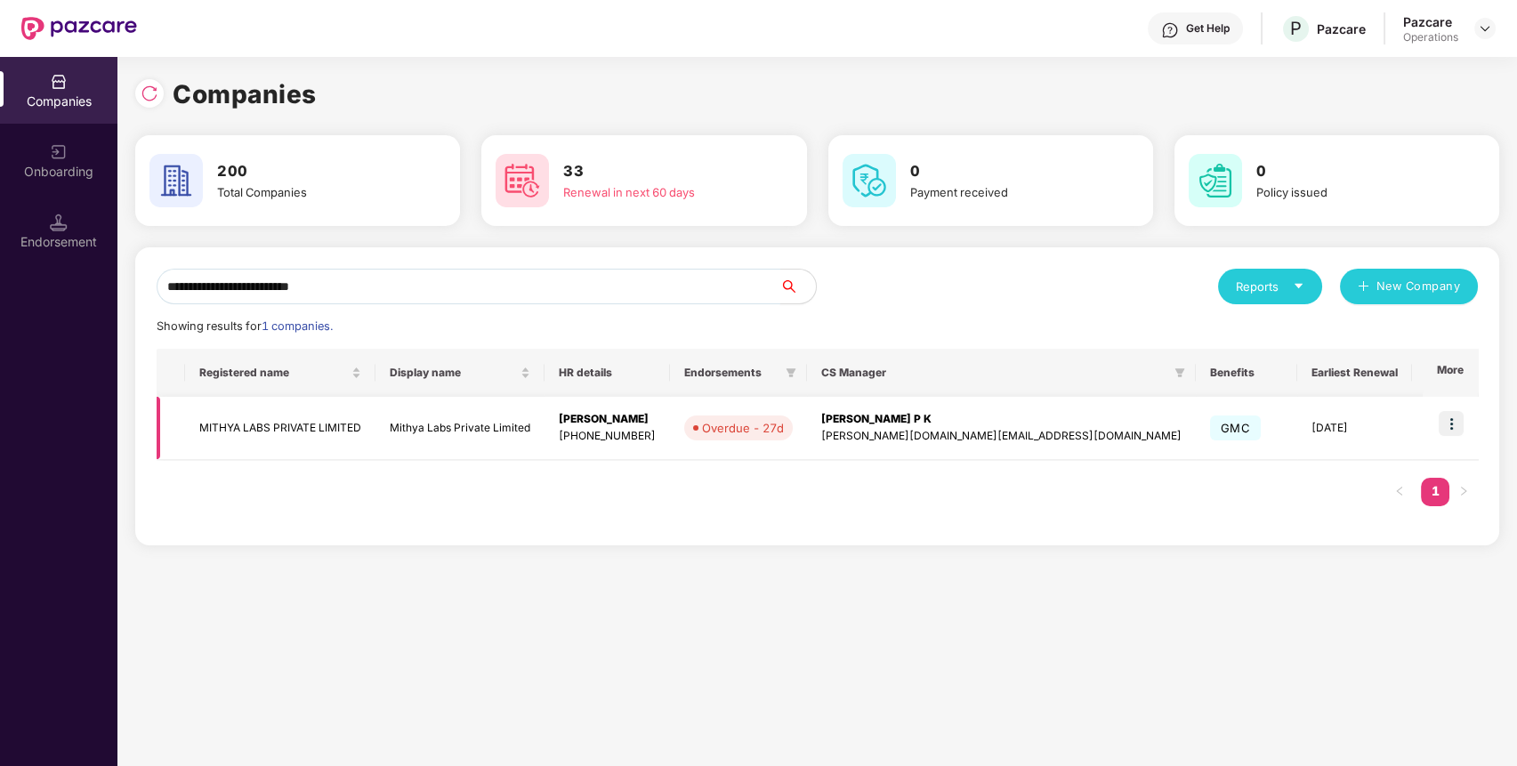
type input "**********"
click at [316, 441] on td "MITHYA LABS PRIVATE LIMITED" at bounding box center [280, 428] width 190 height 63
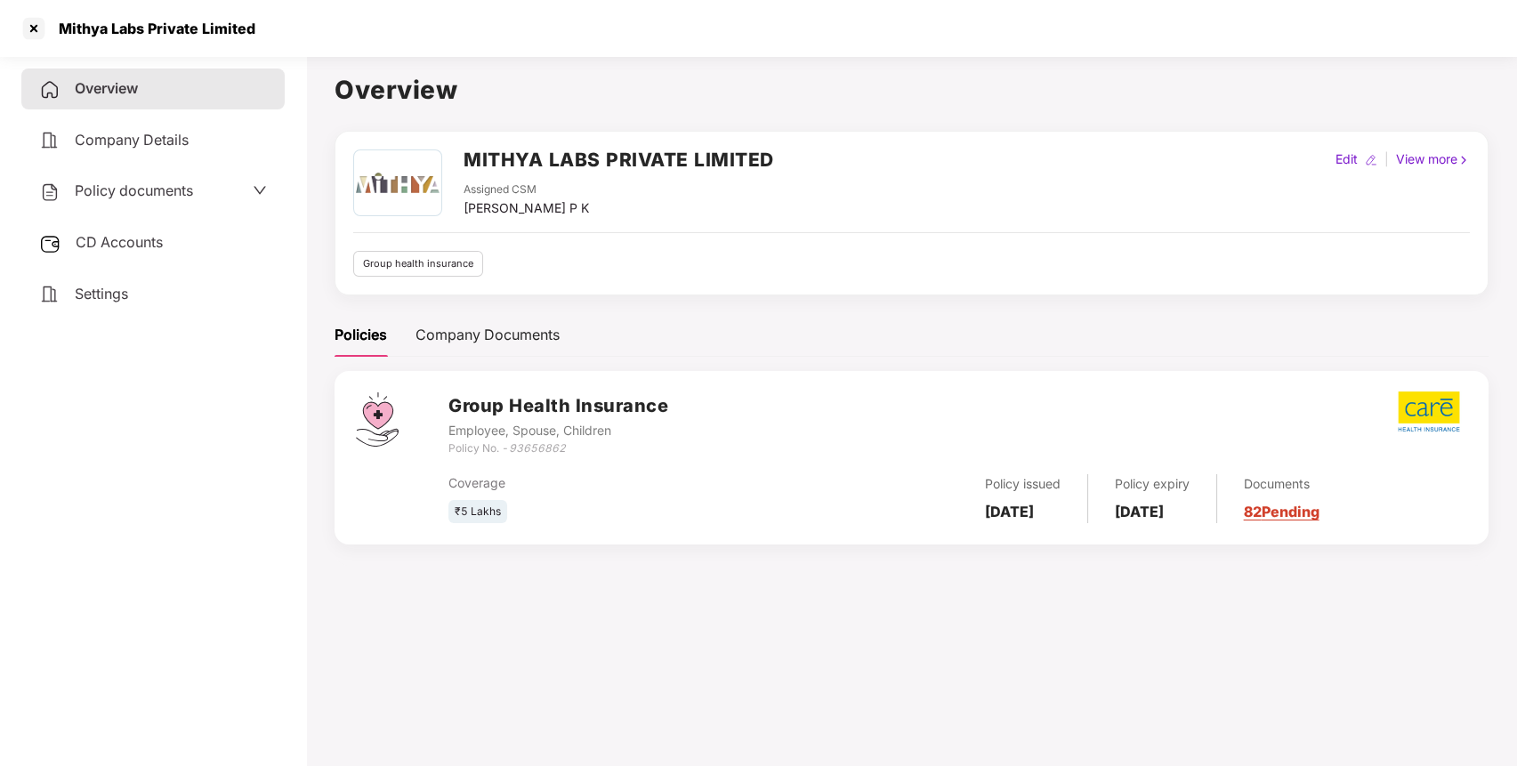
click at [183, 188] on span "Policy documents" at bounding box center [134, 190] width 118 height 18
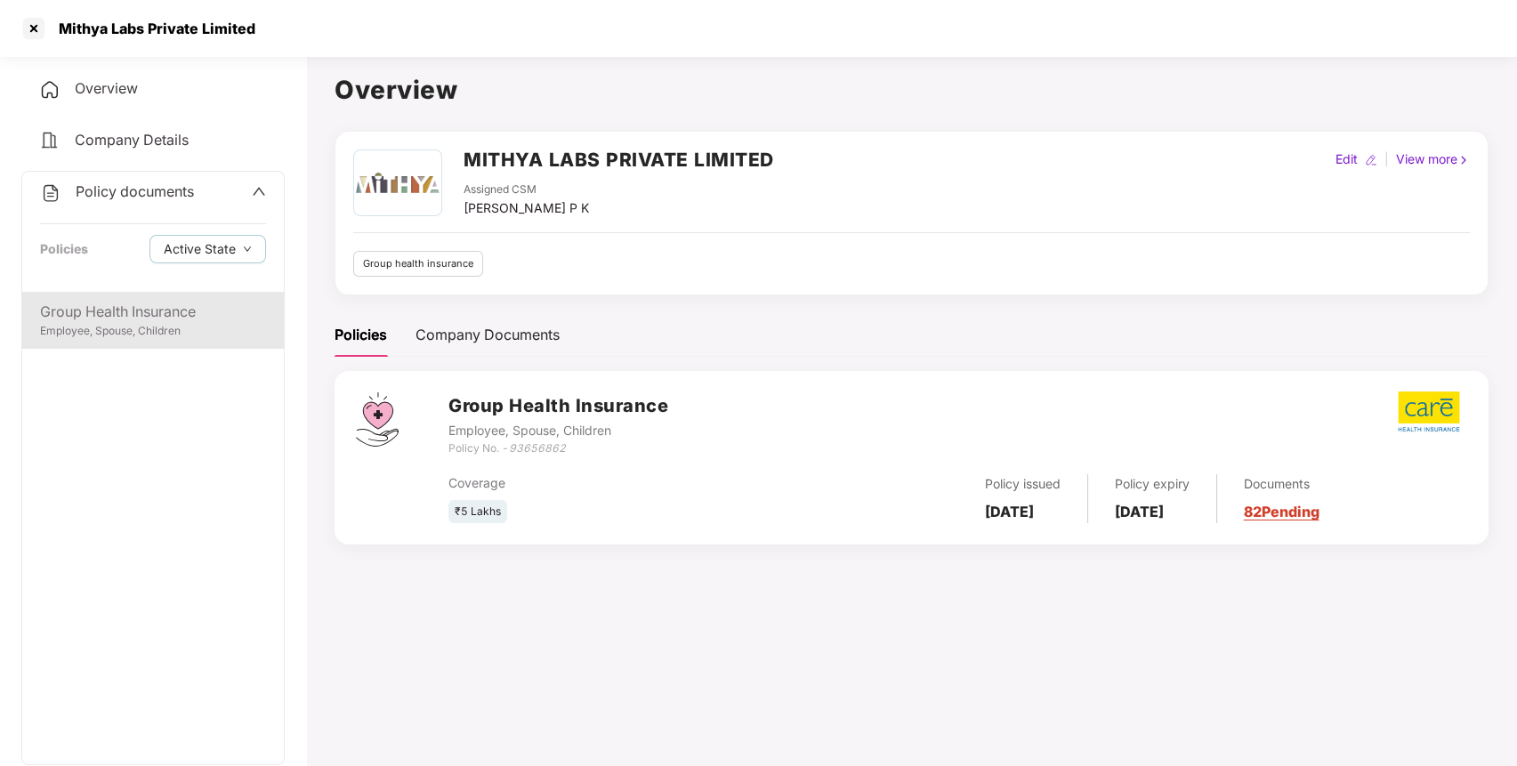
click at [128, 344] on div "Group Health Insurance Employee, Spouse, Children" at bounding box center [153, 320] width 262 height 57
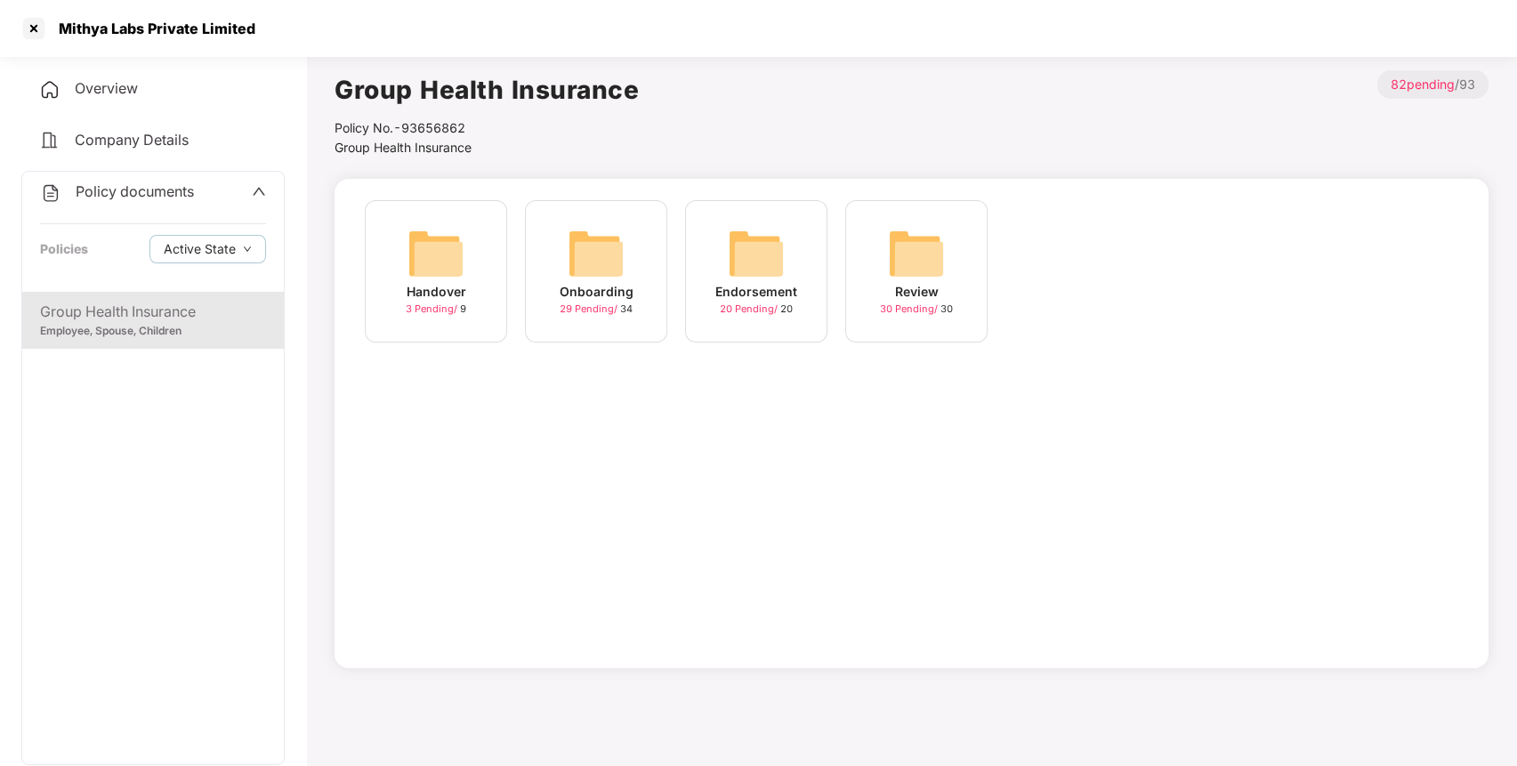
click at [602, 254] on img at bounding box center [596, 253] width 57 height 57
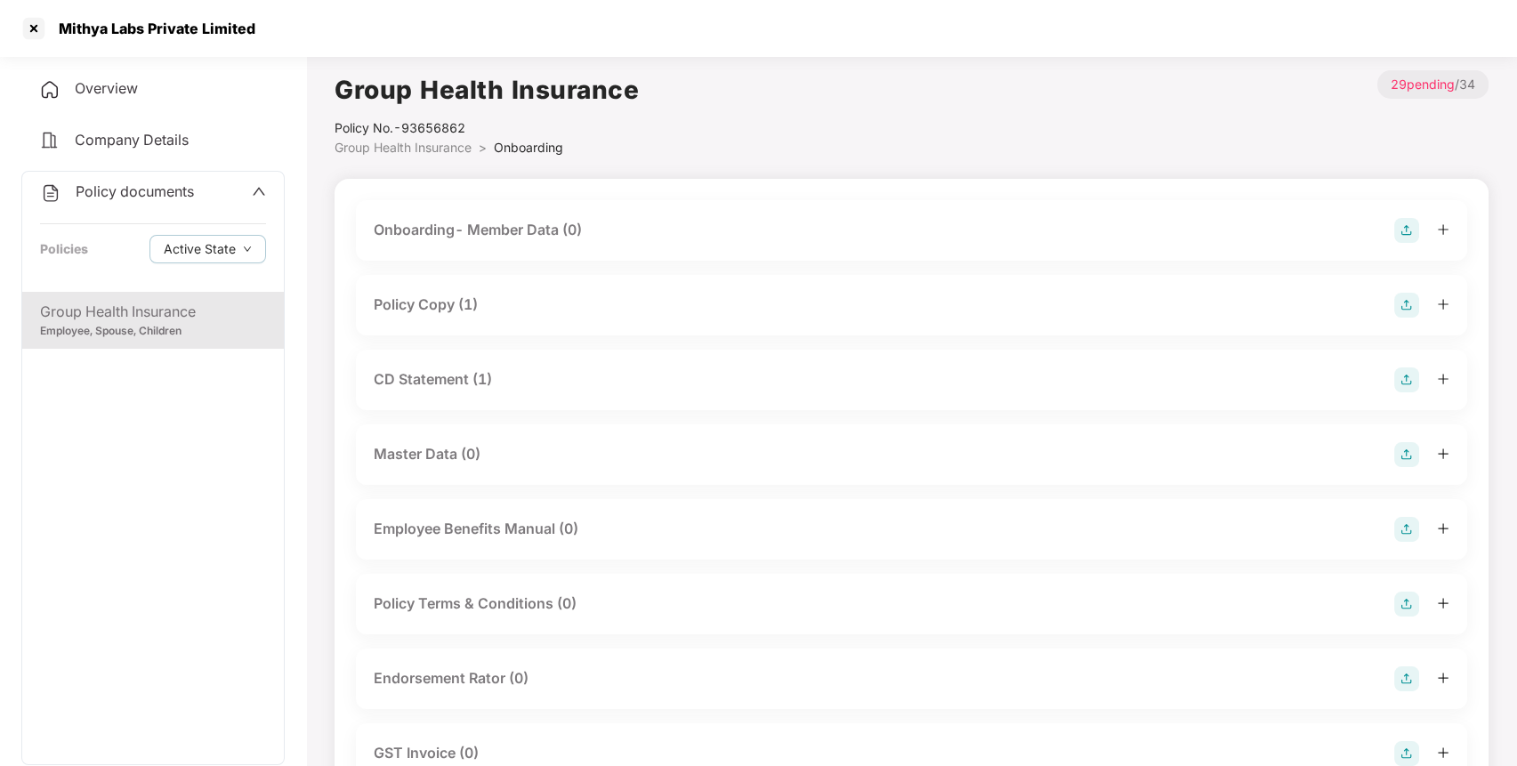
click at [458, 306] on div "Policy Copy (1)" at bounding box center [426, 305] width 104 height 22
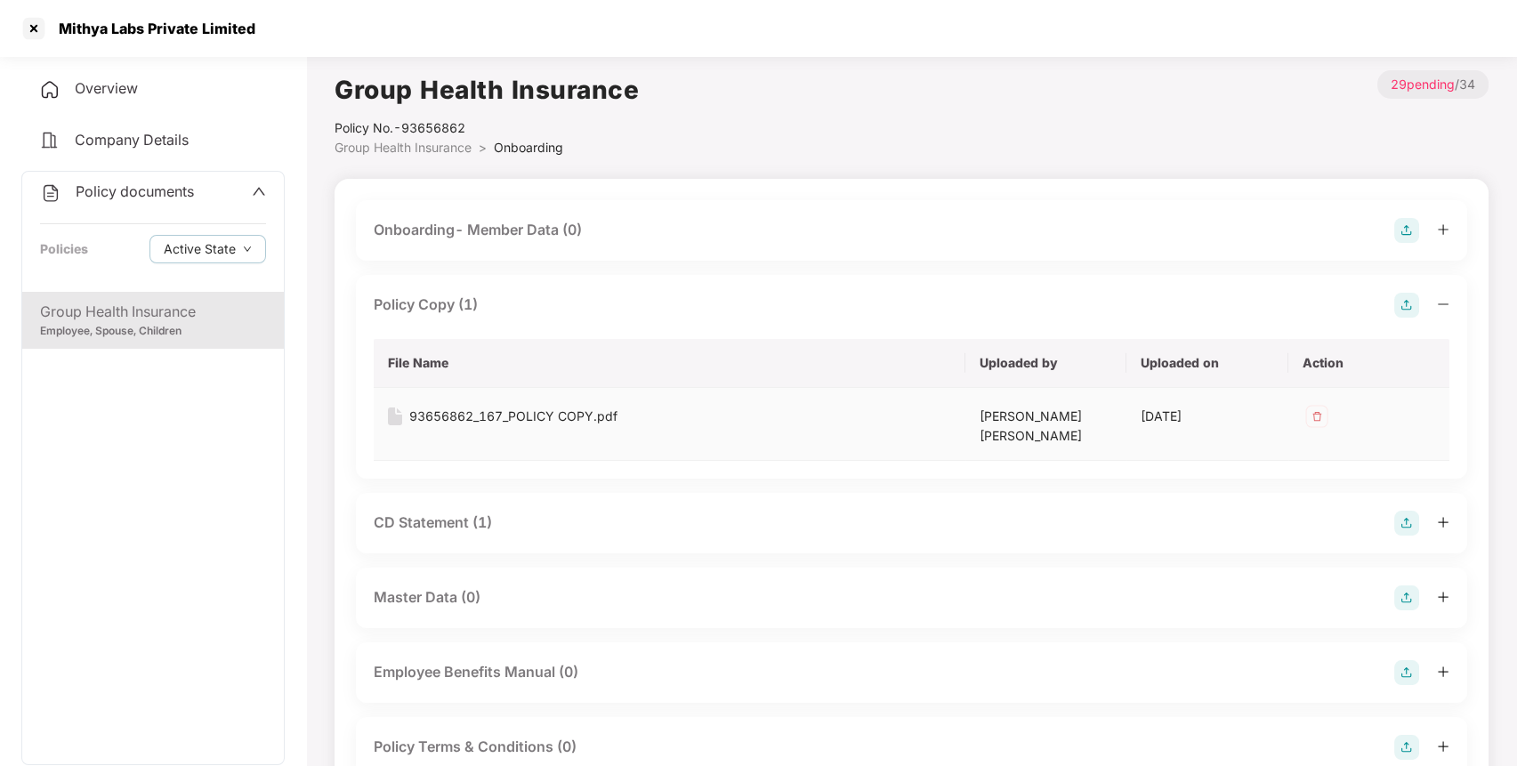
click at [430, 413] on div "93656862_167_POLICY COPY.pdf" at bounding box center [513, 417] width 208 height 20
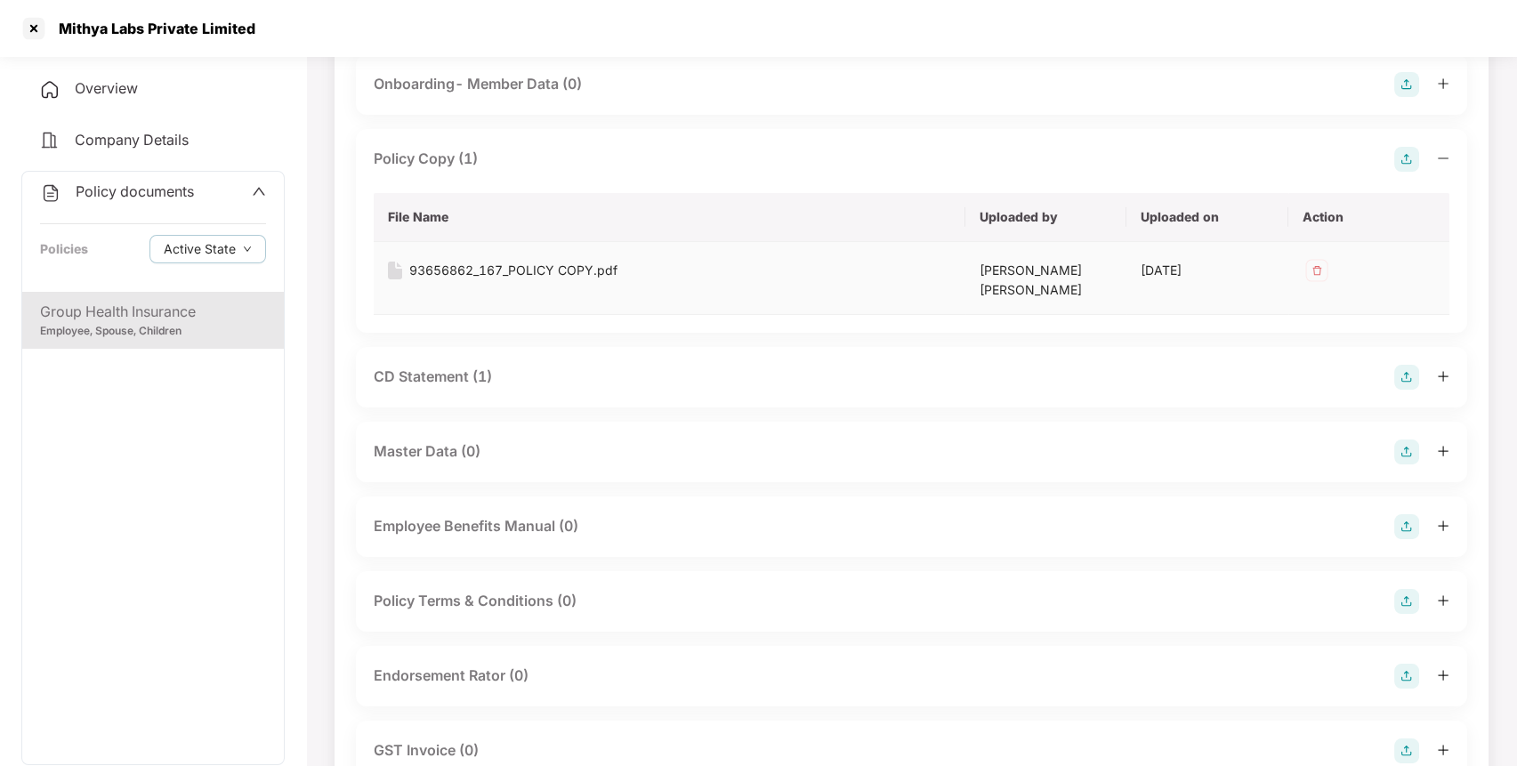
scroll to position [173, 0]
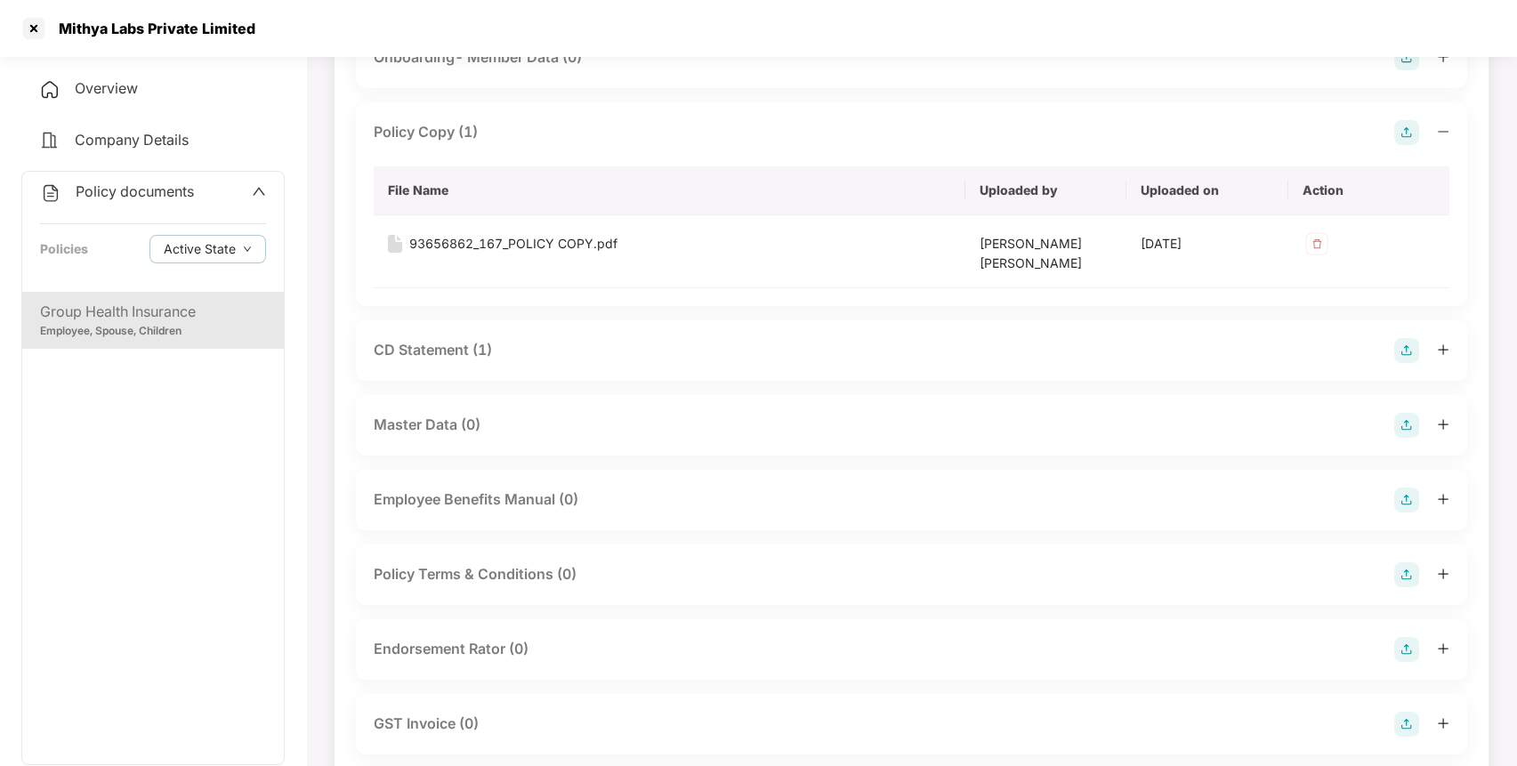
click at [535, 338] on div "CD Statement (1)" at bounding box center [911, 350] width 1075 height 25
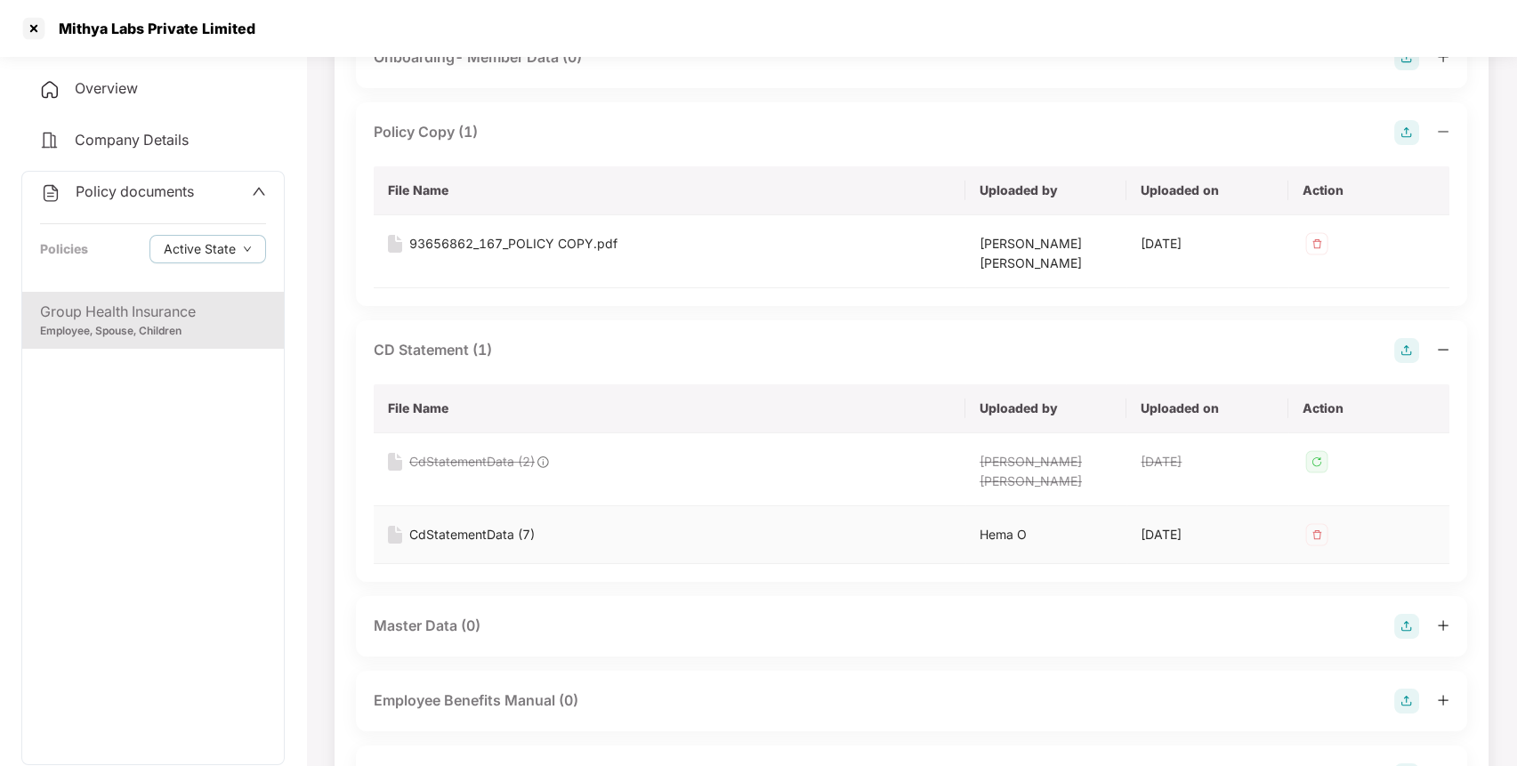
click at [487, 525] on div "CdStatementData (7)" at bounding box center [471, 535] width 125 height 20
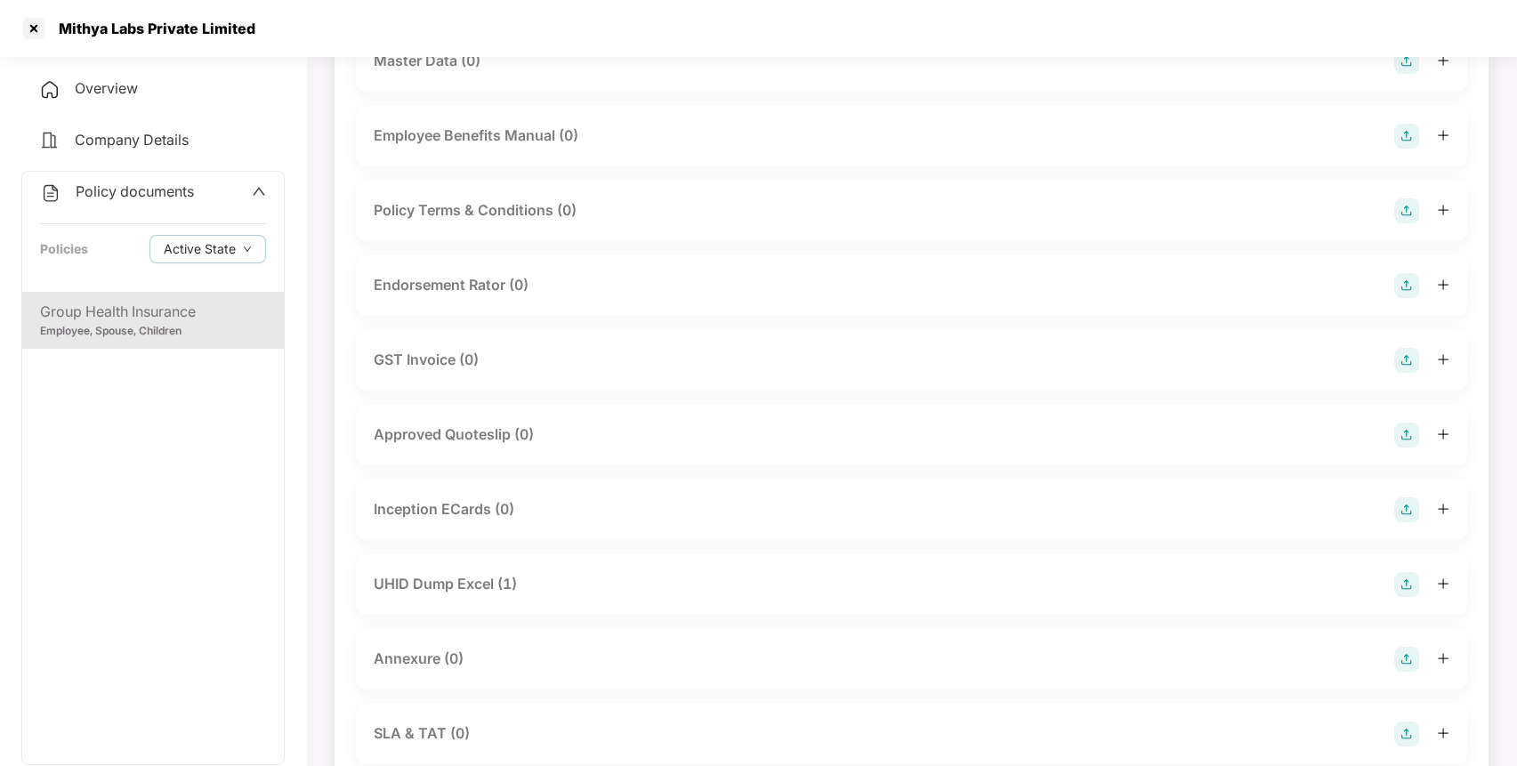
scroll to position [740, 0]
click at [480, 570] on div "UHID Dump Excel (1)" at bounding box center [445, 581] width 143 height 22
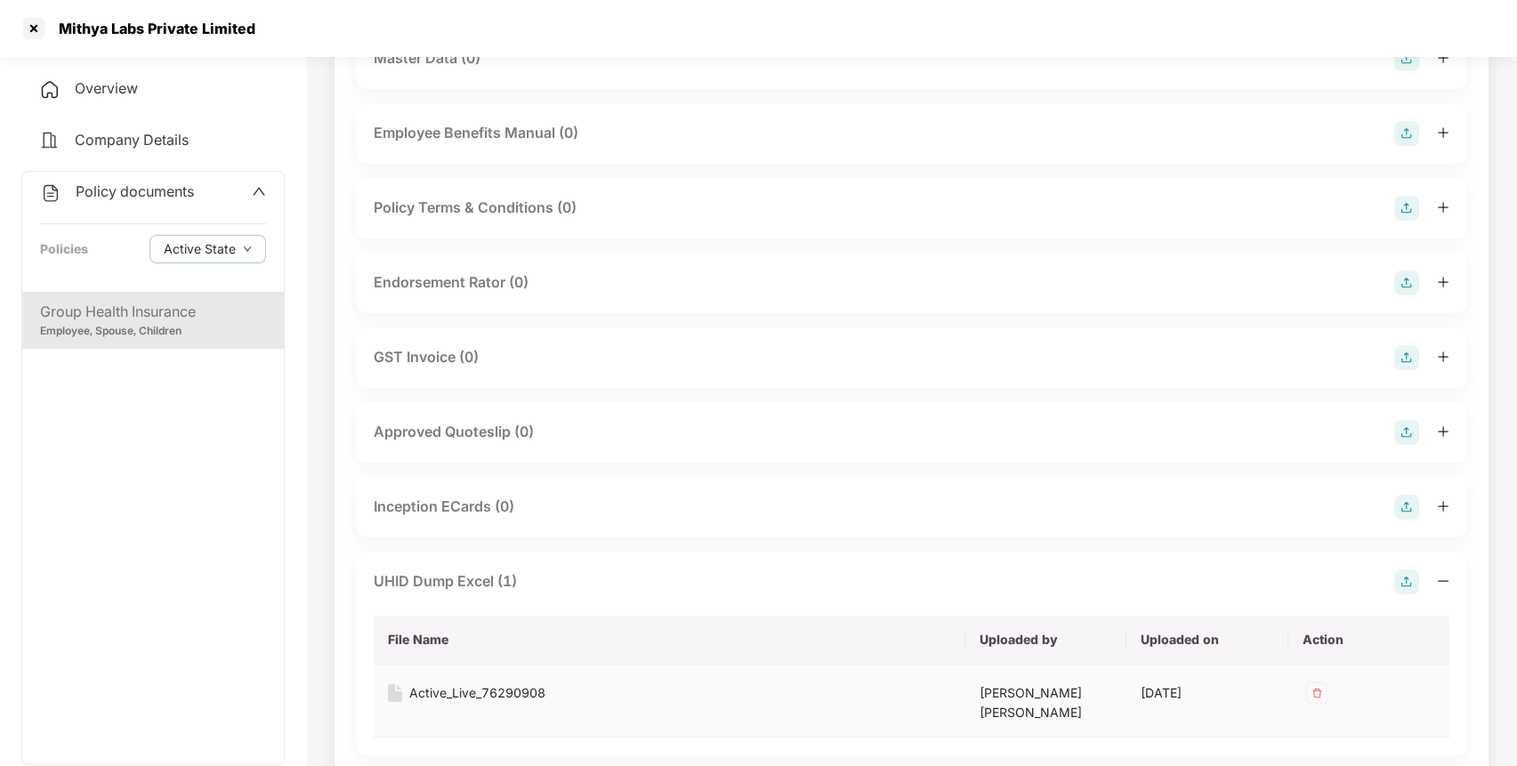
click at [498, 683] on div "Active_Live_76290908" at bounding box center [477, 693] width 136 height 20
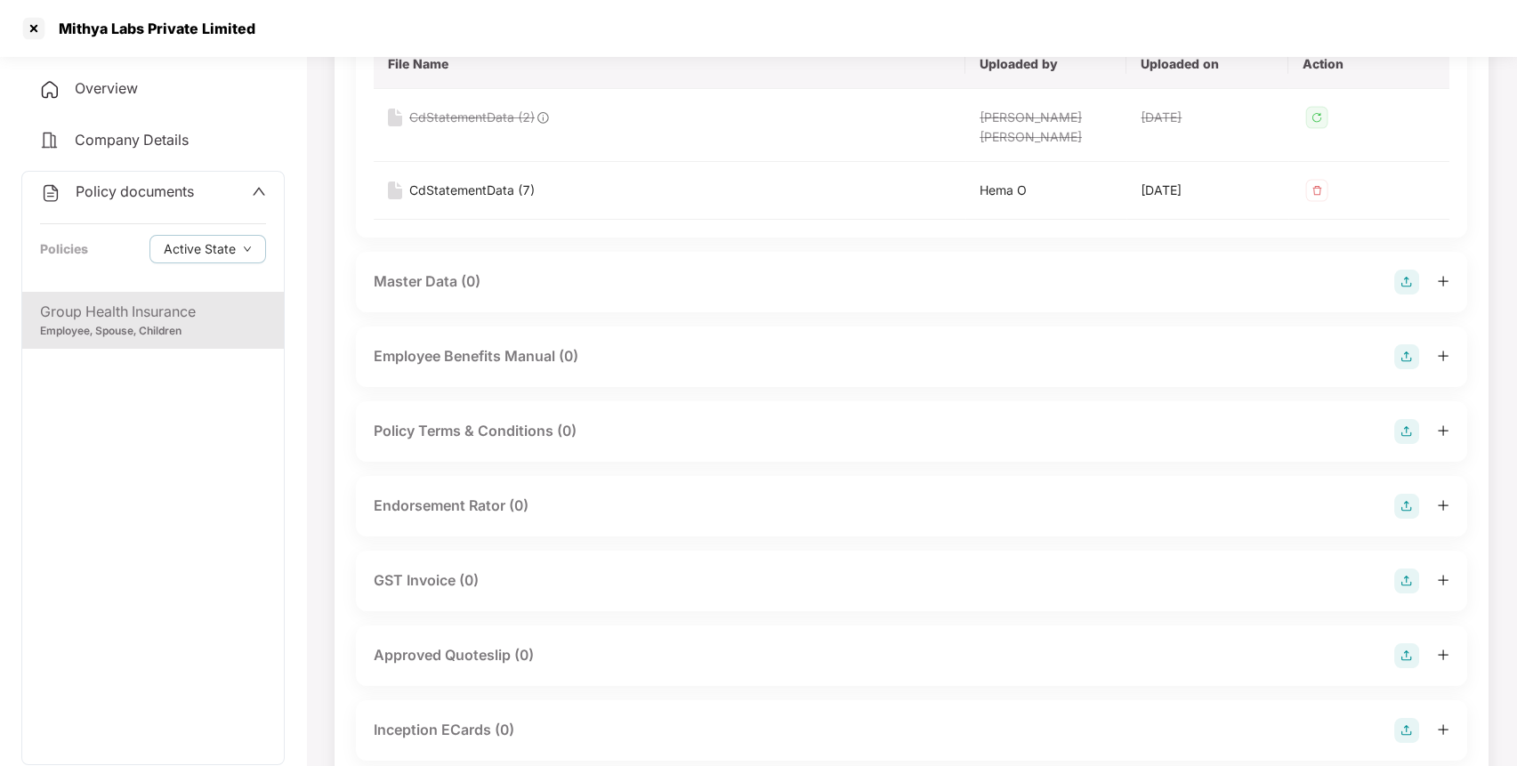
scroll to position [0, 0]
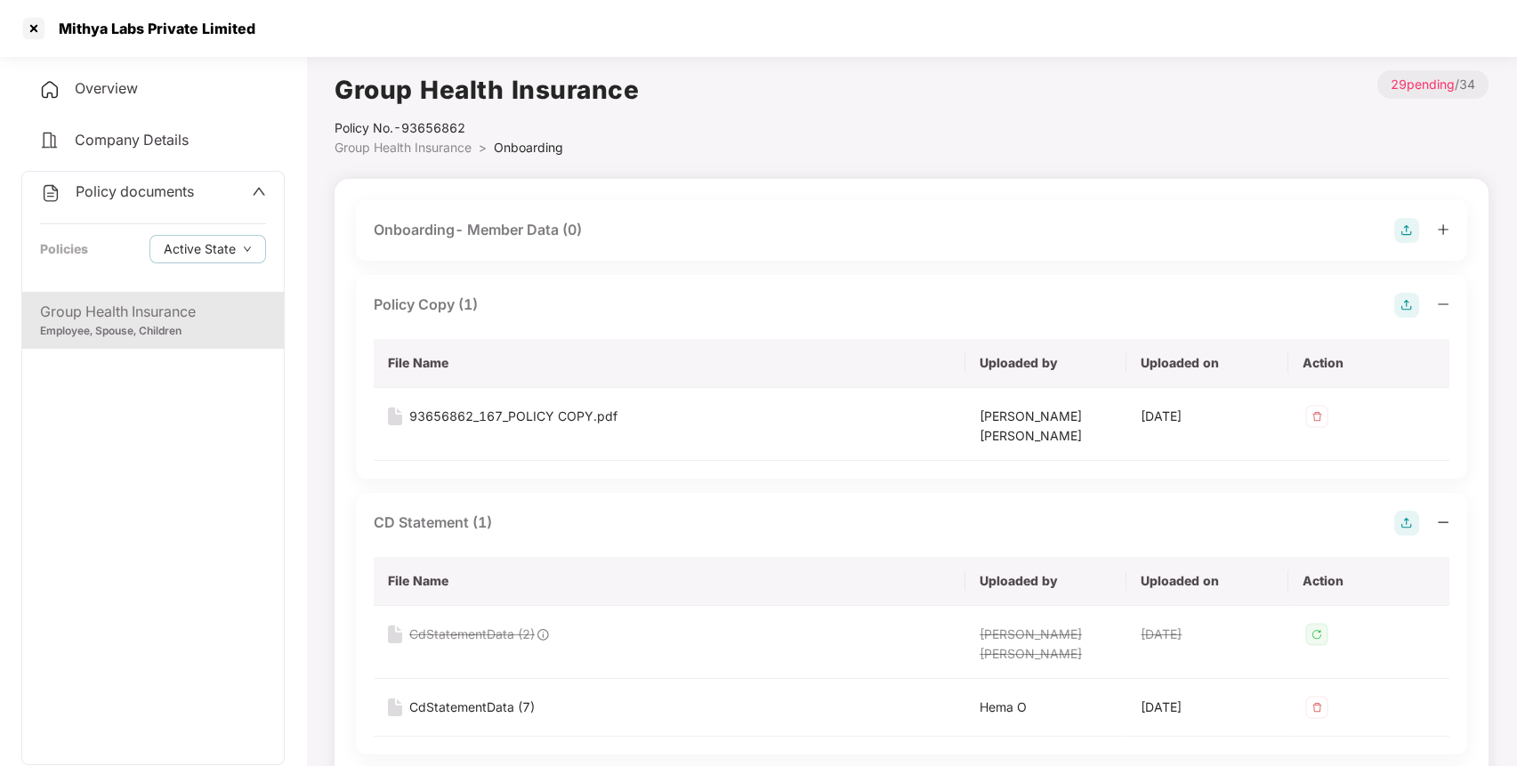
click at [122, 93] on span "Overview" at bounding box center [106, 88] width 63 height 18
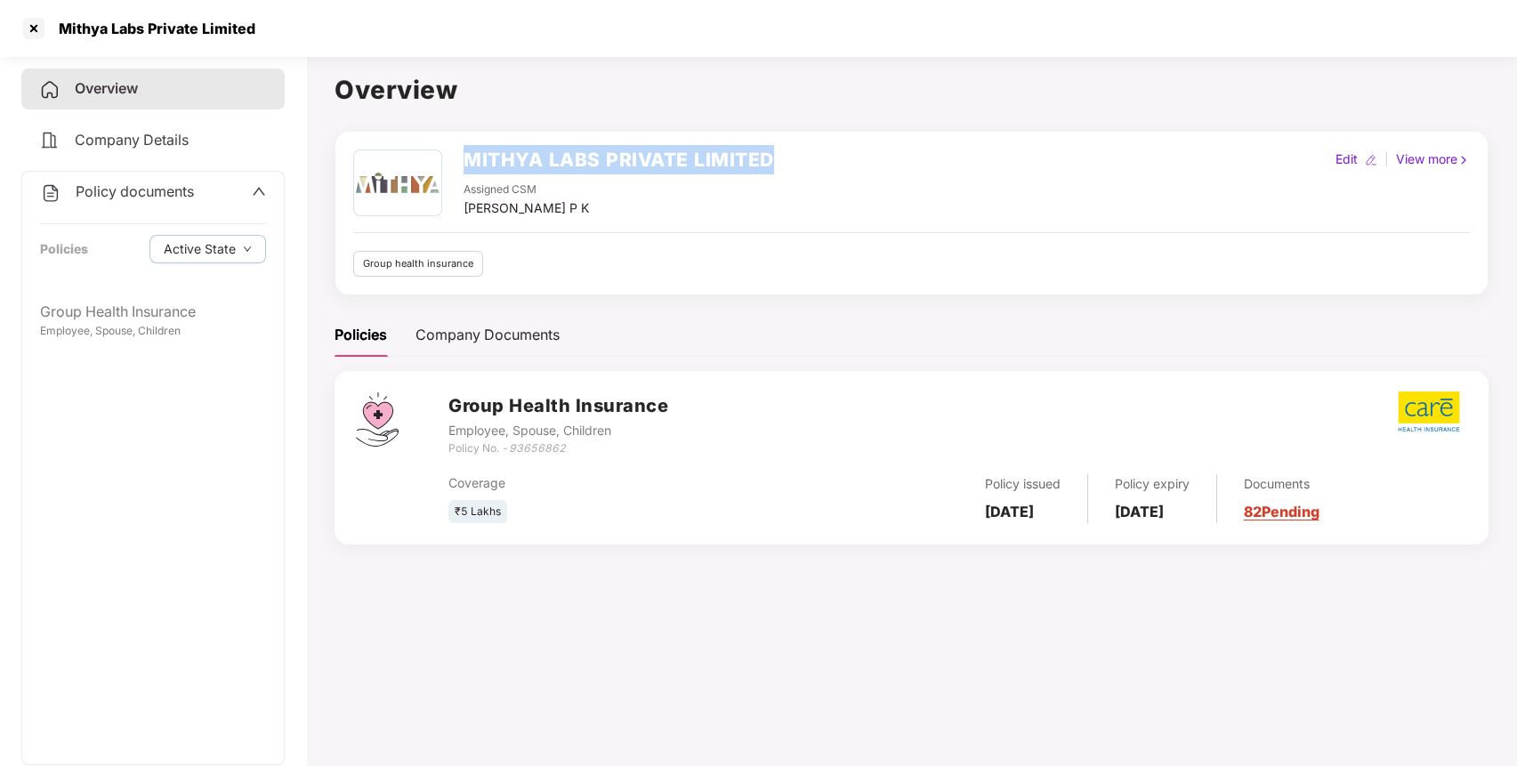
drag, startPoint x: 461, startPoint y: 161, endPoint x: 773, endPoint y: 165, distance: 312.2
click at [773, 165] on div "MITHYA LABS PRIVATE LIMITED Assigned CSM [PERSON_NAME] P K Edit | View more" at bounding box center [911, 183] width 1116 height 68
copy h2 "MITHYA LABS PRIVATE LIMITED"
click at [519, 449] on icon "93656862" at bounding box center [537, 447] width 57 height 13
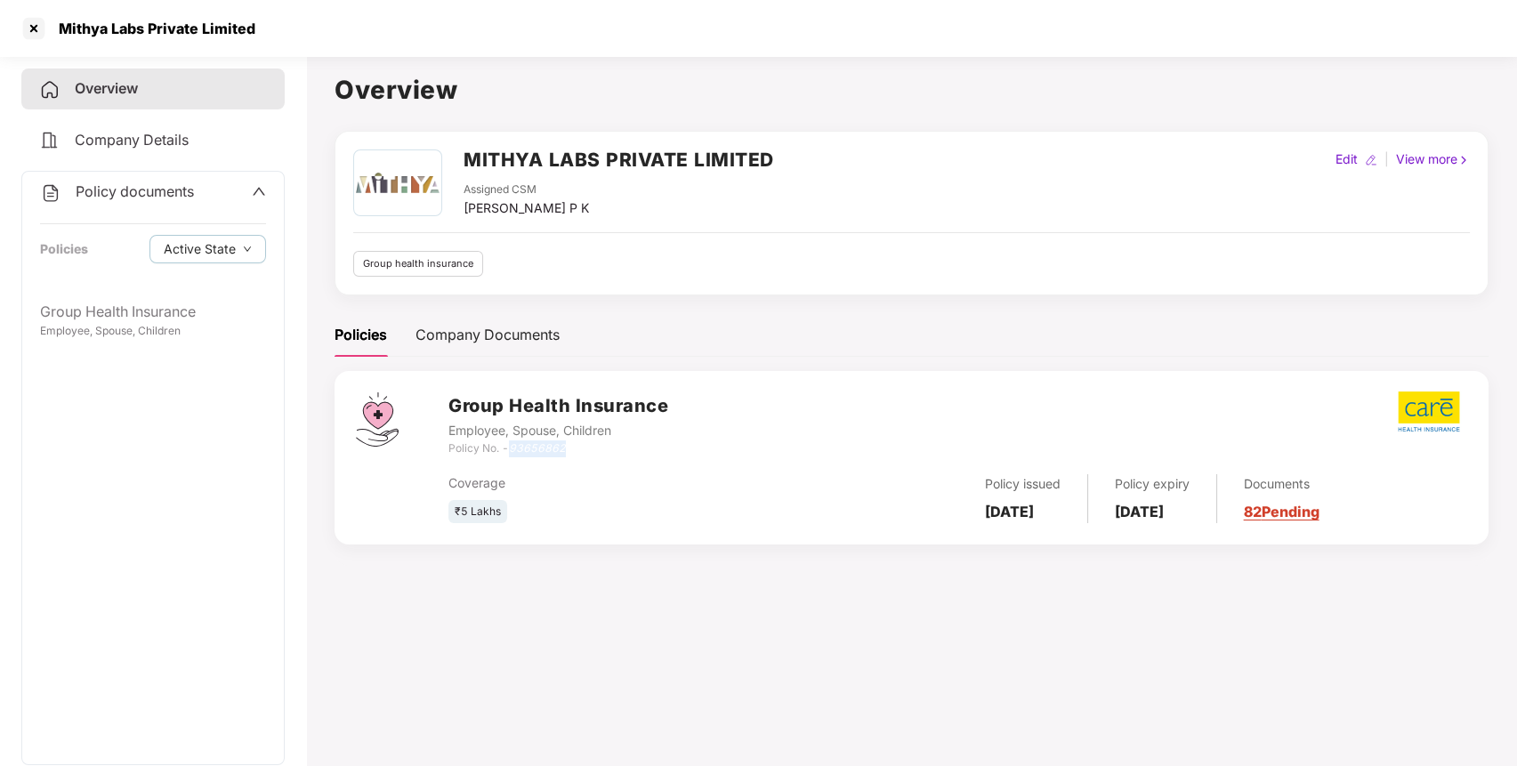
copy icon "93656862"
click at [126, 201] on div "Policy documents" at bounding box center [117, 192] width 154 height 23
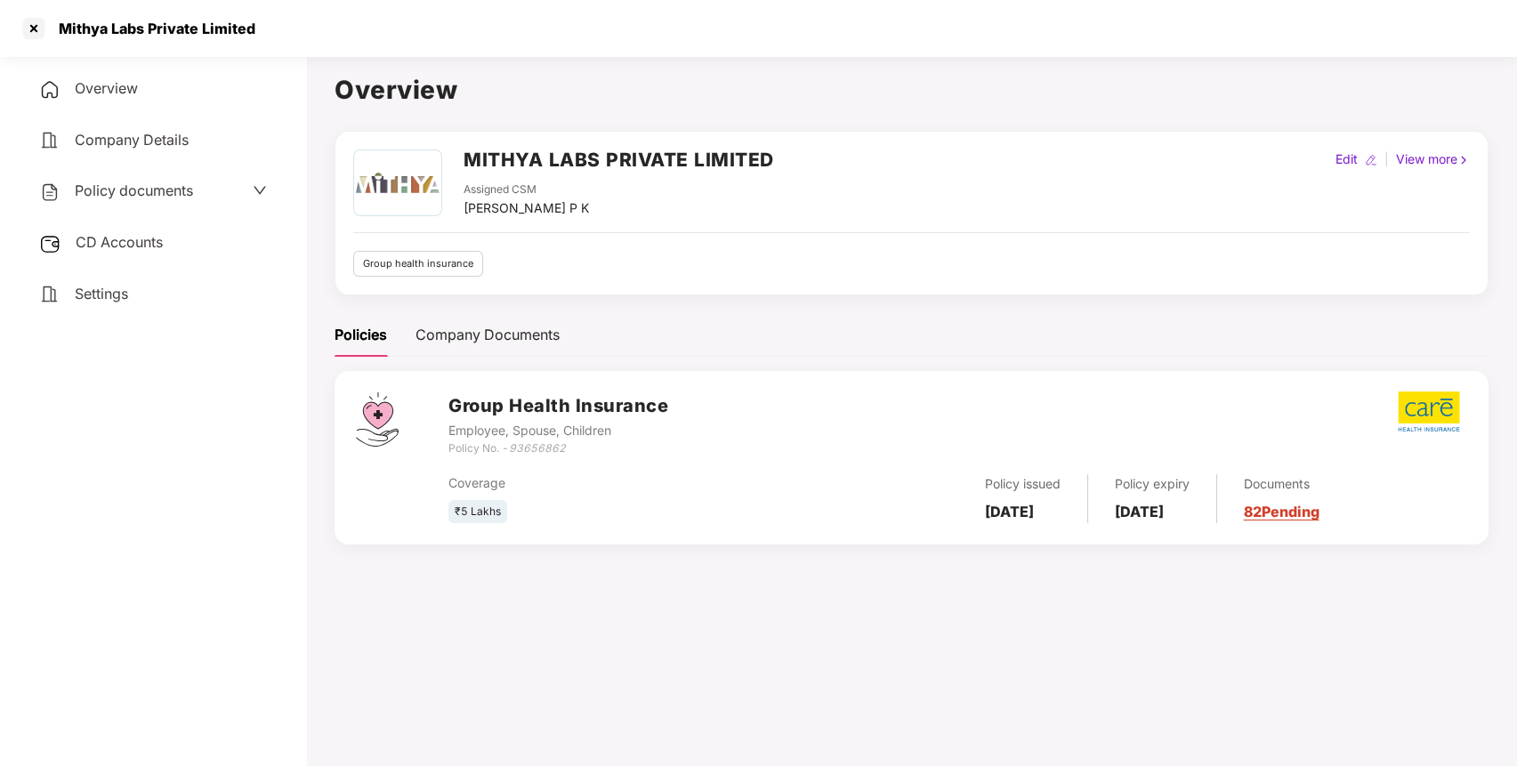
click at [132, 251] on div "CD Accounts" at bounding box center [152, 242] width 263 height 41
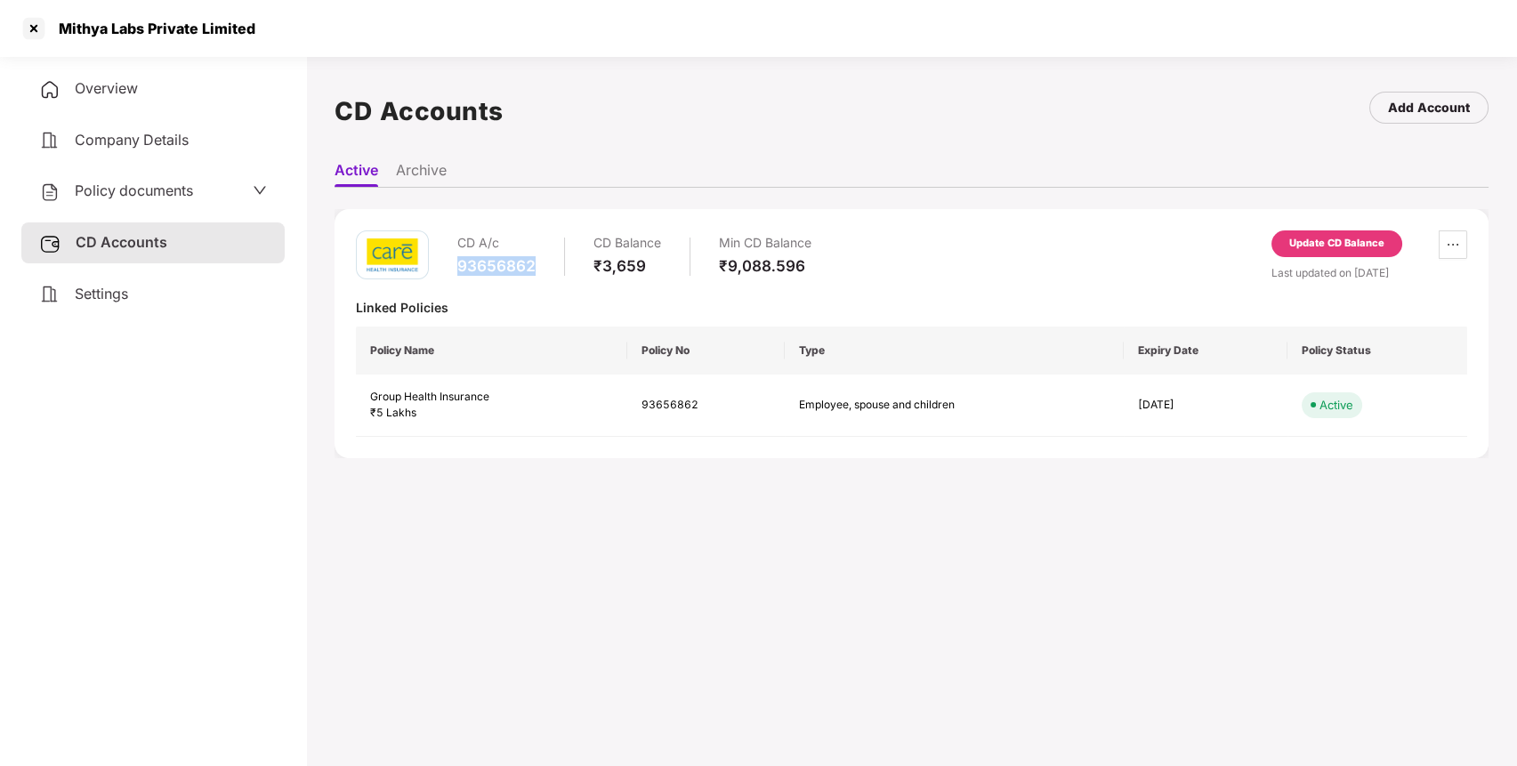
drag, startPoint x: 447, startPoint y: 271, endPoint x: 534, endPoint y: 266, distance: 87.3
click at [534, 266] on div "CD A/c 93656862 CD Balance ₹3,659 Min CD Balance ₹9,088.596" at bounding box center [583, 255] width 455 height 51
copy div "93656862"
click at [189, 78] on div "Overview" at bounding box center [152, 88] width 263 height 41
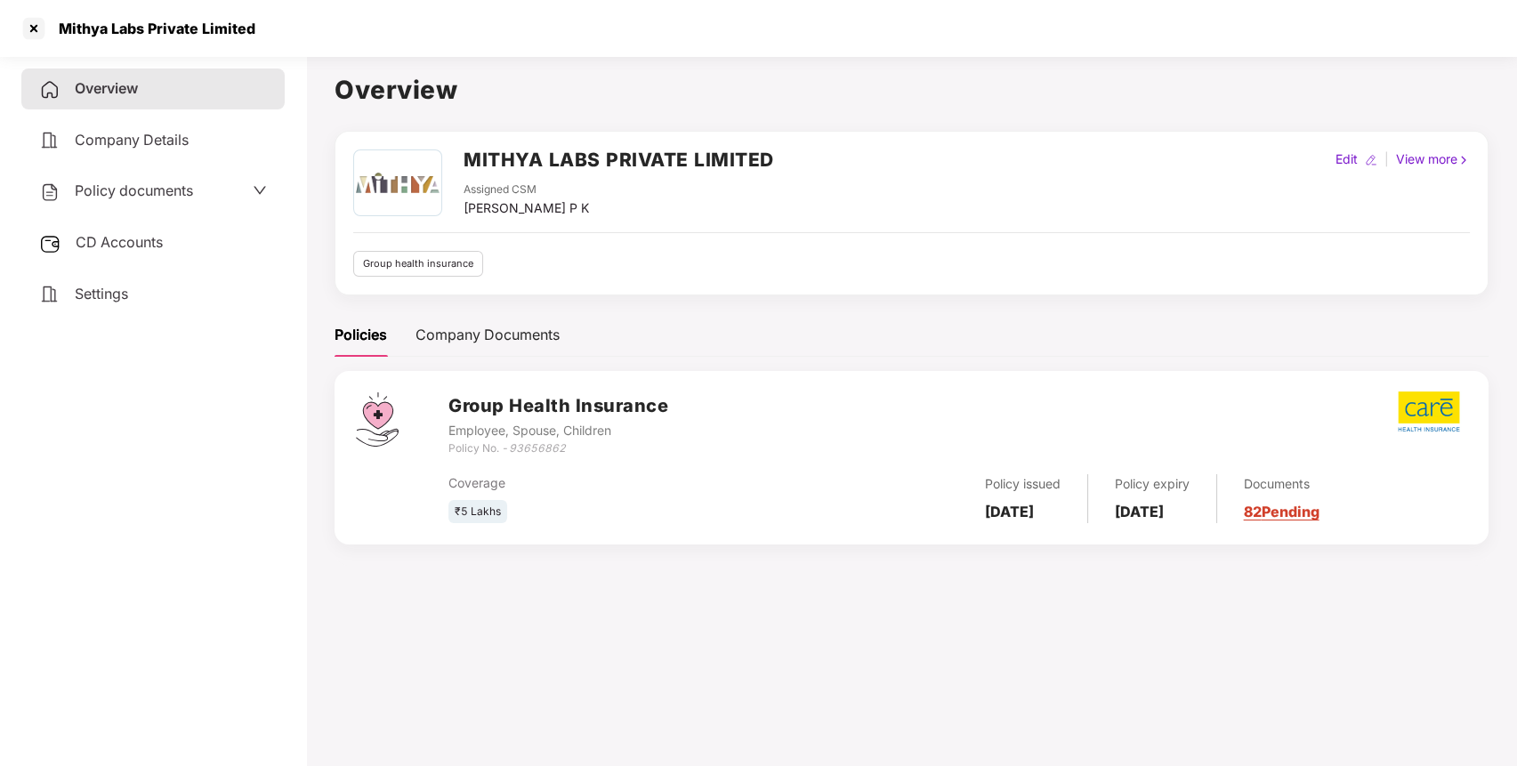
click at [533, 159] on h2 "MITHYA LABS PRIVATE LIMITED" at bounding box center [618, 159] width 310 height 29
click at [30, 25] on div at bounding box center [34, 28] width 28 height 28
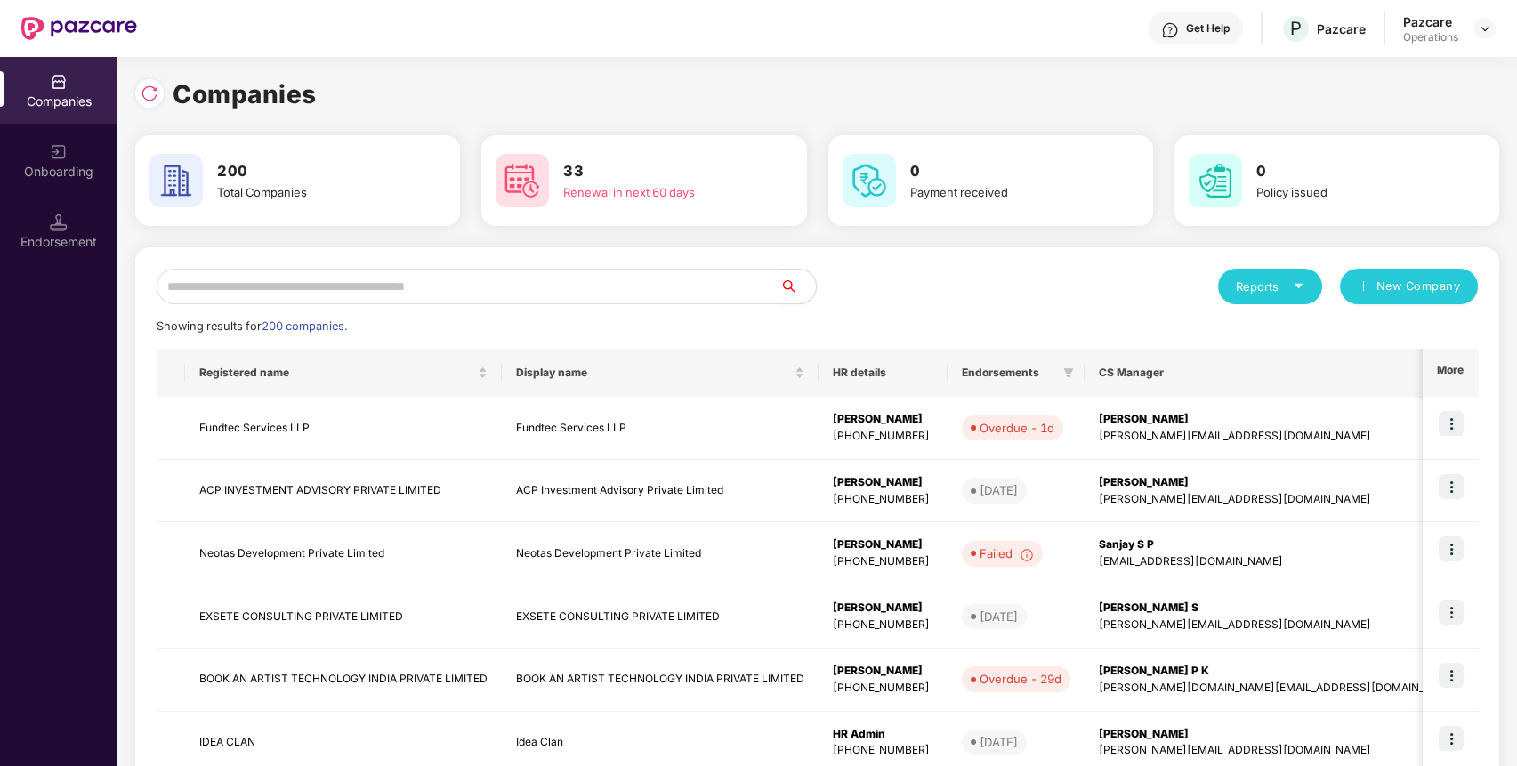
click at [532, 278] on input "text" at bounding box center [469, 287] width 624 height 36
paste input "******"
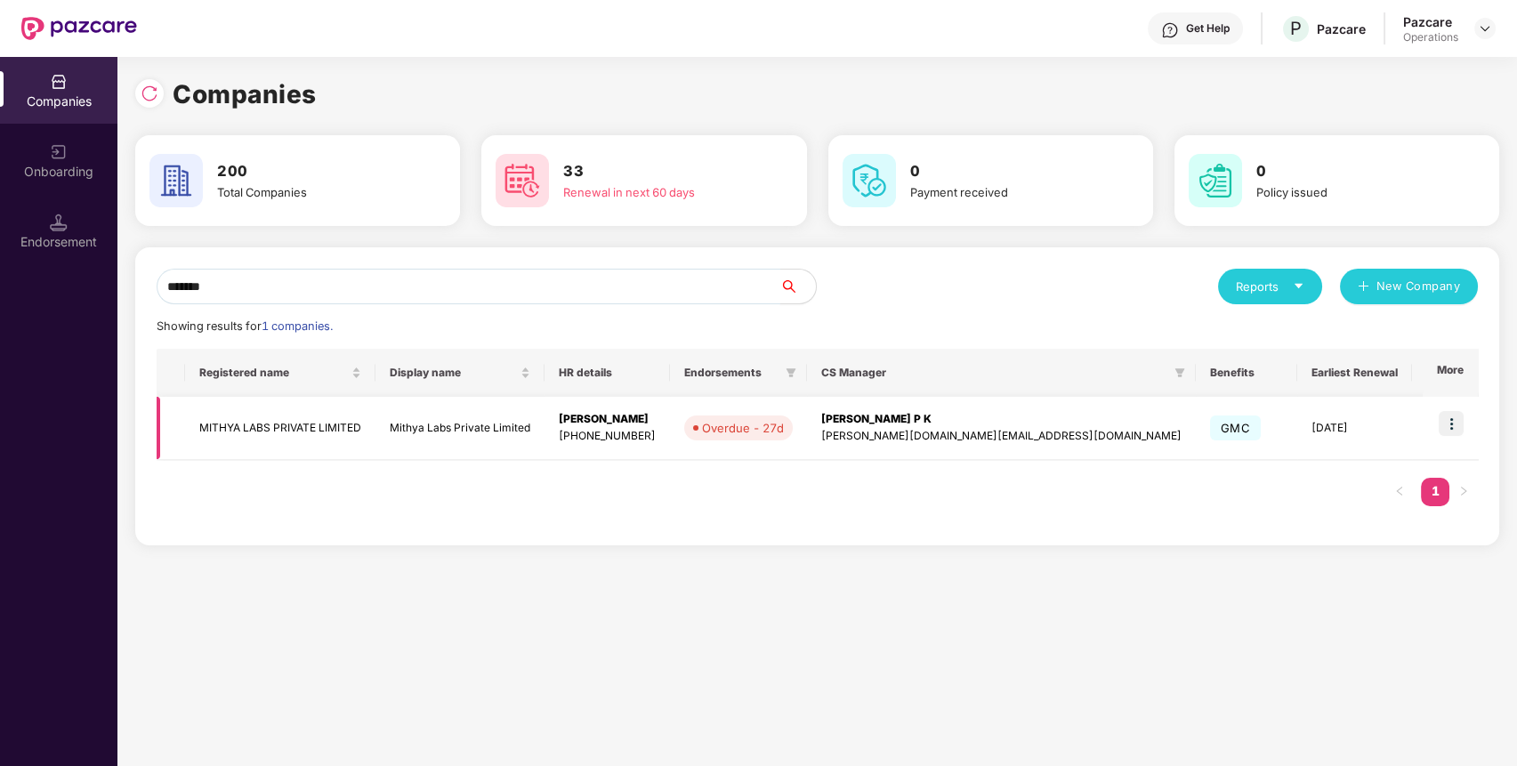
type input "******"
click at [1450, 446] on td at bounding box center [1449, 428] width 55 height 63
click at [1446, 426] on img at bounding box center [1450, 423] width 25 height 25
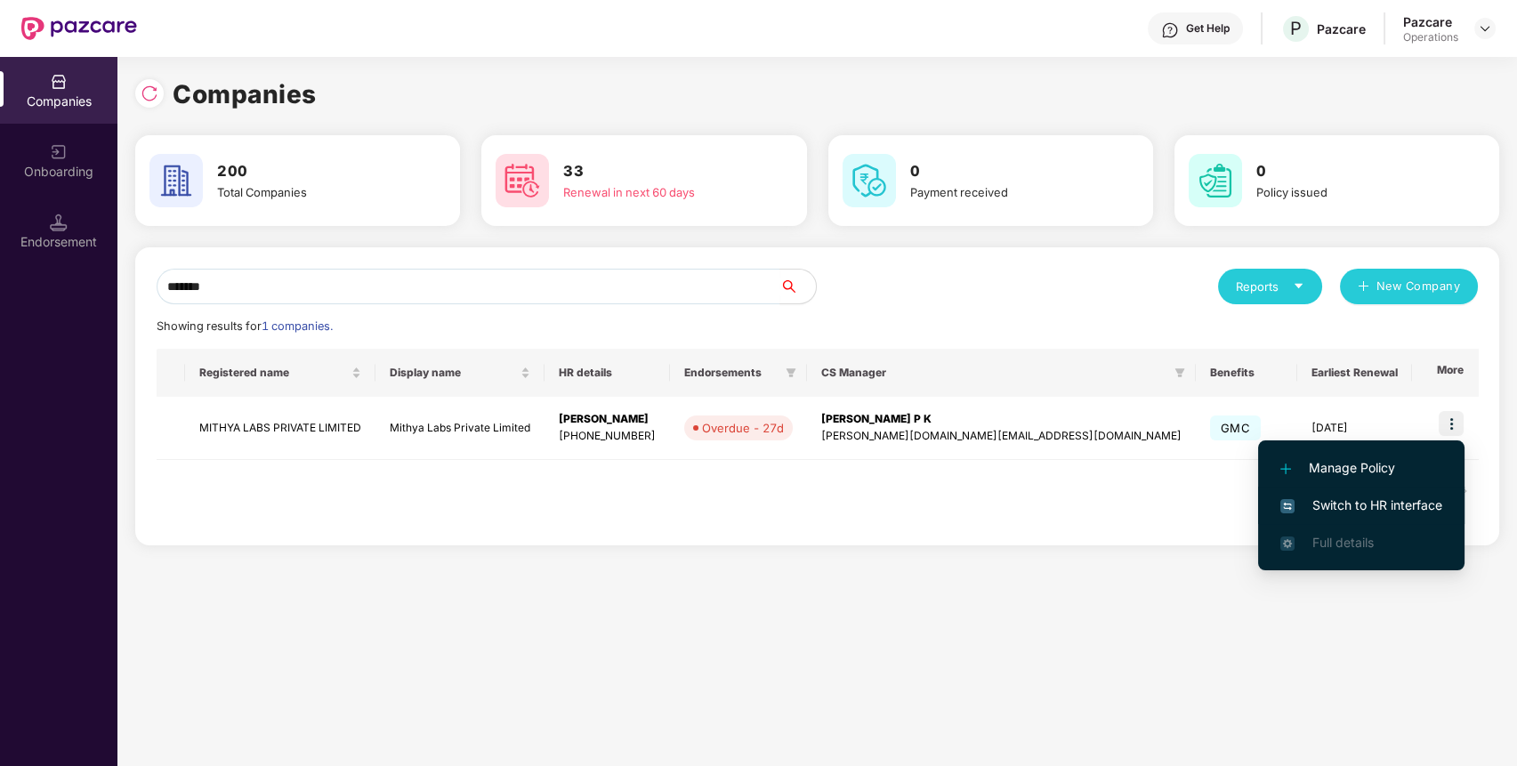
click at [1364, 497] on span "Switch to HR interface" at bounding box center [1361, 505] width 162 height 20
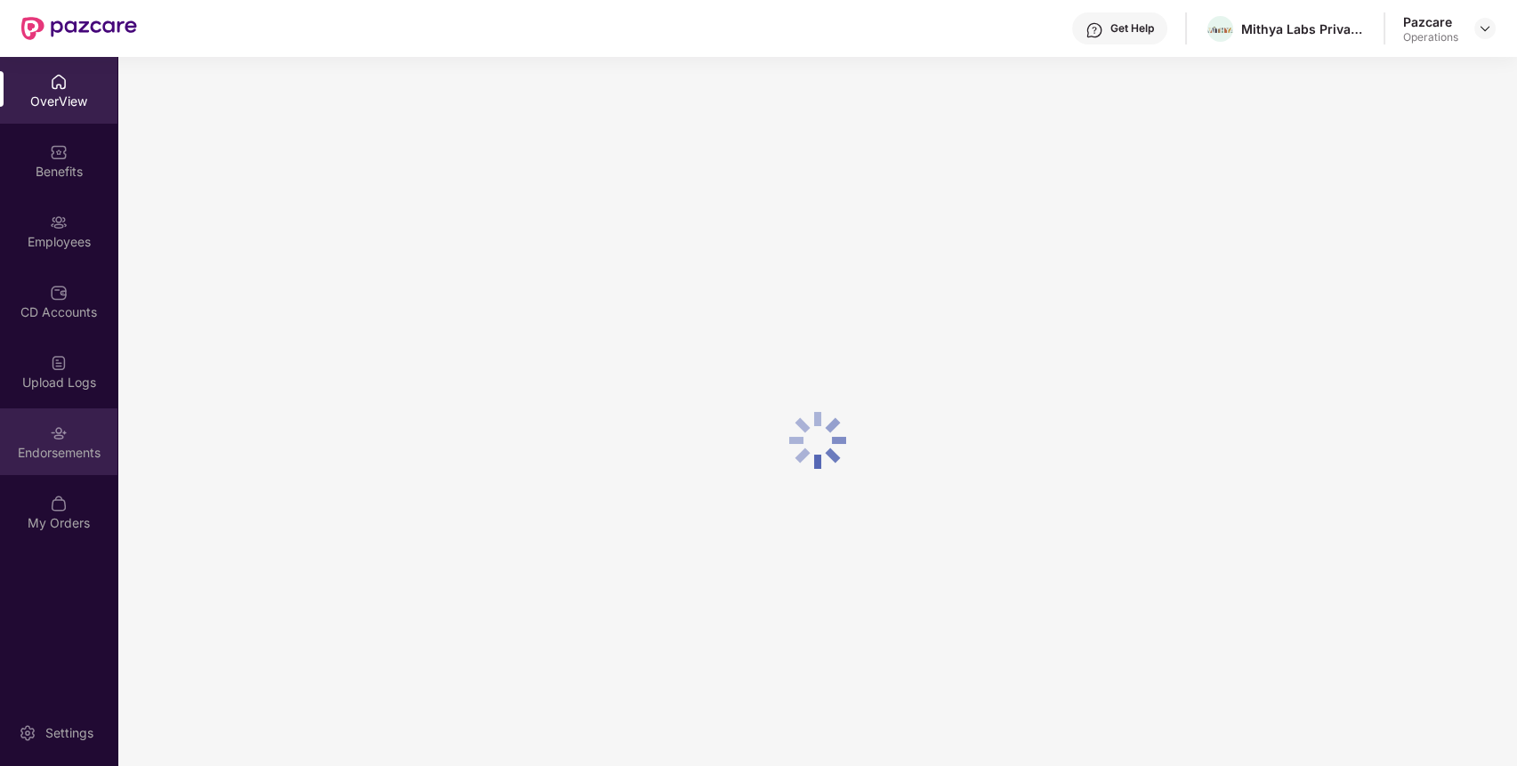
click at [53, 429] on img at bounding box center [59, 433] width 18 height 18
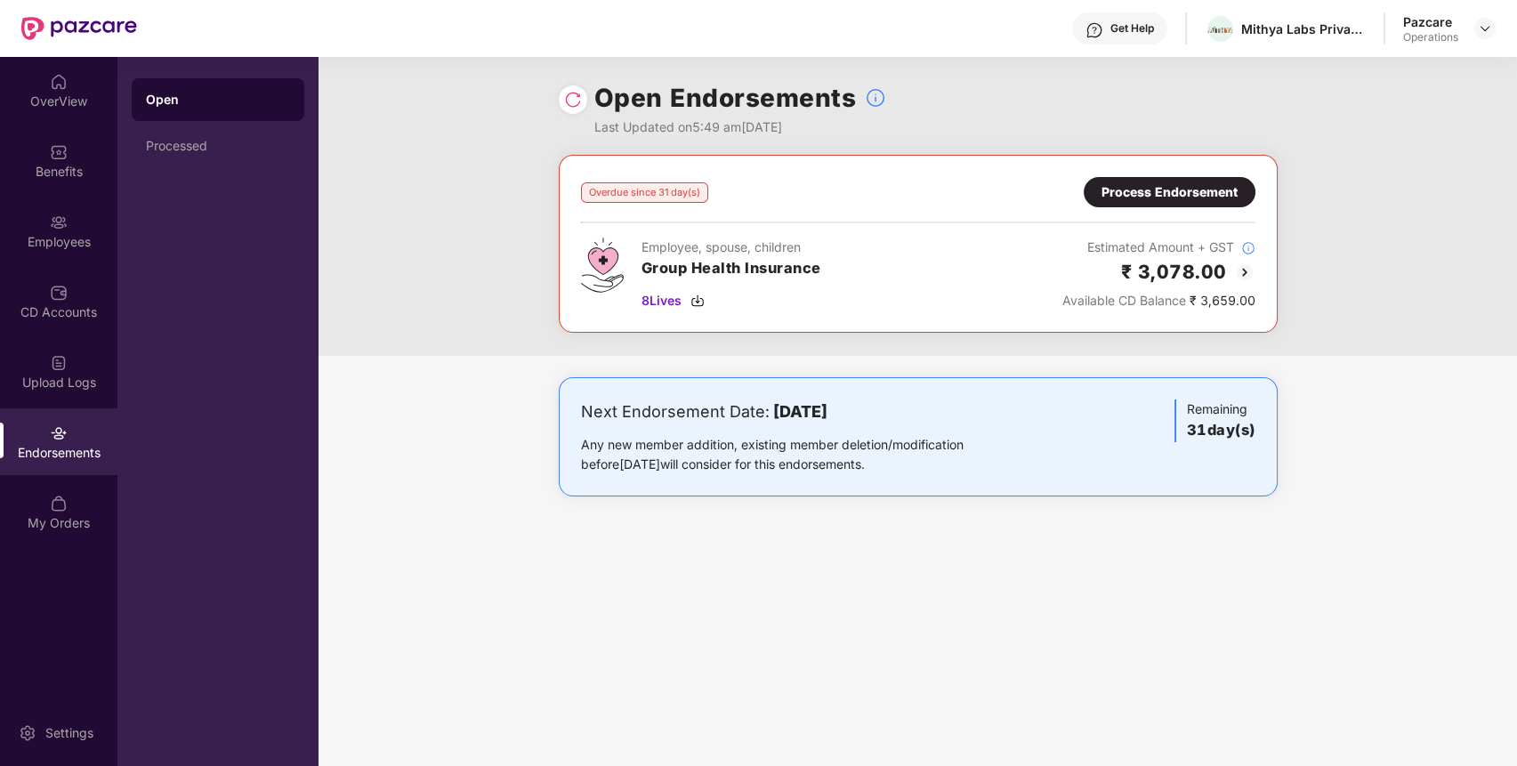
click at [1160, 193] on div "Process Endorsement" at bounding box center [1169, 192] width 136 height 20
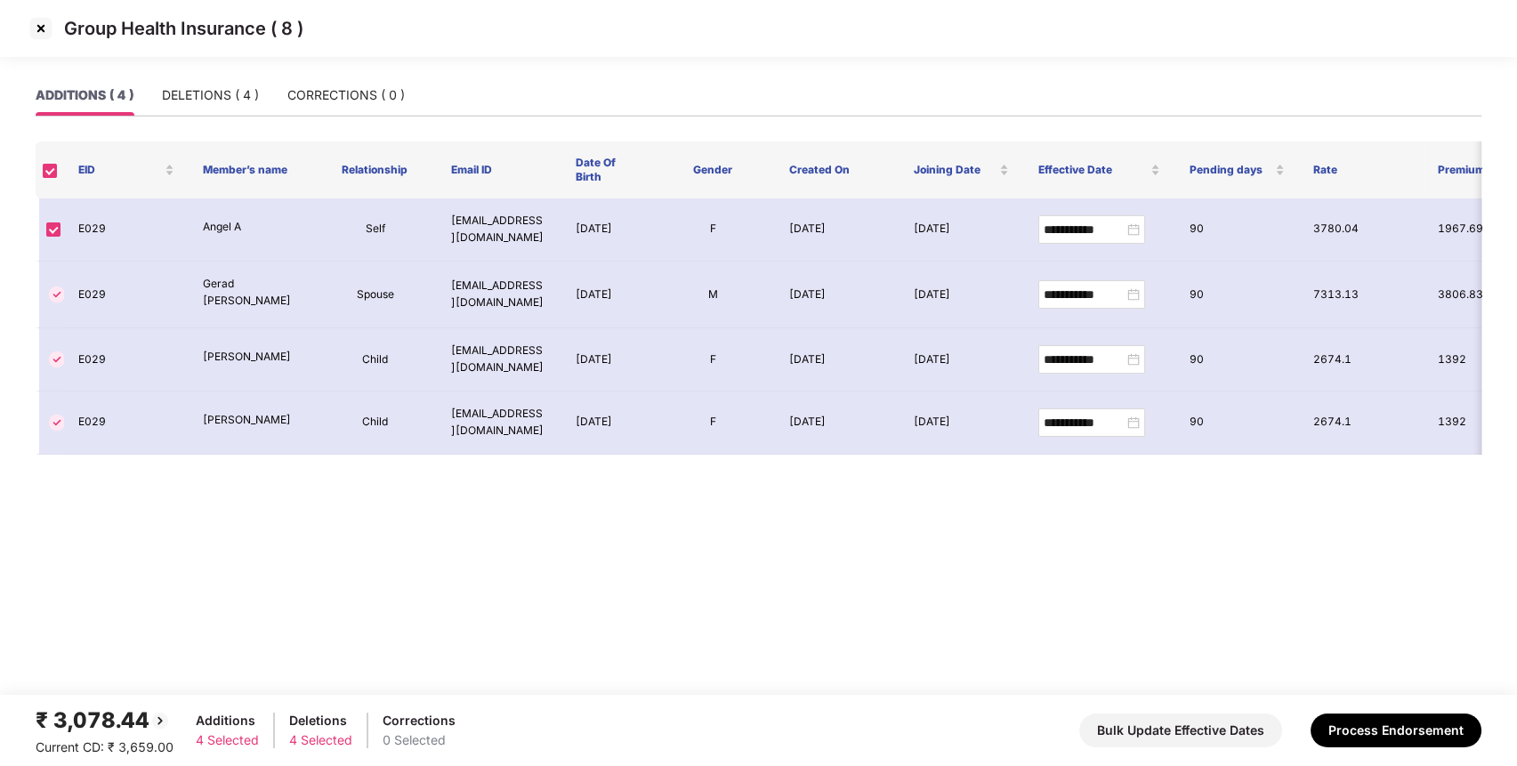
click at [42, 29] on img at bounding box center [41, 28] width 28 height 28
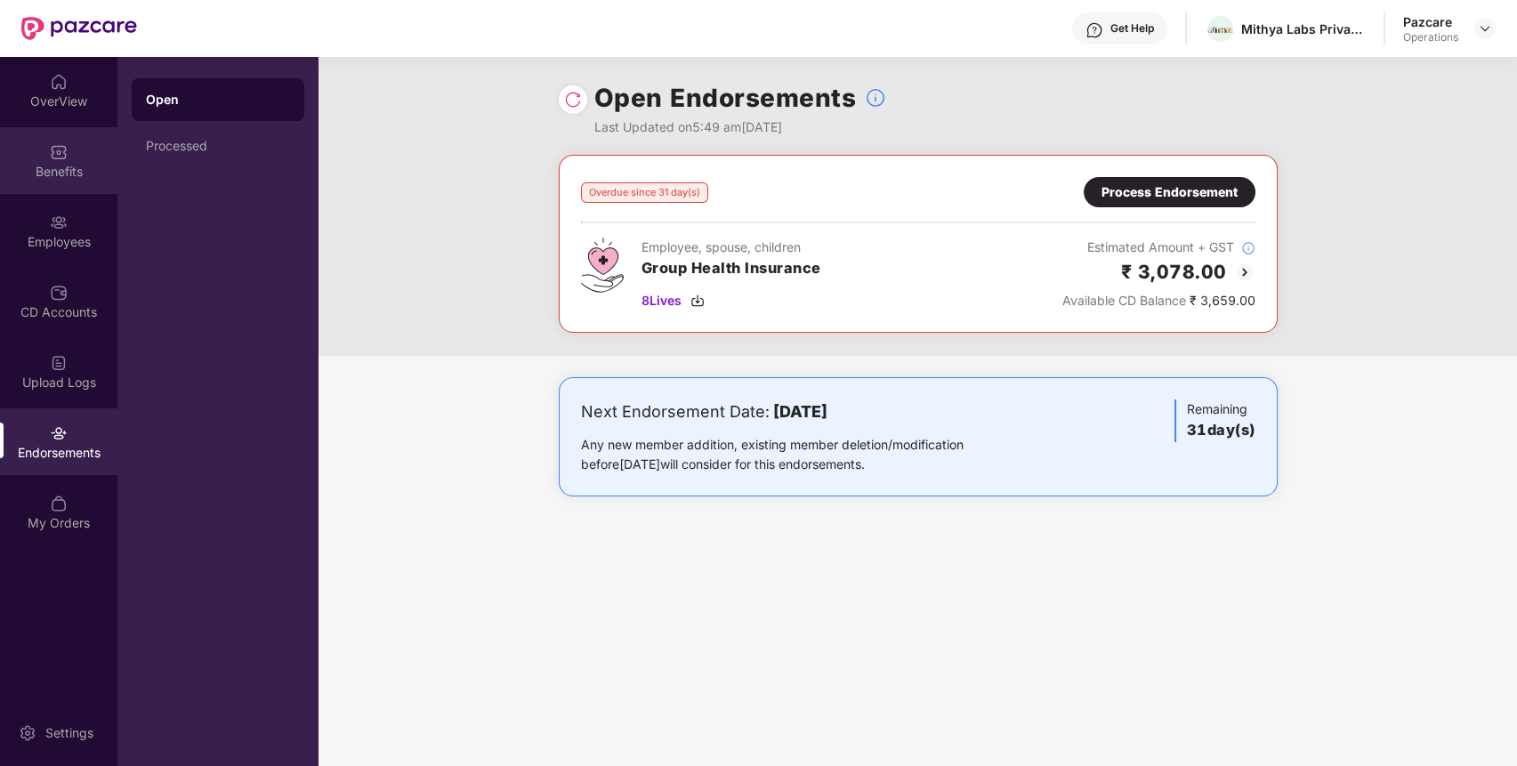
click at [68, 153] on div "Benefits" at bounding box center [58, 160] width 117 height 67
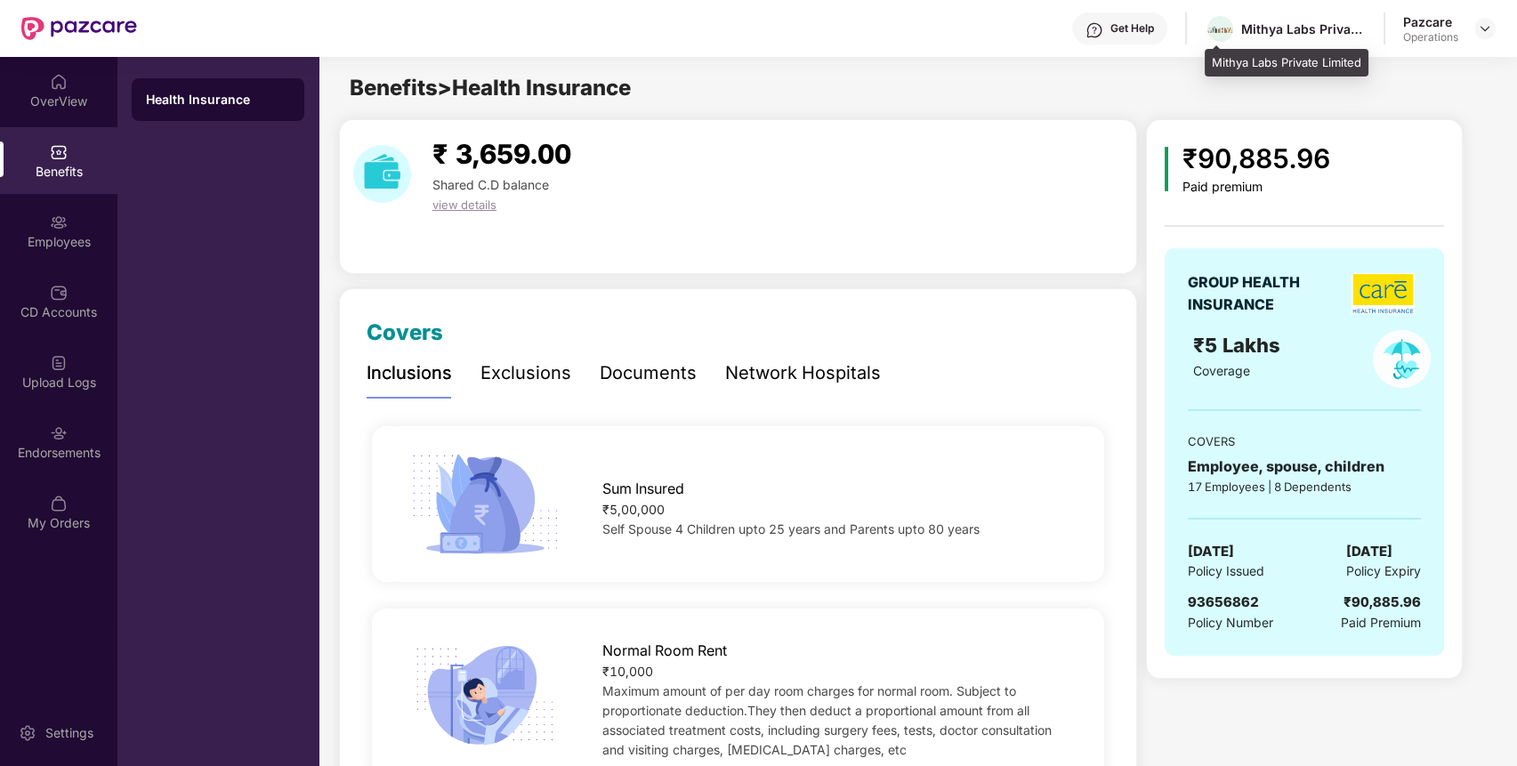
click at [1258, 21] on div "Mithya Labs Private Limited" at bounding box center [1303, 28] width 125 height 17
copy div "Mithya"
click at [1481, 25] on img at bounding box center [1484, 28] width 14 height 14
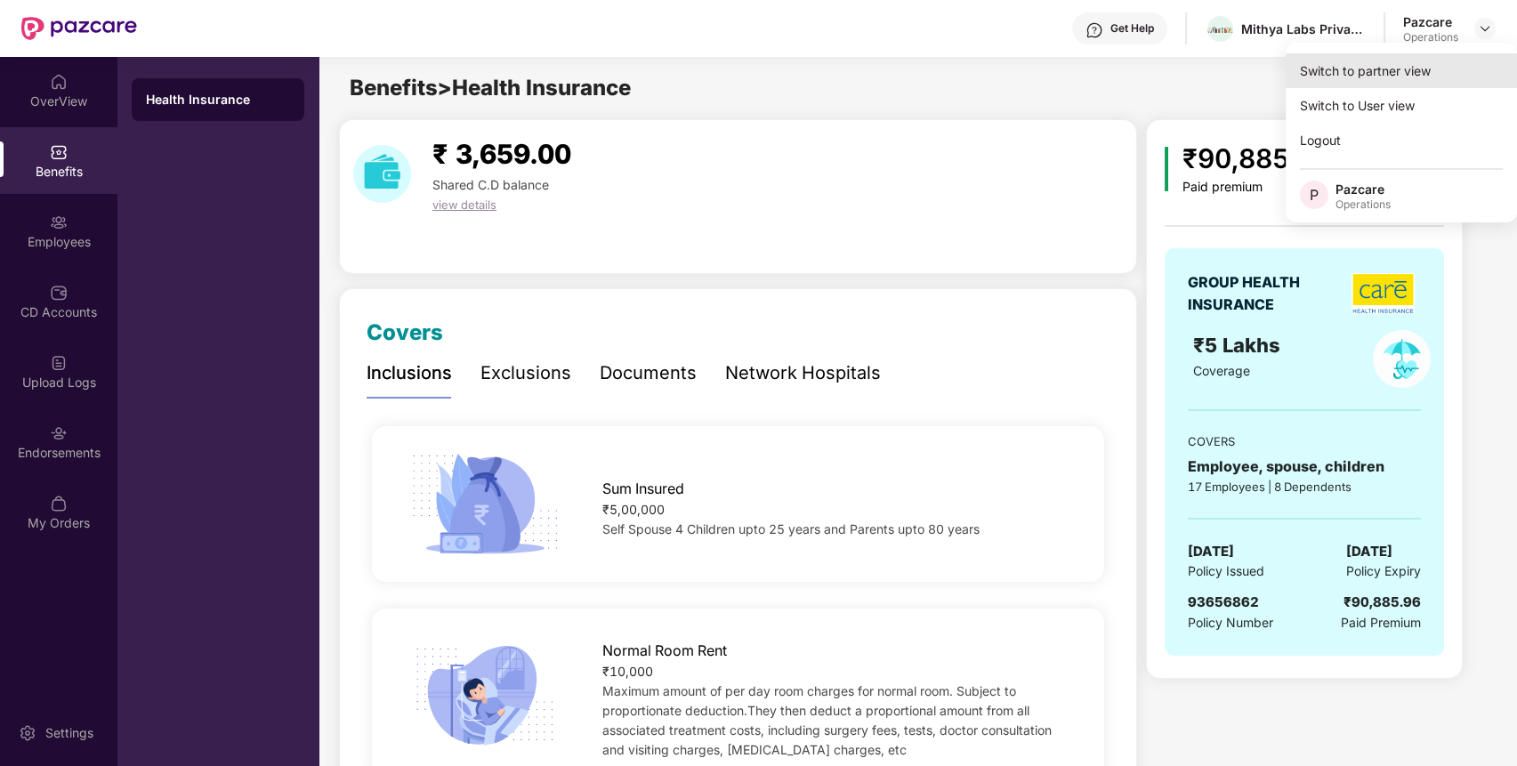
click at [1461, 60] on div "Switch to partner view" at bounding box center [1400, 70] width 231 height 35
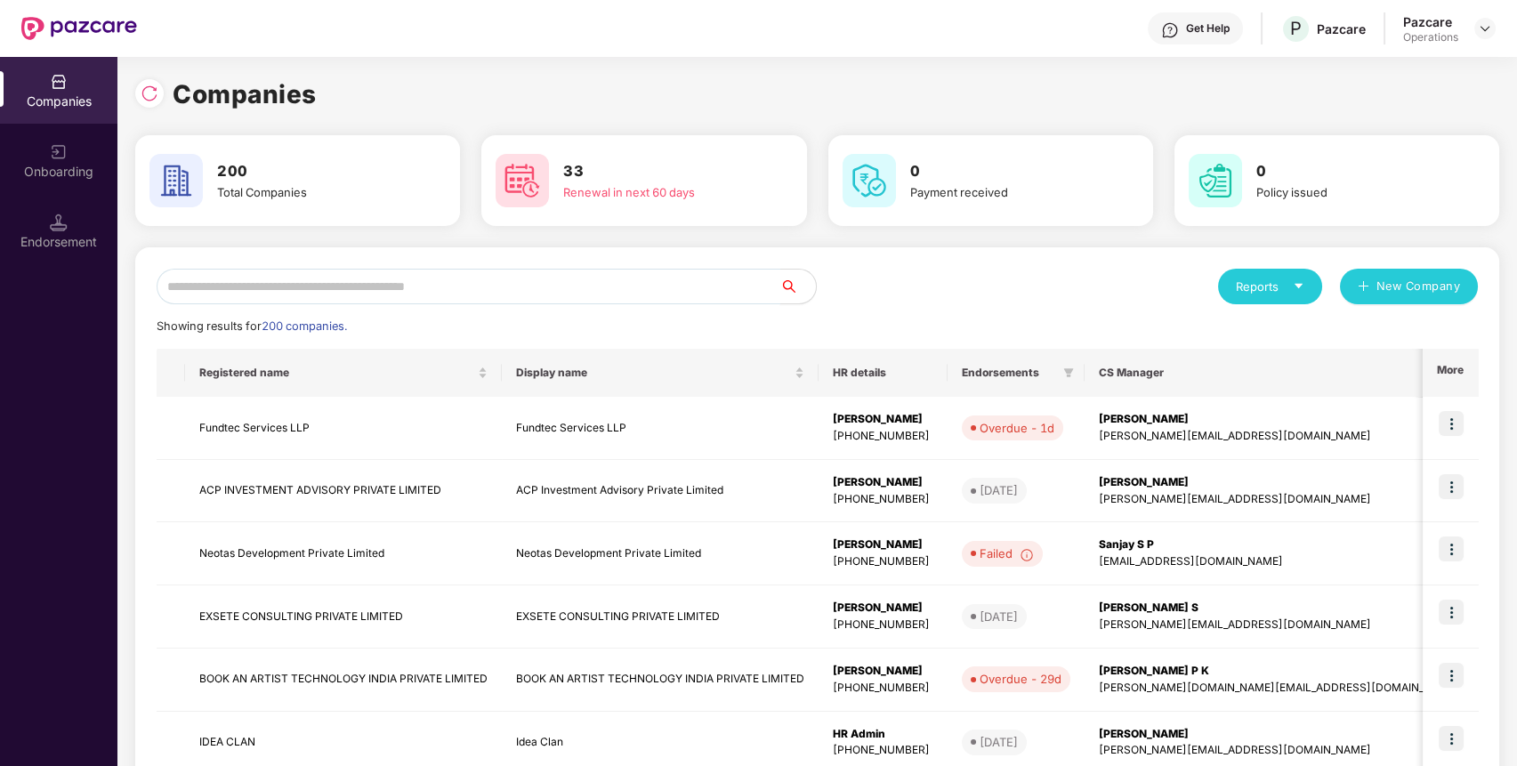
click at [677, 278] on input "text" at bounding box center [469, 287] width 624 height 36
paste input "******"
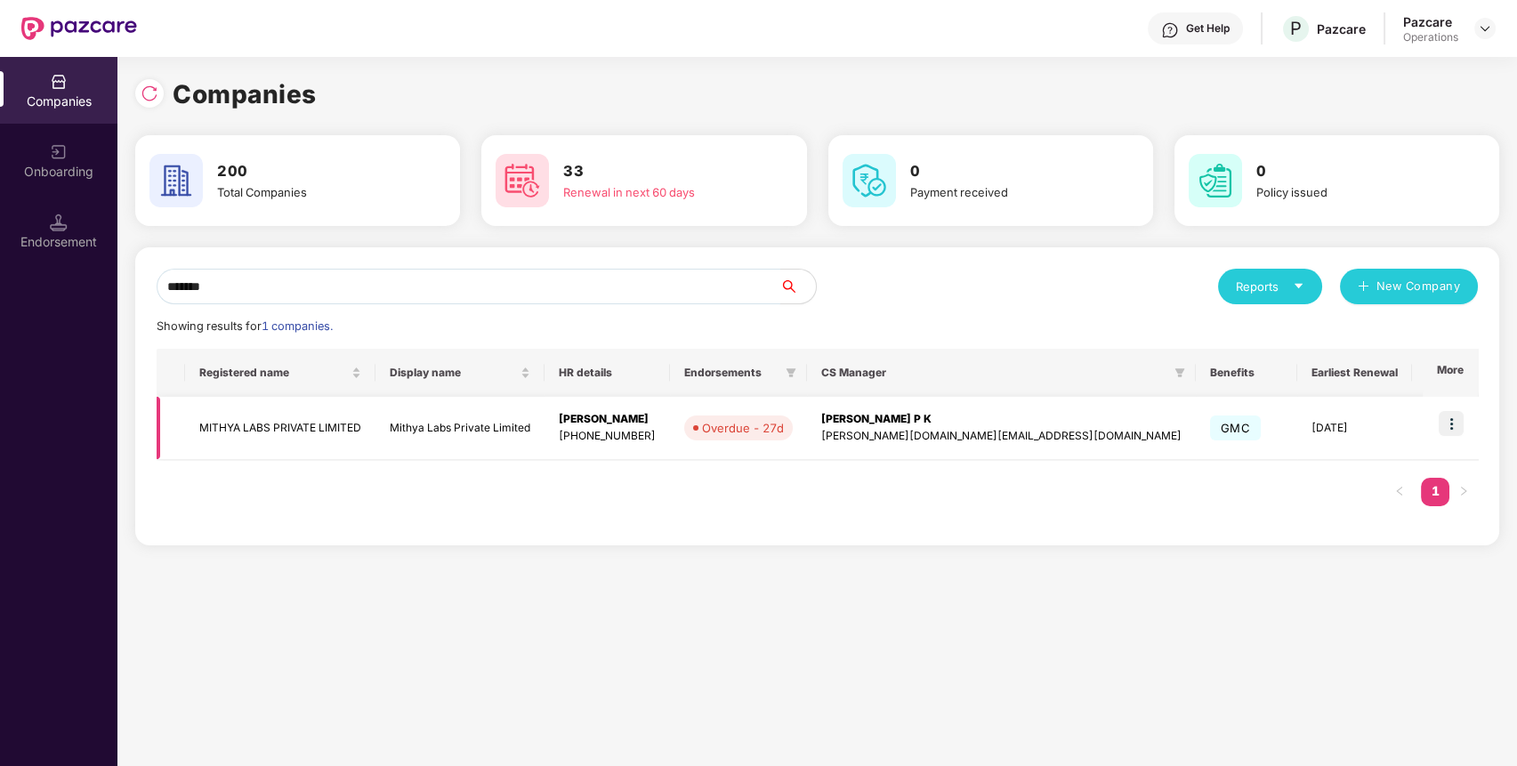
type input "******"
click at [285, 423] on td "MITHYA LABS PRIVATE LIMITED" at bounding box center [280, 428] width 190 height 63
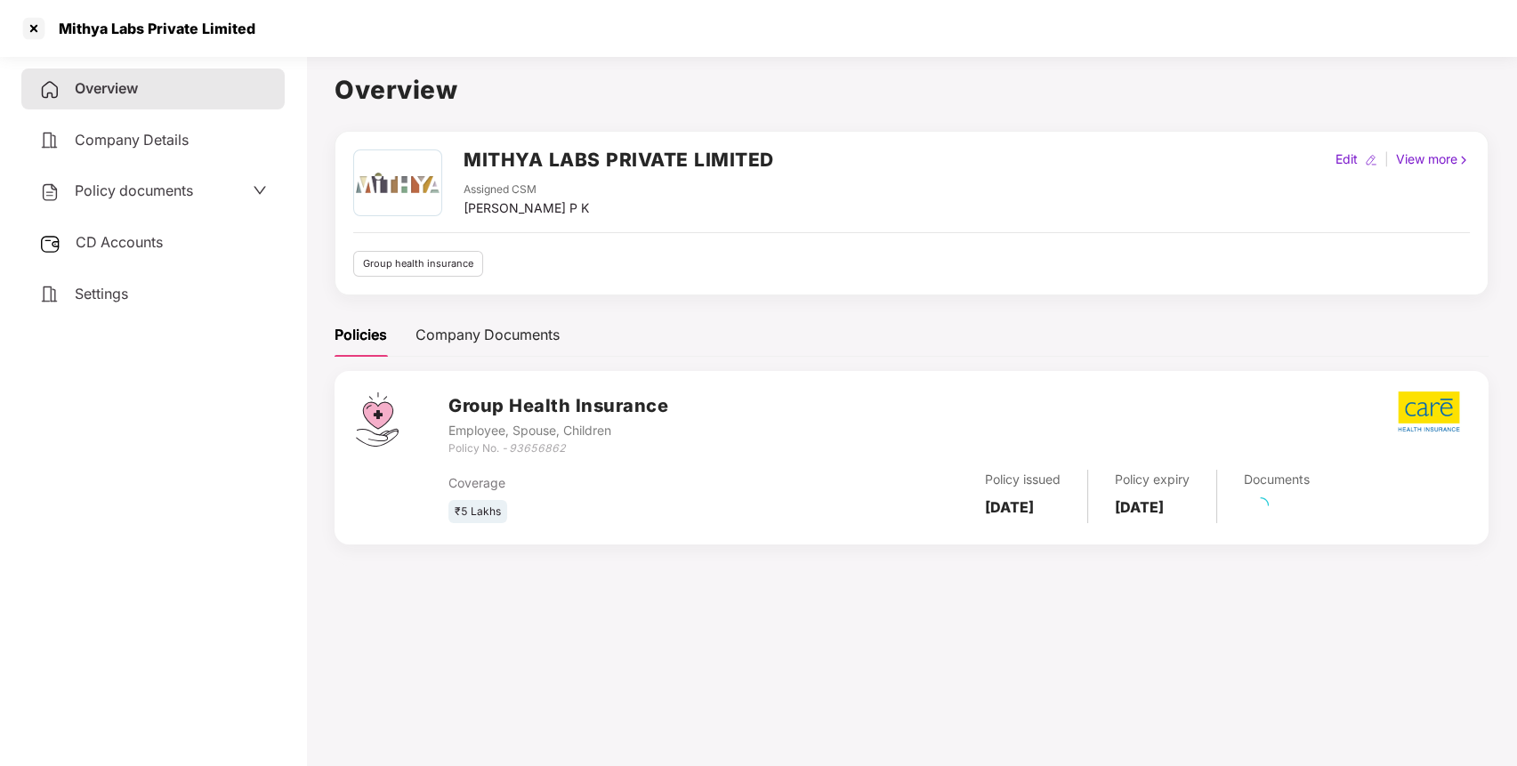
click at [145, 189] on span "Policy documents" at bounding box center [134, 190] width 118 height 18
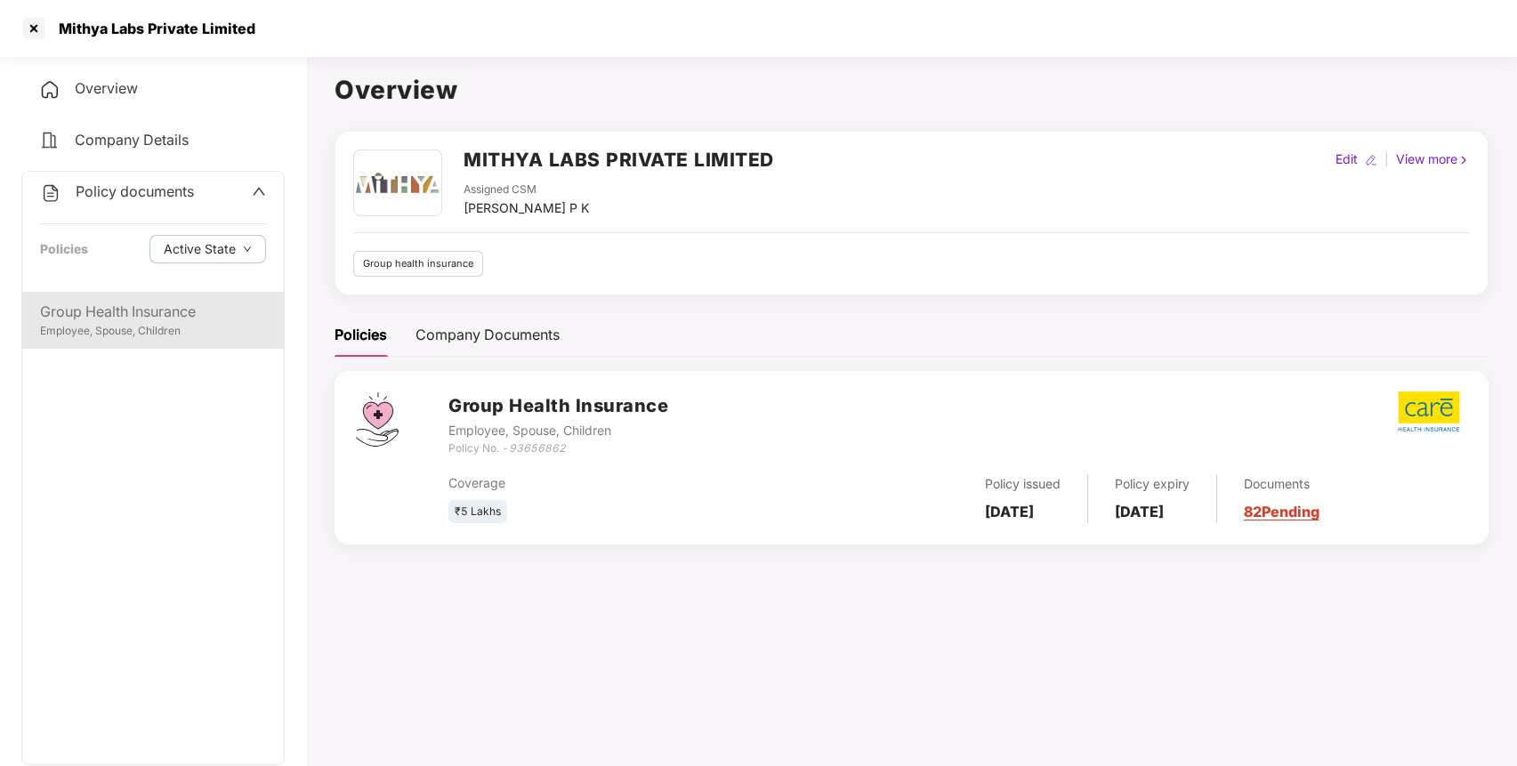
click at [140, 338] on div "Employee, Spouse, Children" at bounding box center [153, 331] width 226 height 17
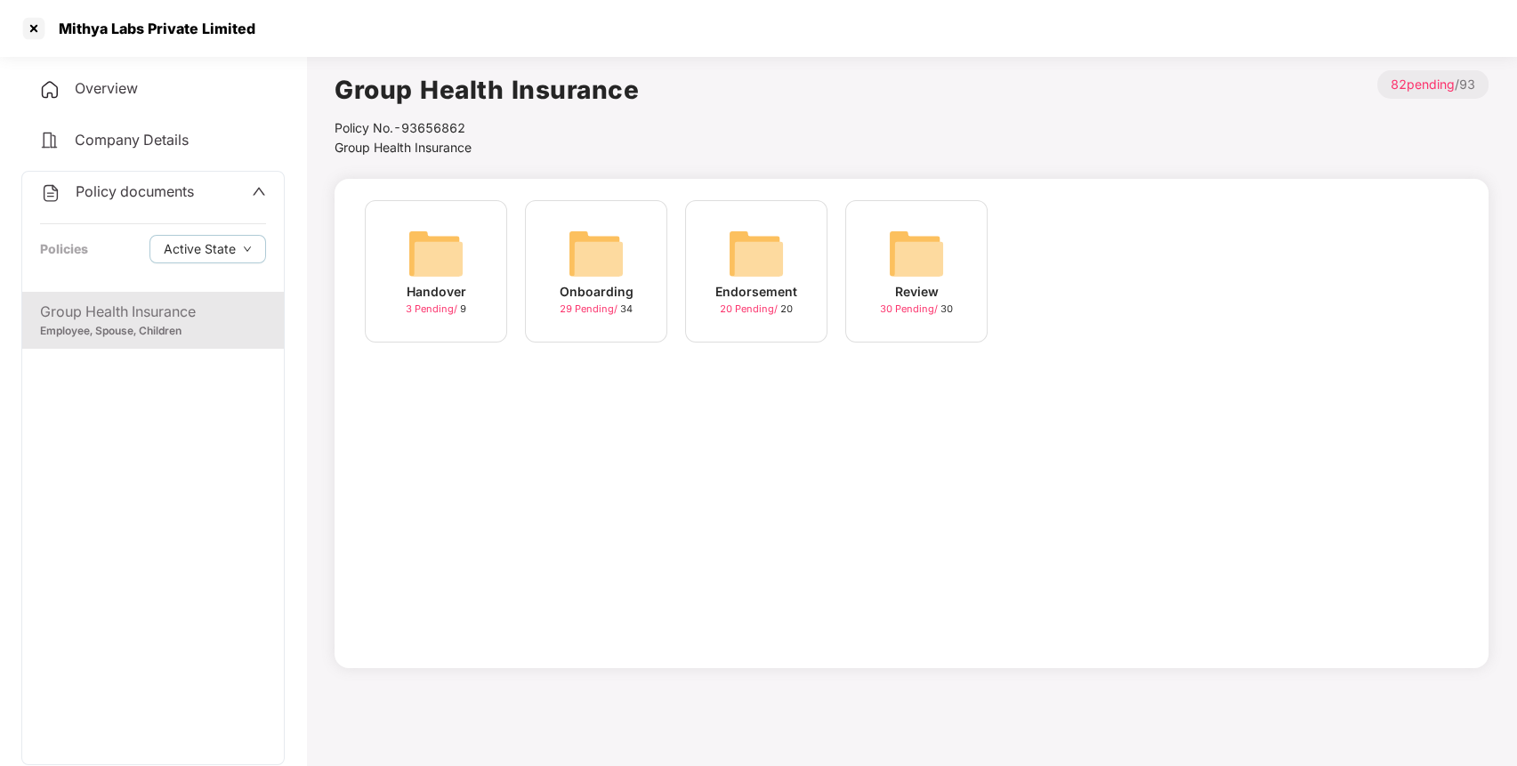
click at [577, 316] on div "29 Pending / 34" at bounding box center [595, 309] width 73 height 15
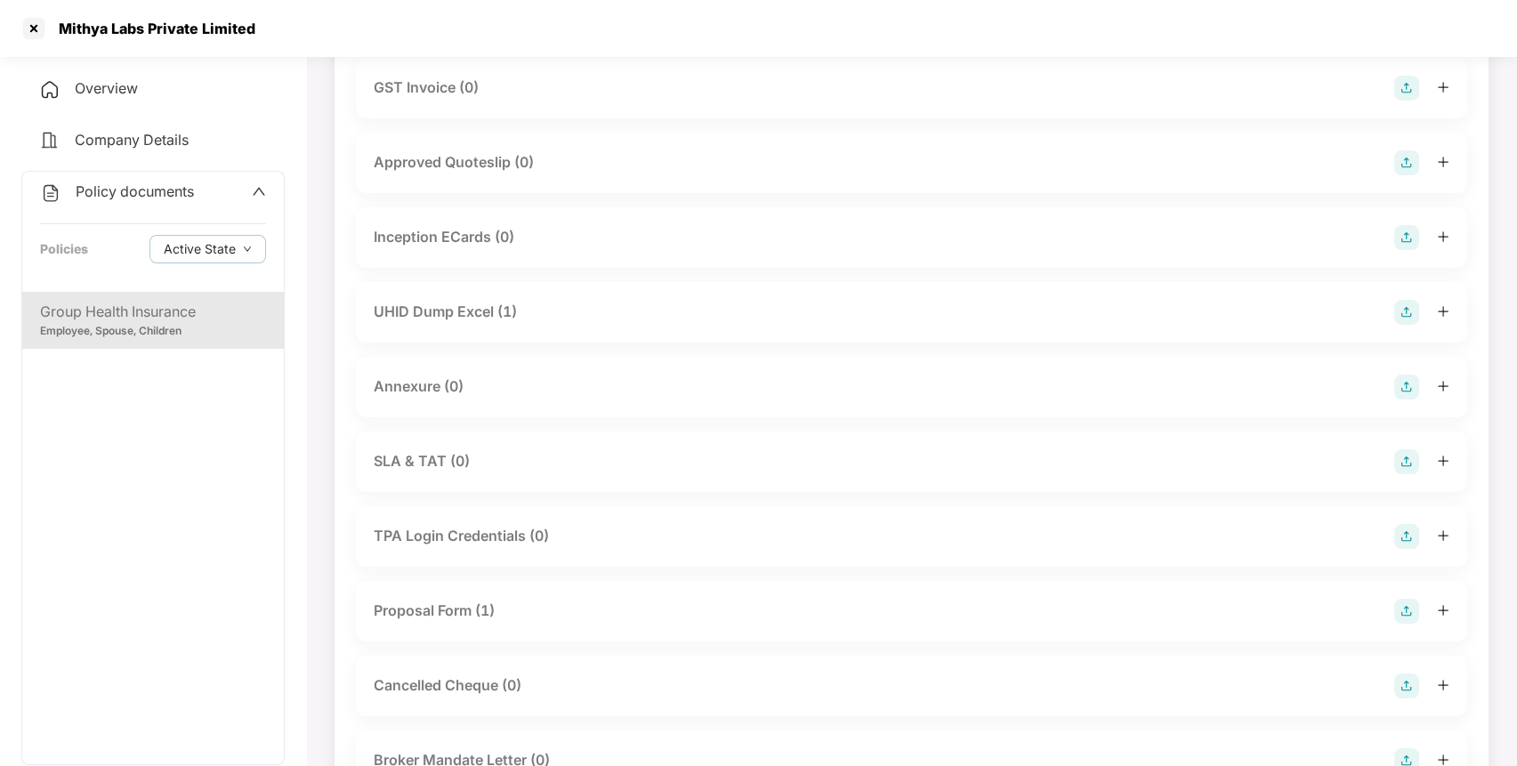
scroll to position [668, 0]
click at [586, 601] on div "Proposal Form (1)" at bounding box center [911, 608] width 1075 height 25
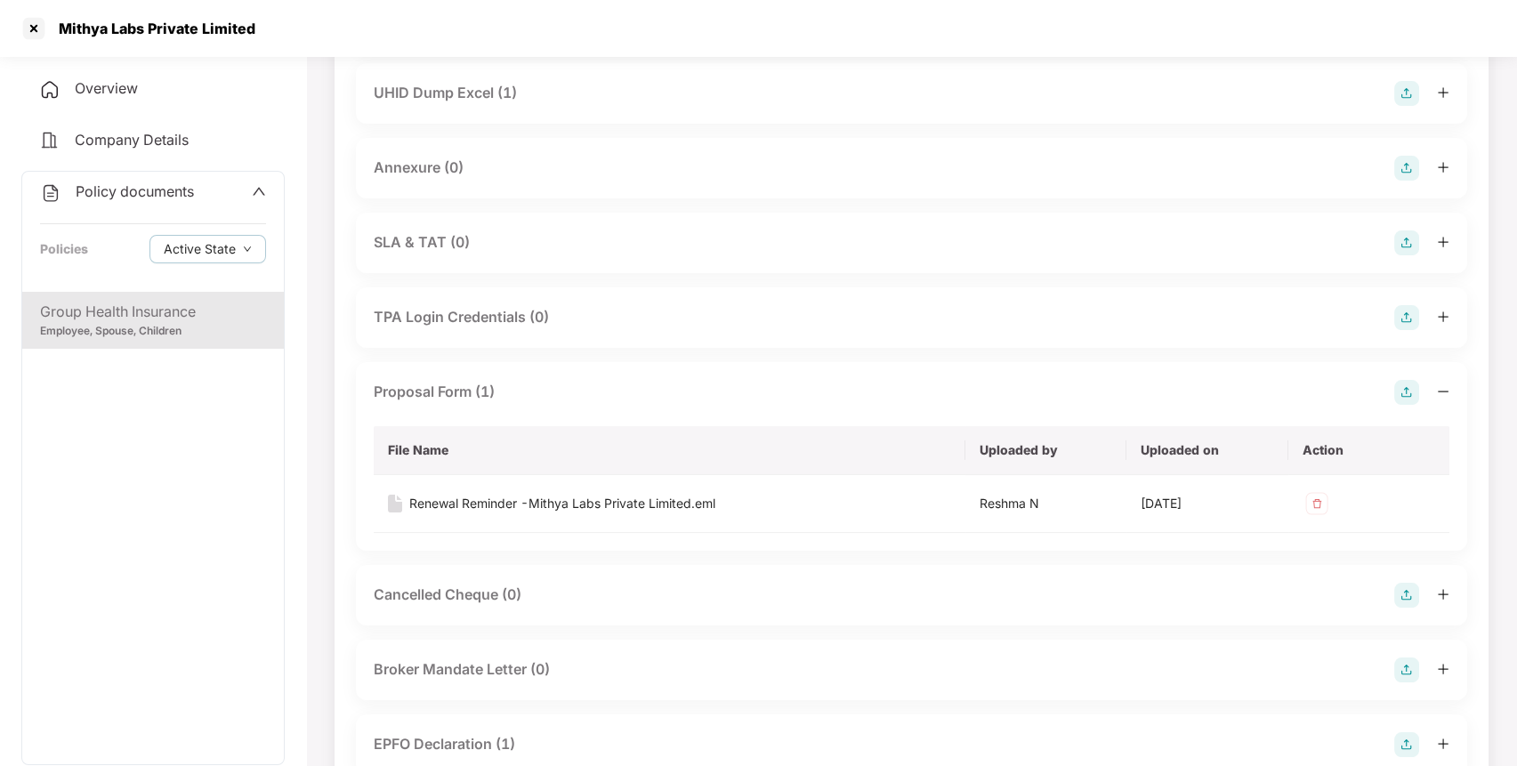
scroll to position [898, 0]
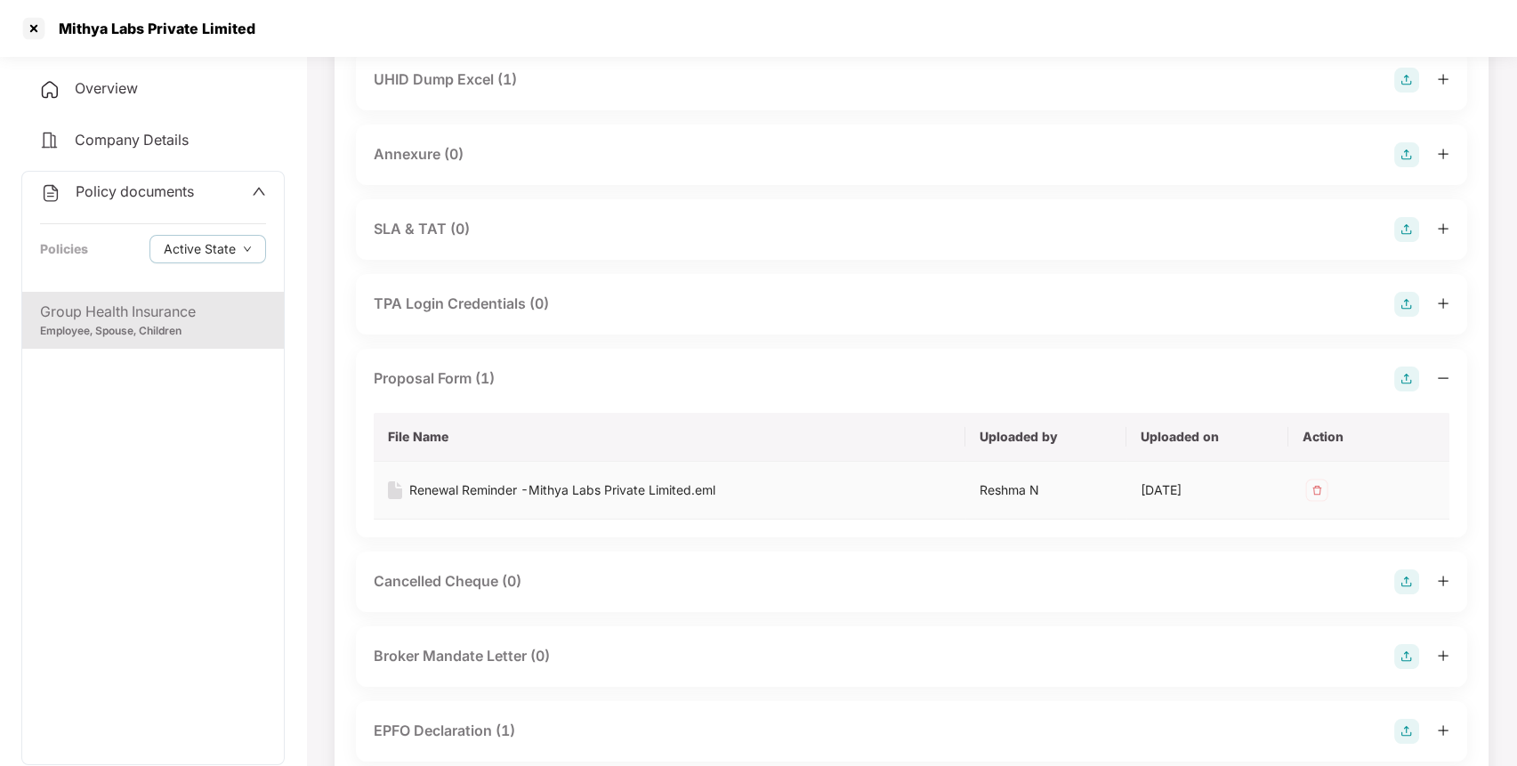
click at [575, 491] on div "Renewal Reminder -Mithya Labs Private Limited.eml" at bounding box center [562, 490] width 306 height 20
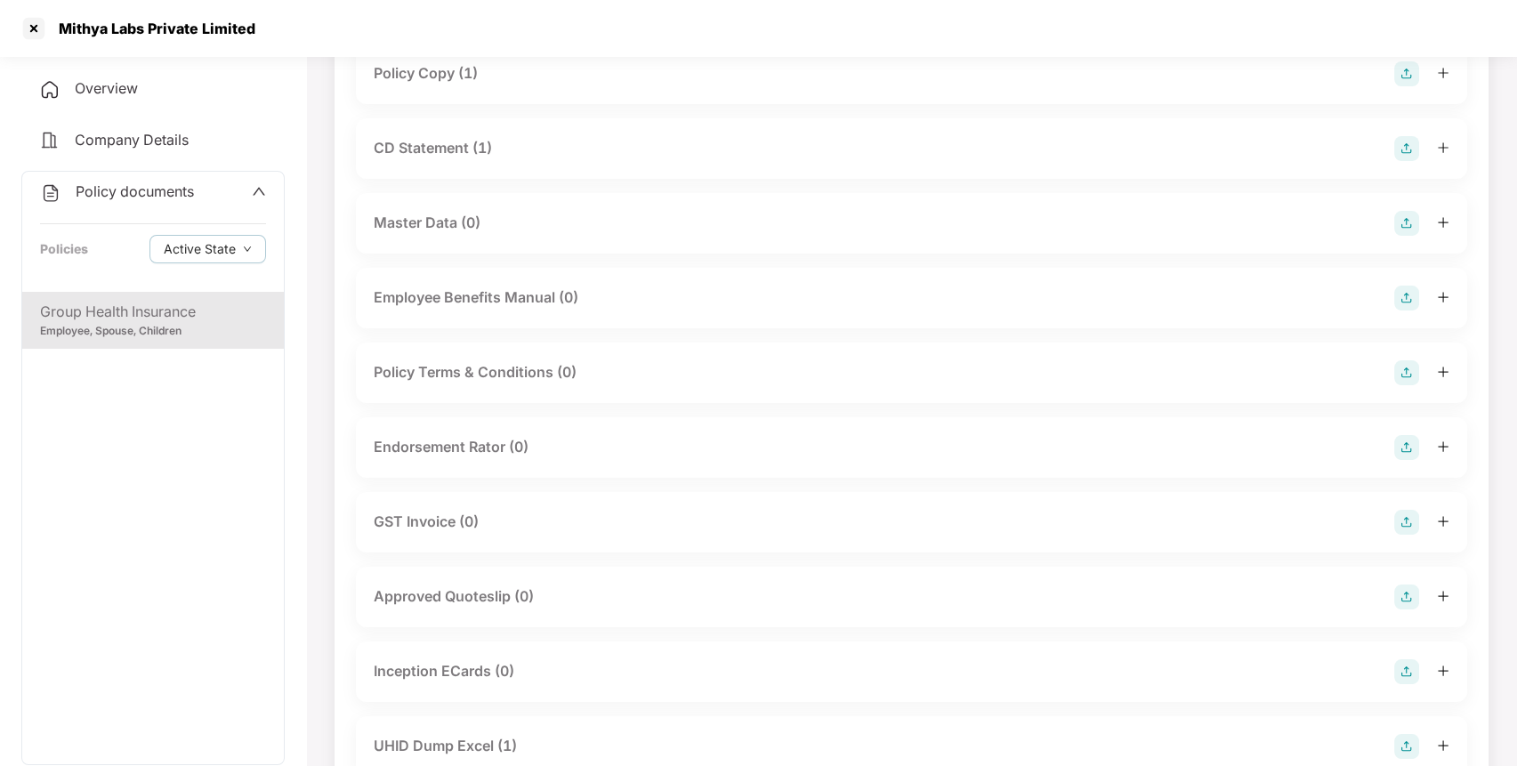
scroll to position [232, 0]
